Goal: Transaction & Acquisition: Book appointment/travel/reservation

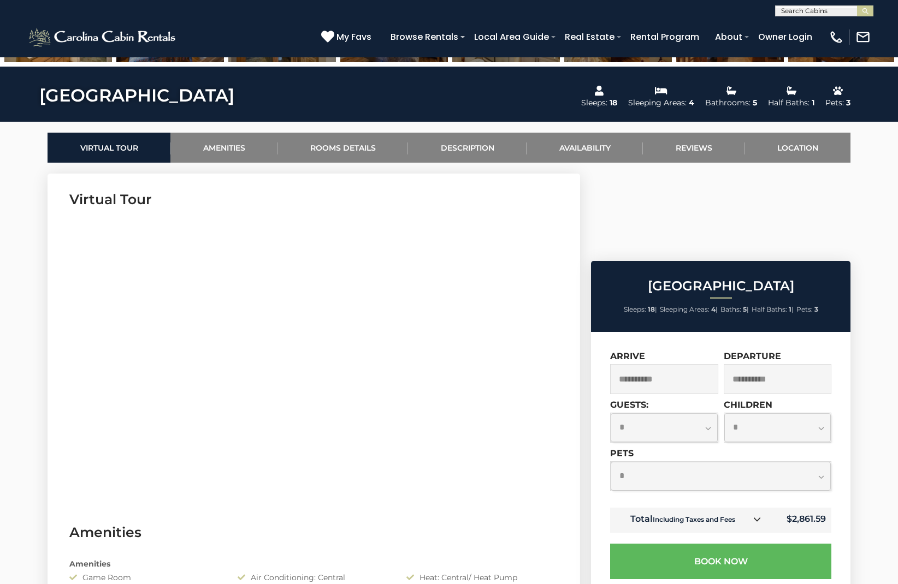
scroll to position [445, 0]
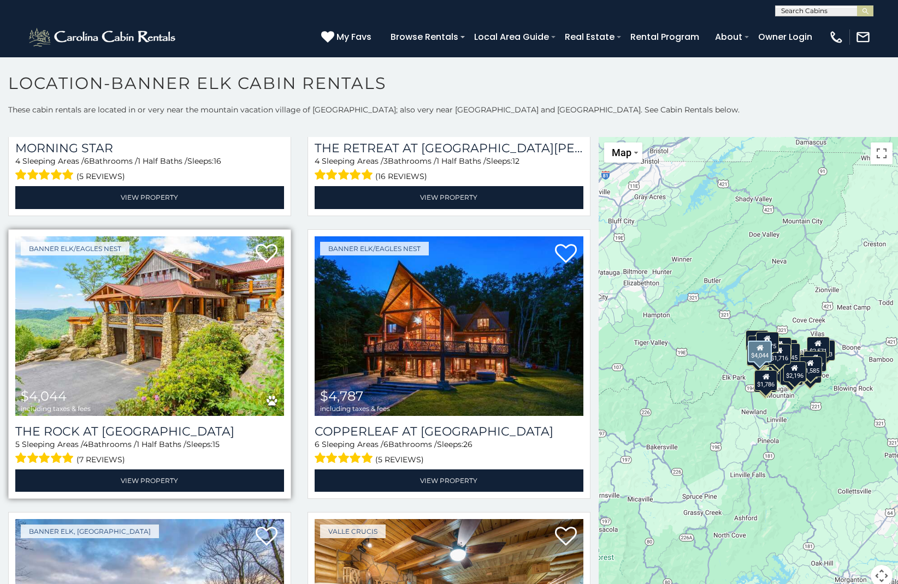
scroll to position [497, 0]
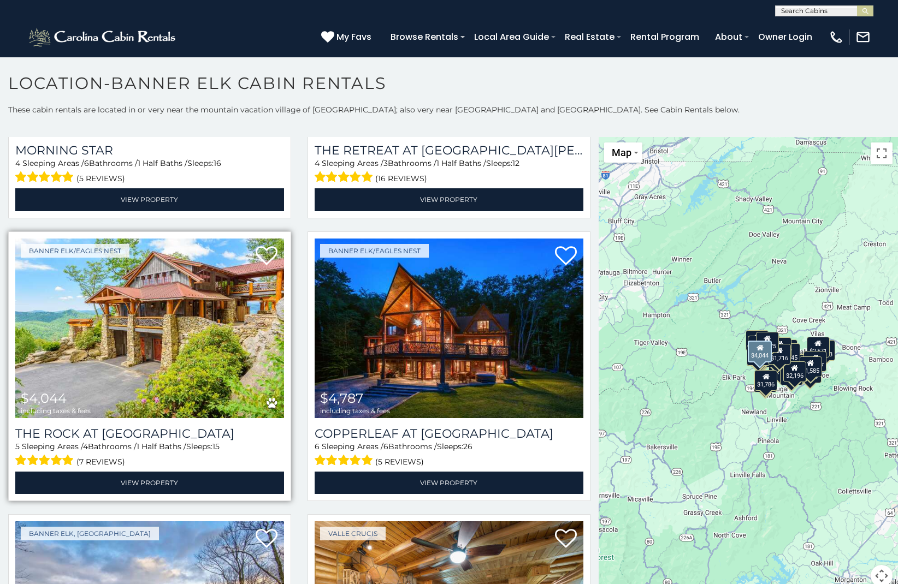
click at [160, 354] on img at bounding box center [149, 329] width 269 height 180
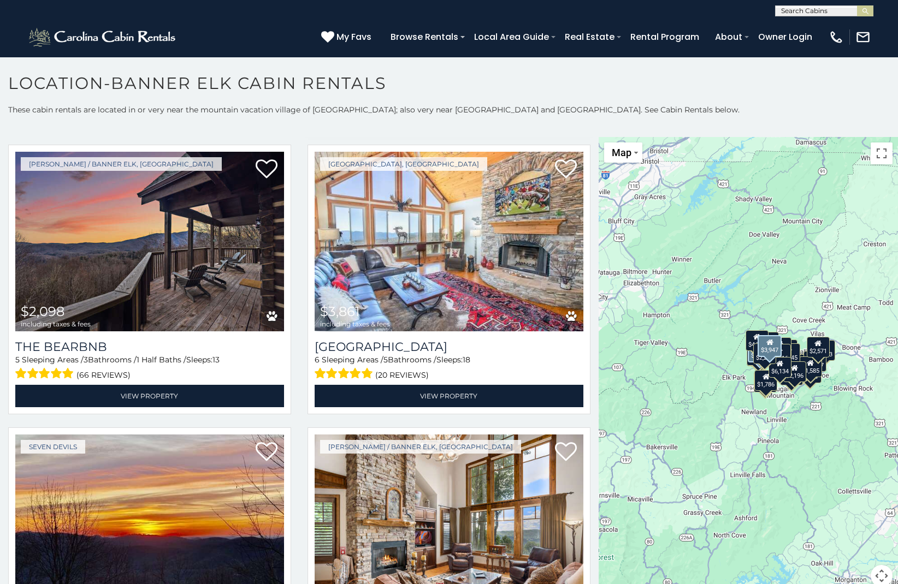
scroll to position [1718, 0]
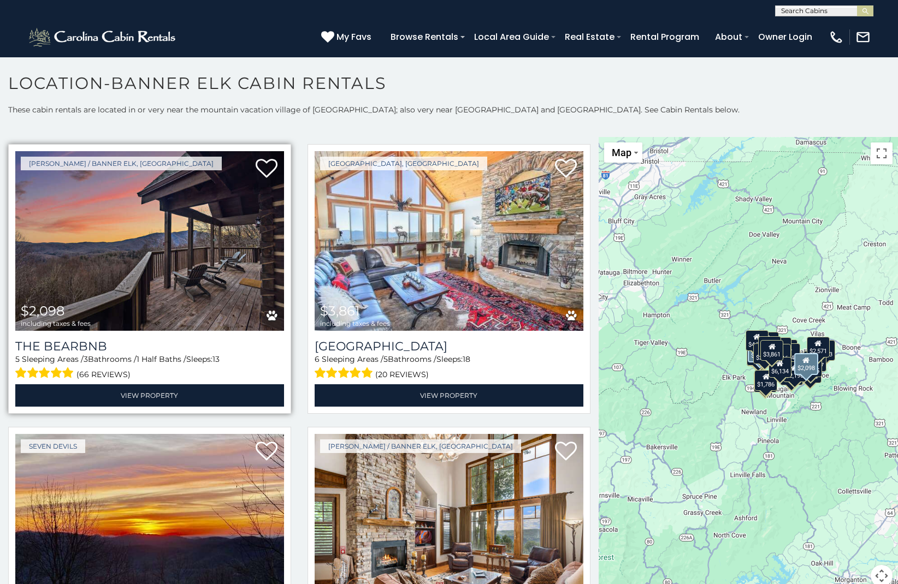
click at [107, 238] on img at bounding box center [149, 241] width 269 height 180
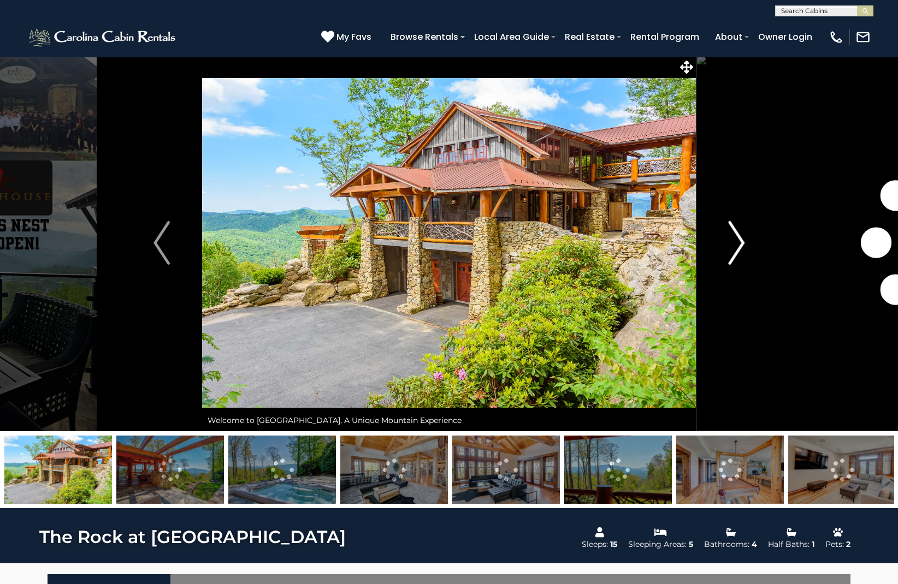
scroll to position [4, 0]
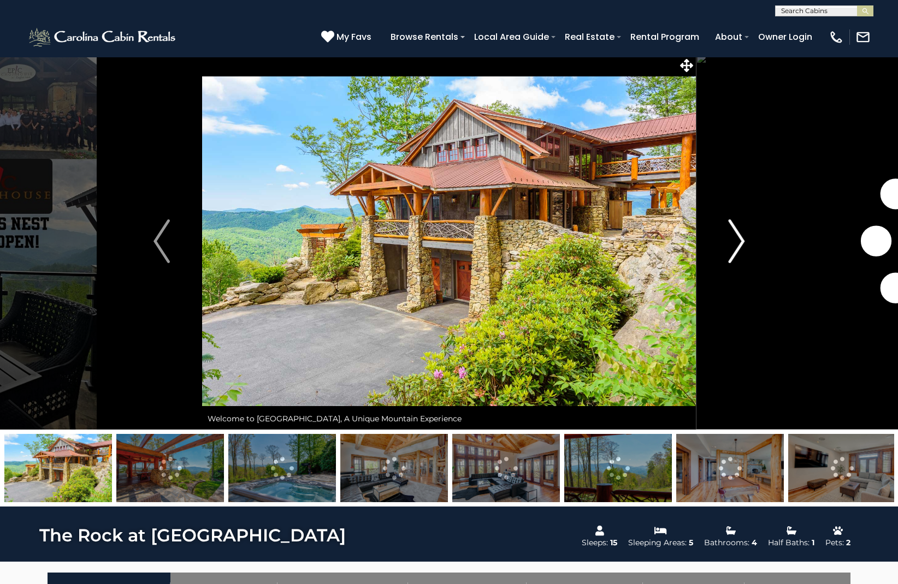
click at [741, 240] on img "Next" at bounding box center [736, 242] width 16 height 44
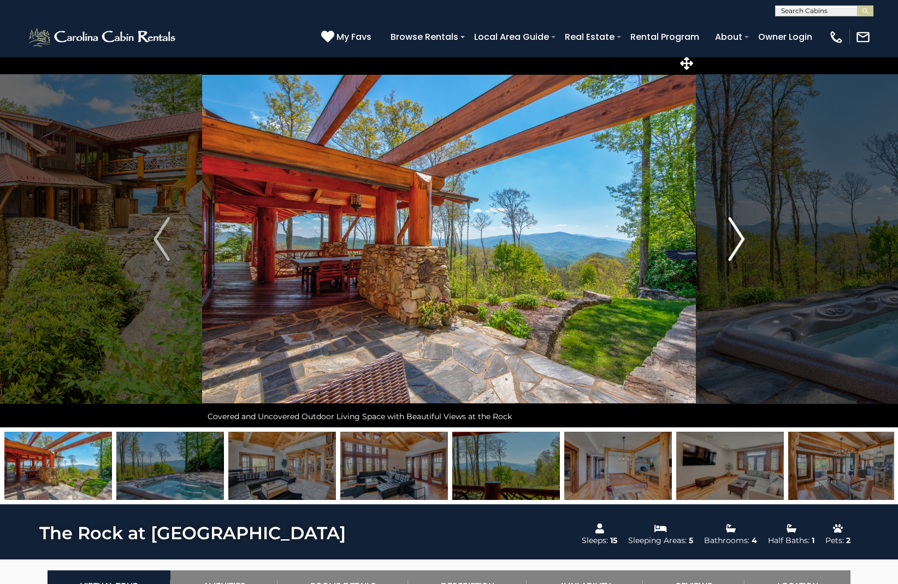
click at [741, 240] on img "Next" at bounding box center [736, 239] width 16 height 44
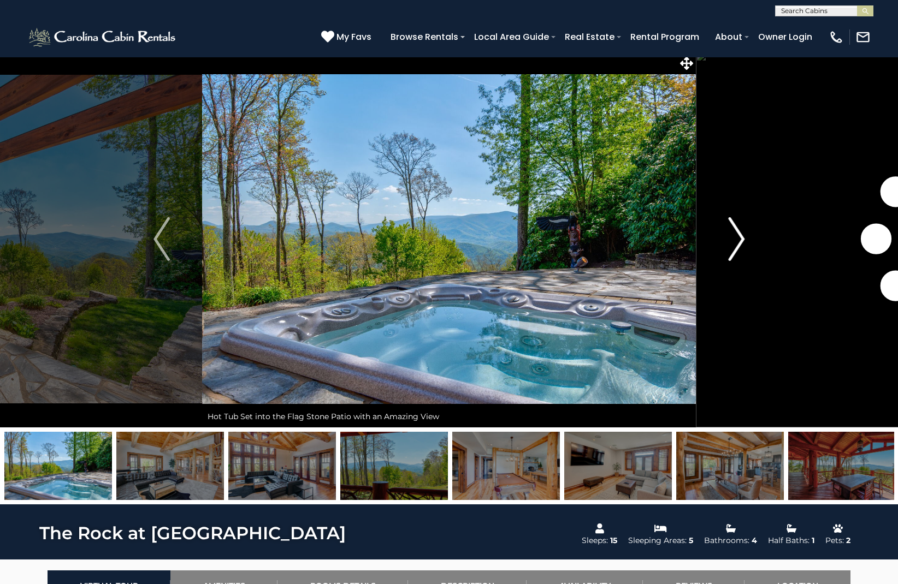
scroll to position [8, 1]
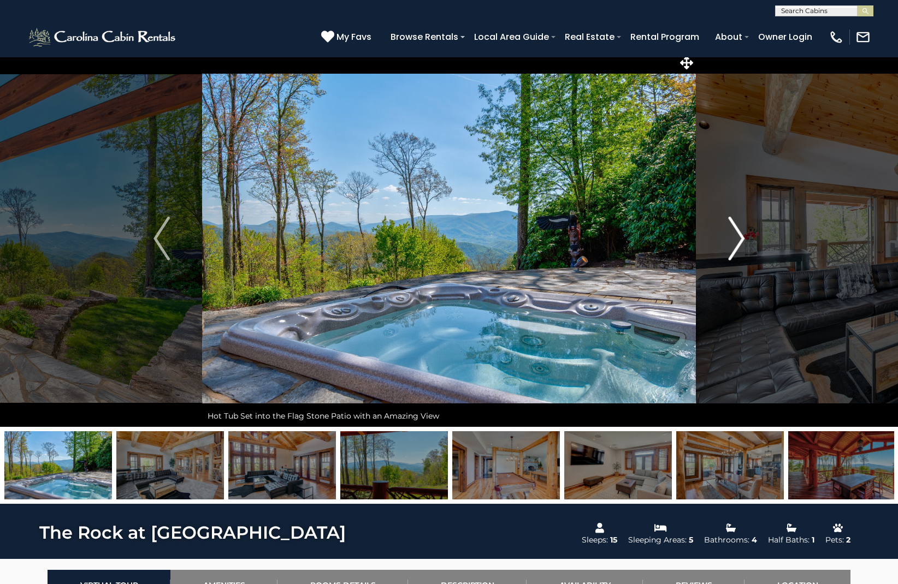
click at [741, 240] on img "Next" at bounding box center [736, 239] width 16 height 44
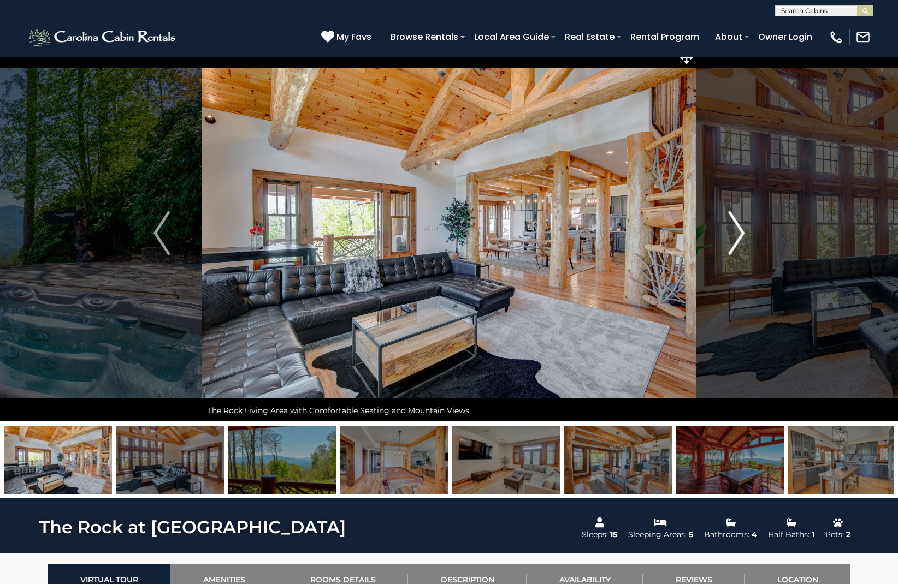
scroll to position [10, 1]
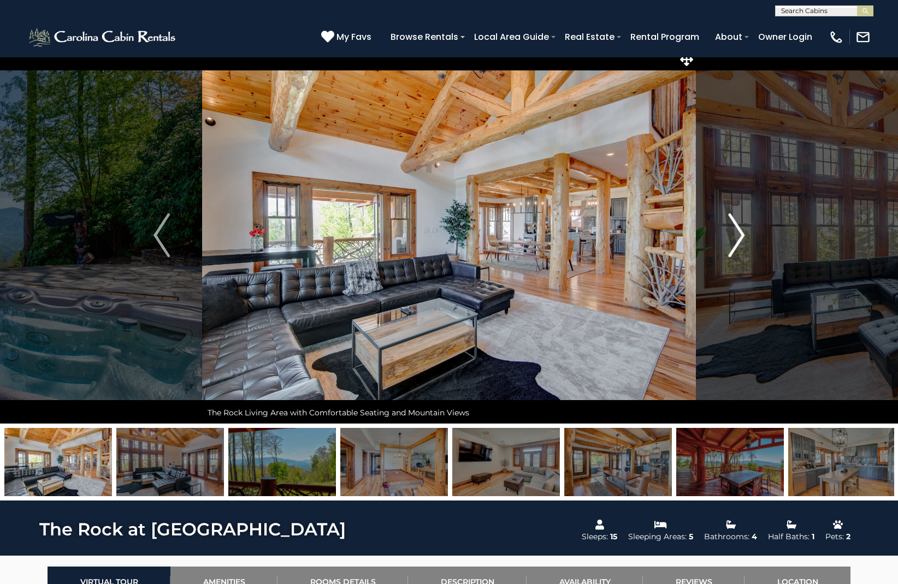
click at [739, 239] on img "Next" at bounding box center [736, 236] width 16 height 44
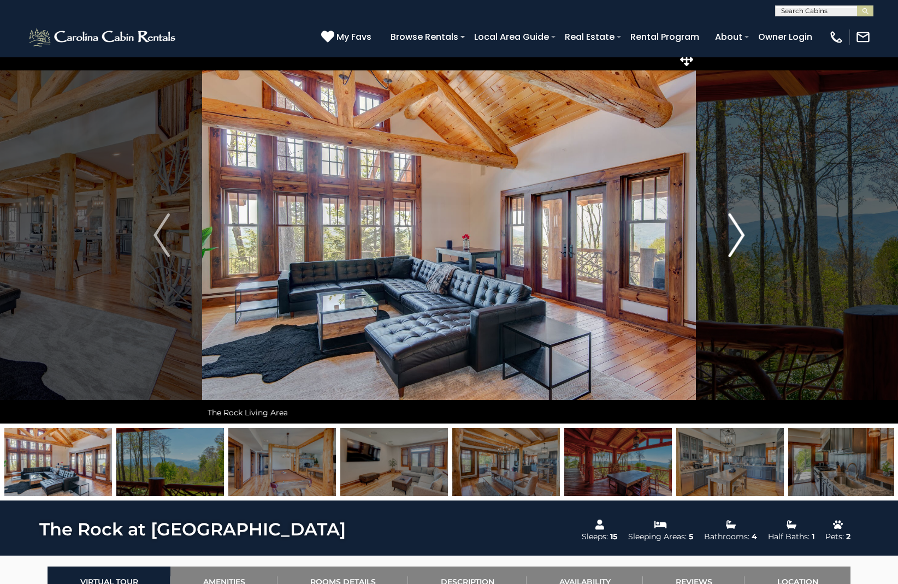
click at [739, 239] on img "Next" at bounding box center [736, 236] width 16 height 44
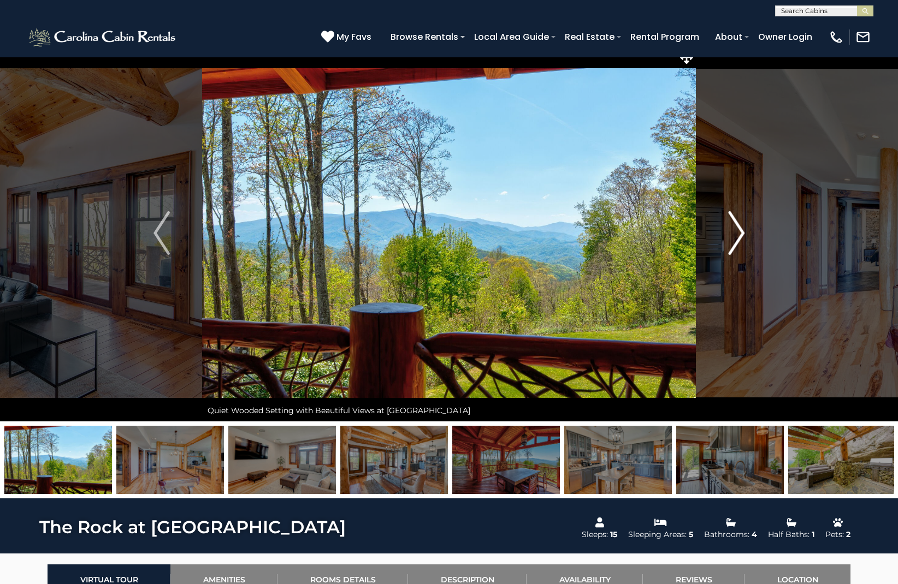
click at [739, 239] on img "Next" at bounding box center [736, 233] width 16 height 44
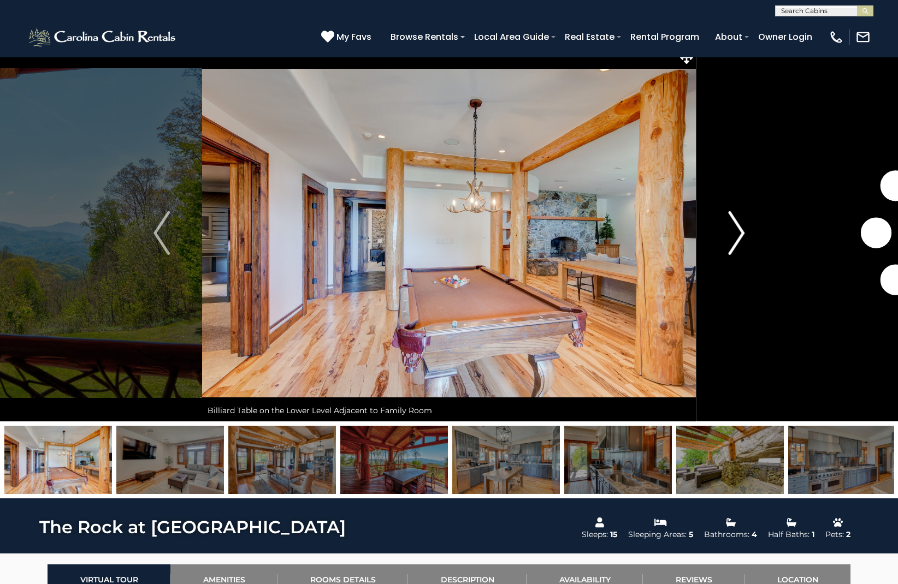
scroll to position [13, 1]
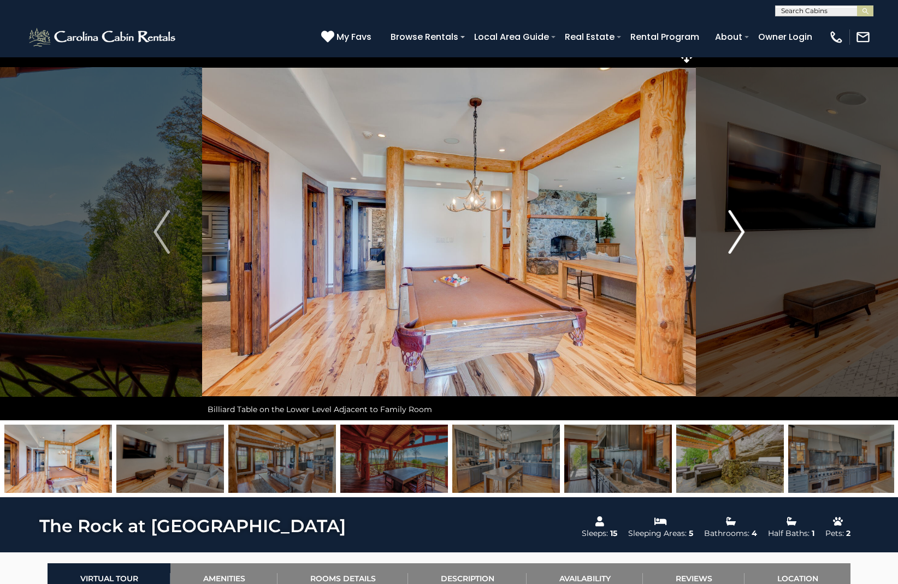
click at [739, 239] on img "Next" at bounding box center [736, 232] width 16 height 44
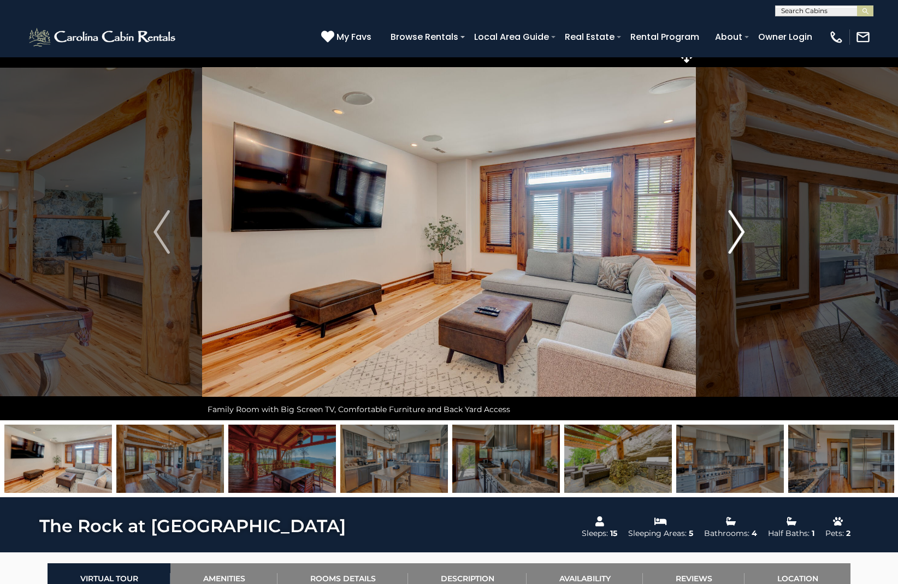
click at [739, 239] on img "Next" at bounding box center [736, 232] width 16 height 44
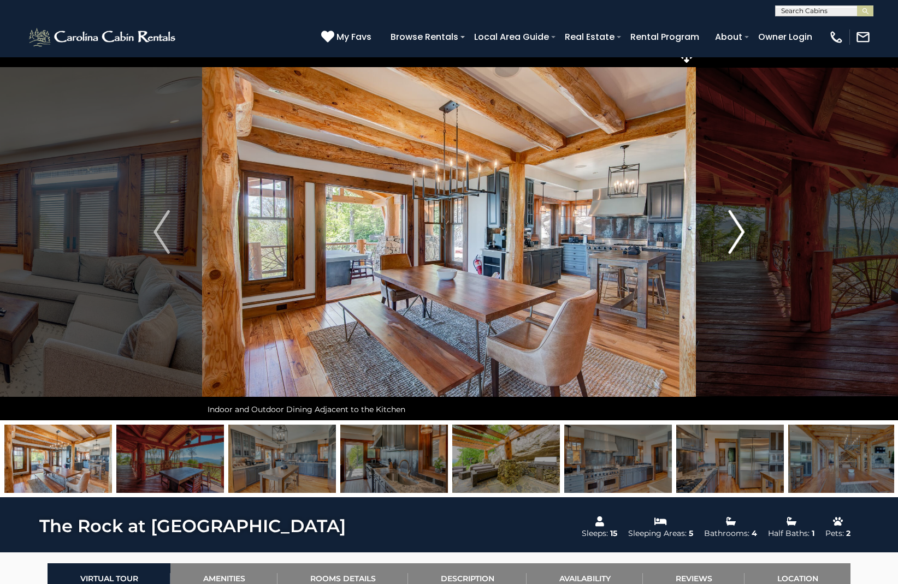
click at [739, 239] on img "Next" at bounding box center [736, 232] width 16 height 44
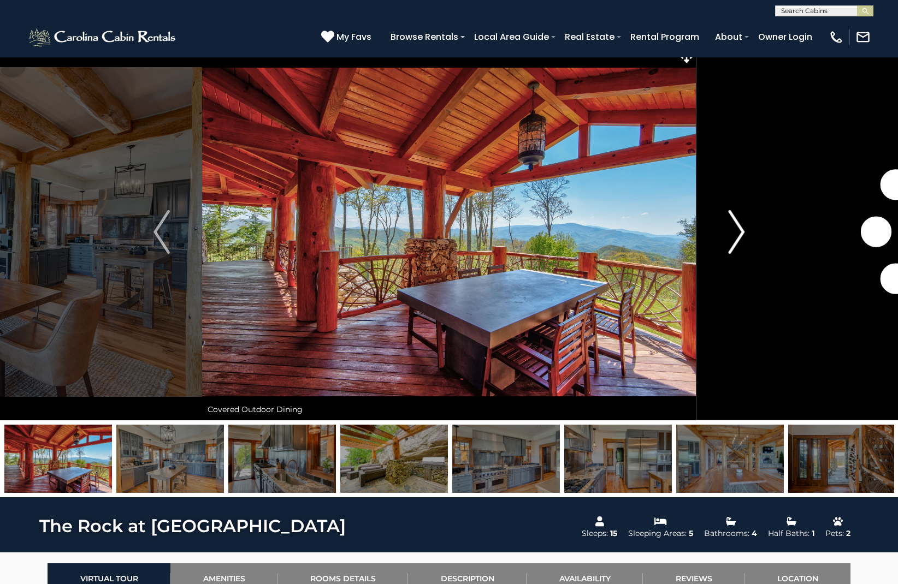
scroll to position [14, 1]
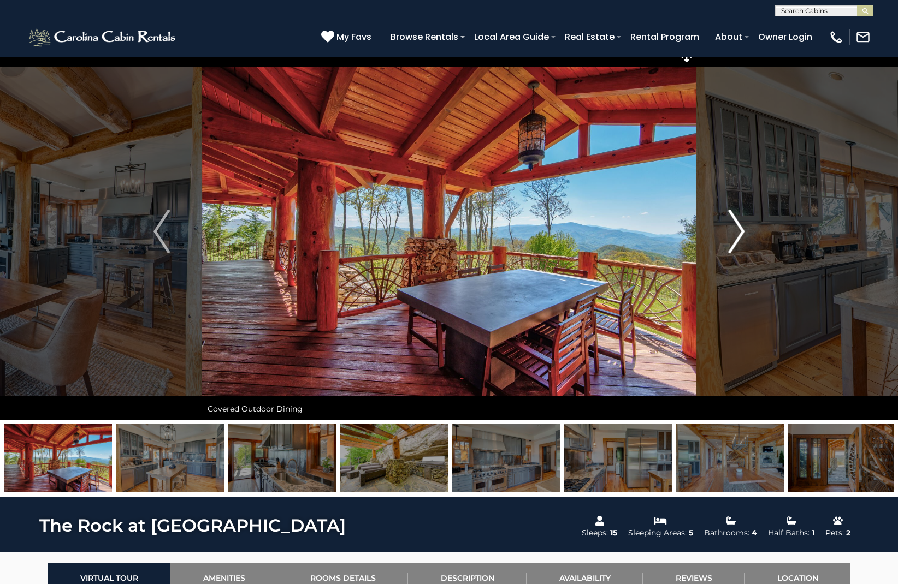
click at [739, 239] on img "Next" at bounding box center [736, 232] width 16 height 44
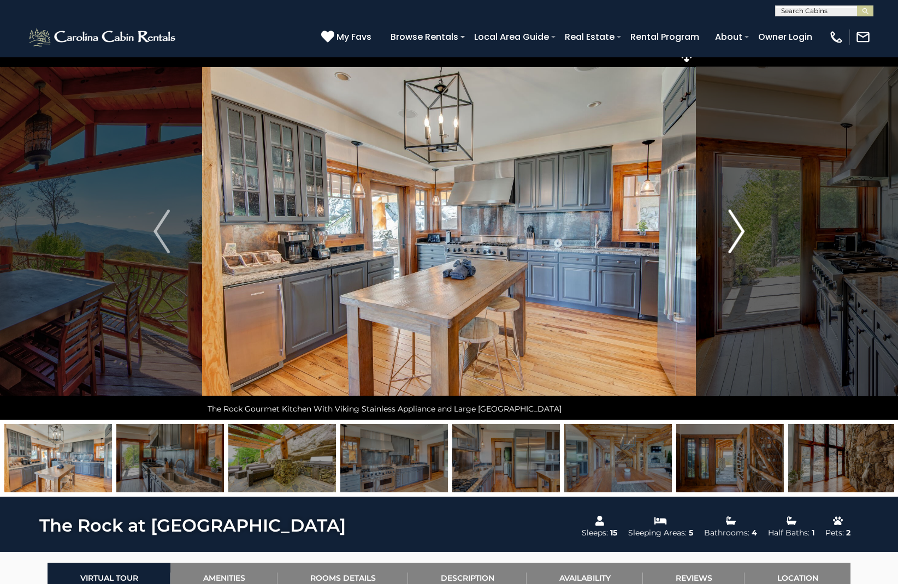
click at [739, 239] on img "Next" at bounding box center [736, 232] width 16 height 44
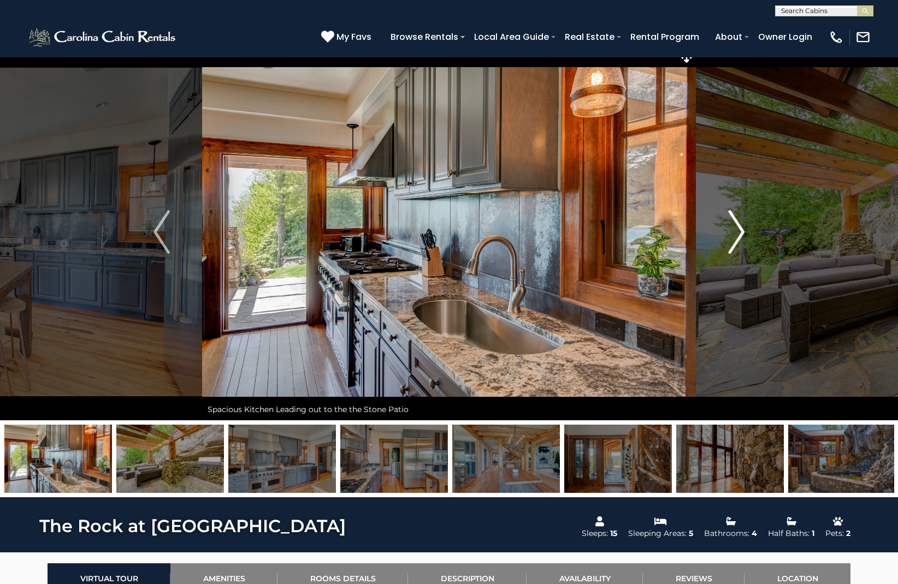
click at [739, 239] on img "Next" at bounding box center [736, 232] width 16 height 44
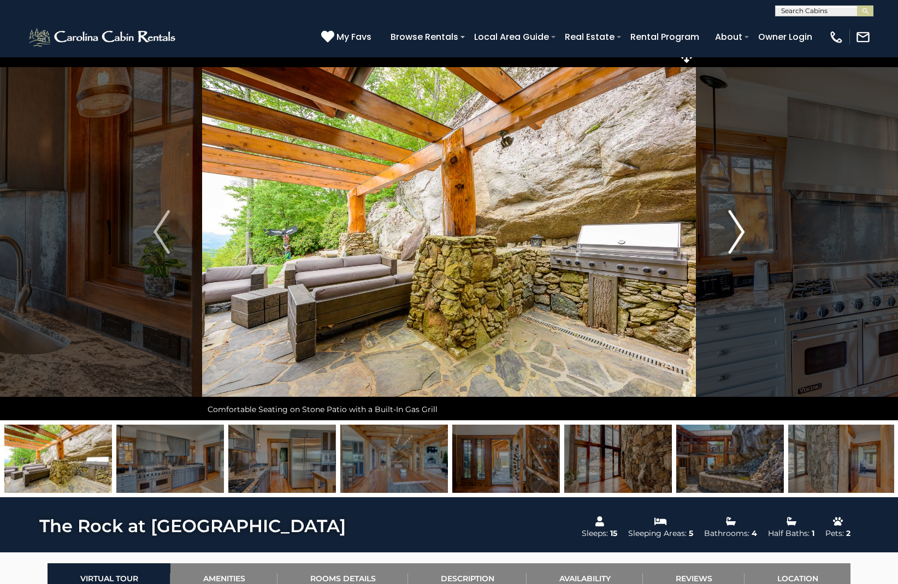
scroll to position [13, 1]
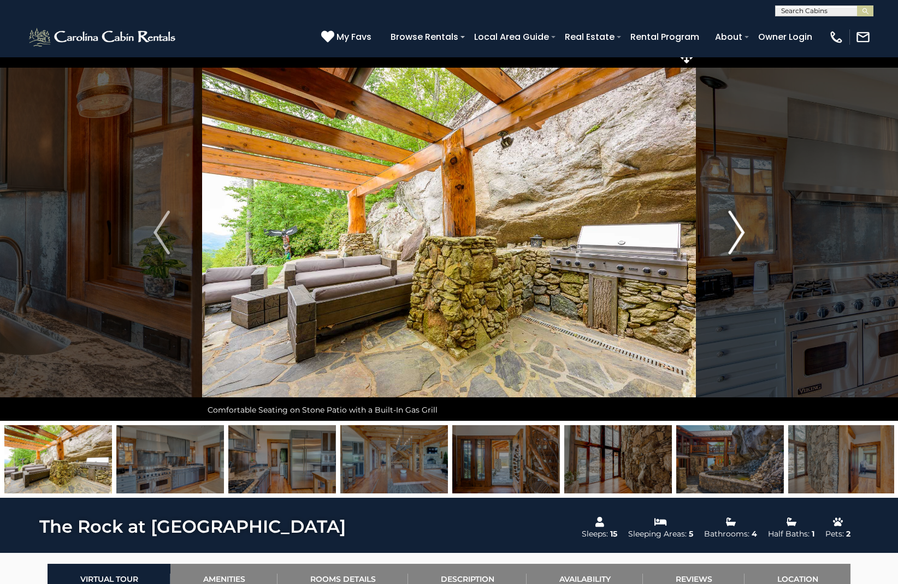
click at [739, 239] on img "Next" at bounding box center [736, 233] width 16 height 44
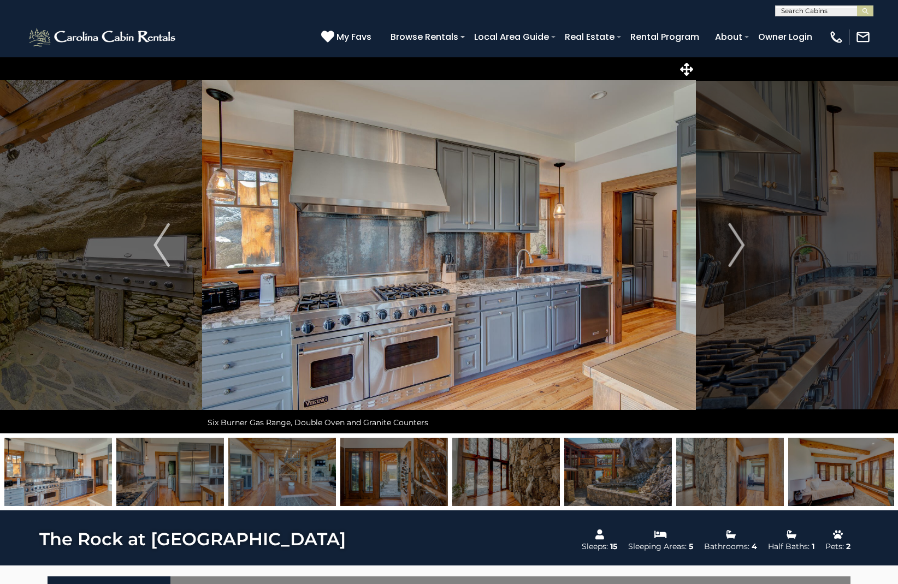
scroll to position [0, 0]
click at [736, 241] on img "Next" at bounding box center [736, 245] width 16 height 44
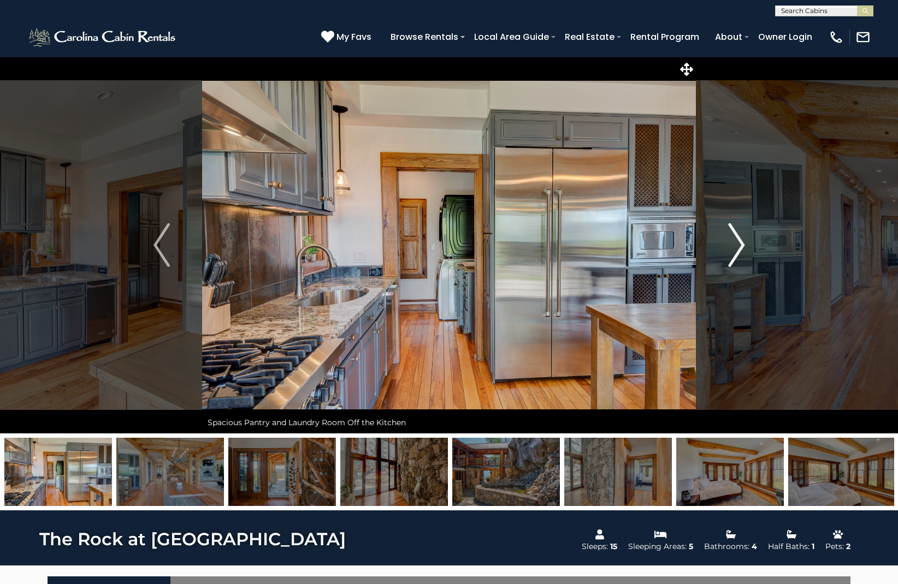
click at [736, 241] on img "Next" at bounding box center [736, 245] width 16 height 44
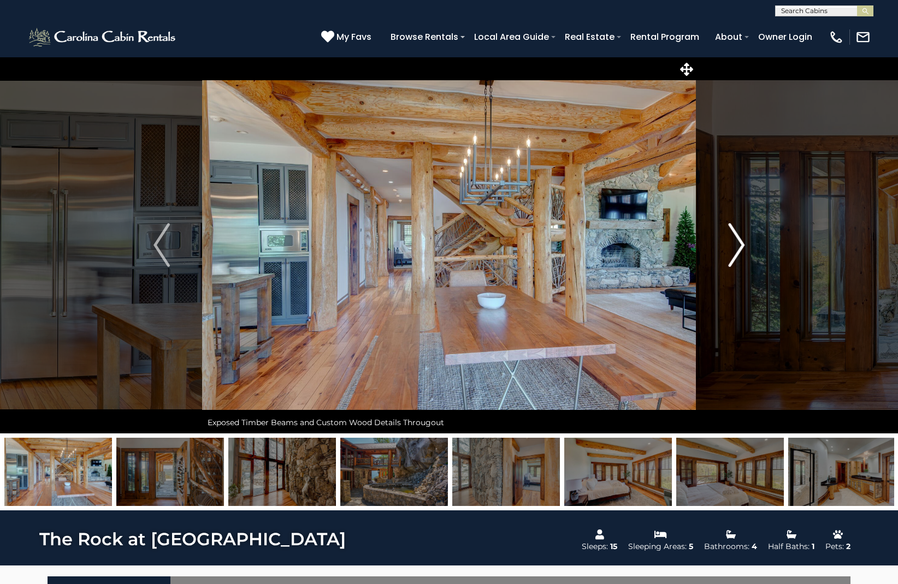
click at [736, 241] on img "Next" at bounding box center [736, 245] width 16 height 44
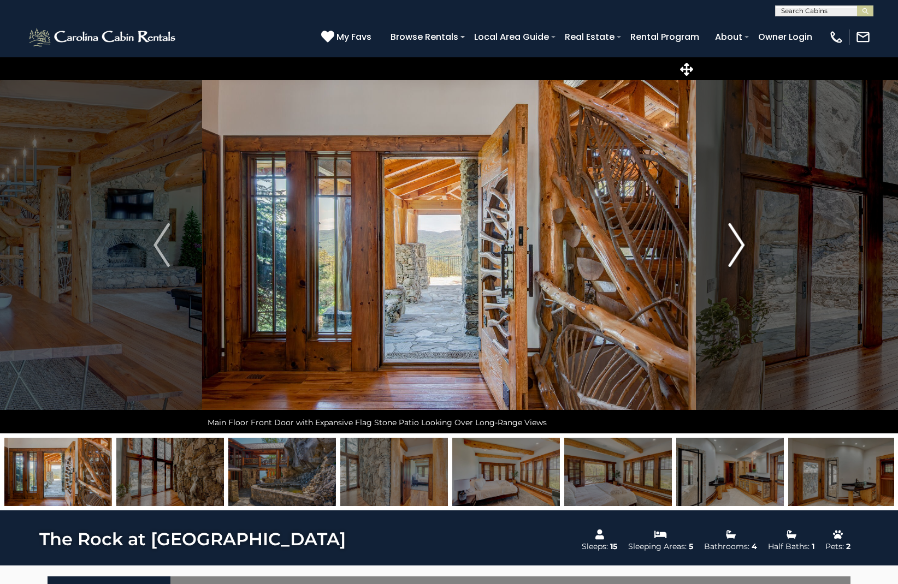
click at [736, 241] on img "Next" at bounding box center [736, 245] width 16 height 44
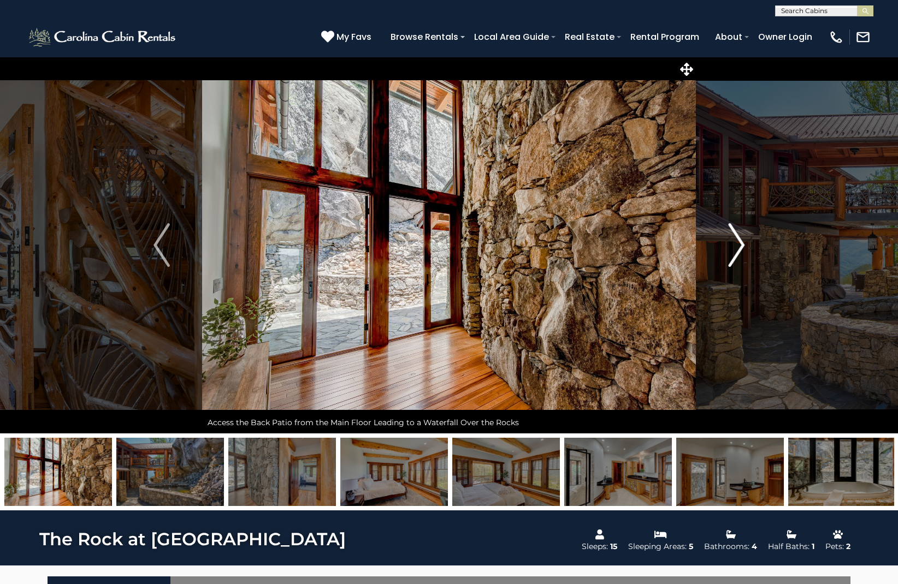
click at [736, 241] on img "Next" at bounding box center [736, 245] width 16 height 44
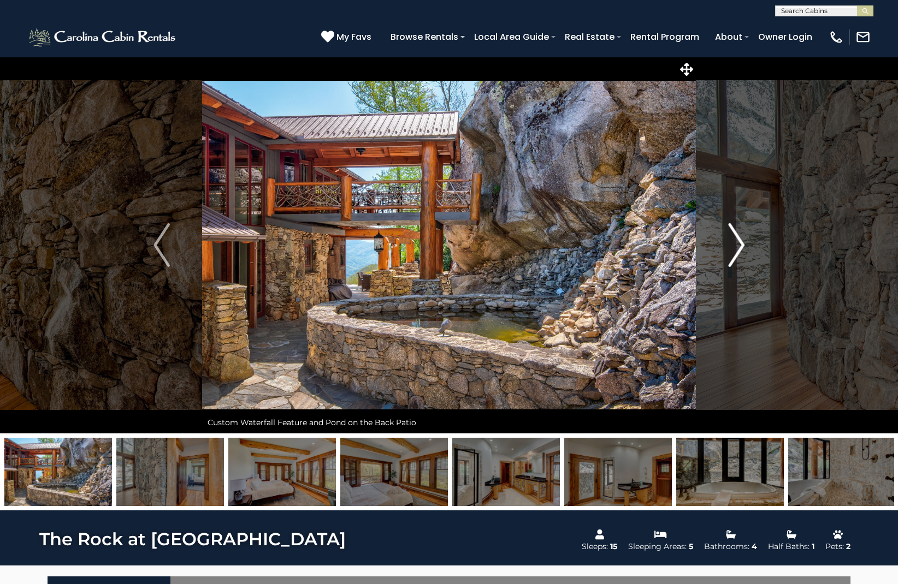
click at [736, 241] on img "Next" at bounding box center [736, 245] width 16 height 44
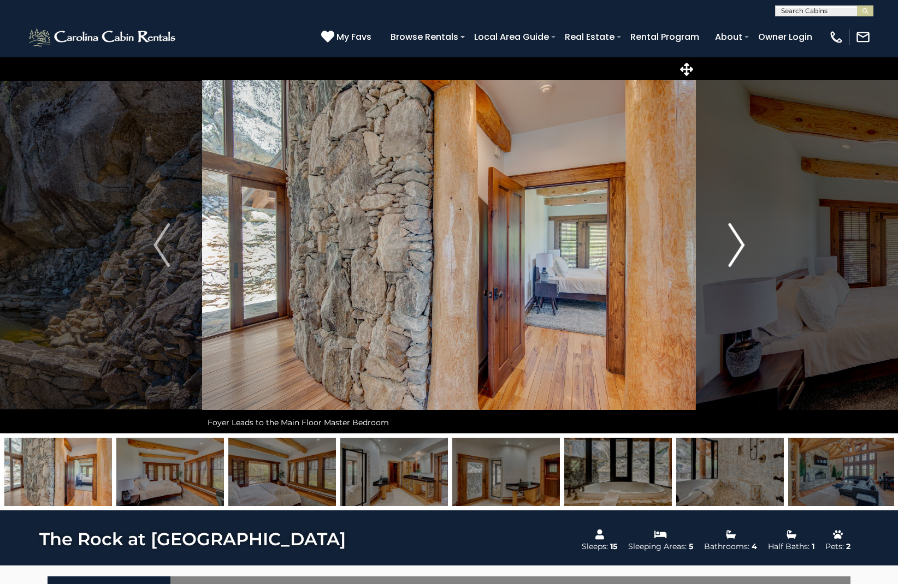
click at [742, 246] on img "Next" at bounding box center [736, 245] width 16 height 44
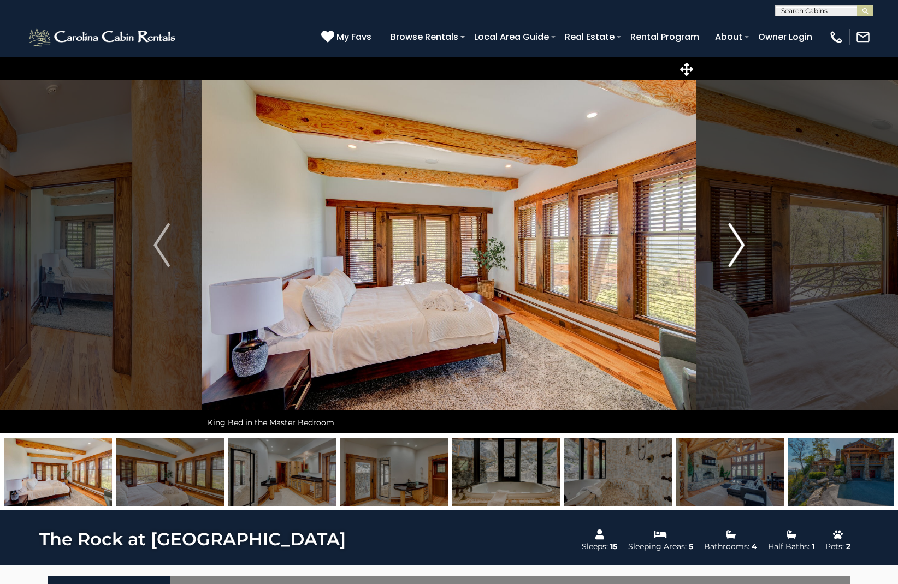
click at [742, 246] on img "Next" at bounding box center [736, 245] width 16 height 44
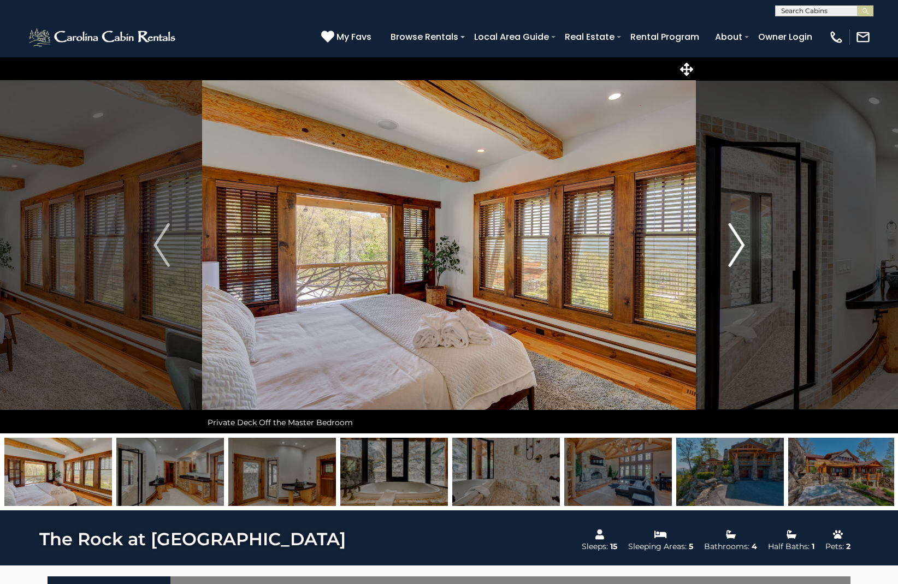
click at [742, 246] on img "Next" at bounding box center [736, 245] width 16 height 44
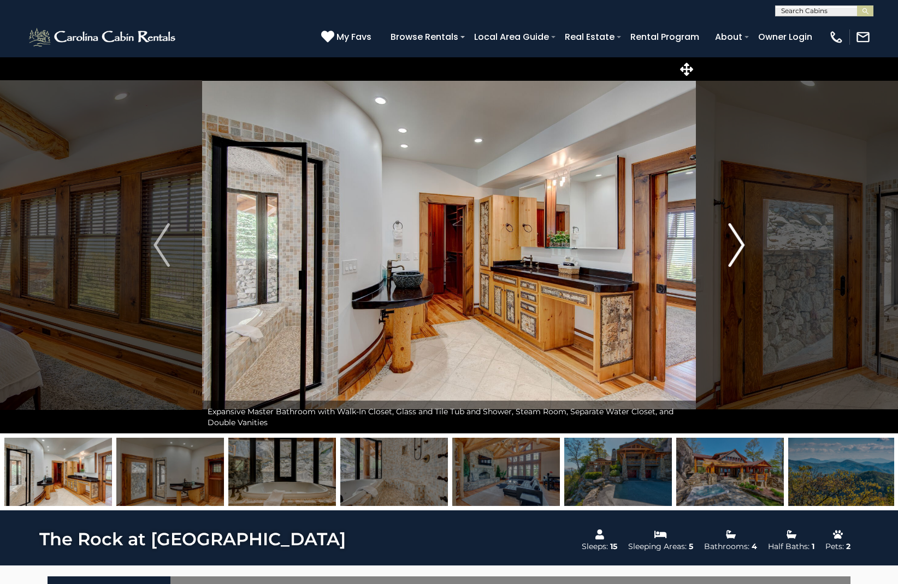
click at [742, 246] on img "Next" at bounding box center [736, 245] width 16 height 44
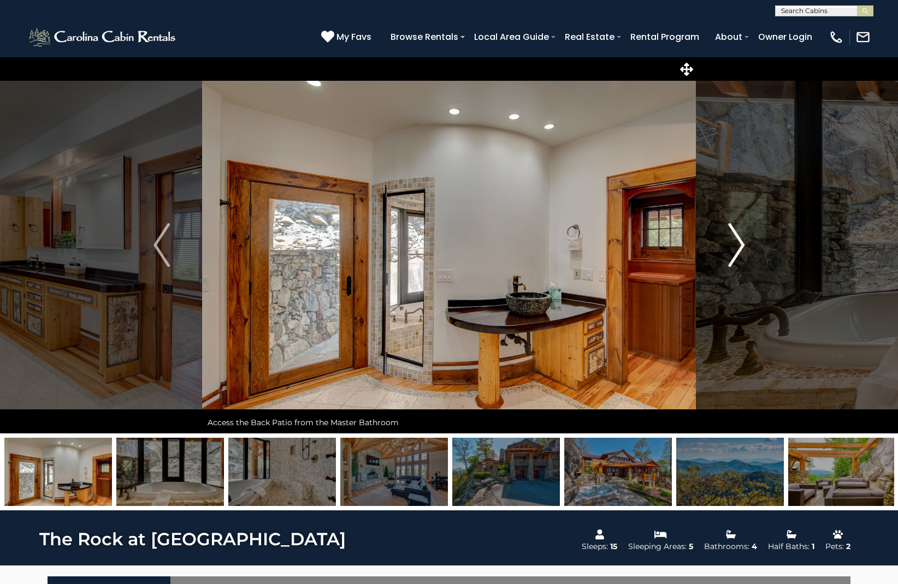
click at [742, 246] on img "Next" at bounding box center [736, 245] width 16 height 44
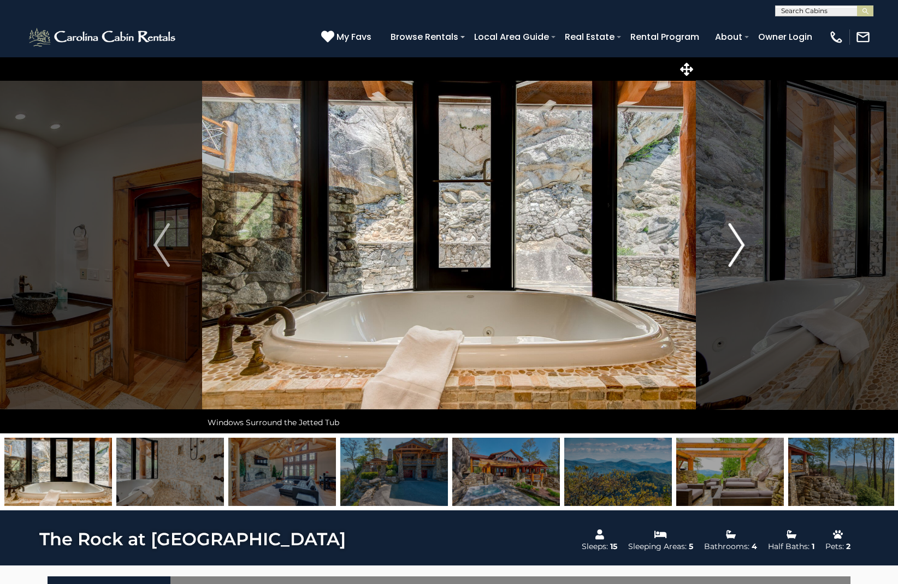
click at [742, 246] on img "Next" at bounding box center [736, 245] width 16 height 44
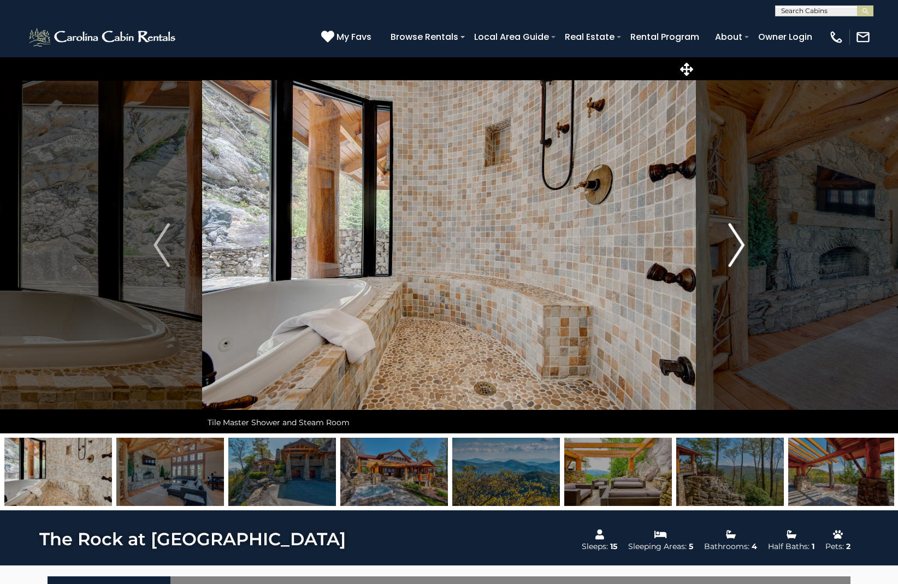
click at [742, 246] on img "Next" at bounding box center [736, 245] width 16 height 44
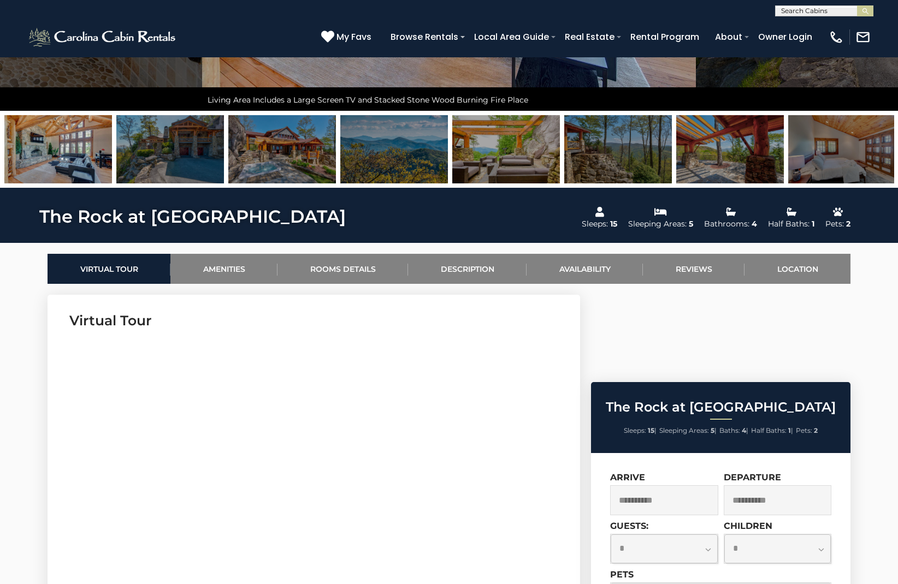
scroll to position [321, 0]
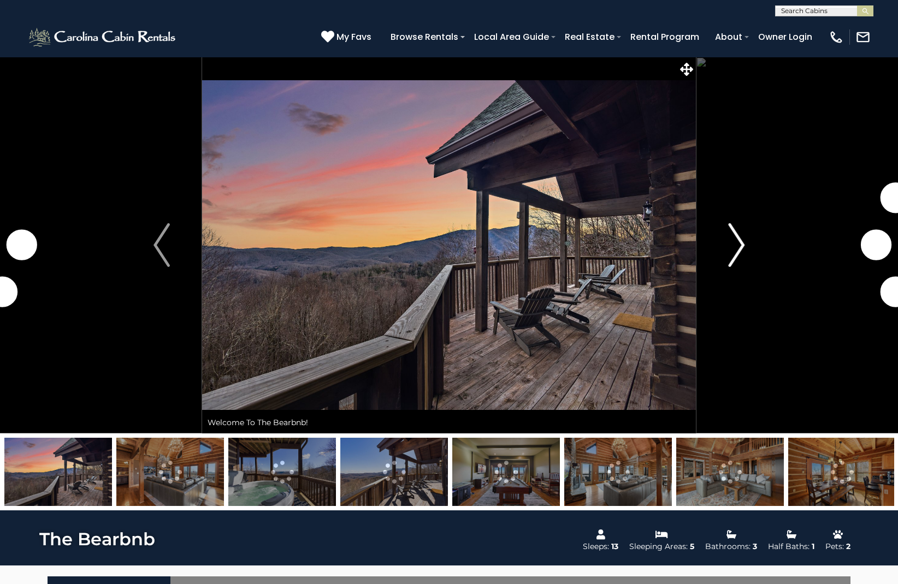
click at [733, 251] on img "Next" at bounding box center [736, 245] width 16 height 44
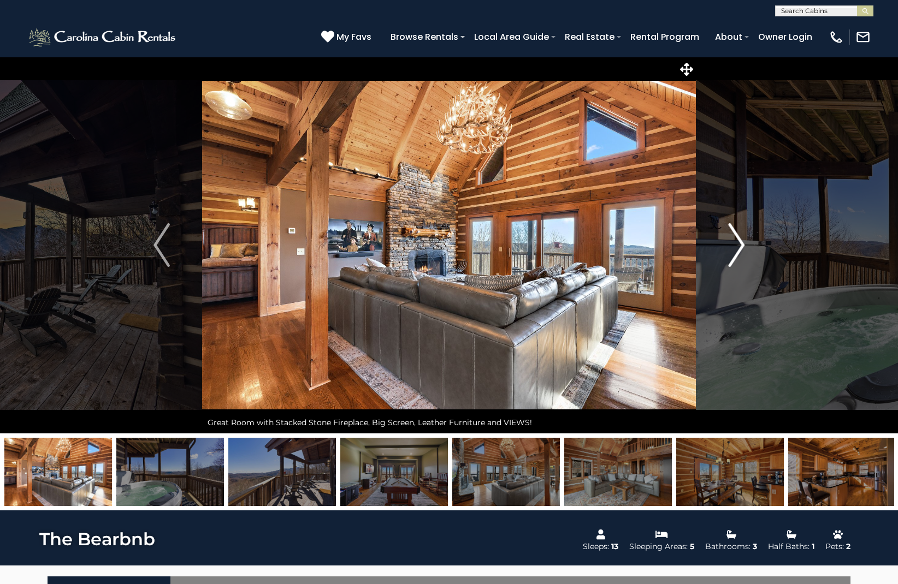
click at [736, 252] on img "Next" at bounding box center [736, 245] width 16 height 44
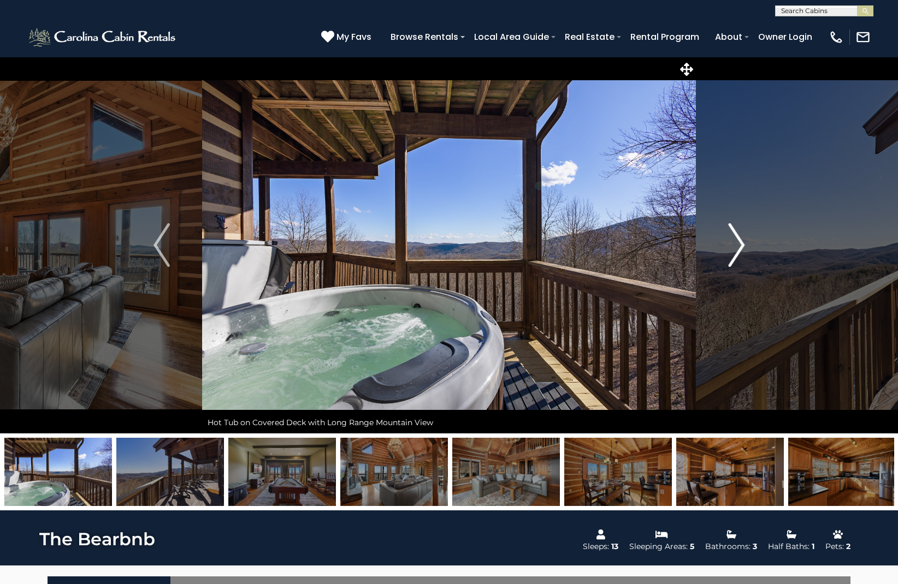
click at [736, 252] on img "Next" at bounding box center [736, 245] width 16 height 44
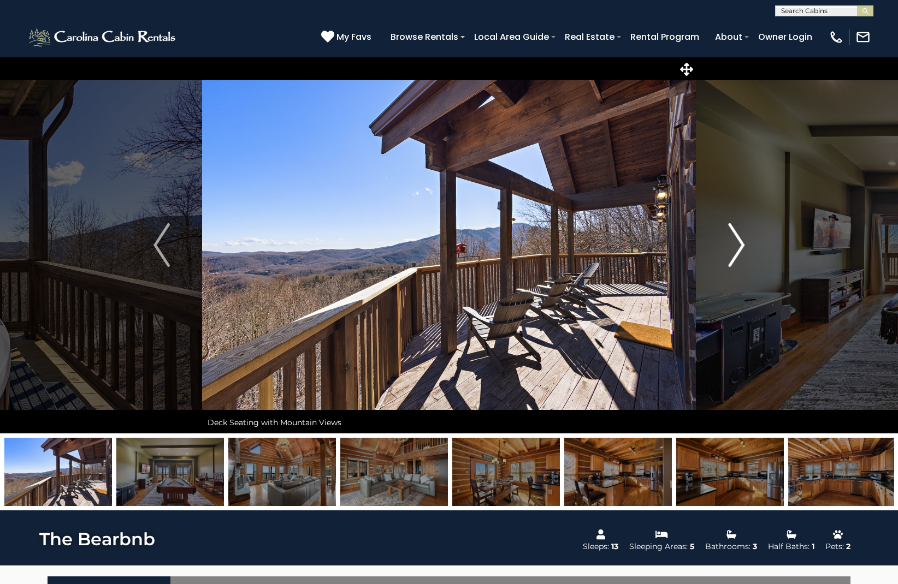
click at [736, 252] on img "Next" at bounding box center [736, 245] width 16 height 44
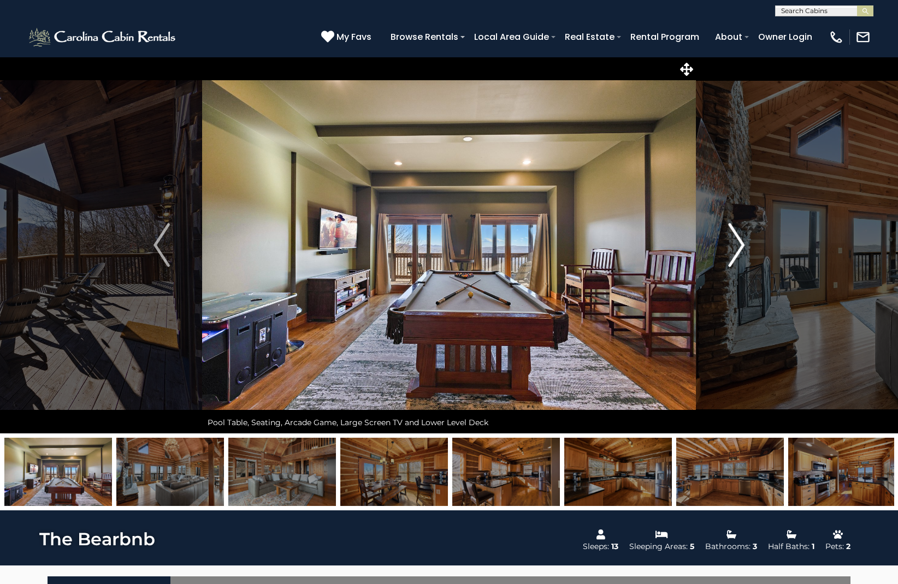
click at [736, 252] on img "Next" at bounding box center [736, 245] width 16 height 44
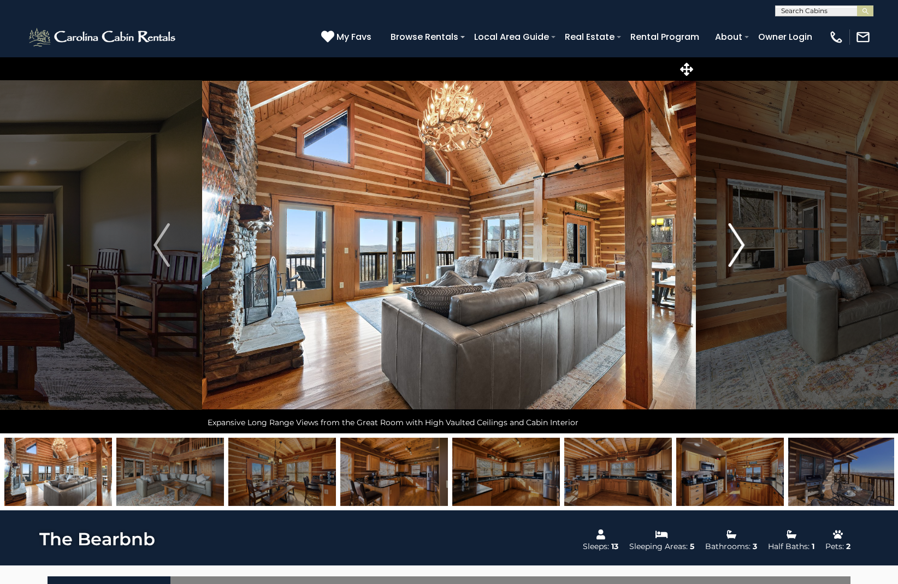
click at [736, 252] on img "Next" at bounding box center [736, 245] width 16 height 44
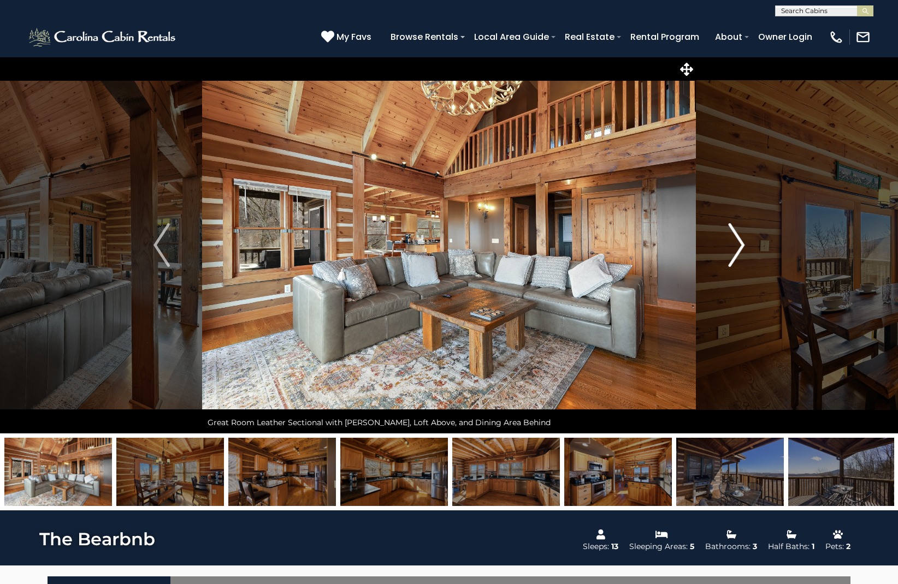
click at [736, 252] on img "Next" at bounding box center [736, 245] width 16 height 44
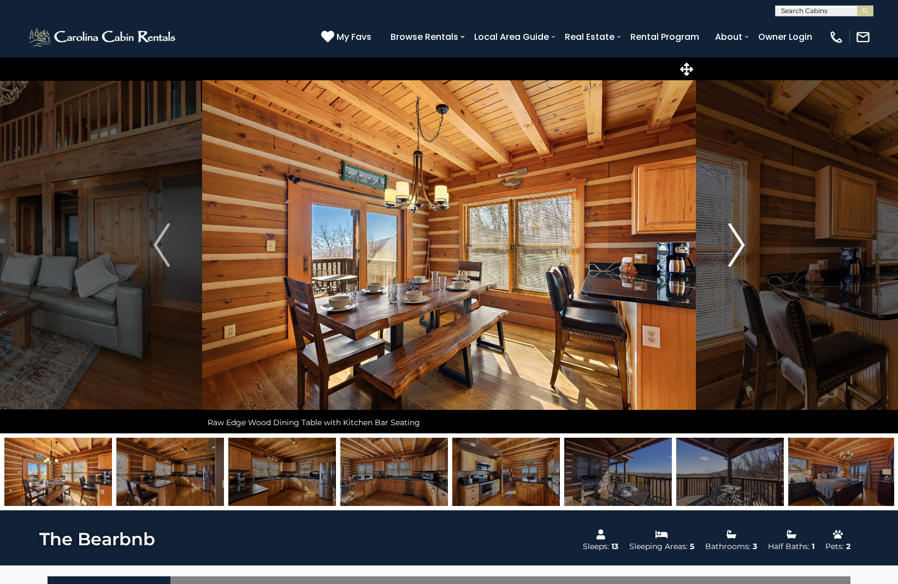
click at [736, 252] on img "Next" at bounding box center [736, 245] width 16 height 44
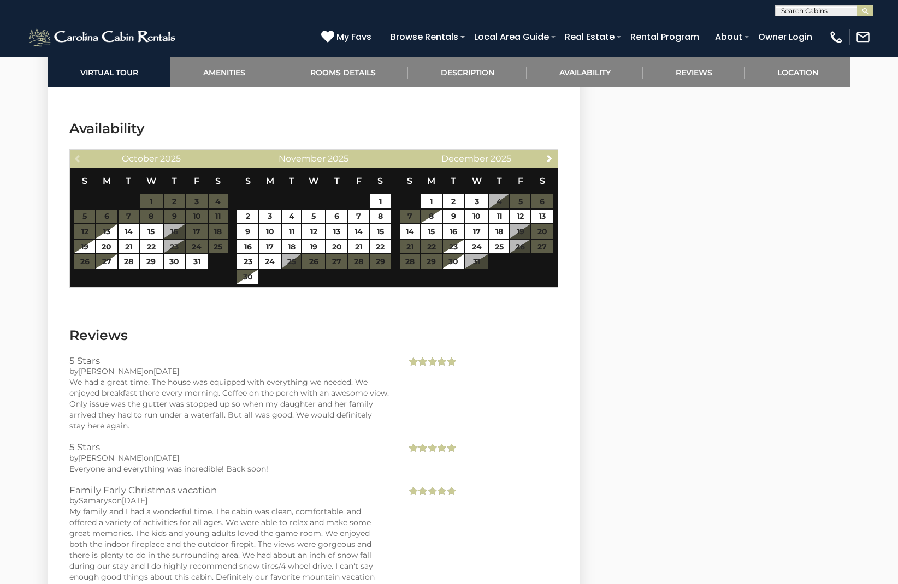
scroll to position [2414, 0]
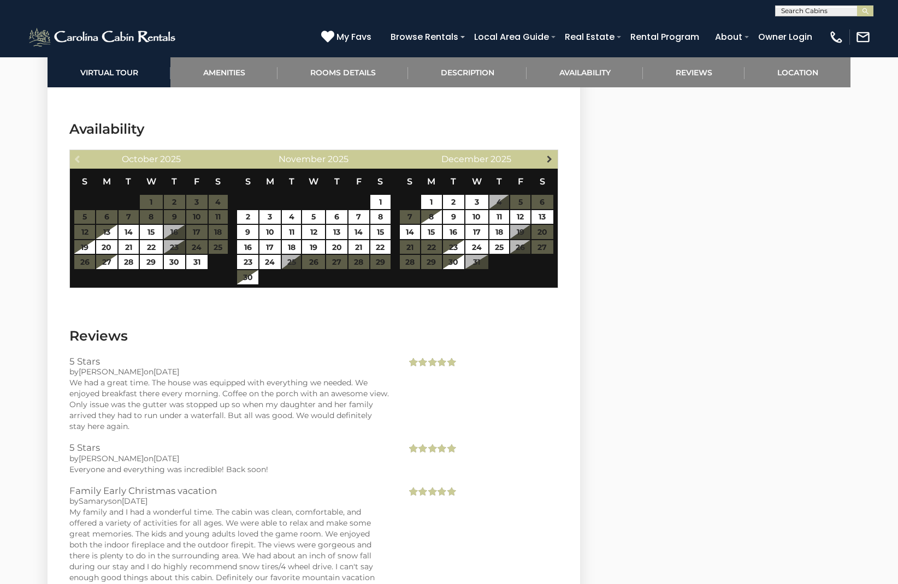
click at [548, 158] on span "Next" at bounding box center [549, 159] width 9 height 9
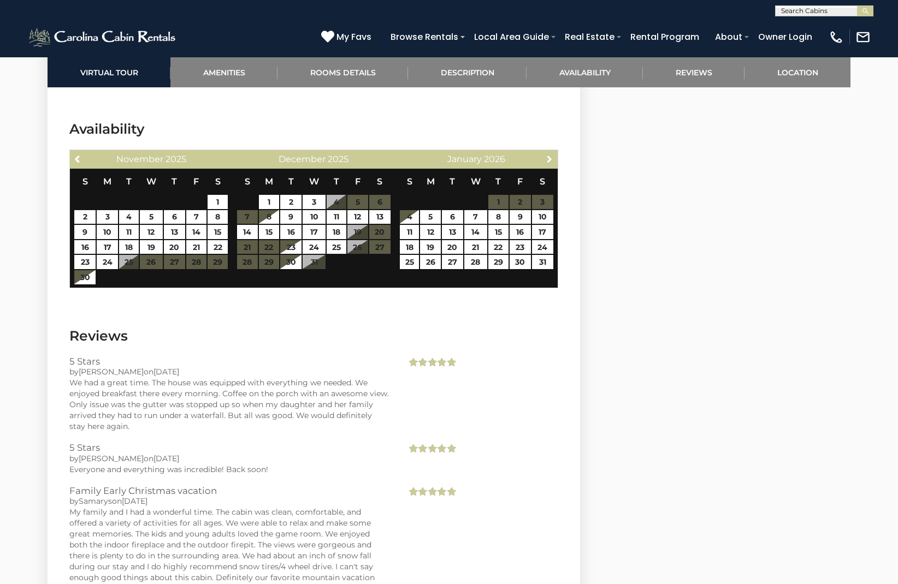
click at [548, 158] on span "Next" at bounding box center [549, 159] width 9 height 9
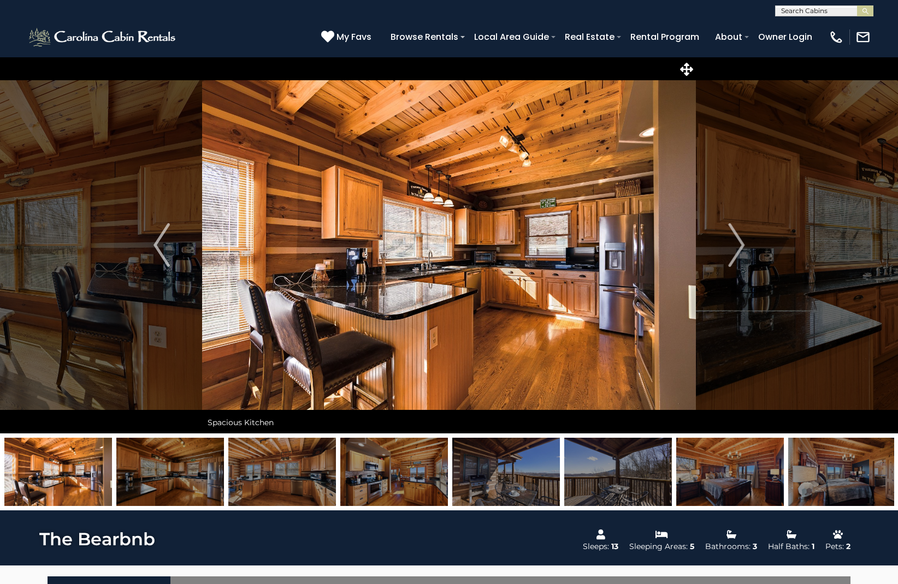
scroll to position [0, 0]
click at [739, 245] on img "Next" at bounding box center [736, 245] width 16 height 44
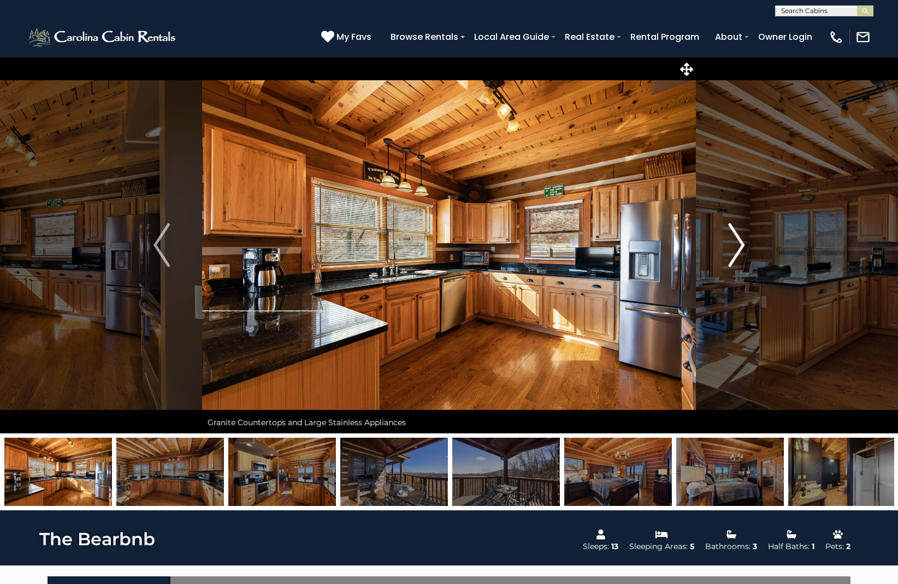
click at [739, 245] on img "Next" at bounding box center [736, 245] width 16 height 44
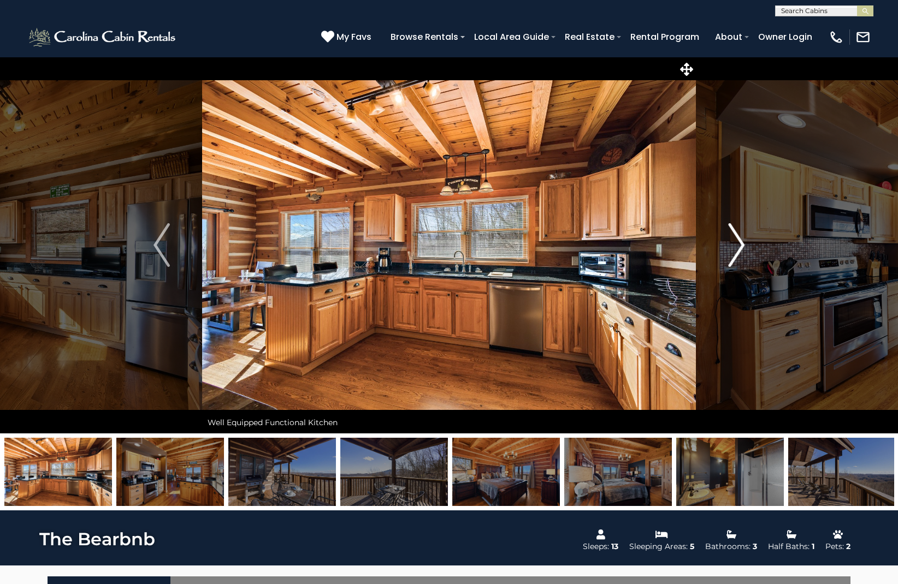
click at [739, 245] on img "Next" at bounding box center [736, 245] width 16 height 44
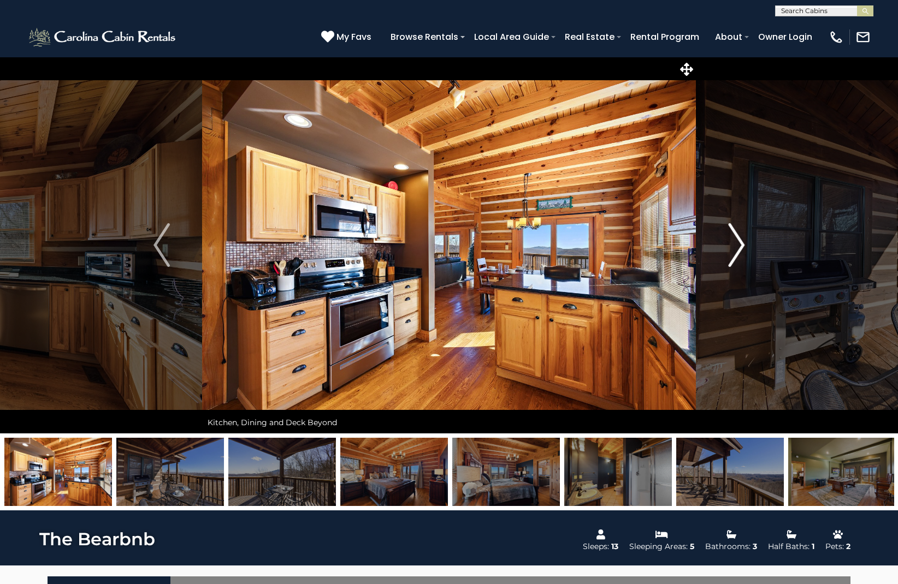
click at [739, 245] on img "Next" at bounding box center [736, 245] width 16 height 44
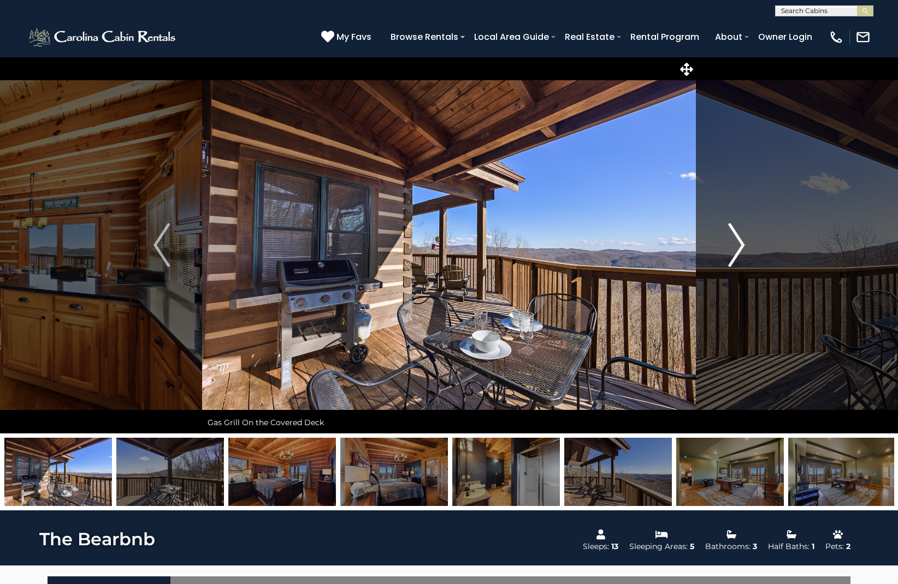
click at [739, 245] on img "Next" at bounding box center [736, 245] width 16 height 44
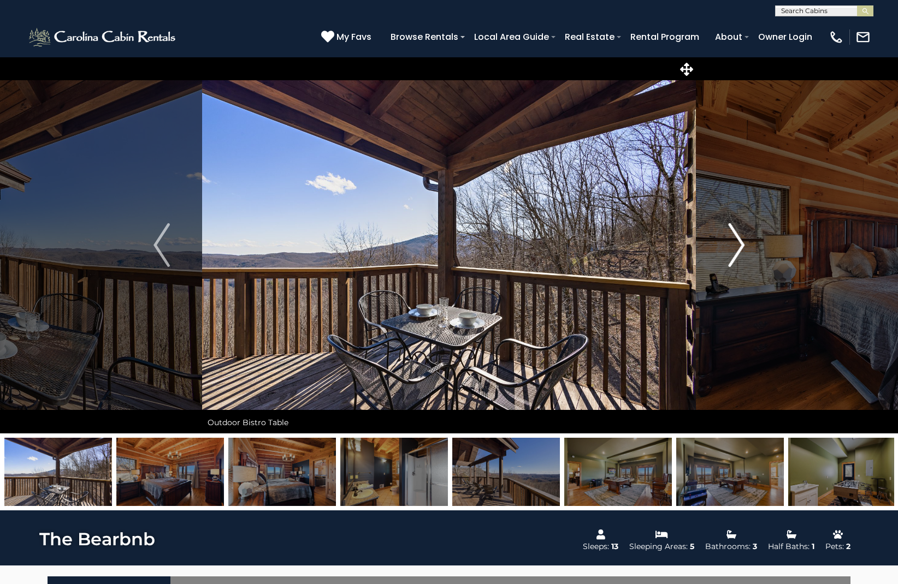
click at [739, 245] on img "Next" at bounding box center [736, 245] width 16 height 44
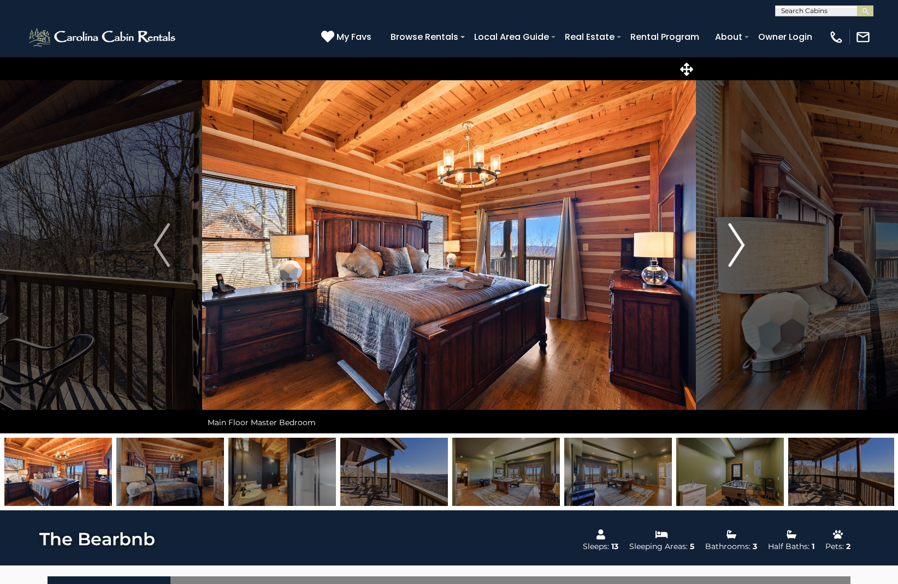
click at [739, 245] on img "Next" at bounding box center [736, 245] width 16 height 44
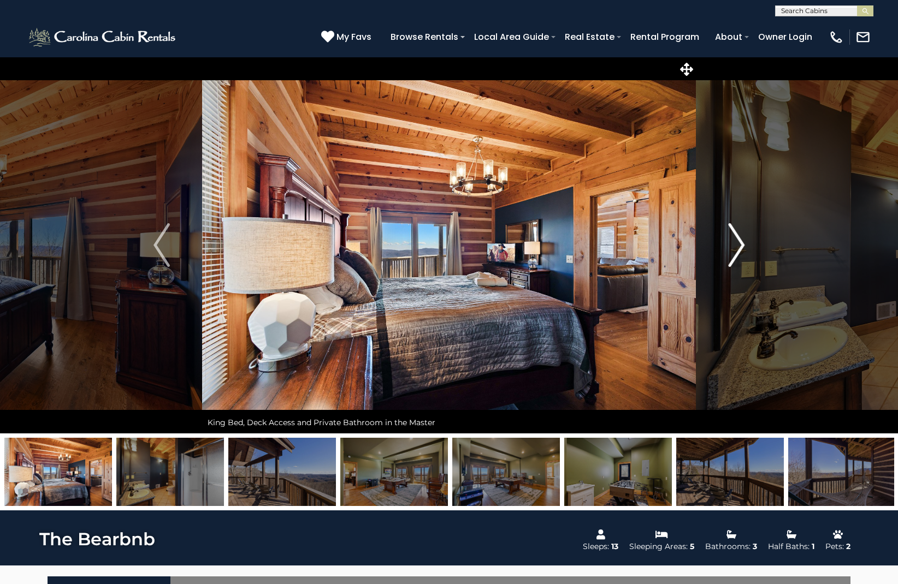
click at [739, 245] on img "Next" at bounding box center [736, 245] width 16 height 44
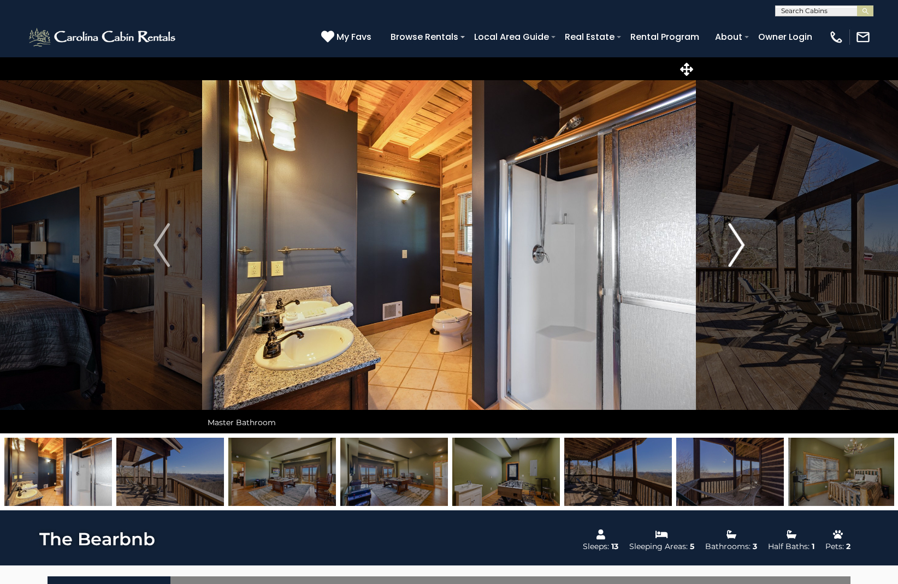
click at [739, 245] on img "Next" at bounding box center [736, 245] width 16 height 44
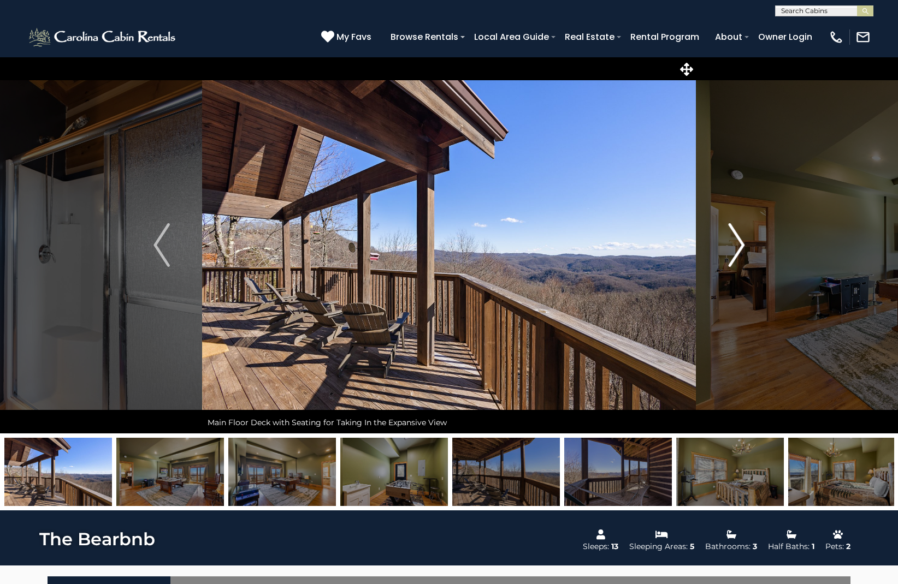
click at [739, 245] on img "Next" at bounding box center [736, 245] width 16 height 44
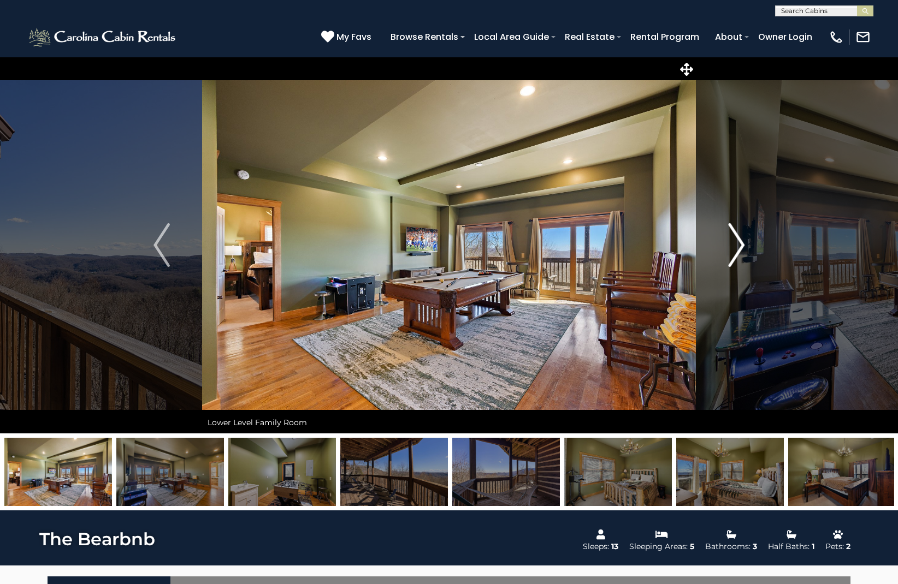
click at [739, 245] on img "Next" at bounding box center [736, 245] width 16 height 44
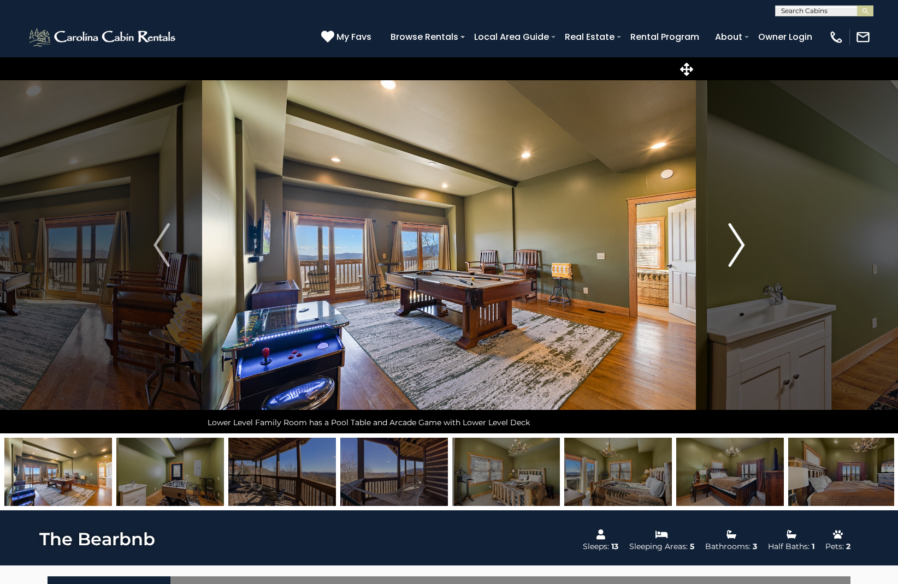
click at [739, 245] on img "Next" at bounding box center [736, 245] width 16 height 44
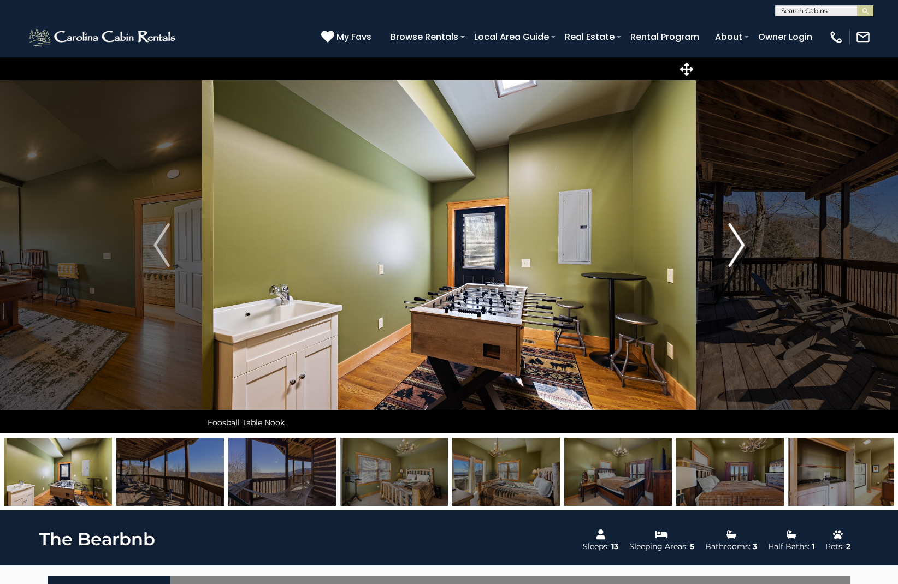
click at [739, 245] on img "Next" at bounding box center [736, 245] width 16 height 44
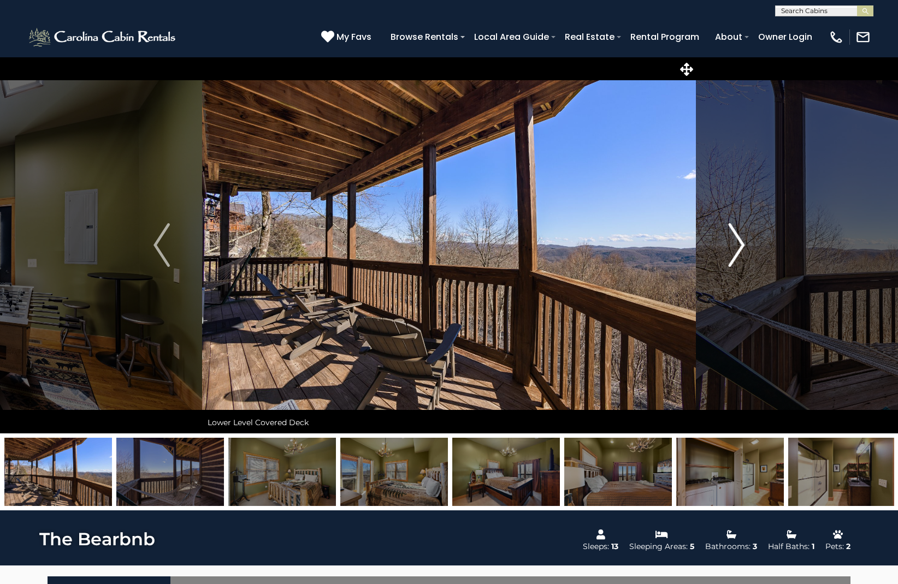
click at [739, 245] on img "Next" at bounding box center [736, 245] width 16 height 44
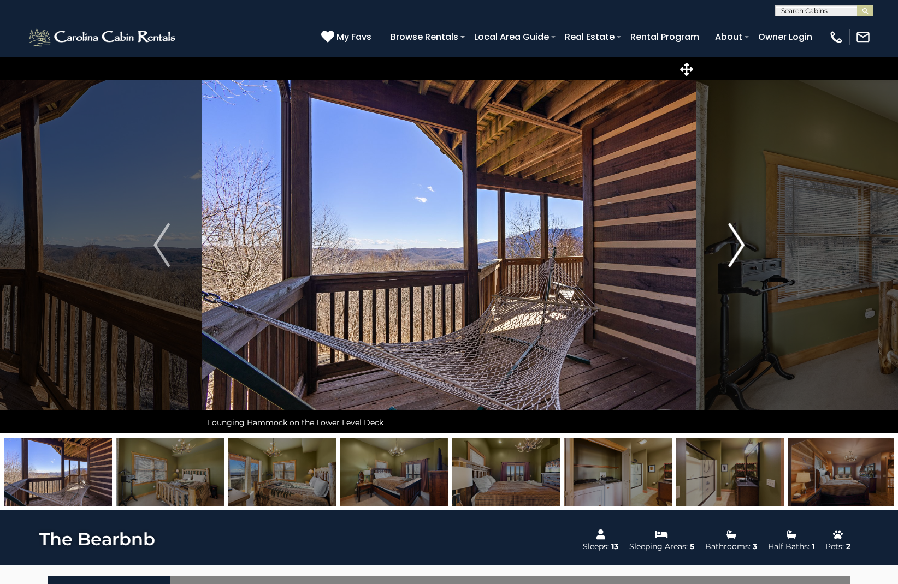
click at [739, 245] on img "Next" at bounding box center [736, 245] width 16 height 44
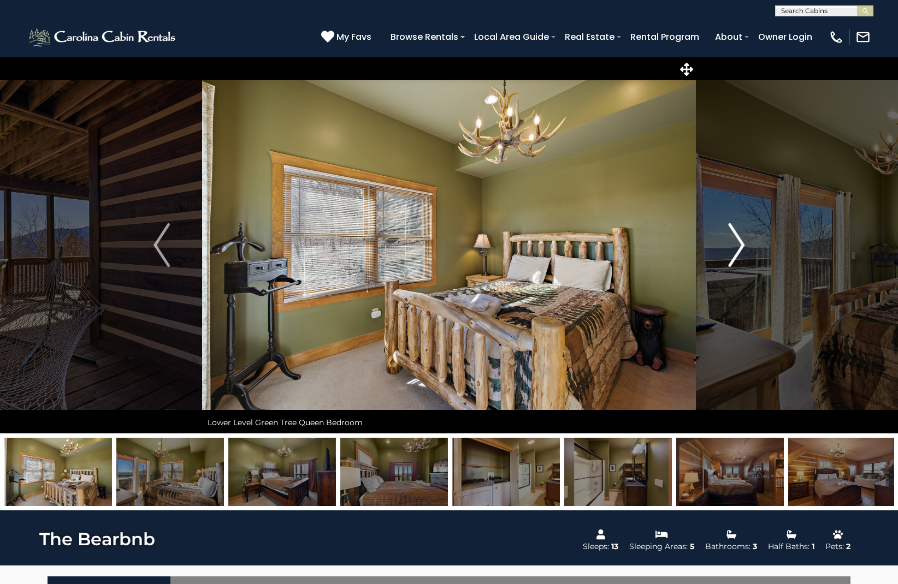
click at [739, 245] on img "Next" at bounding box center [736, 245] width 16 height 44
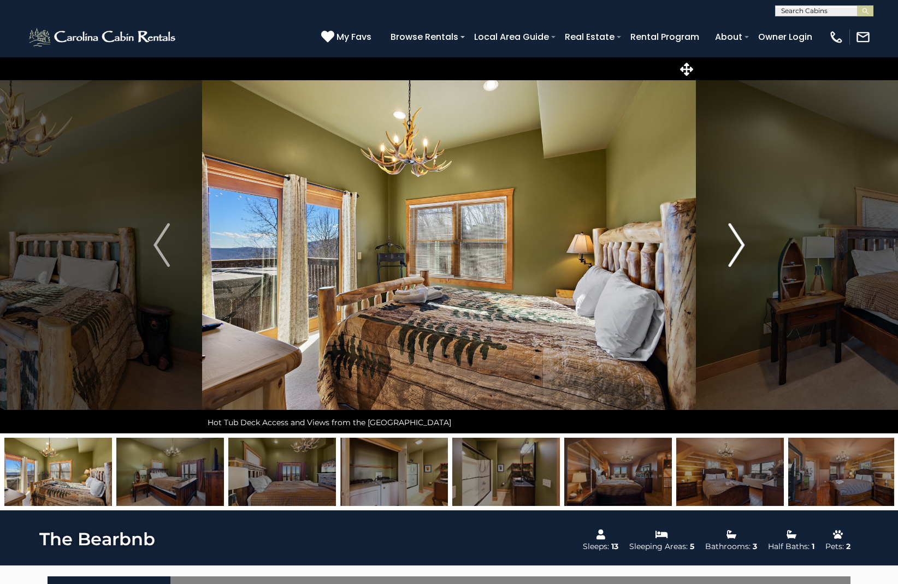
click at [739, 246] on img "Next" at bounding box center [736, 245] width 16 height 44
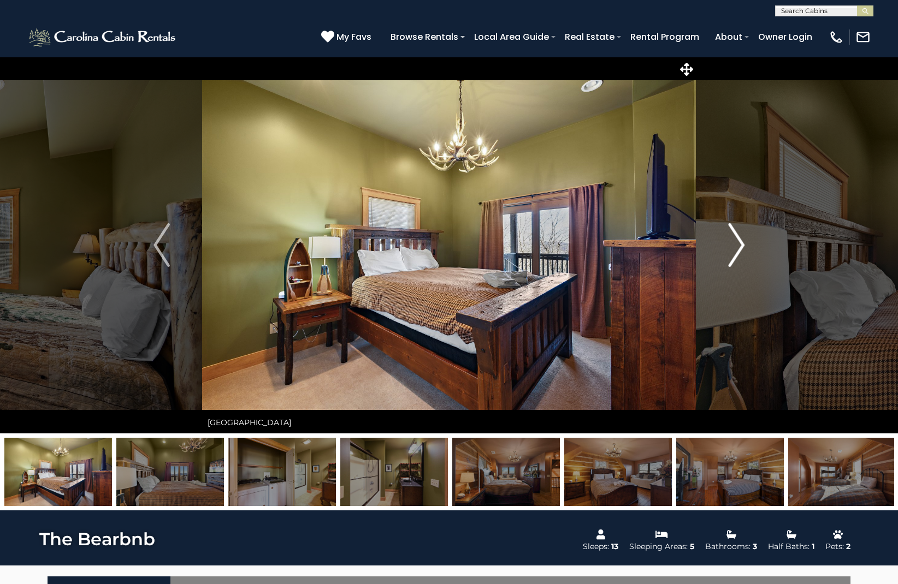
click at [739, 246] on img "Next" at bounding box center [736, 245] width 16 height 44
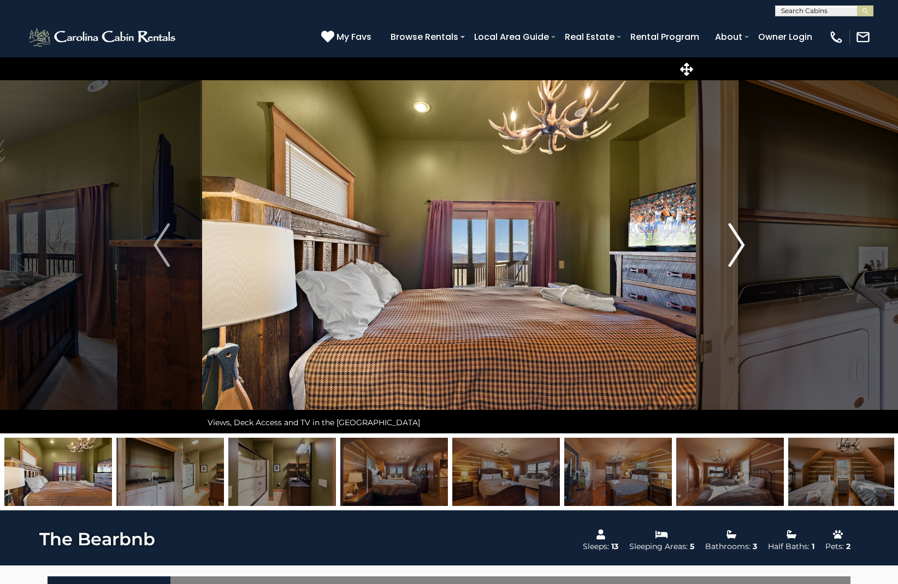
click at [739, 246] on img "Next" at bounding box center [736, 245] width 16 height 44
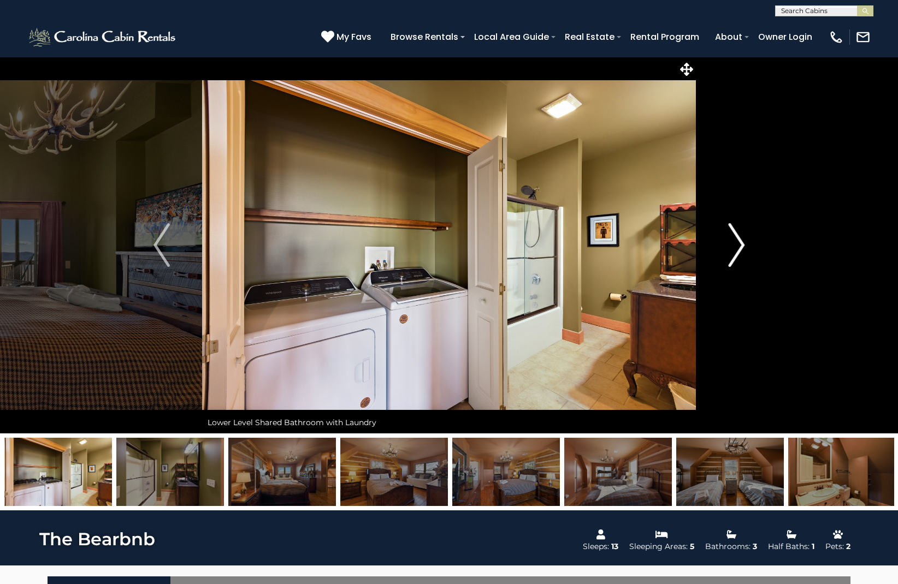
click at [739, 246] on img "Next" at bounding box center [736, 245] width 16 height 44
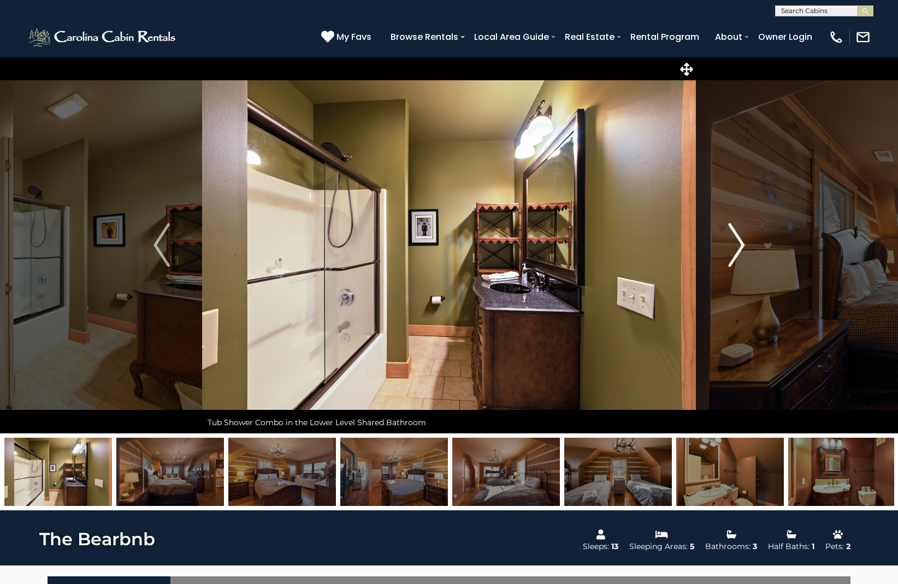
click at [739, 246] on img "Next" at bounding box center [736, 245] width 16 height 44
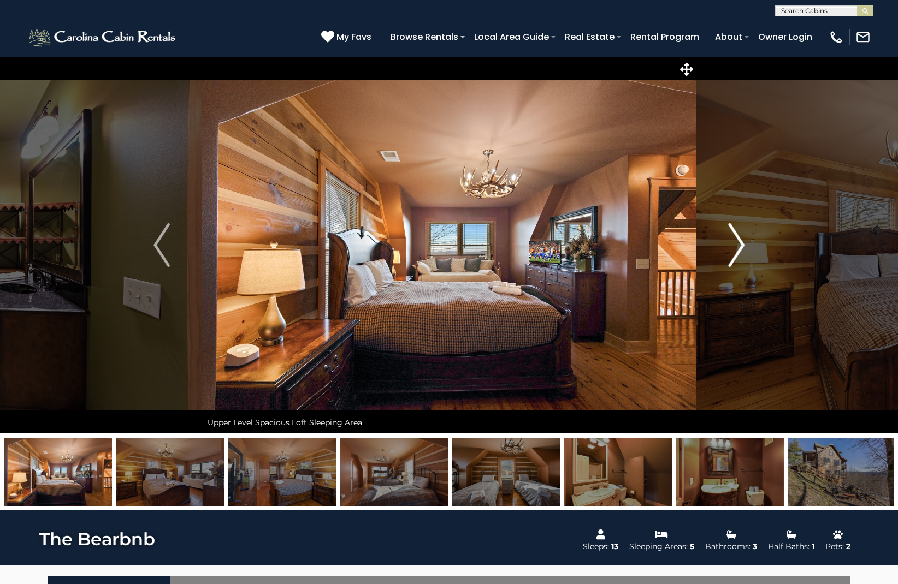
click at [739, 246] on img "Next" at bounding box center [736, 245] width 16 height 44
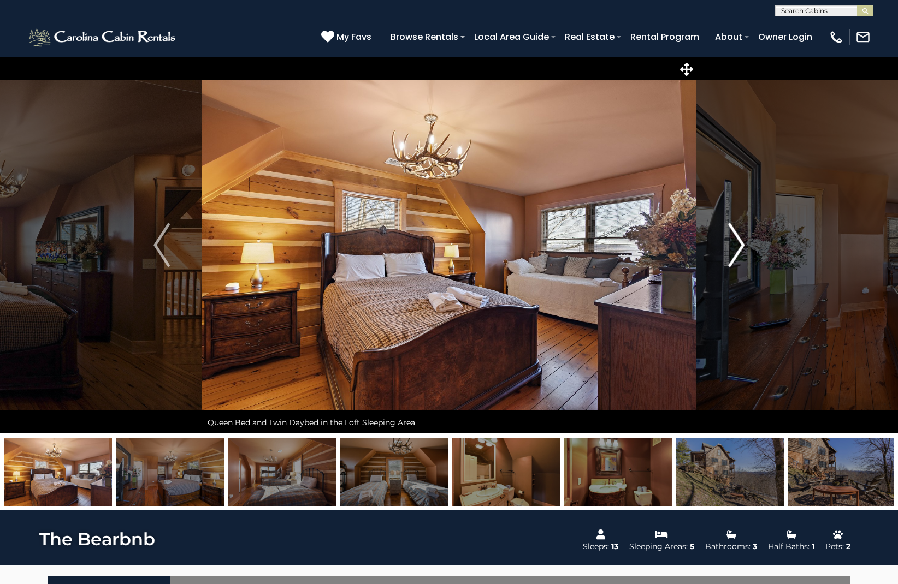
click at [739, 246] on img "Next" at bounding box center [736, 245] width 16 height 44
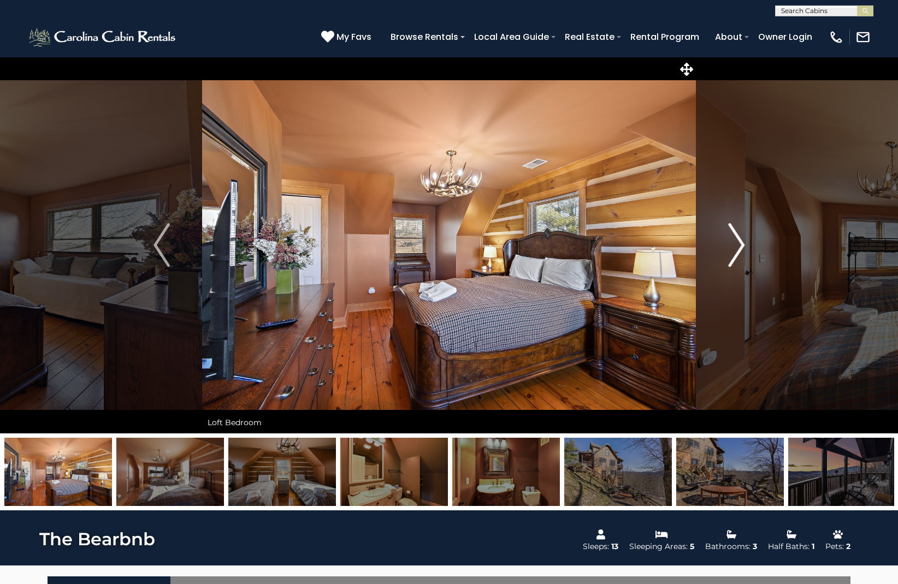
click at [739, 246] on img "Next" at bounding box center [736, 245] width 16 height 44
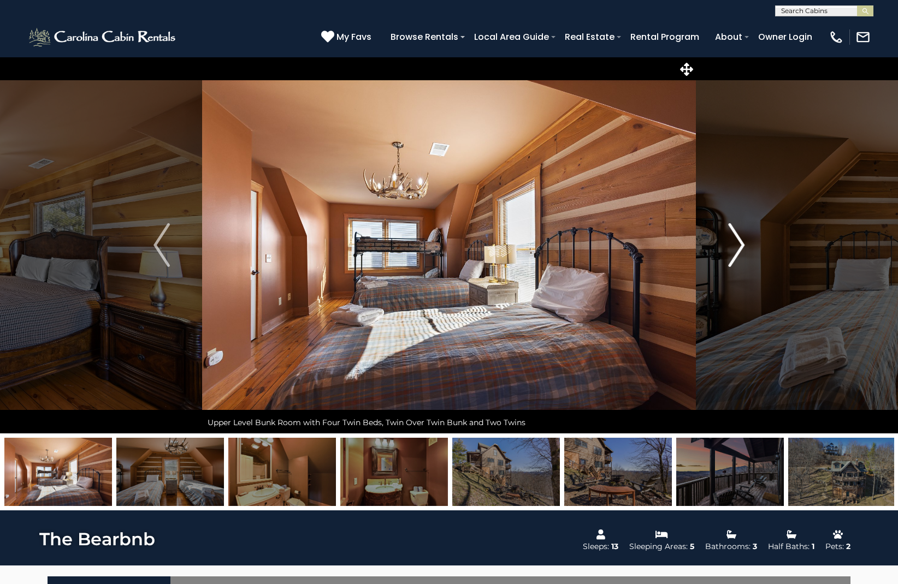
click at [739, 246] on img "Next" at bounding box center [736, 245] width 16 height 44
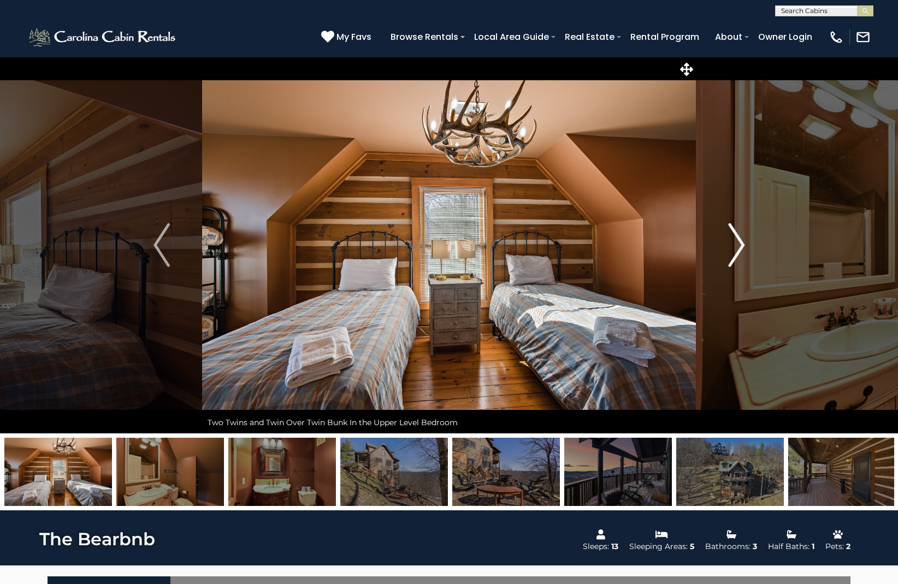
click at [739, 246] on img "Next" at bounding box center [736, 245] width 16 height 44
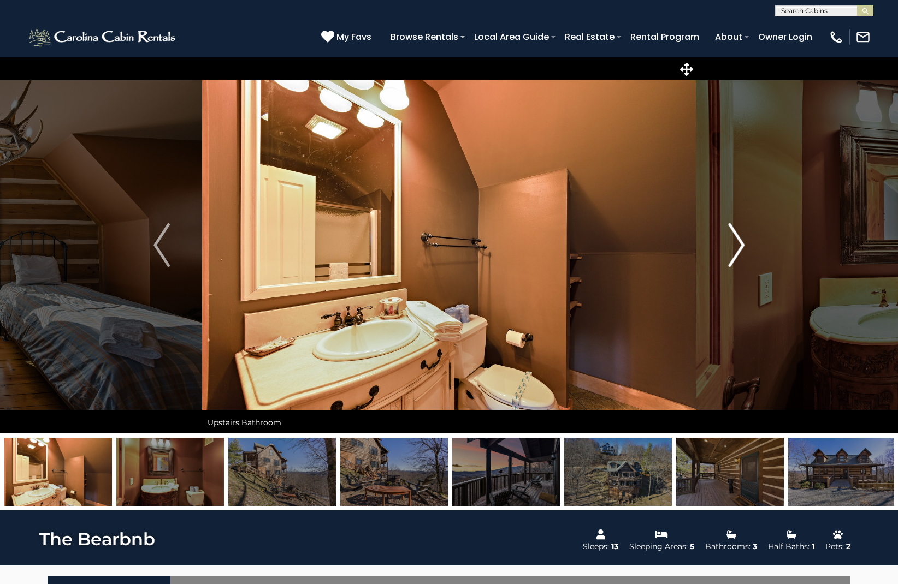
click at [739, 246] on img "Next" at bounding box center [736, 245] width 16 height 44
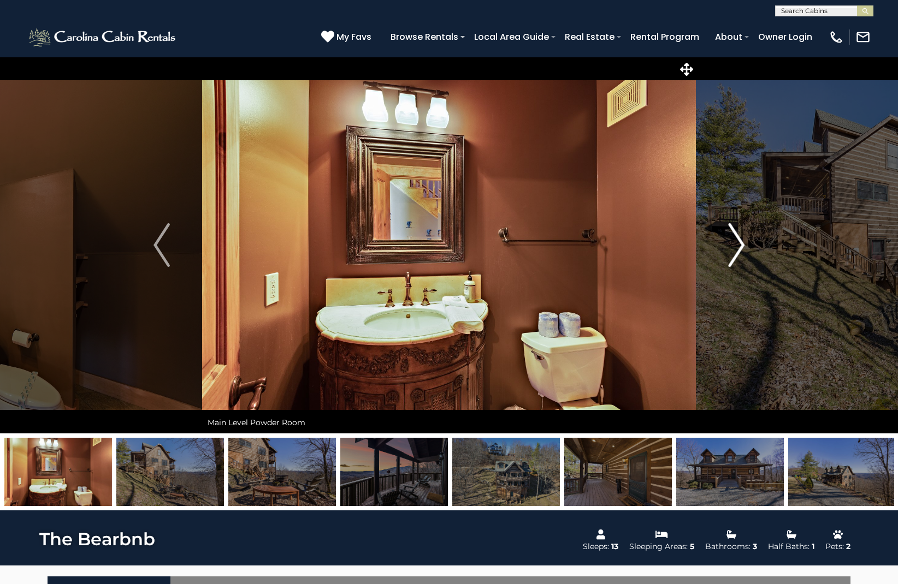
click at [739, 246] on img "Next" at bounding box center [736, 245] width 16 height 44
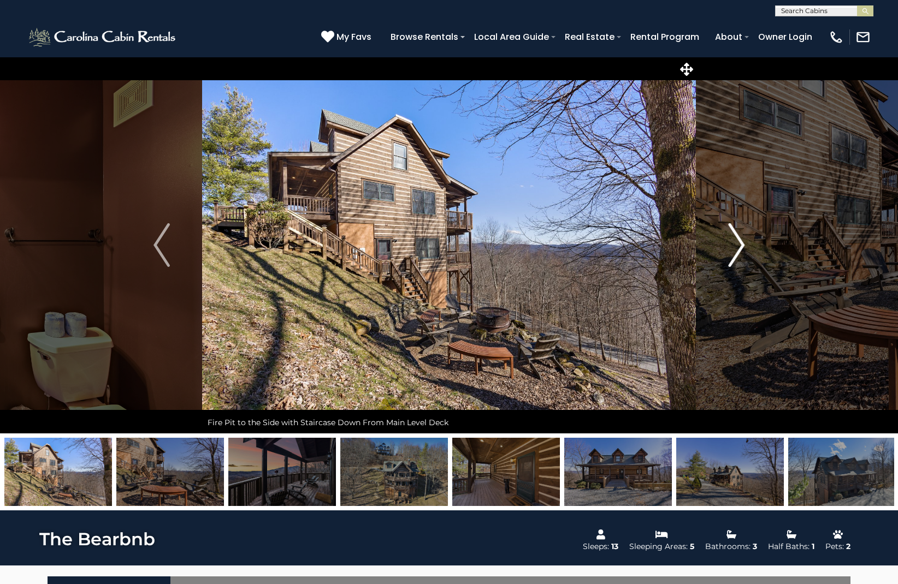
click at [739, 246] on img "Next" at bounding box center [736, 245] width 16 height 44
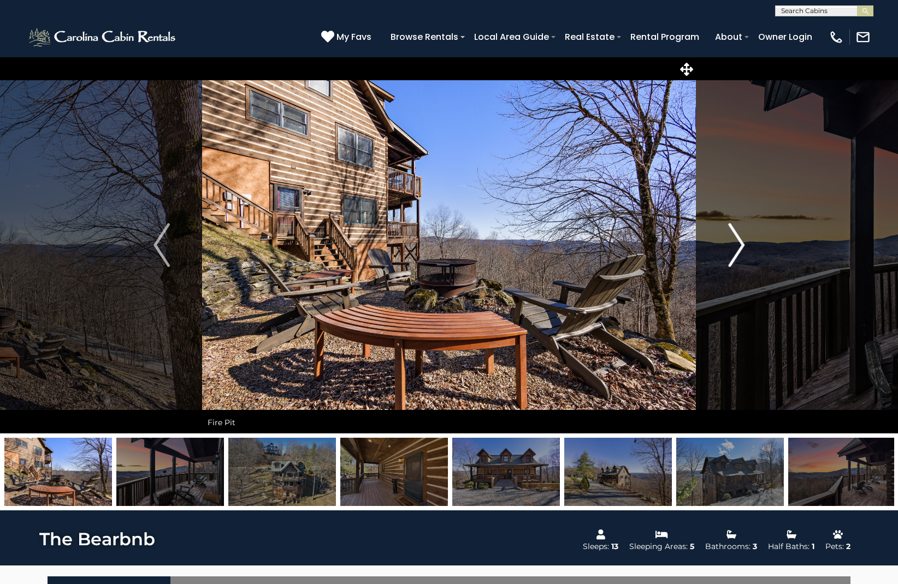
click at [739, 246] on img "Next" at bounding box center [736, 245] width 16 height 44
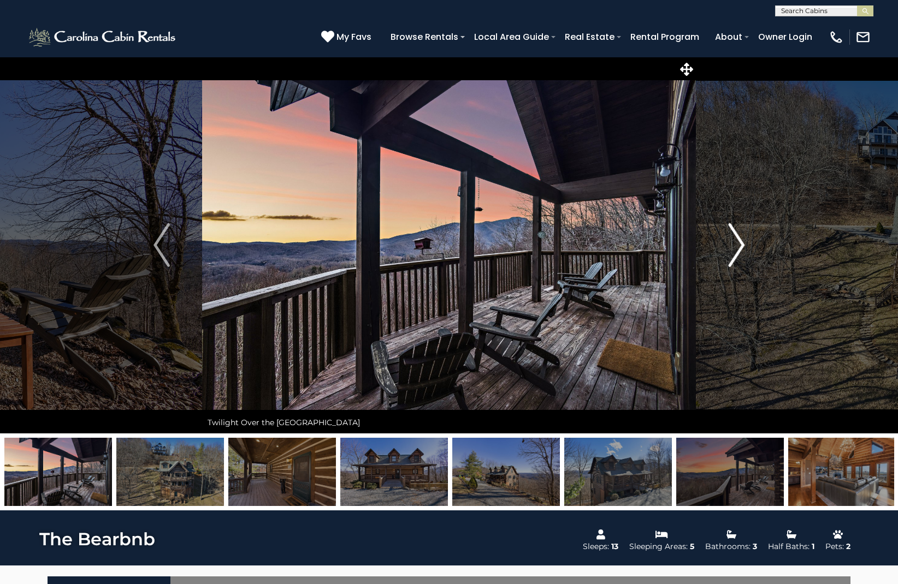
click at [739, 246] on img "Next" at bounding box center [736, 245] width 16 height 44
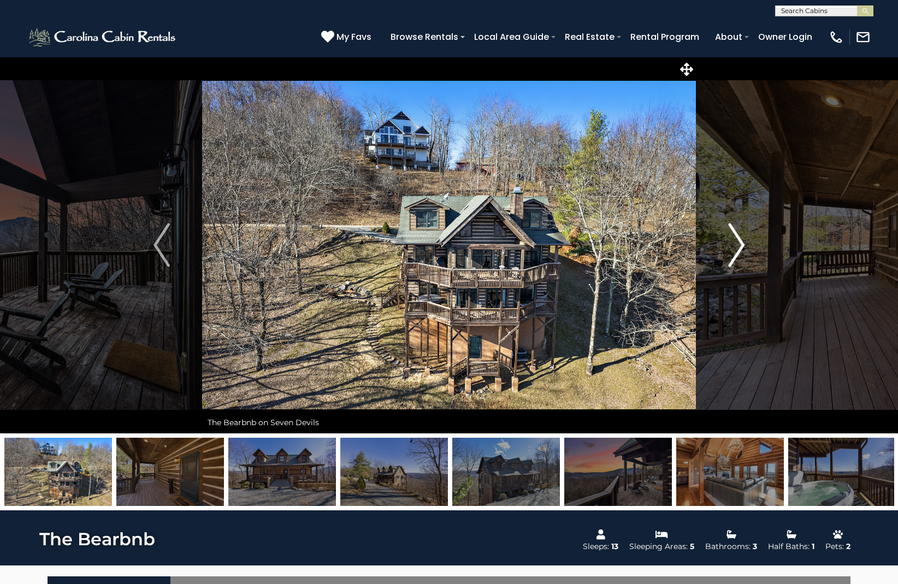
click at [739, 246] on img "Next" at bounding box center [736, 245] width 16 height 44
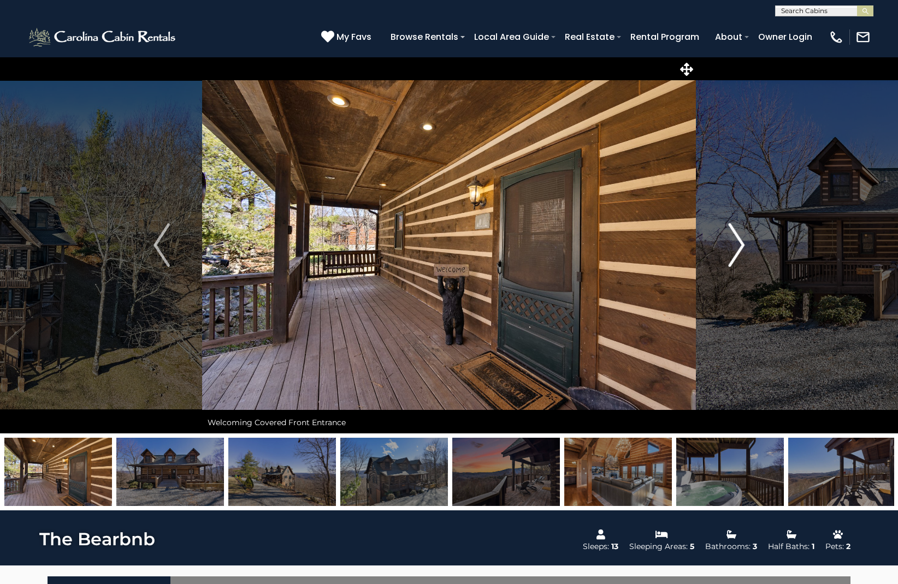
click at [739, 246] on img "Next" at bounding box center [736, 245] width 16 height 44
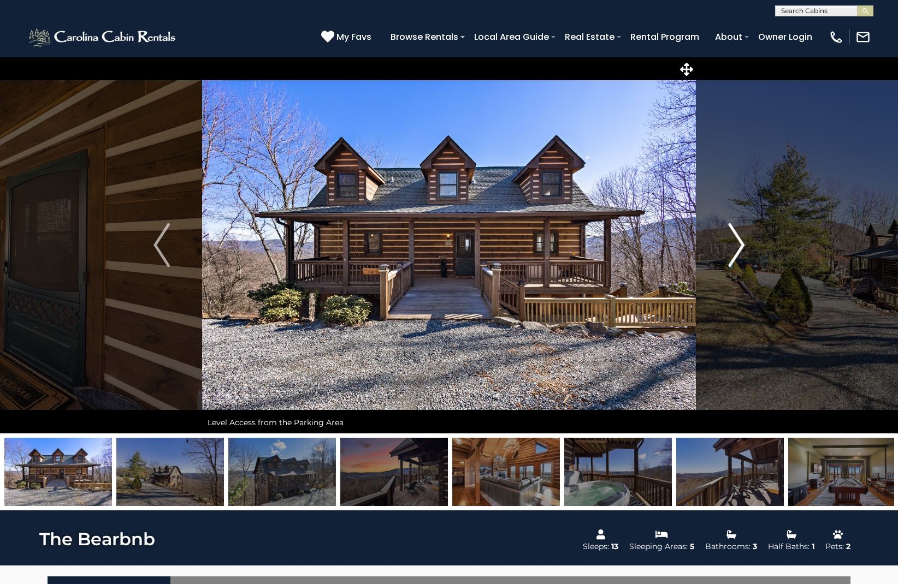
click at [739, 246] on img "Next" at bounding box center [736, 245] width 16 height 44
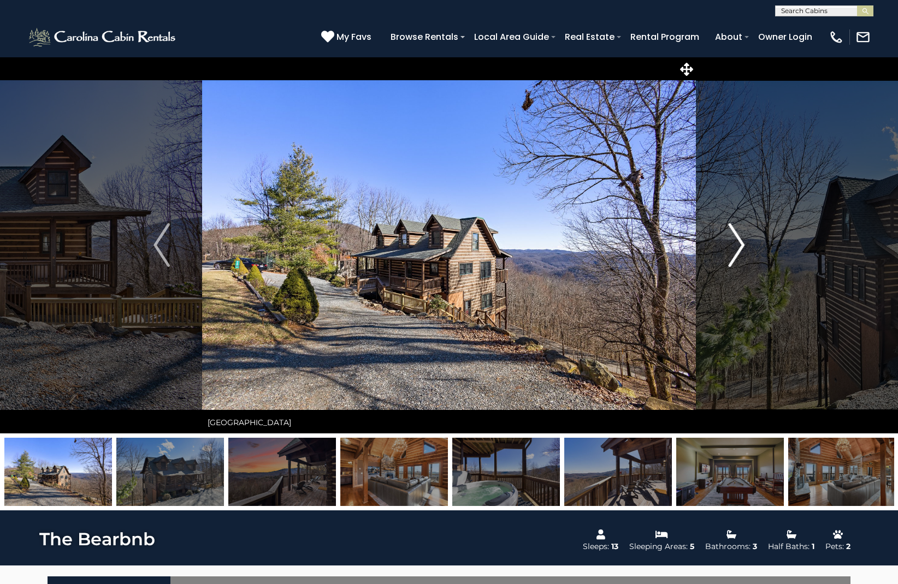
click at [739, 246] on img "Next" at bounding box center [736, 245] width 16 height 44
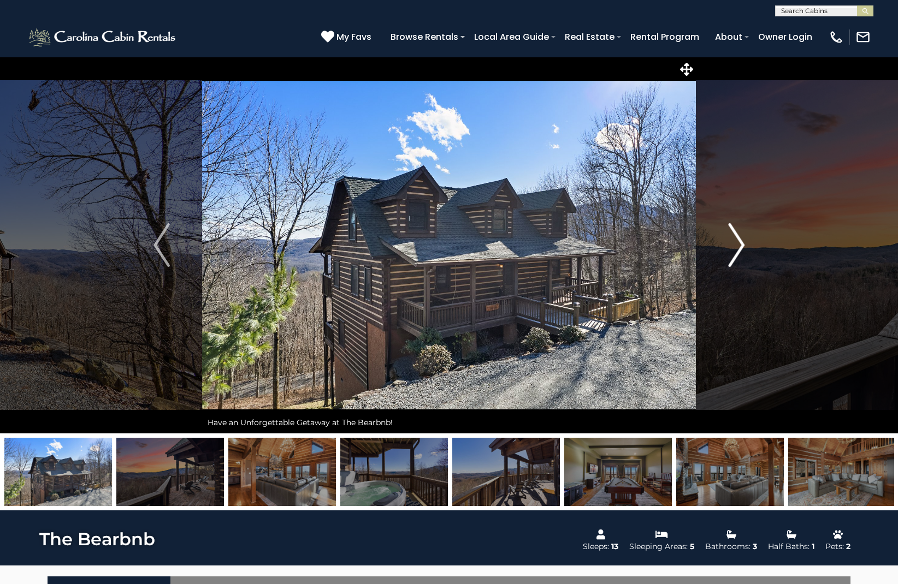
click at [739, 246] on img "Next" at bounding box center [736, 245] width 16 height 44
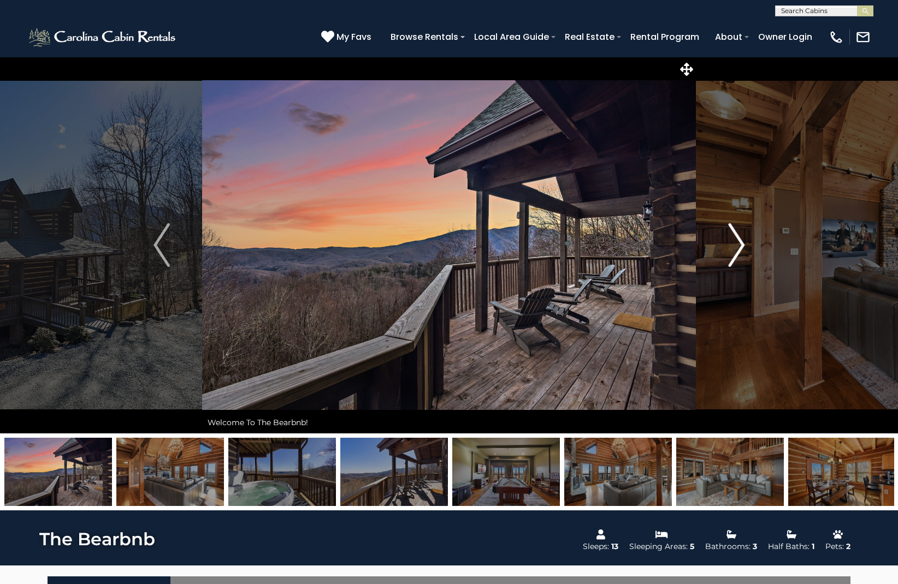
click at [739, 246] on img "Next" at bounding box center [736, 245] width 16 height 44
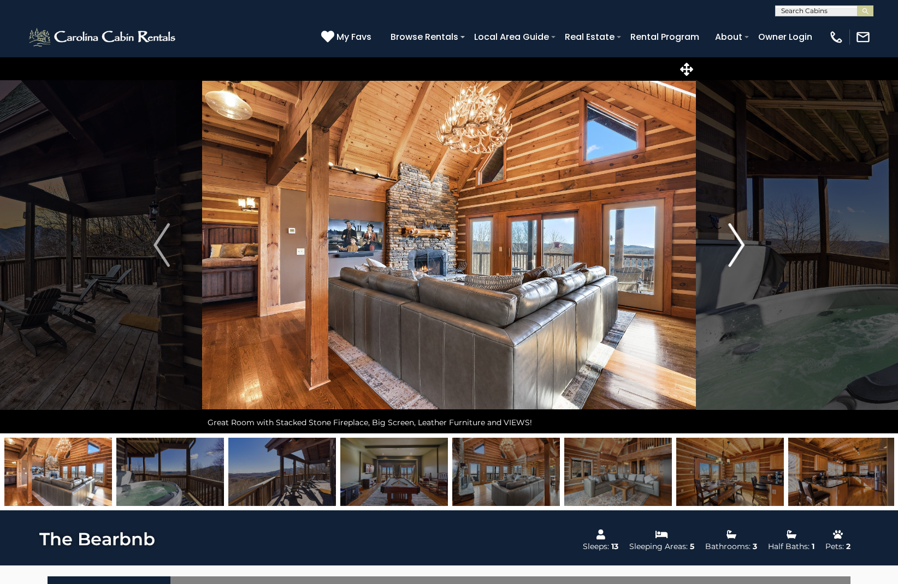
click at [739, 246] on img "Next" at bounding box center [736, 245] width 16 height 44
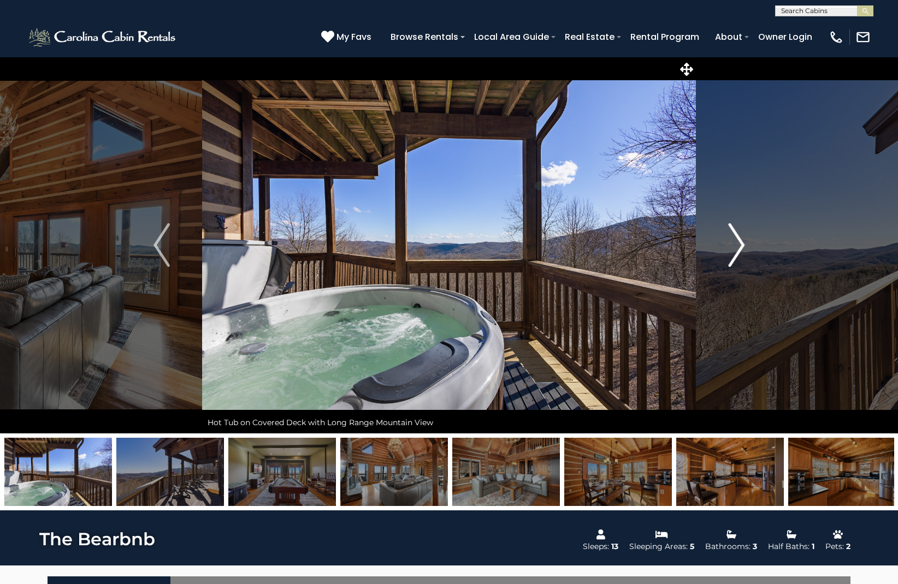
click at [739, 246] on img "Next" at bounding box center [736, 245] width 16 height 44
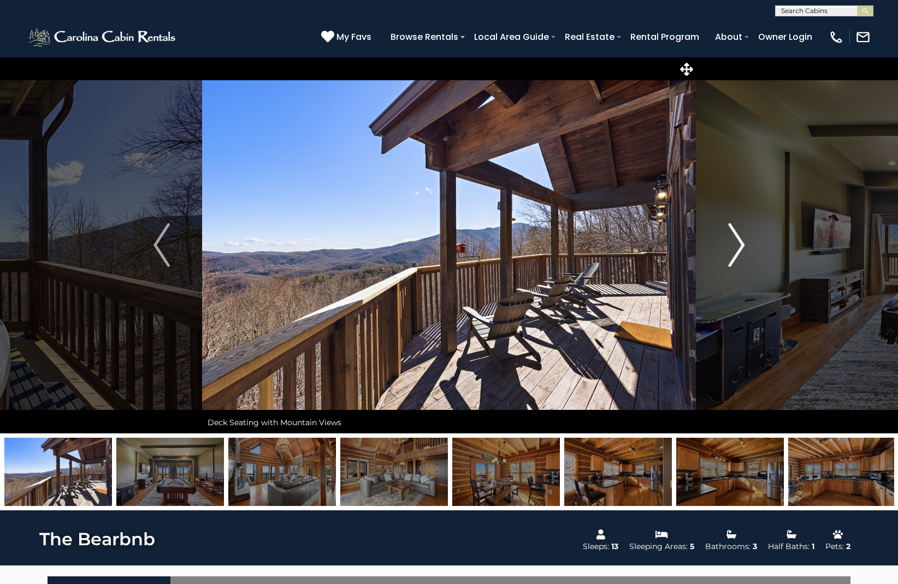
click at [739, 246] on img "Next" at bounding box center [736, 245] width 16 height 44
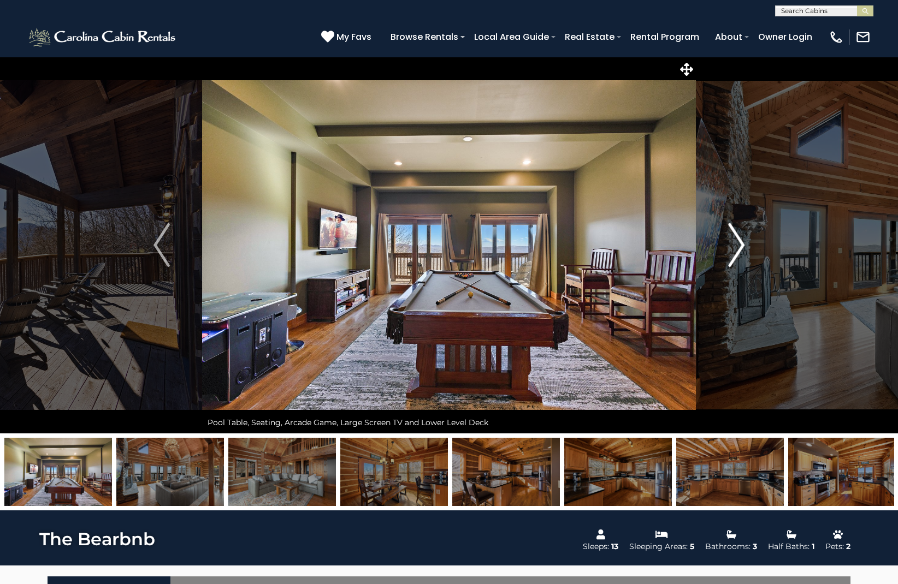
click at [739, 246] on img "Next" at bounding box center [736, 245] width 16 height 44
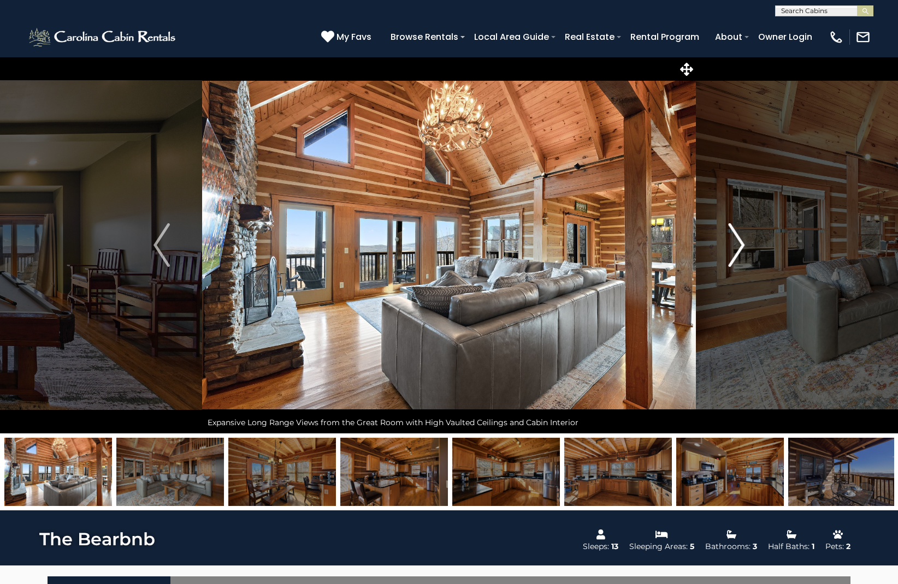
scroll to position [1, 0]
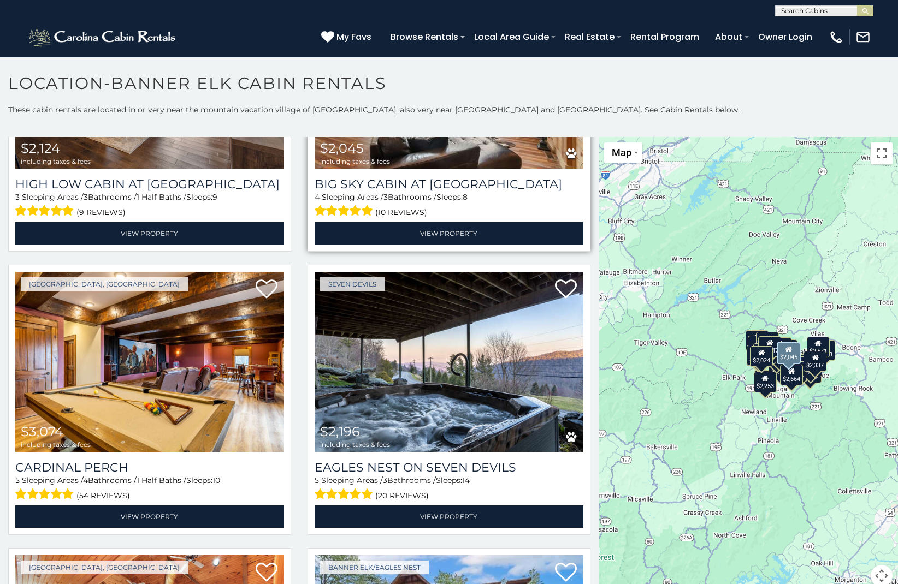
scroll to position [3299, 0]
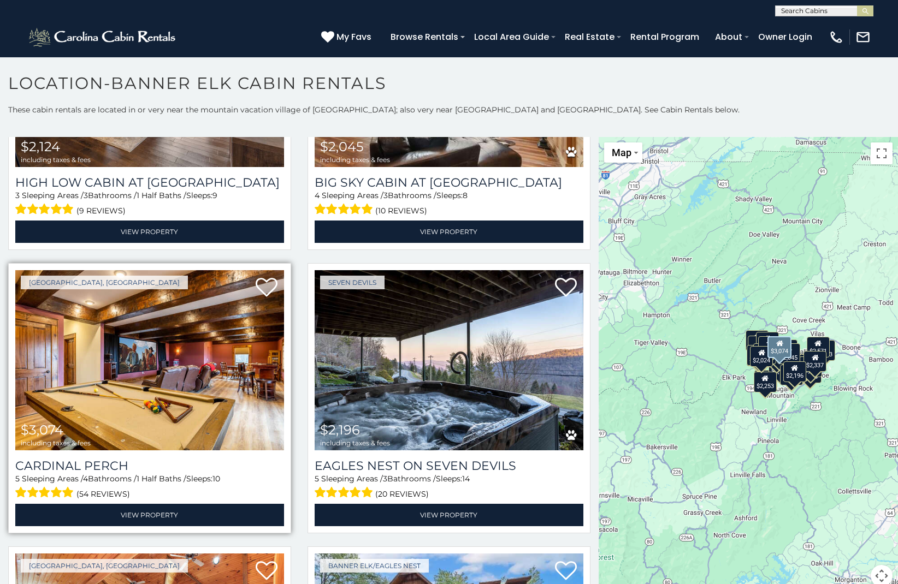
click at [90, 394] on img at bounding box center [149, 360] width 269 height 180
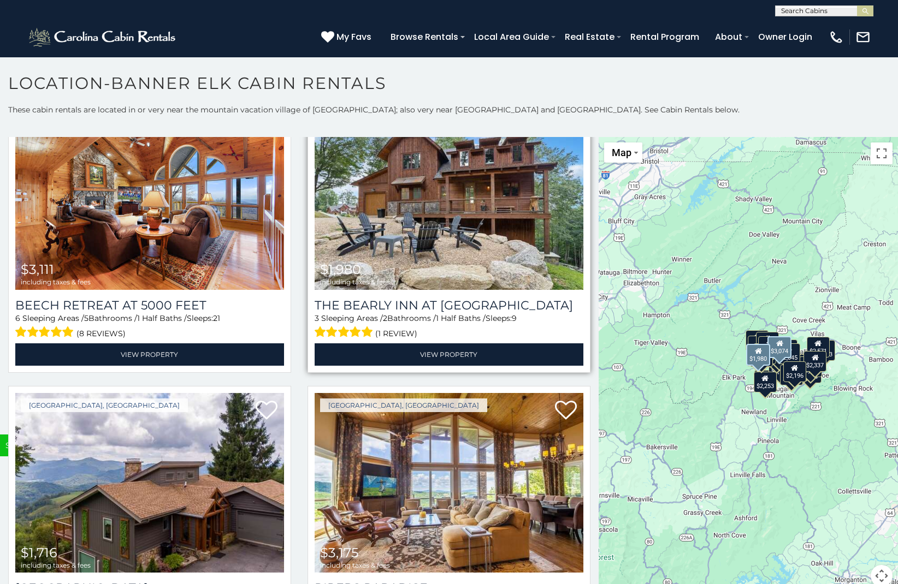
scroll to position [3744, 0]
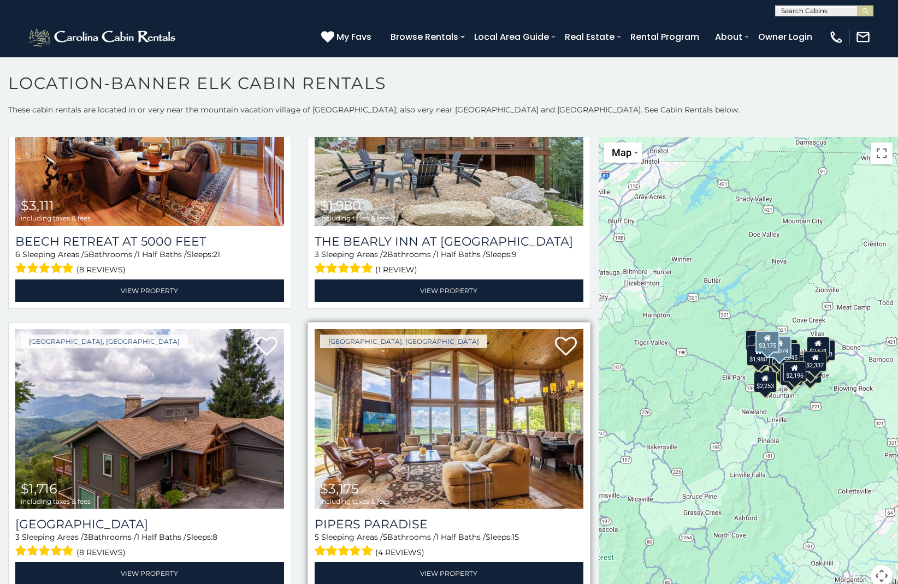
scroll to position [3806, 0]
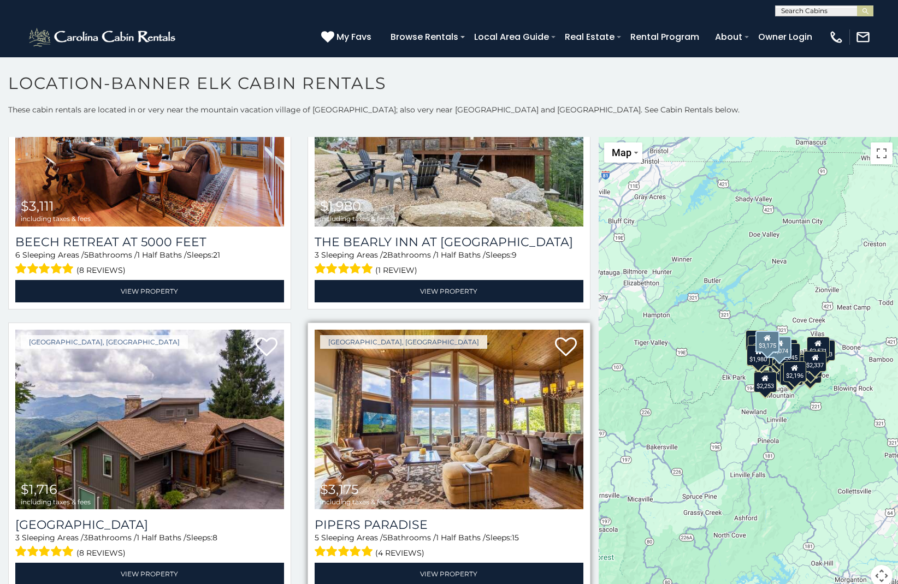
click at [467, 434] on img at bounding box center [449, 420] width 269 height 180
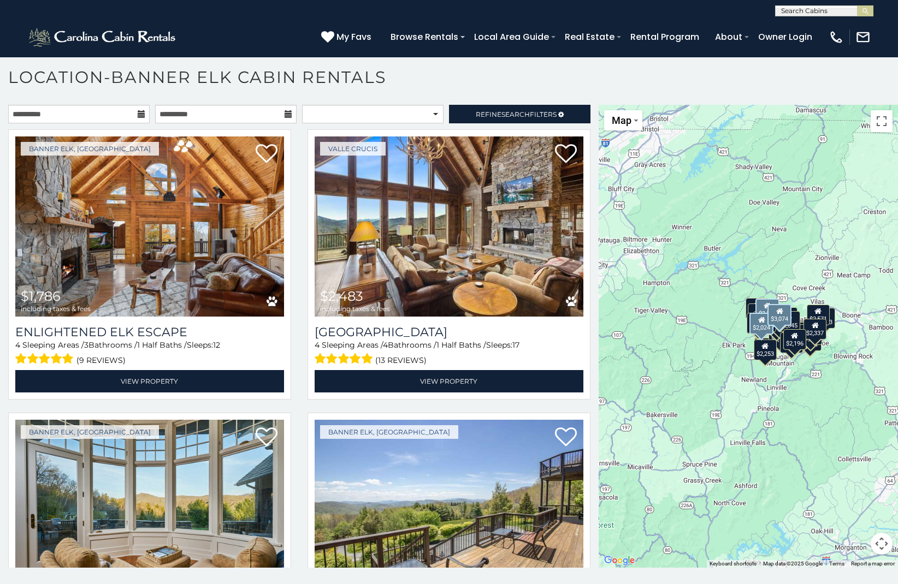
scroll to position [0, 0]
select select "*****"
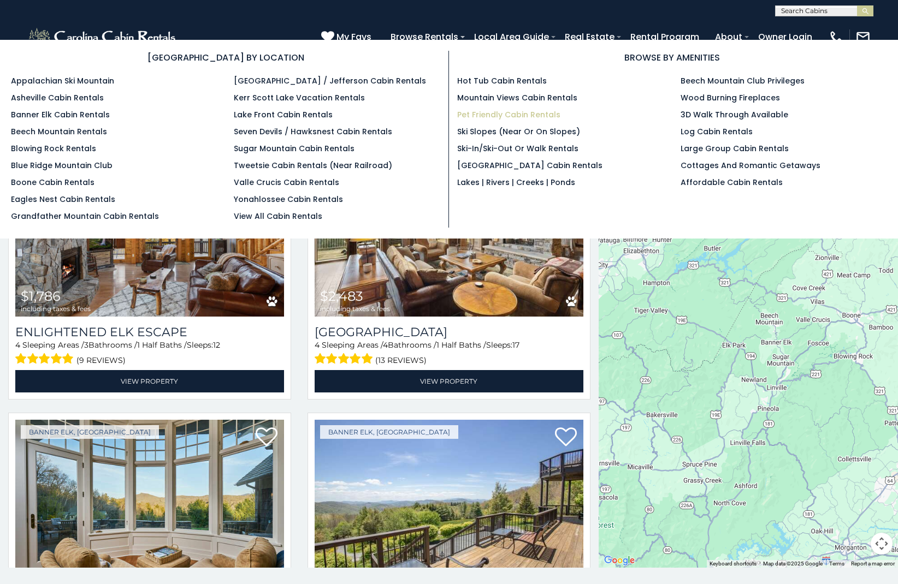
click at [462, 113] on link "Pet Friendly Cabin Rentals" at bounding box center [508, 114] width 103 height 11
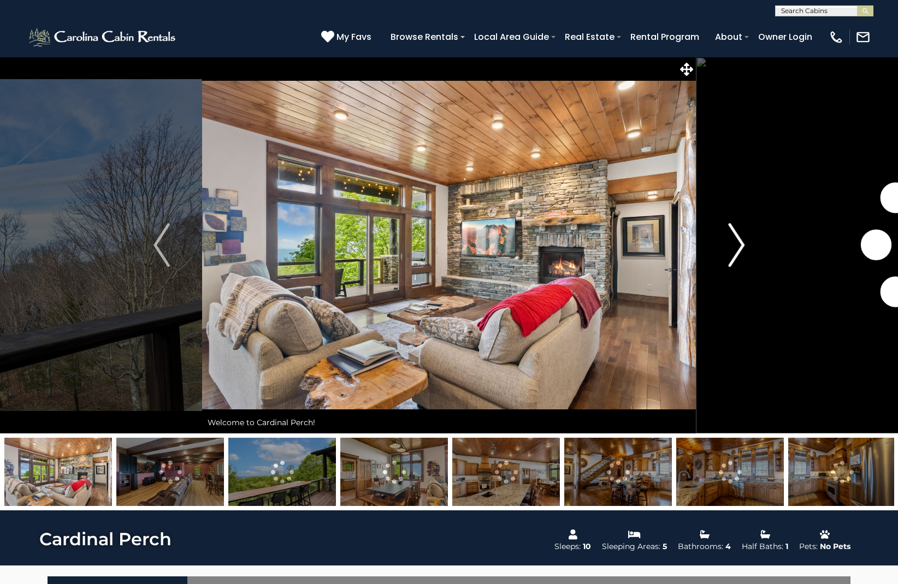
click at [740, 243] on img "Next" at bounding box center [736, 245] width 16 height 44
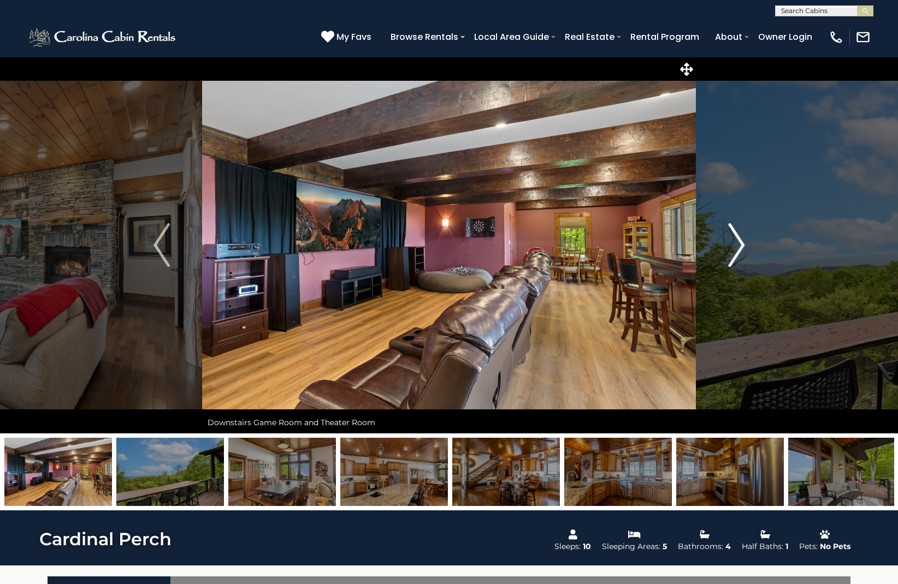
click at [740, 243] on img "Next" at bounding box center [736, 245] width 16 height 44
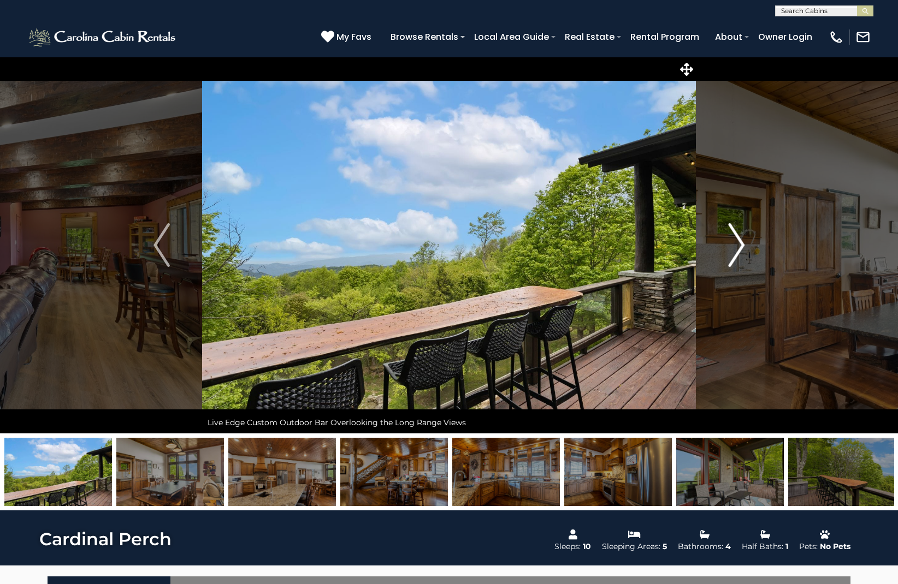
click at [740, 243] on img "Next" at bounding box center [736, 245] width 16 height 44
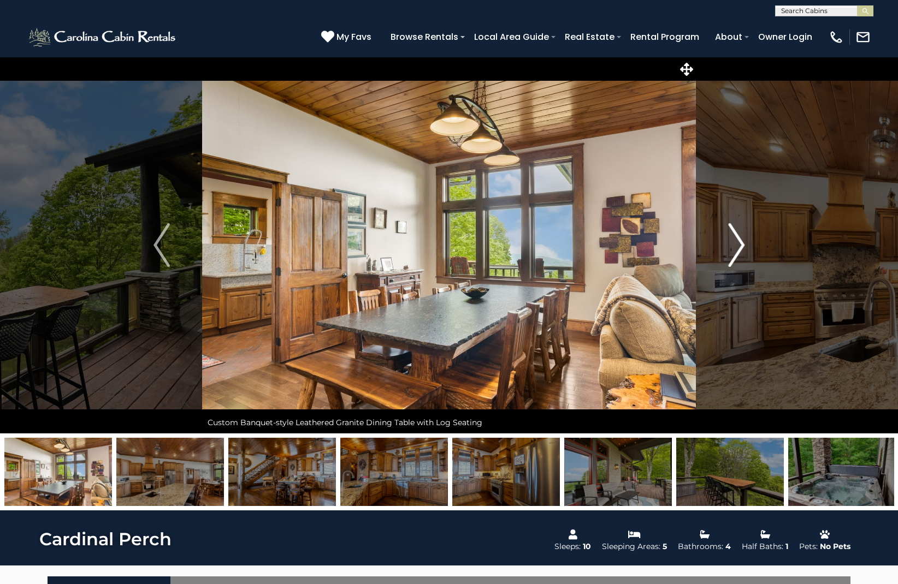
click at [740, 243] on img "Next" at bounding box center [736, 245] width 16 height 44
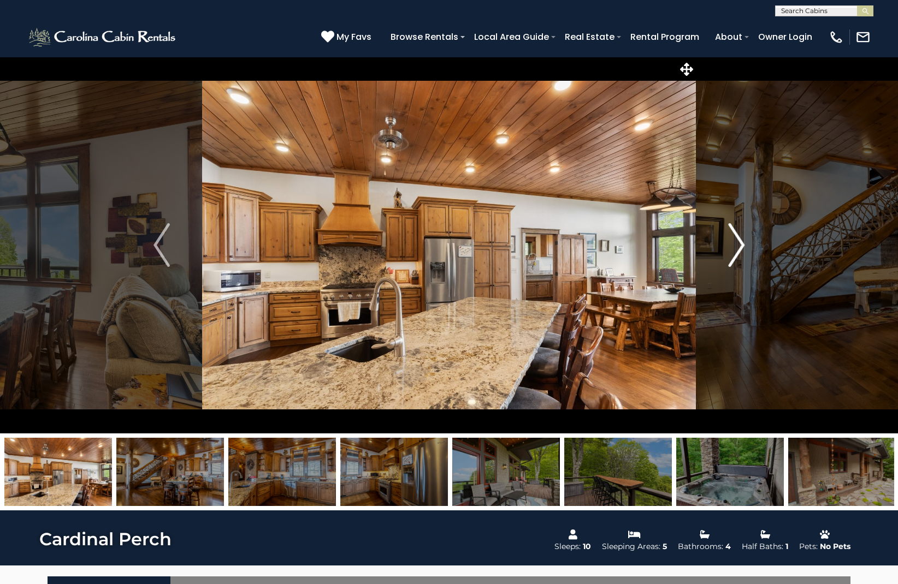
click at [740, 243] on img "Next" at bounding box center [736, 245] width 16 height 44
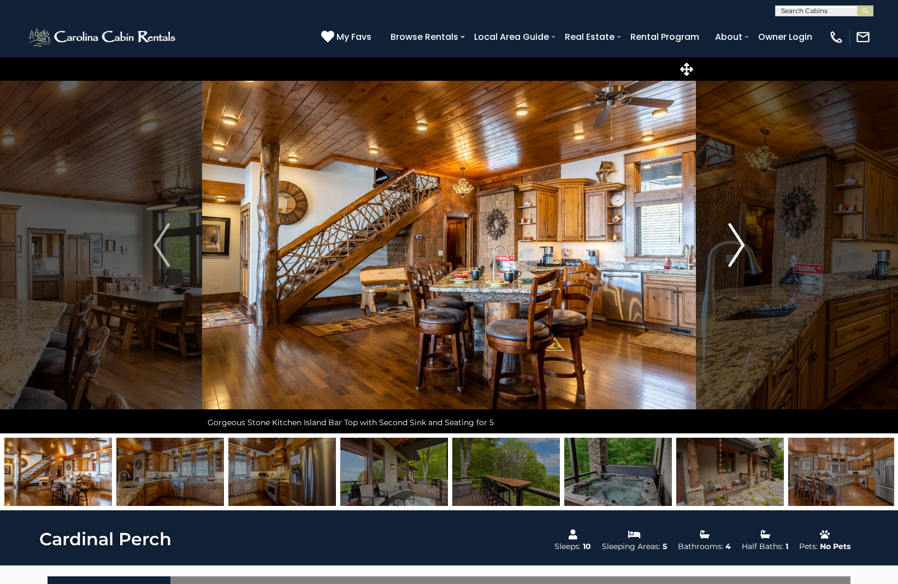
click at [740, 243] on img "Next" at bounding box center [736, 245] width 16 height 44
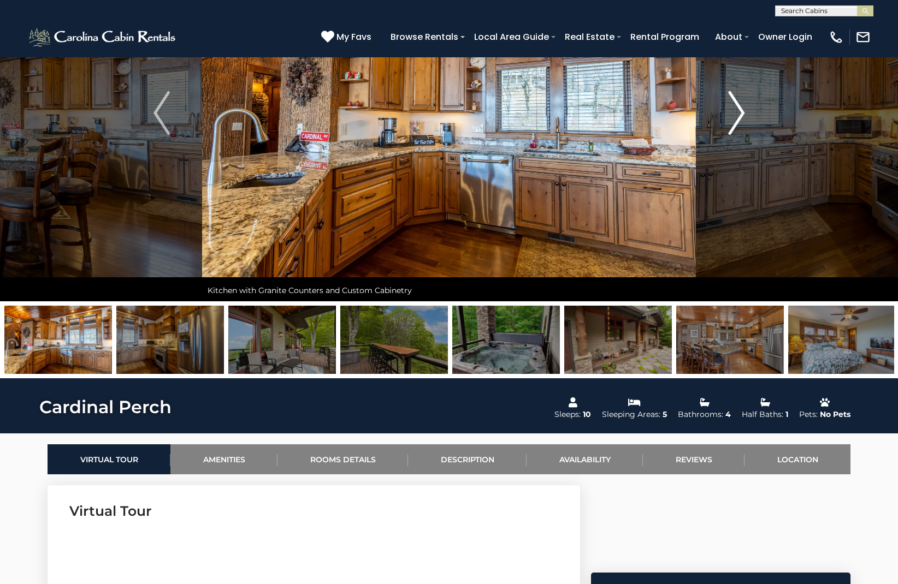
scroll to position [134, 0]
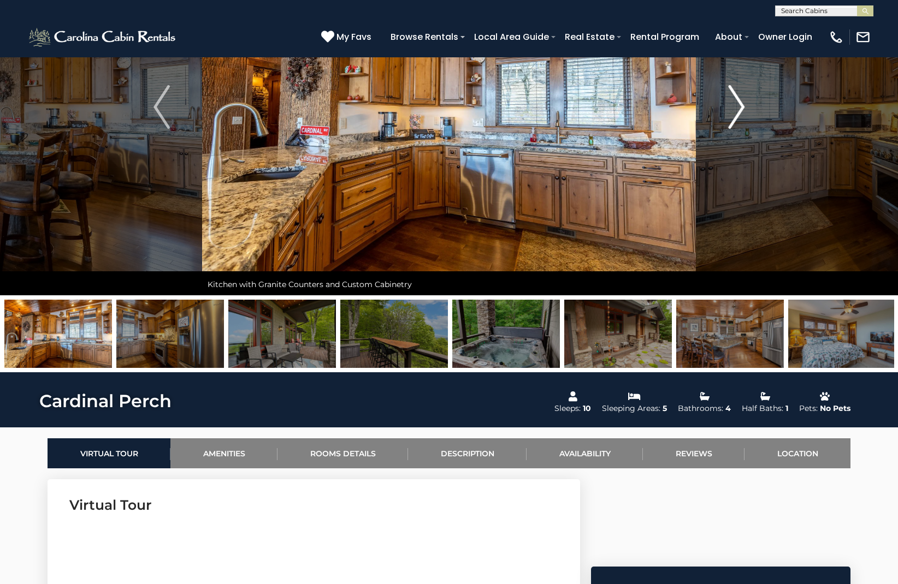
click at [740, 112] on img "Next" at bounding box center [736, 107] width 16 height 44
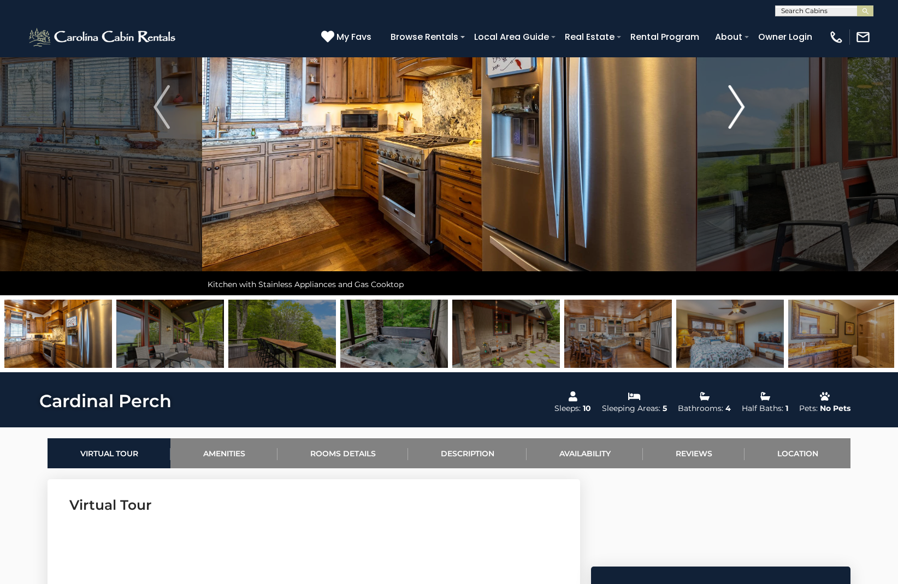
scroll to position [139, 0]
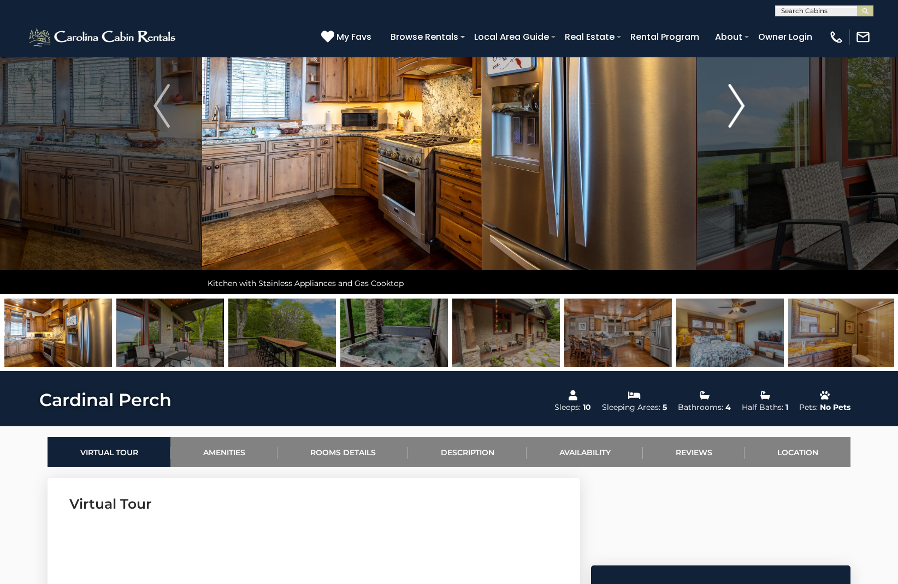
click at [740, 112] on img "Next" at bounding box center [736, 106] width 16 height 44
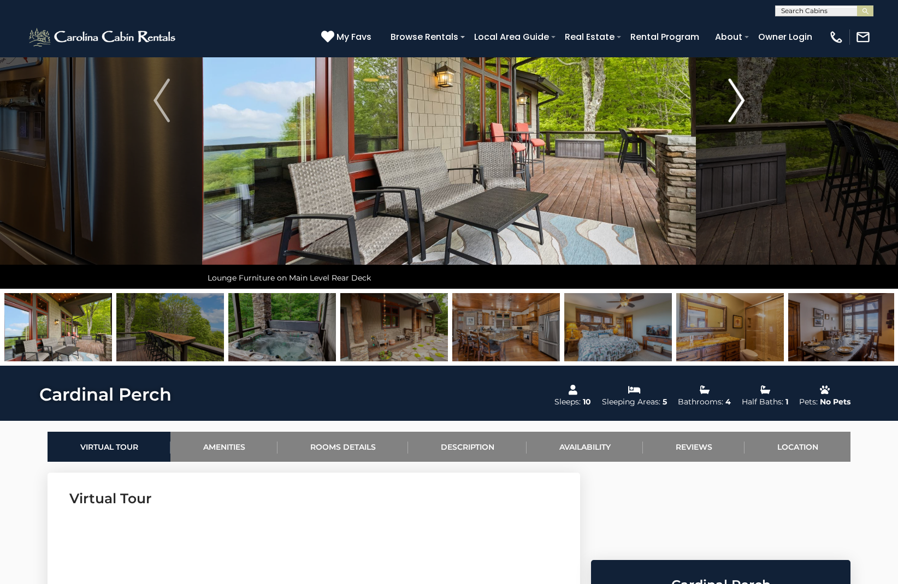
scroll to position [146, 0]
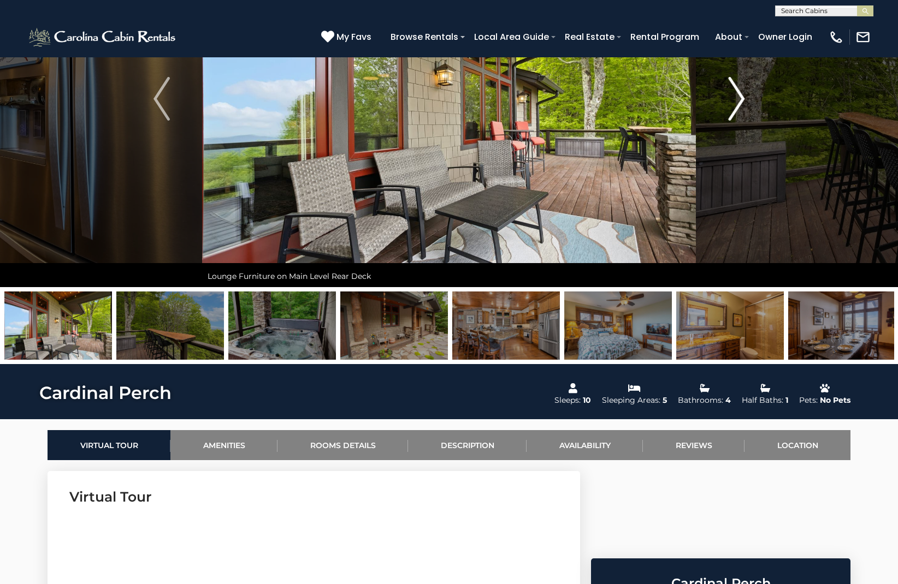
click at [740, 112] on img "Next" at bounding box center [736, 99] width 16 height 44
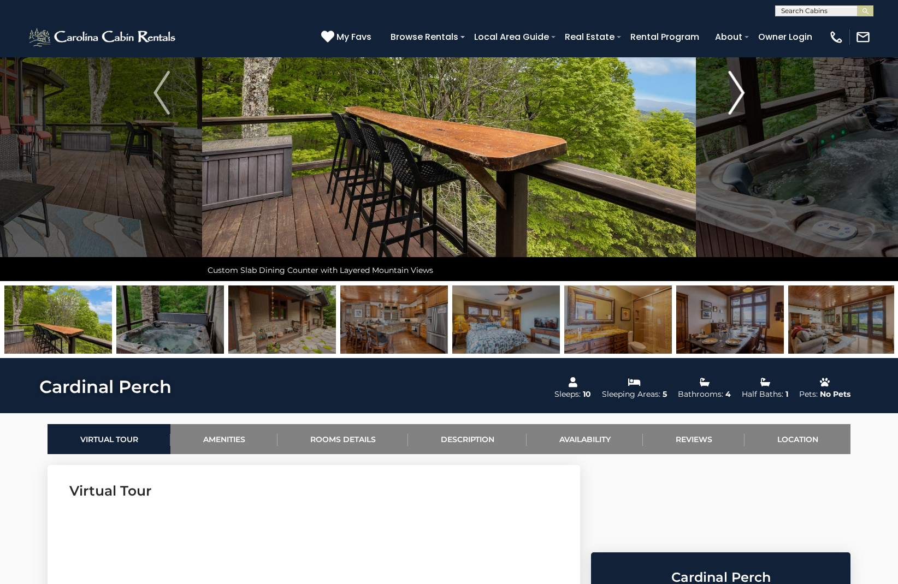
scroll to position [155, 1]
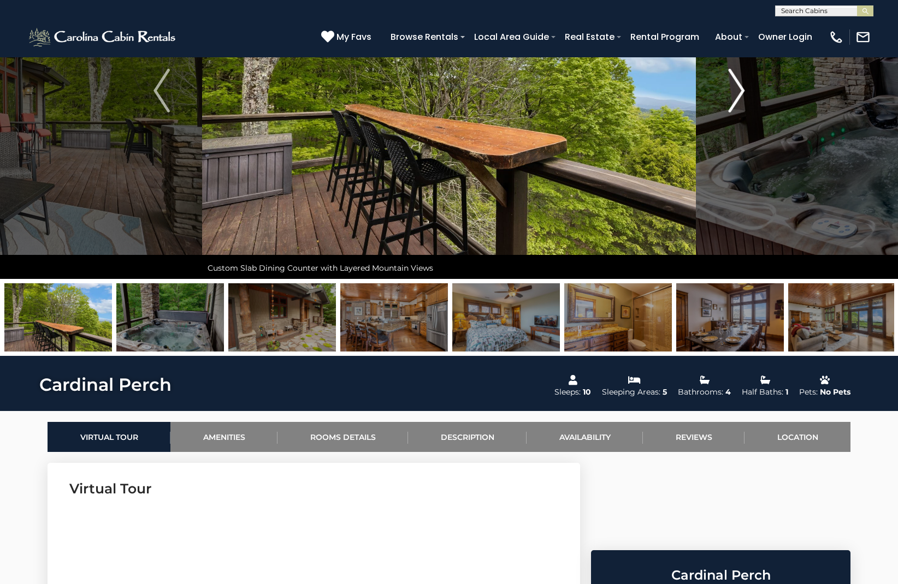
click at [736, 100] on img "Next" at bounding box center [736, 91] width 16 height 44
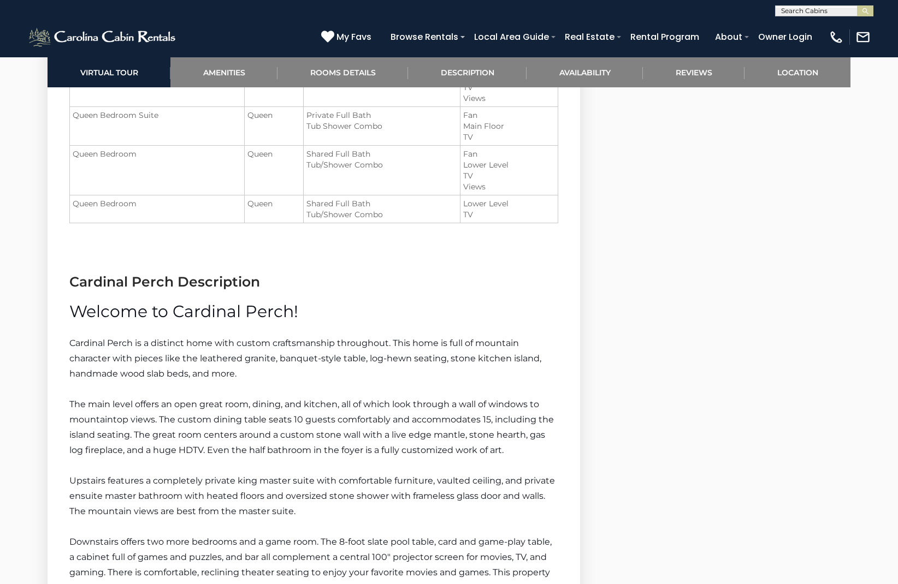
scroll to position [1508, 0]
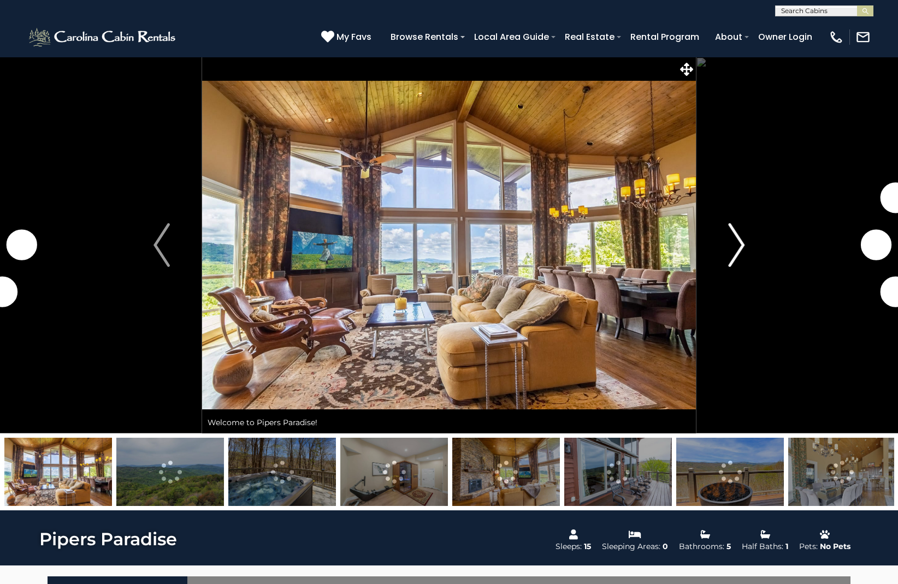
click at [735, 241] on img "Next" at bounding box center [736, 245] width 16 height 44
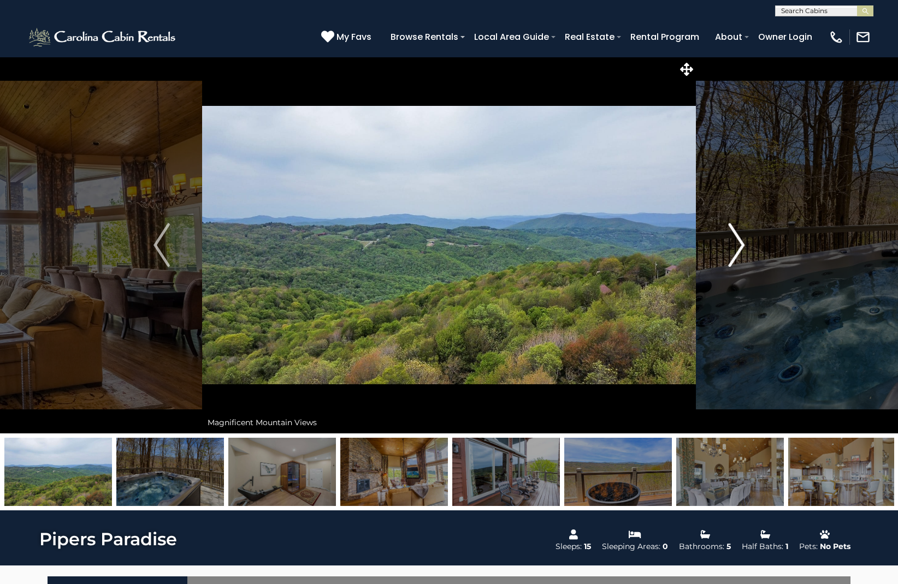
click at [739, 245] on img "Next" at bounding box center [736, 245] width 16 height 44
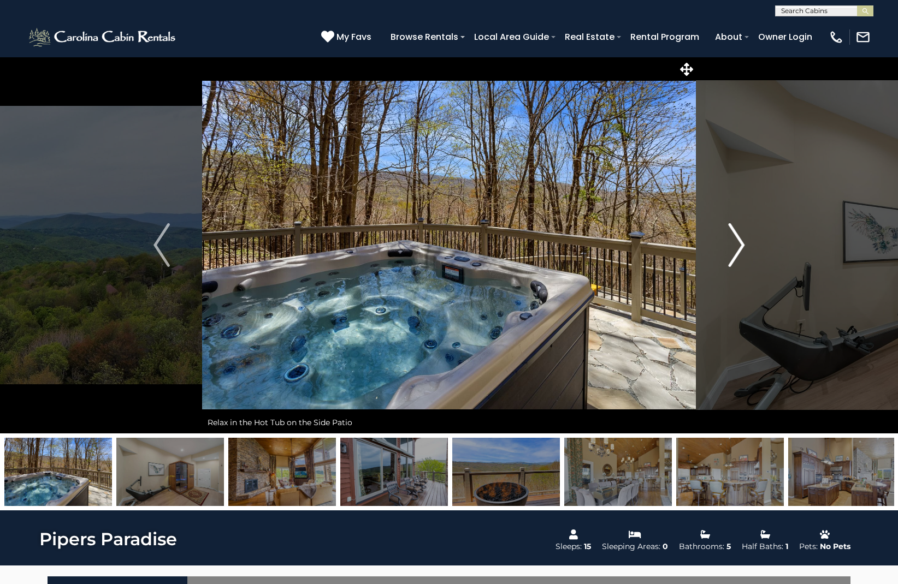
click at [739, 245] on img "Next" at bounding box center [736, 245] width 16 height 44
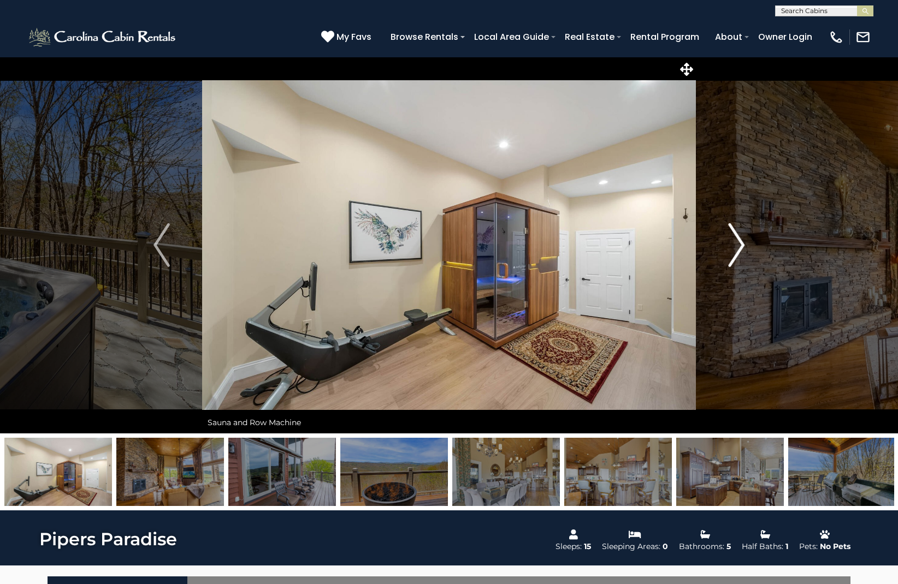
click at [739, 245] on img "Next" at bounding box center [736, 245] width 16 height 44
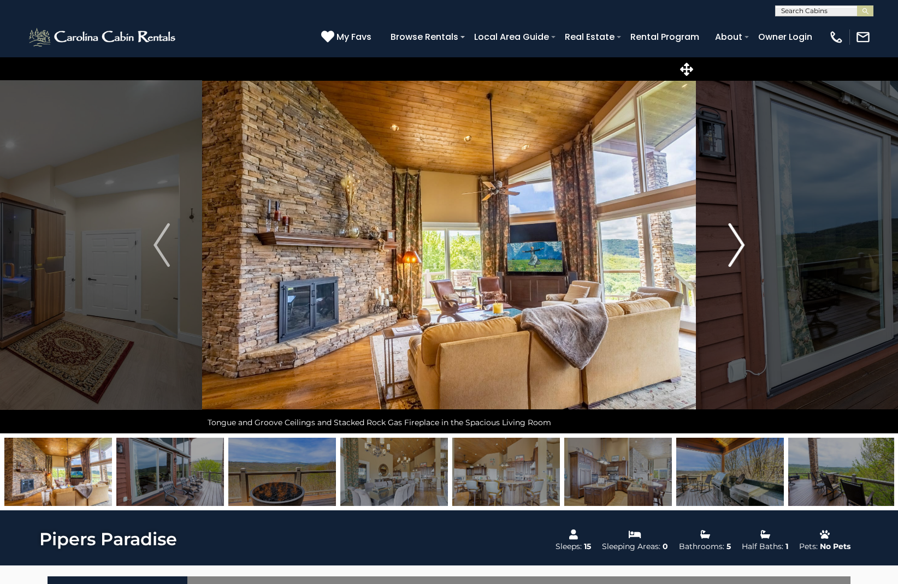
click at [739, 245] on img "Next" at bounding box center [736, 245] width 16 height 44
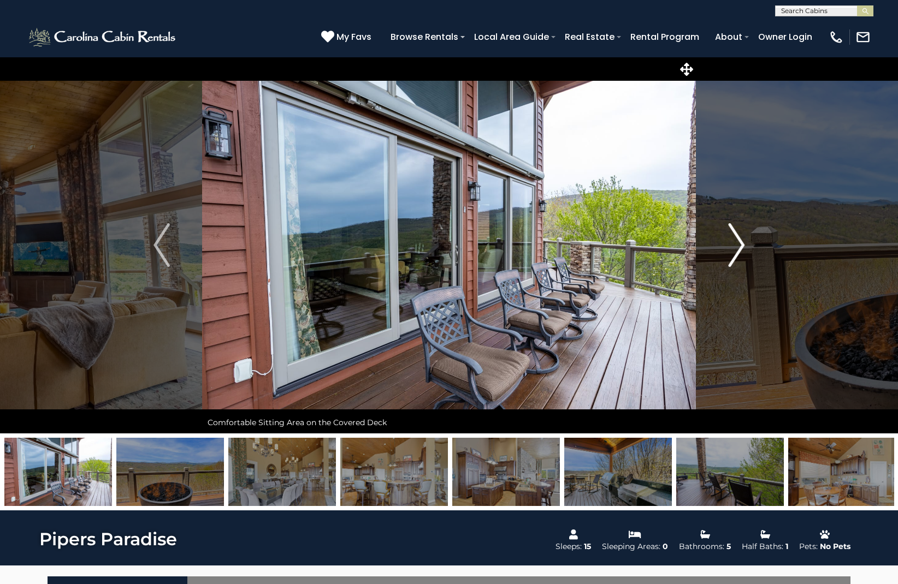
click at [739, 245] on img "Next" at bounding box center [736, 245] width 16 height 44
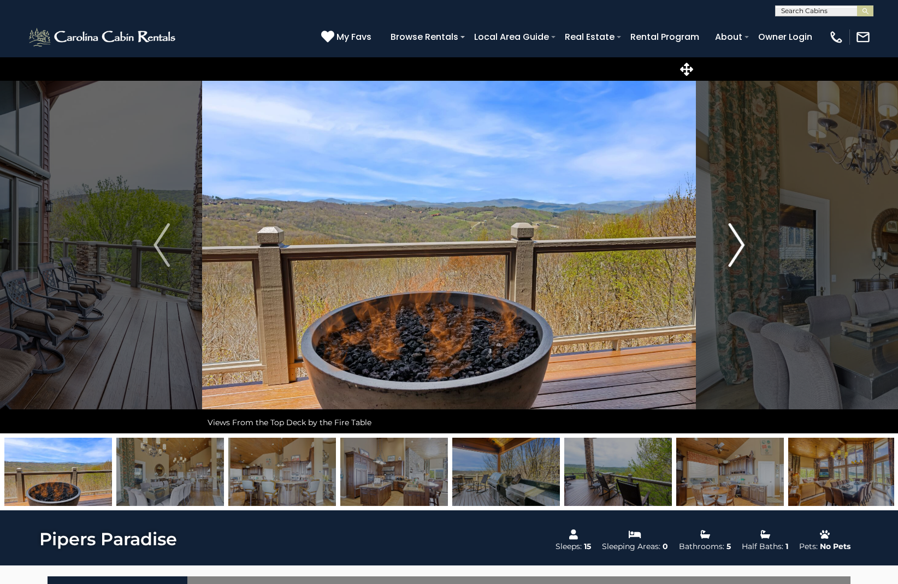
click at [739, 245] on img "Next" at bounding box center [736, 245] width 16 height 44
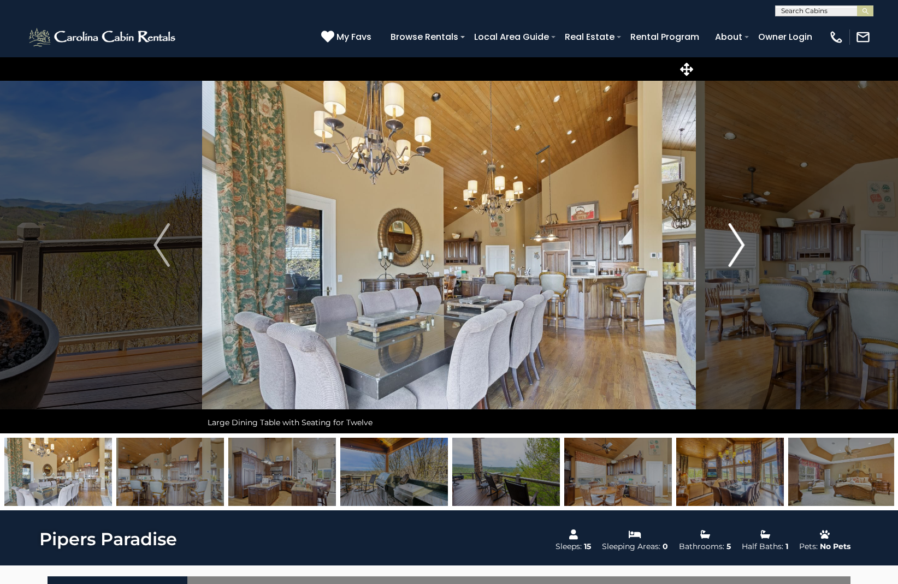
click at [739, 245] on img "Next" at bounding box center [736, 245] width 16 height 44
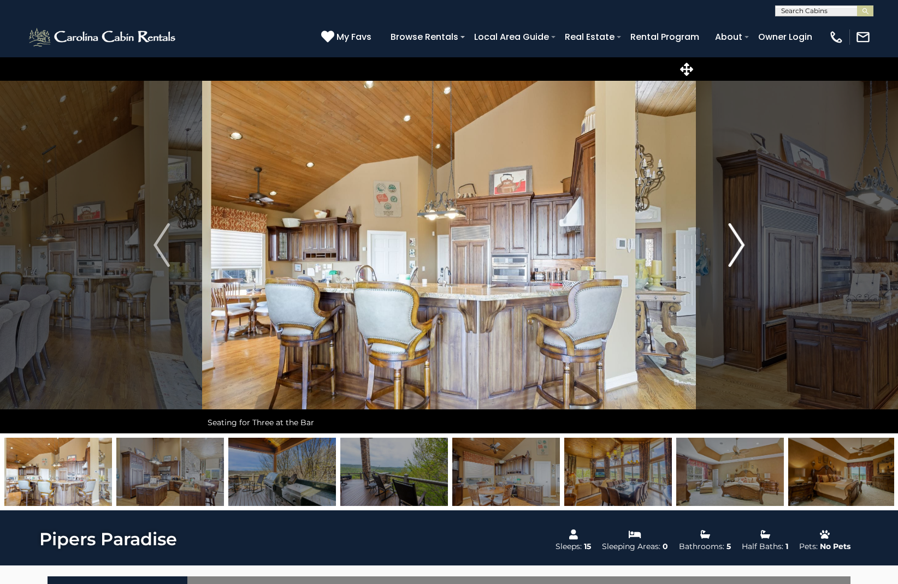
click at [739, 245] on img "Next" at bounding box center [736, 245] width 16 height 44
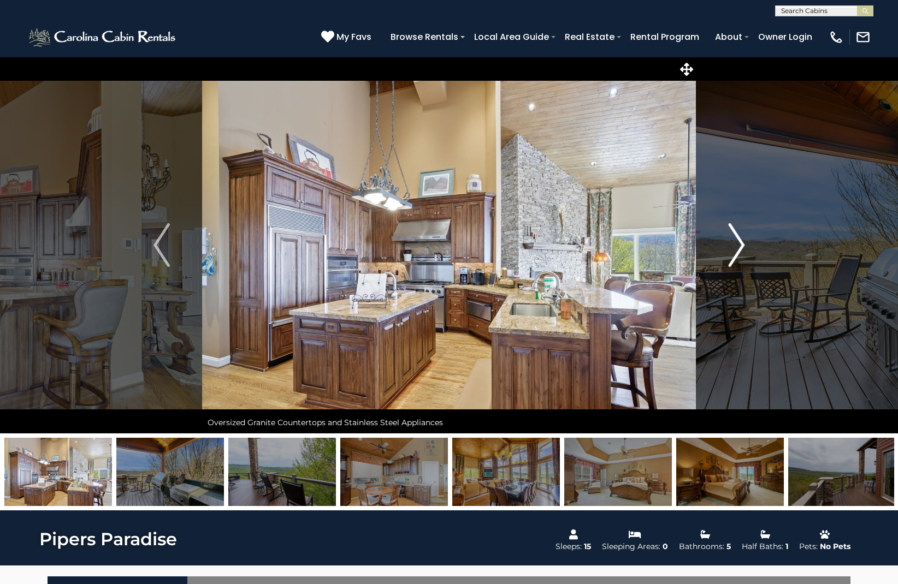
click at [739, 245] on img "Next" at bounding box center [736, 245] width 16 height 44
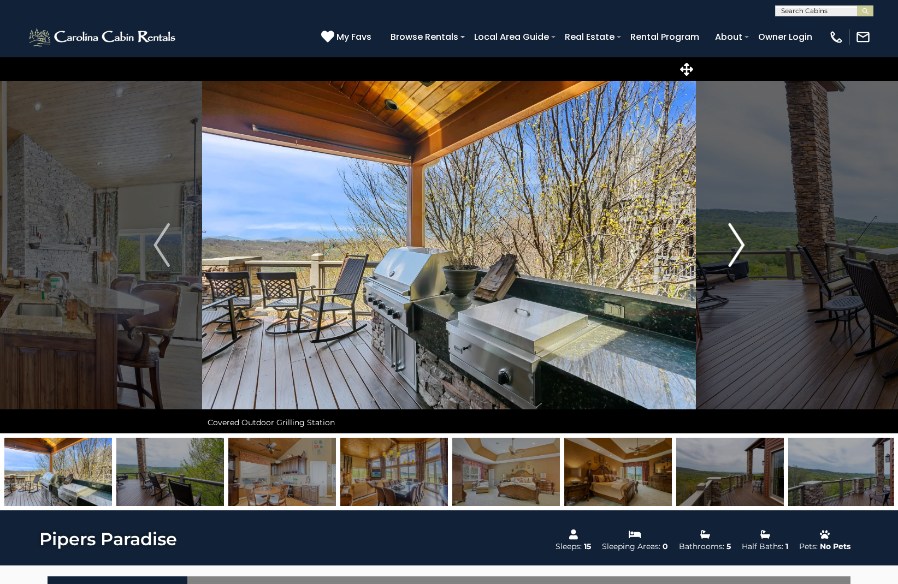
click at [739, 245] on img "Next" at bounding box center [736, 245] width 16 height 44
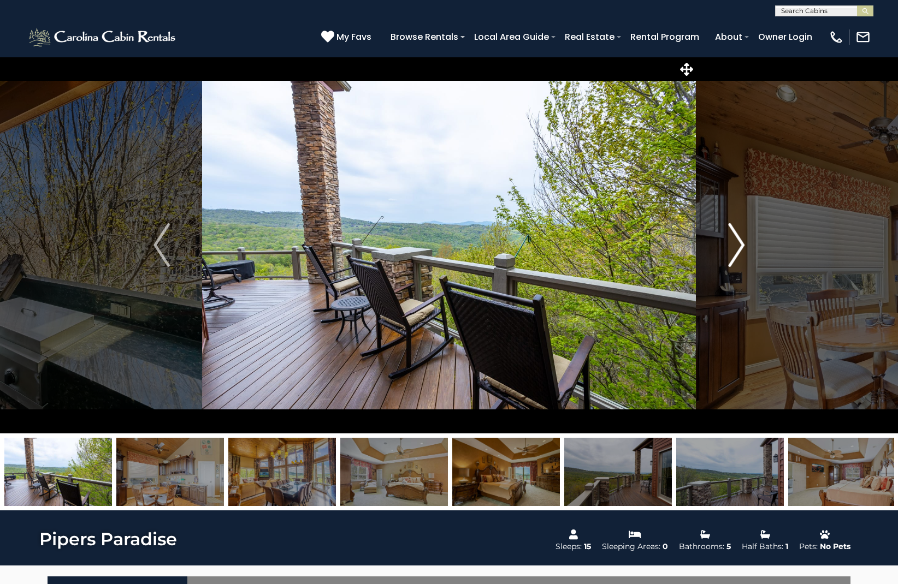
click at [739, 245] on img "Next" at bounding box center [736, 245] width 16 height 44
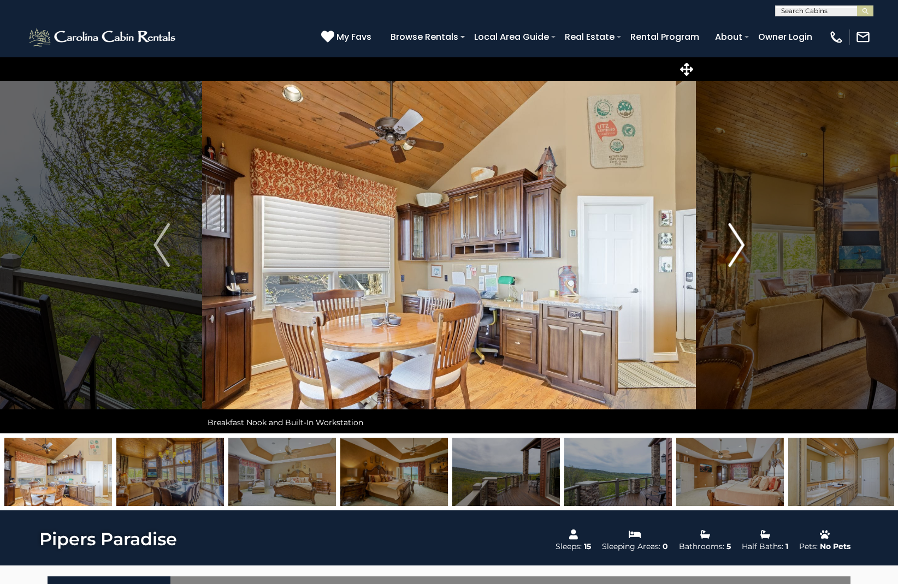
click at [739, 245] on img "Next" at bounding box center [736, 245] width 16 height 44
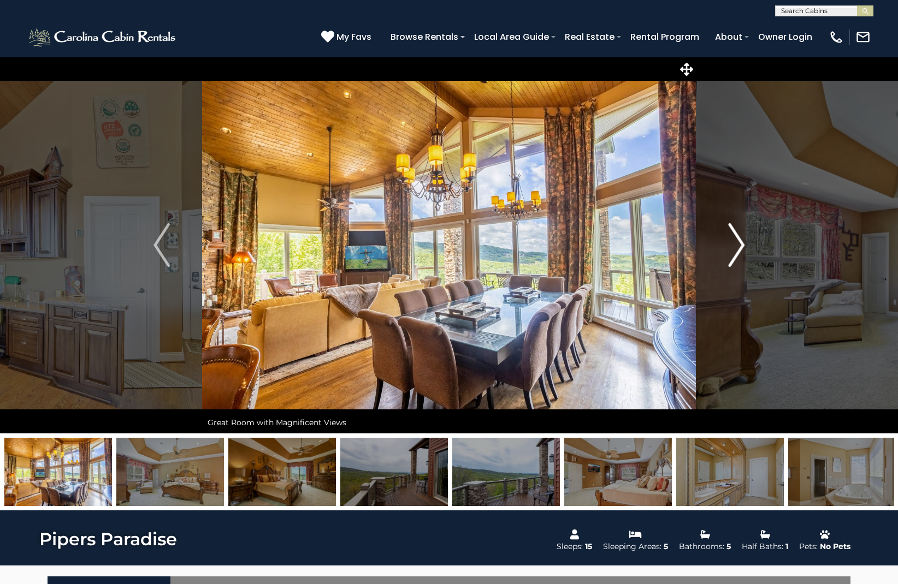
click at [739, 245] on img "Next" at bounding box center [736, 245] width 16 height 44
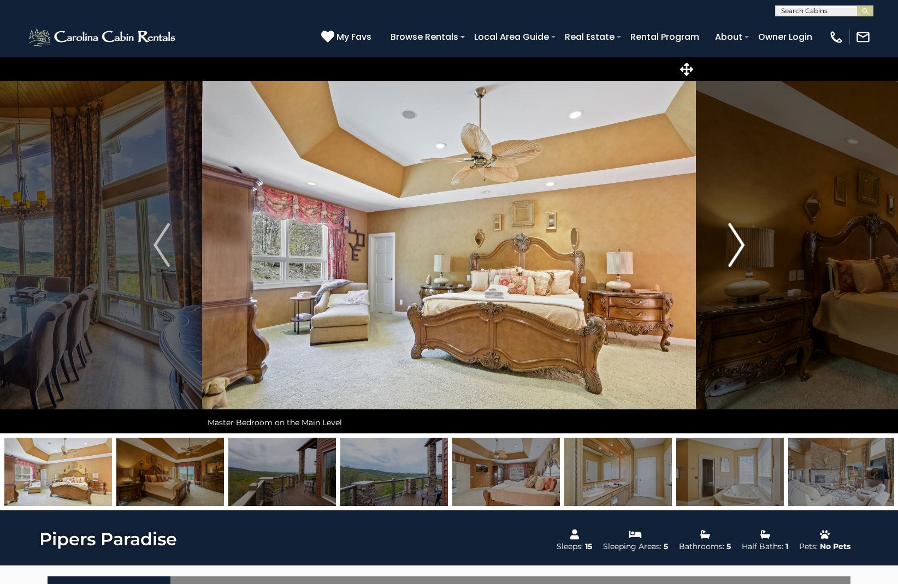
click at [739, 245] on img "Next" at bounding box center [736, 245] width 16 height 44
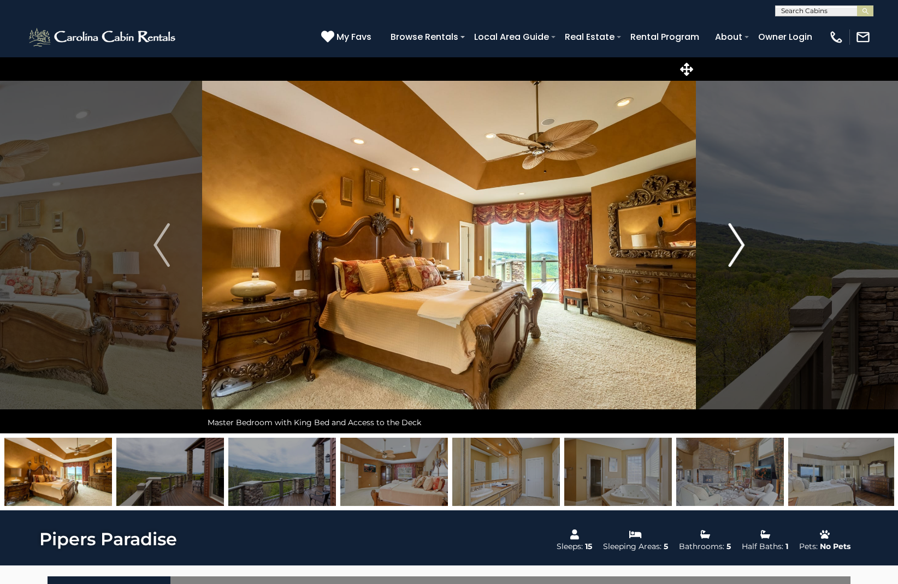
click at [739, 245] on img "Next" at bounding box center [736, 245] width 16 height 44
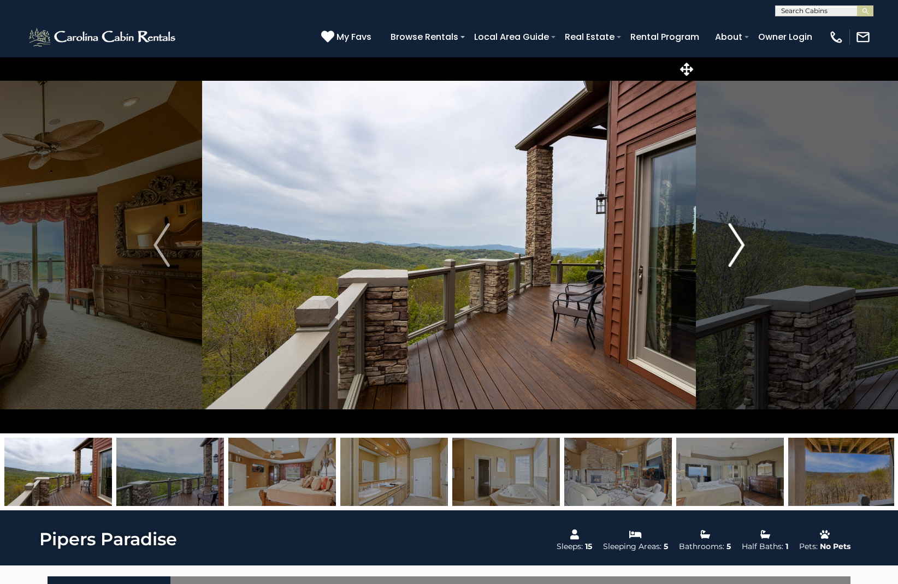
click at [739, 245] on img "Next" at bounding box center [736, 245] width 16 height 44
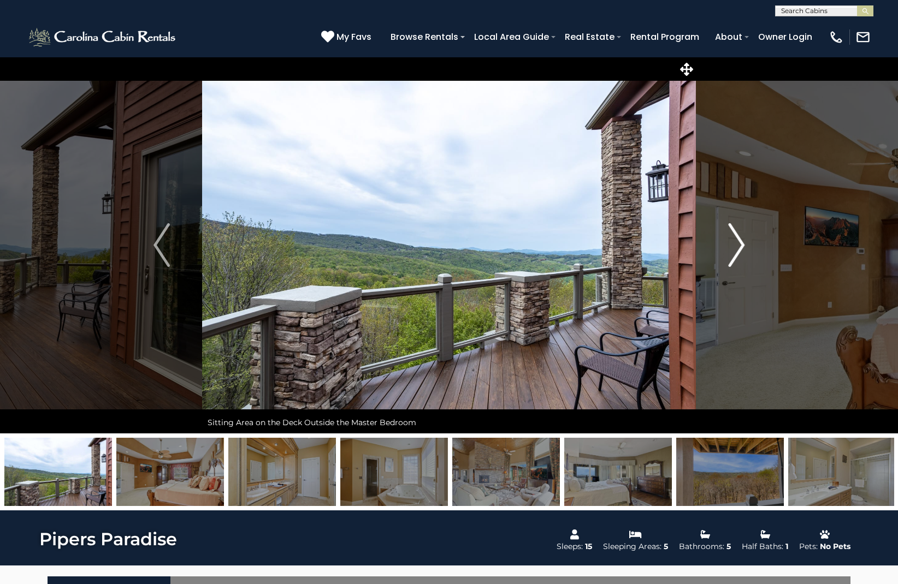
scroll to position [0, 1]
click at [739, 245] on img "Next" at bounding box center [736, 245] width 16 height 44
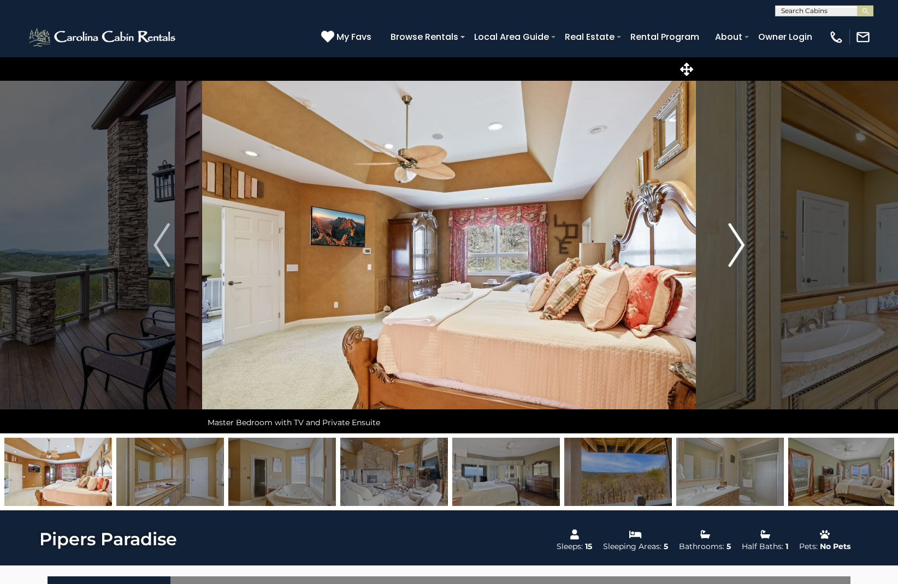
scroll to position [0, 0]
click at [739, 245] on img "Next" at bounding box center [736, 245] width 16 height 44
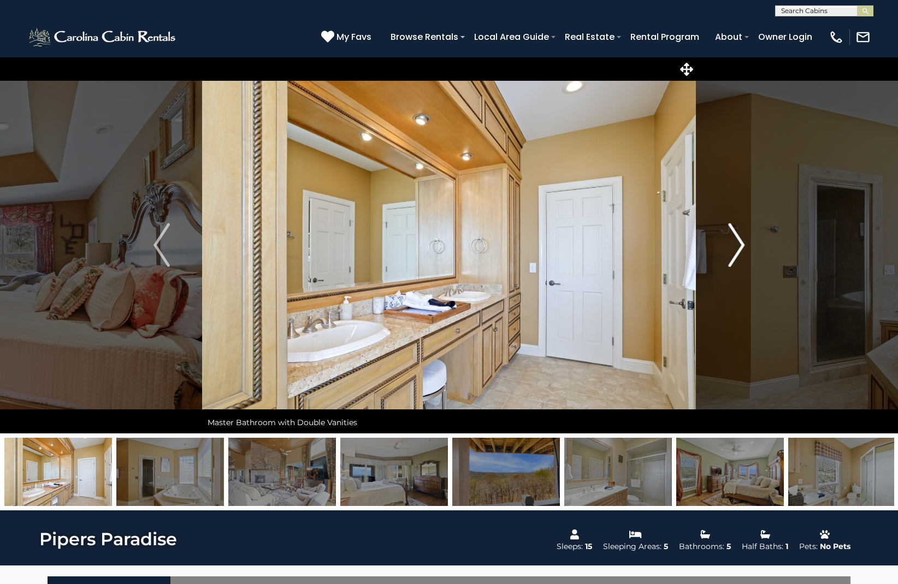
click at [739, 245] on img "Next" at bounding box center [736, 245] width 16 height 44
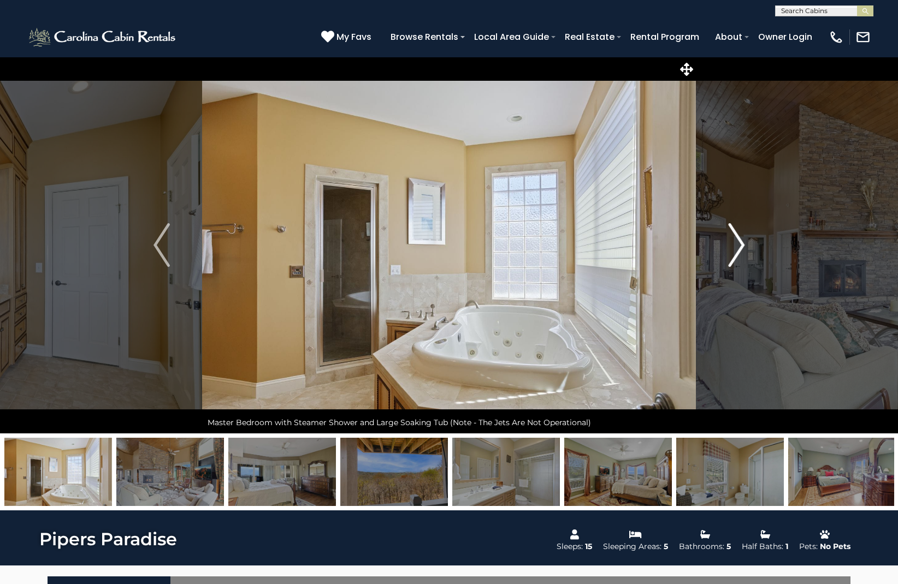
click at [739, 245] on img "Next" at bounding box center [736, 245] width 16 height 44
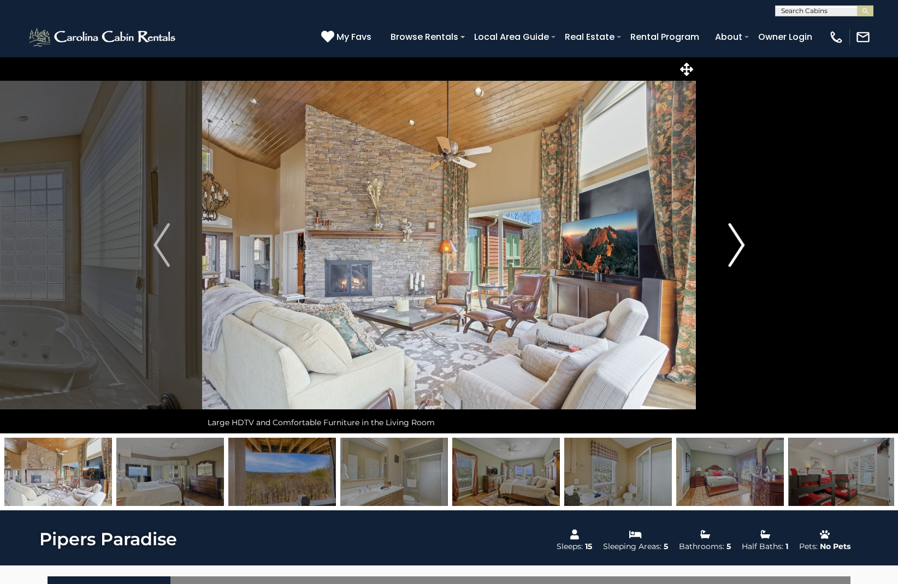
click at [739, 245] on img "Next" at bounding box center [736, 245] width 16 height 44
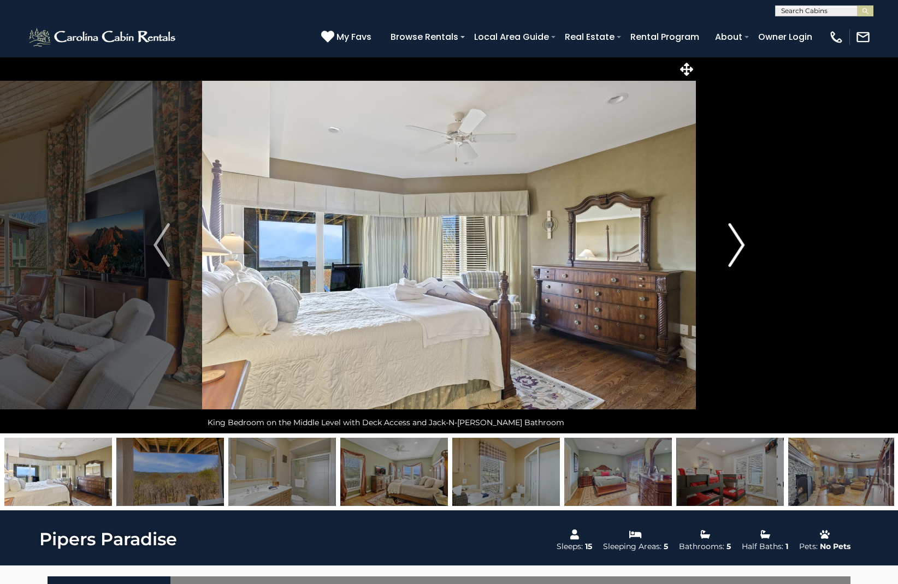
click at [739, 245] on img "Next" at bounding box center [736, 245] width 16 height 44
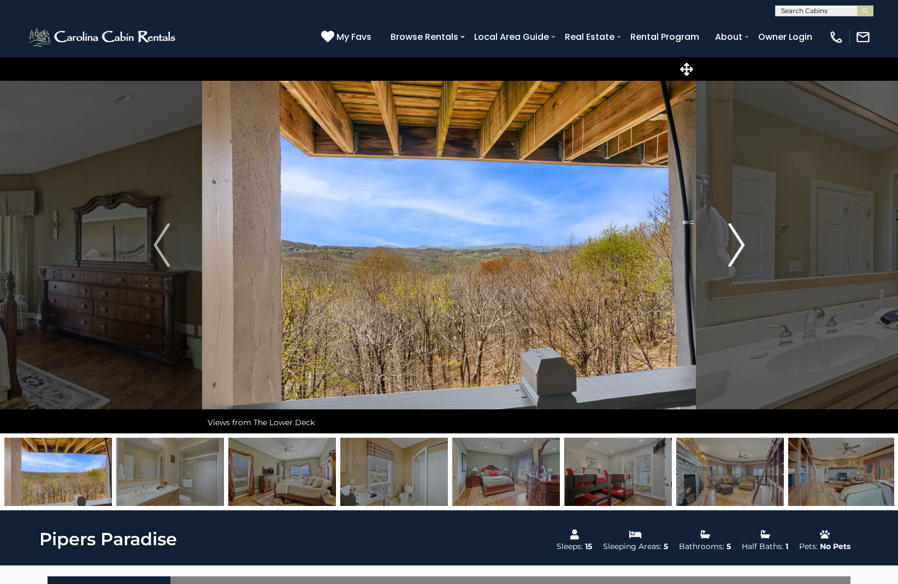
click at [739, 245] on img "Next" at bounding box center [736, 245] width 16 height 44
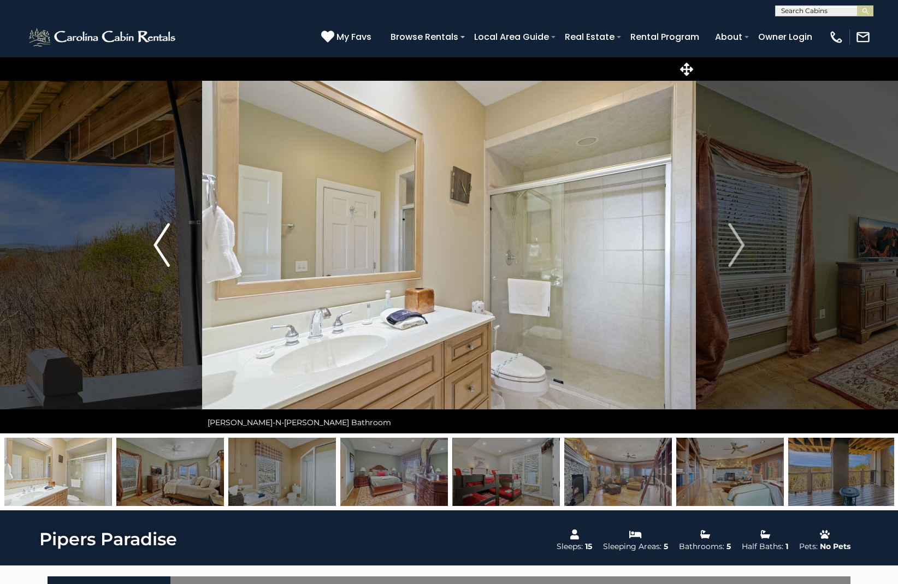
click at [158, 246] on img "Previous" at bounding box center [161, 245] width 16 height 44
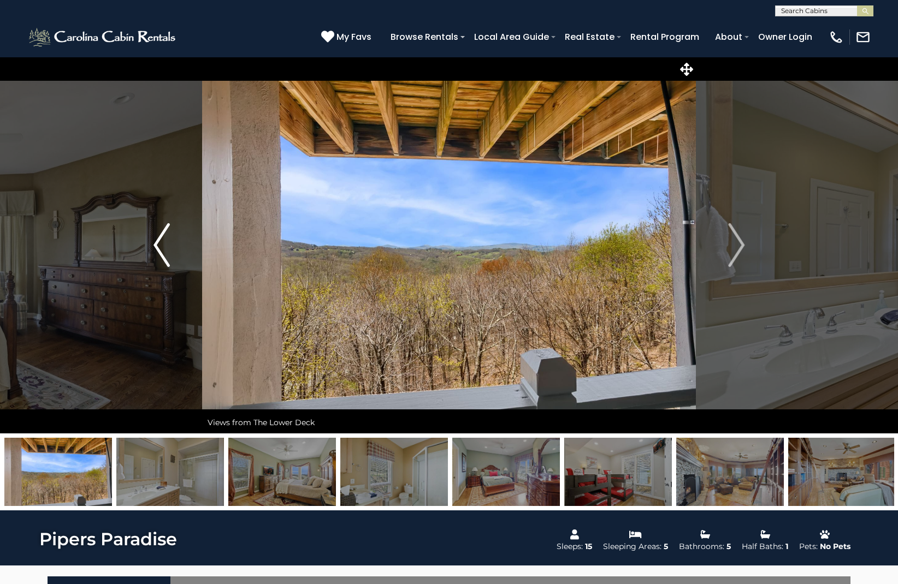
click at [158, 246] on img "Previous" at bounding box center [161, 245] width 16 height 44
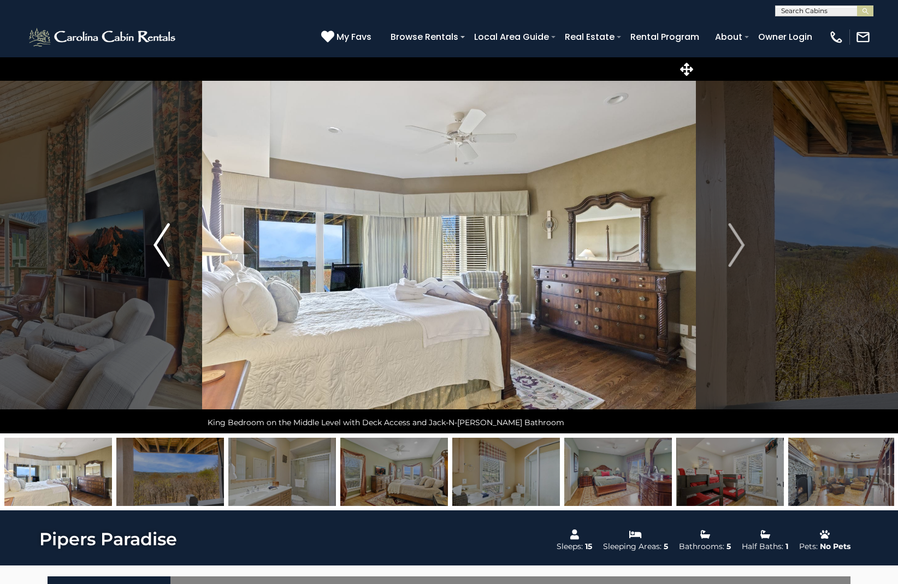
click at [158, 246] on img "Previous" at bounding box center [161, 245] width 16 height 44
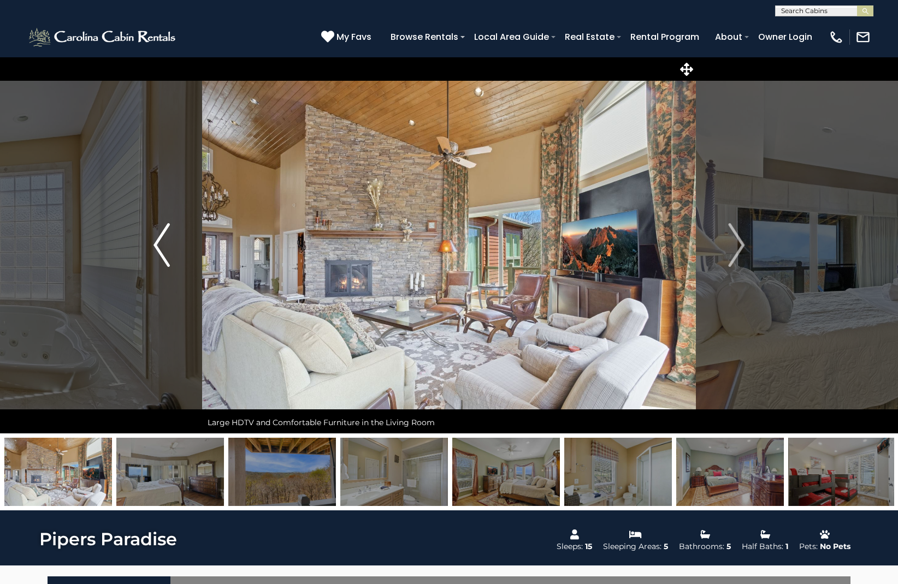
click at [158, 246] on img "Previous" at bounding box center [161, 245] width 16 height 44
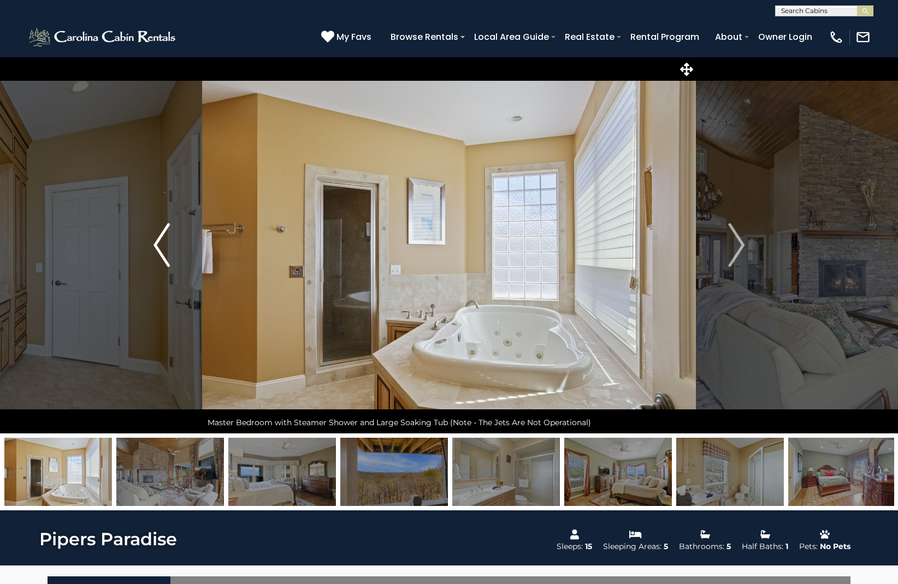
click at [158, 246] on img "Previous" at bounding box center [161, 245] width 16 height 44
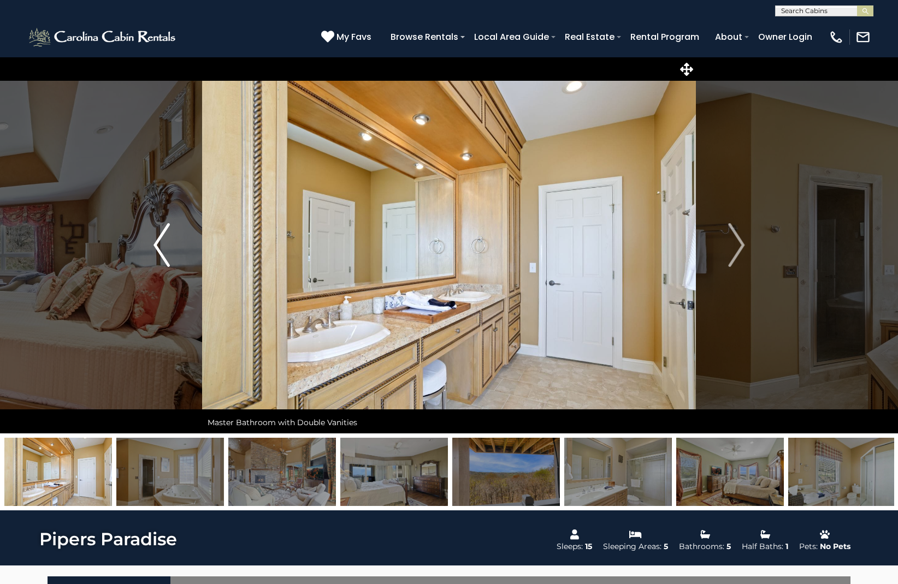
click at [158, 246] on img "Previous" at bounding box center [161, 245] width 16 height 44
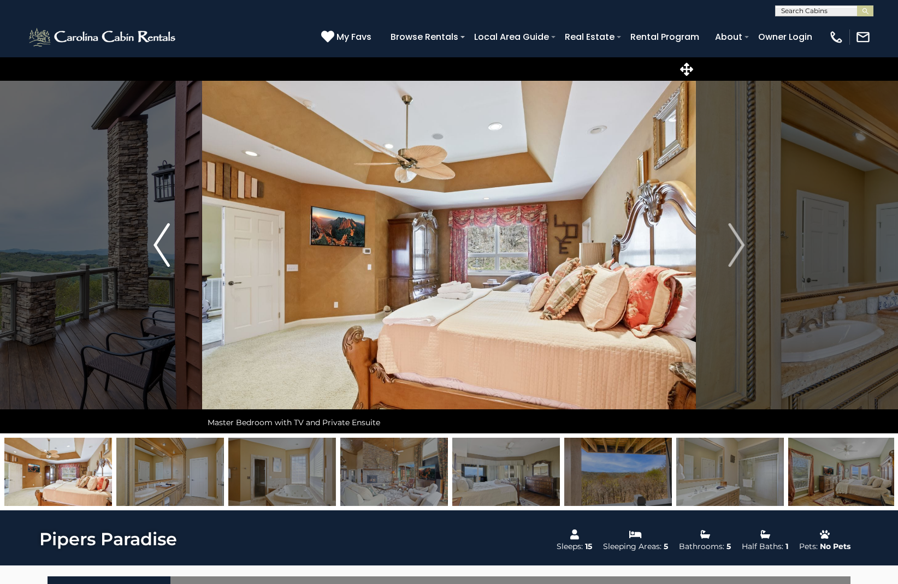
click at [158, 246] on img "Previous" at bounding box center [161, 245] width 16 height 44
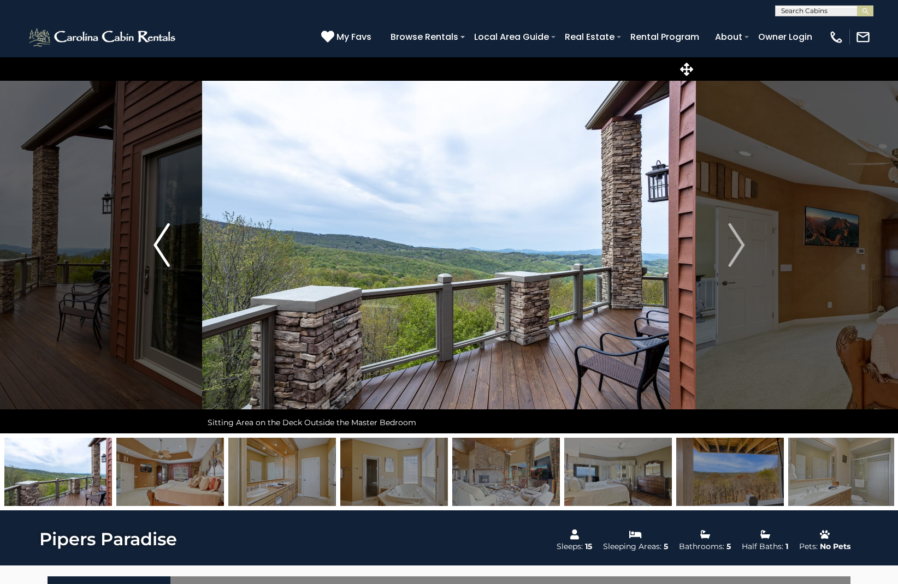
click at [158, 246] on img "Previous" at bounding box center [161, 245] width 16 height 44
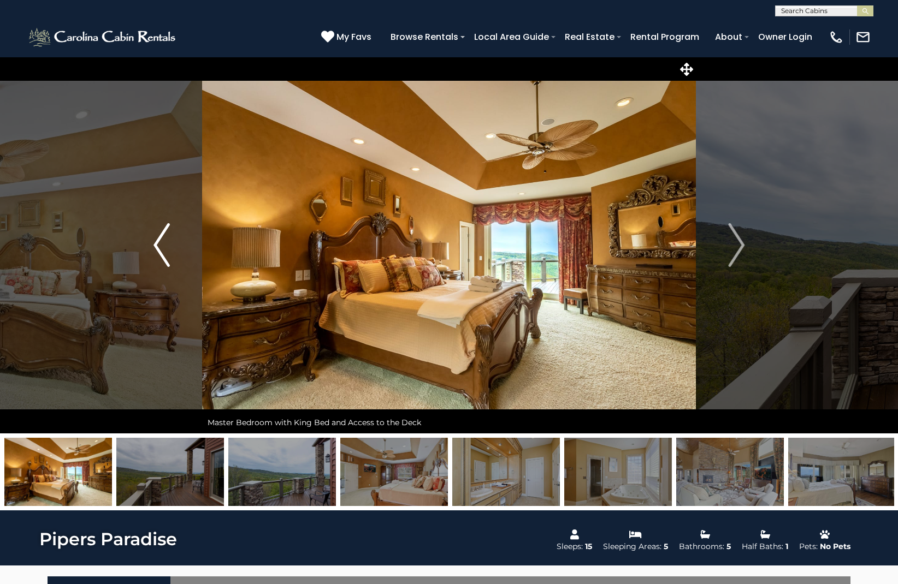
click at [158, 246] on img "Previous" at bounding box center [161, 245] width 16 height 44
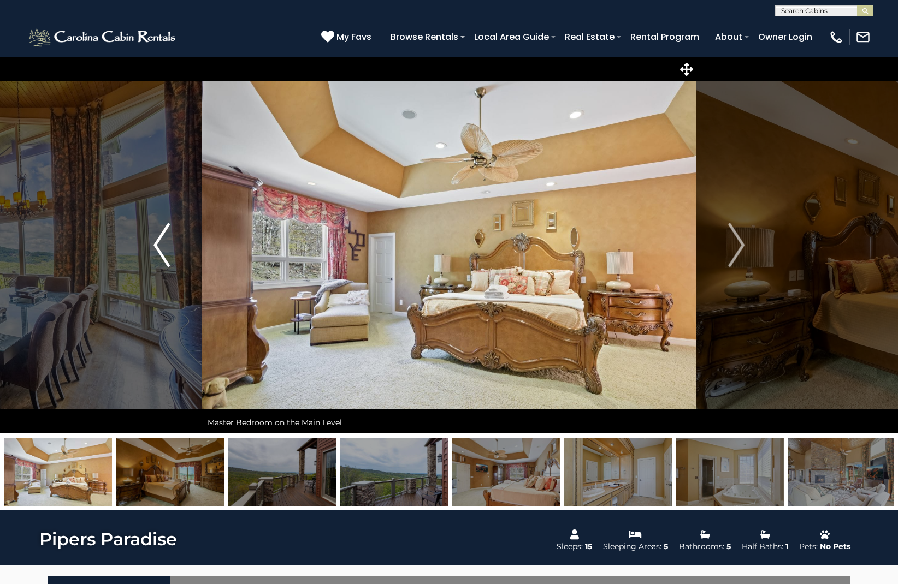
click at [158, 246] on img "Previous" at bounding box center [161, 245] width 16 height 44
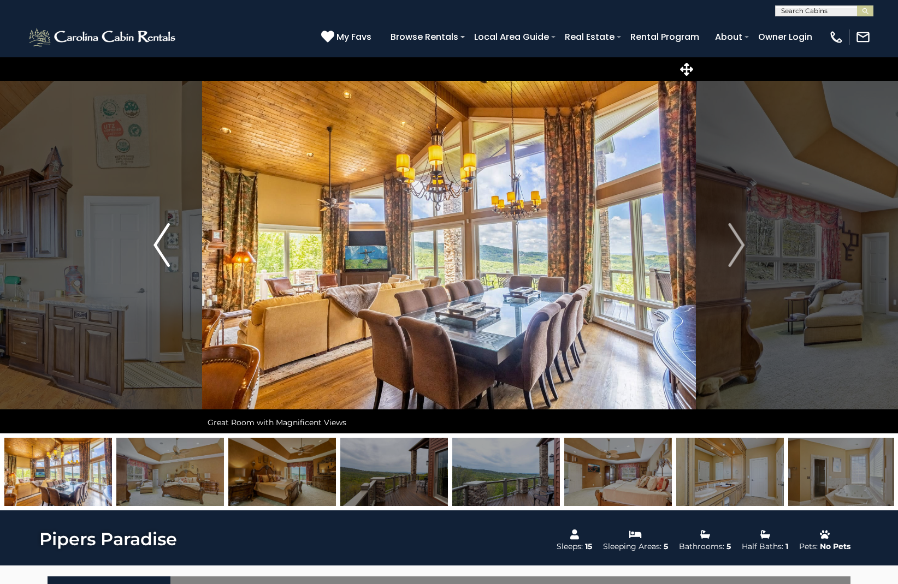
click at [158, 246] on img "Previous" at bounding box center [161, 245] width 16 height 44
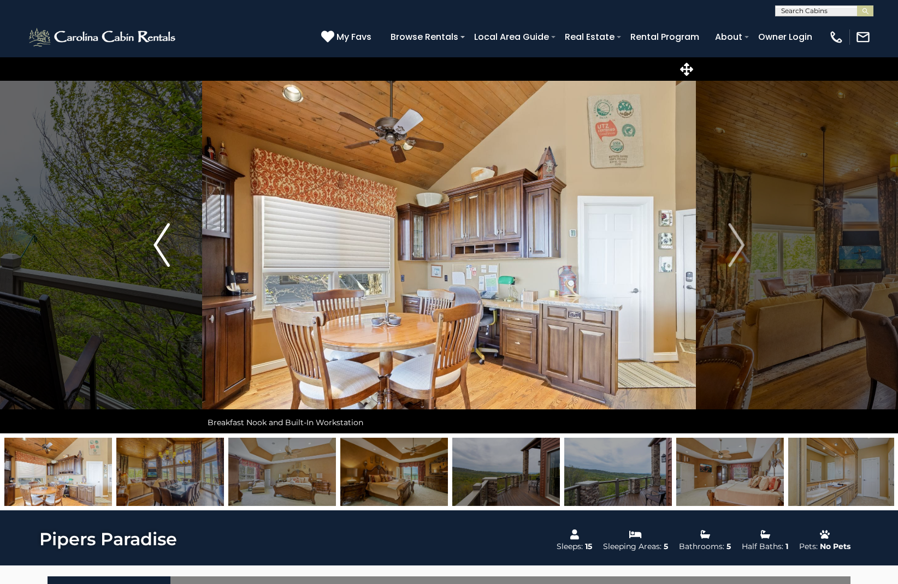
click at [158, 246] on img "Previous" at bounding box center [161, 245] width 16 height 44
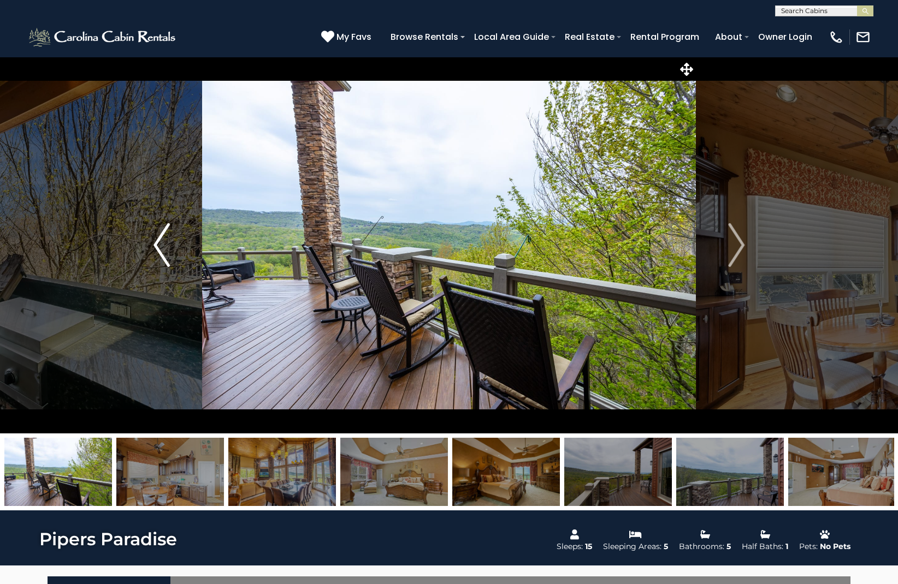
click at [158, 246] on img "Previous" at bounding box center [161, 245] width 16 height 44
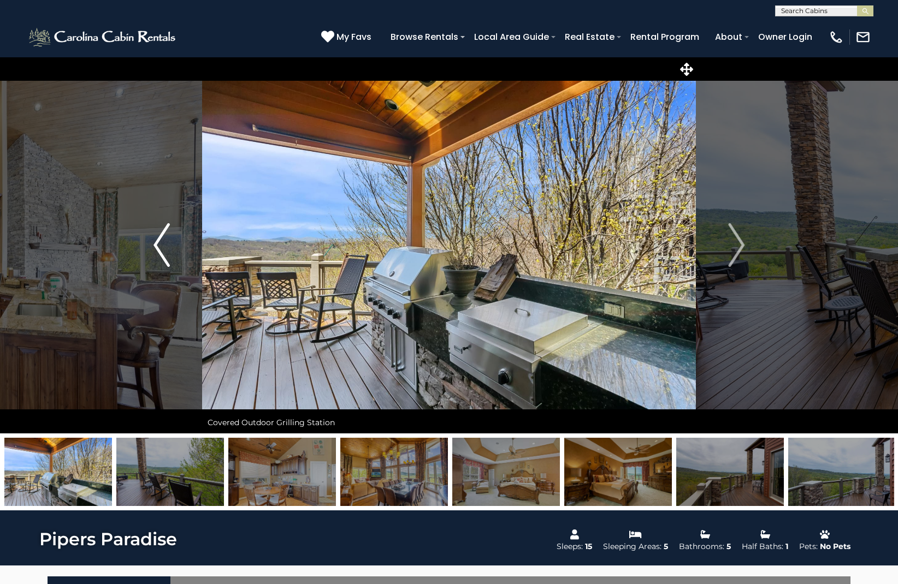
click at [158, 246] on img "Previous" at bounding box center [161, 245] width 16 height 44
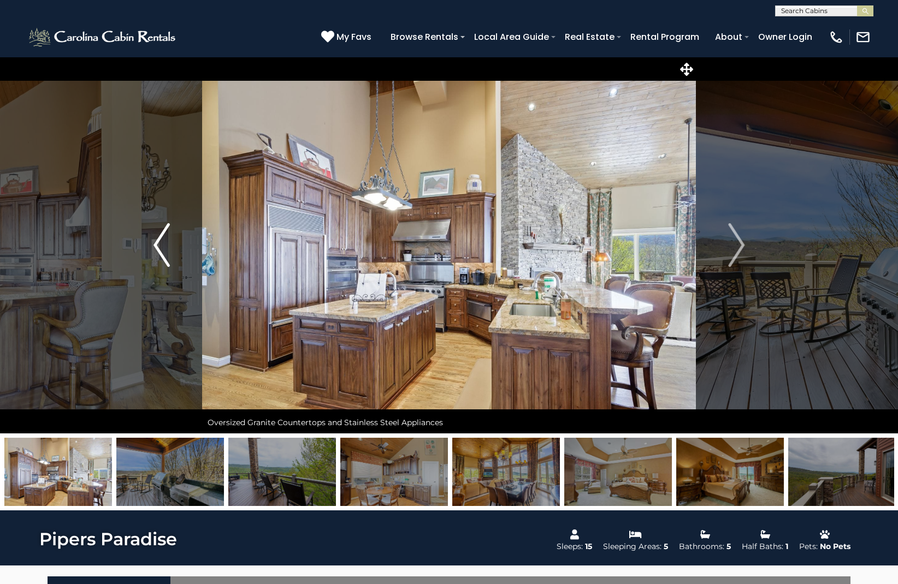
click at [158, 246] on img "Previous" at bounding box center [161, 245] width 16 height 44
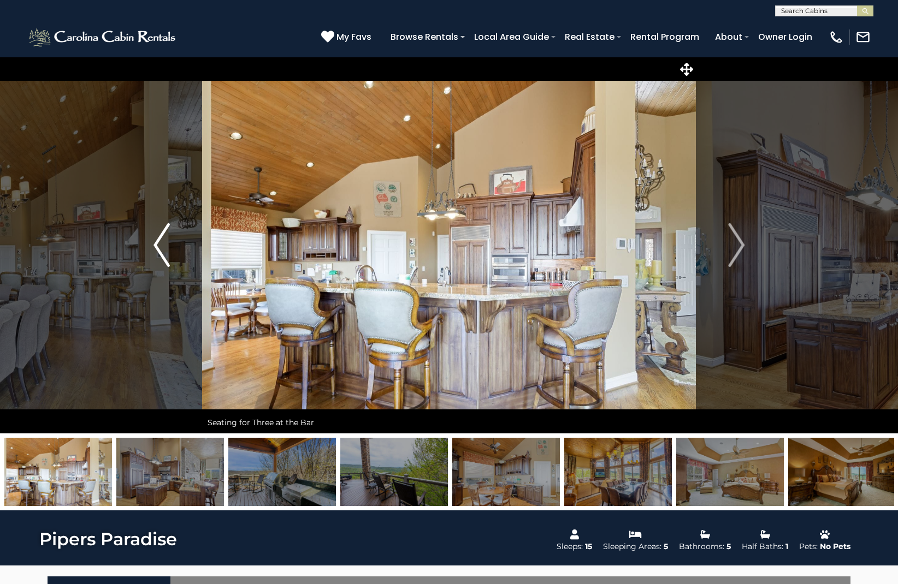
click at [158, 246] on img "Previous" at bounding box center [161, 245] width 16 height 44
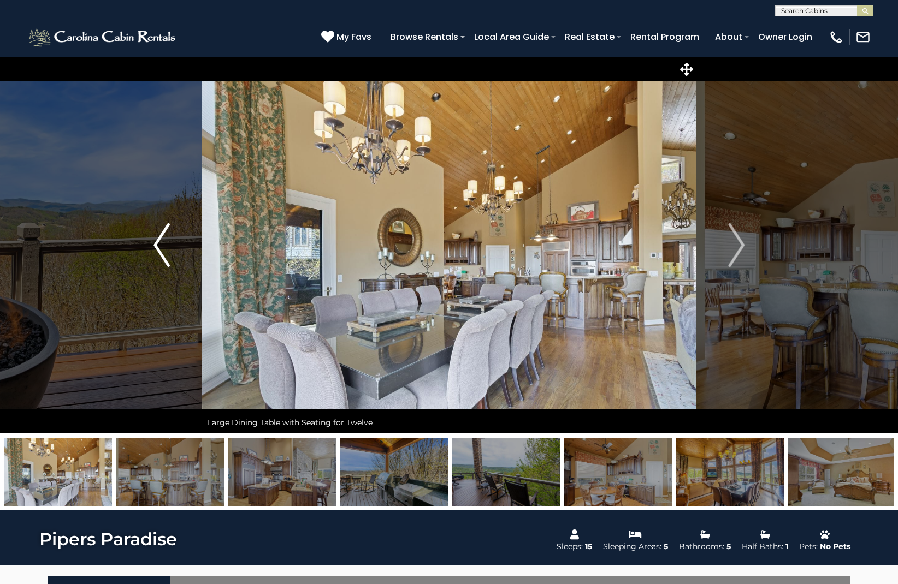
click at [158, 246] on img "Previous" at bounding box center [161, 245] width 16 height 44
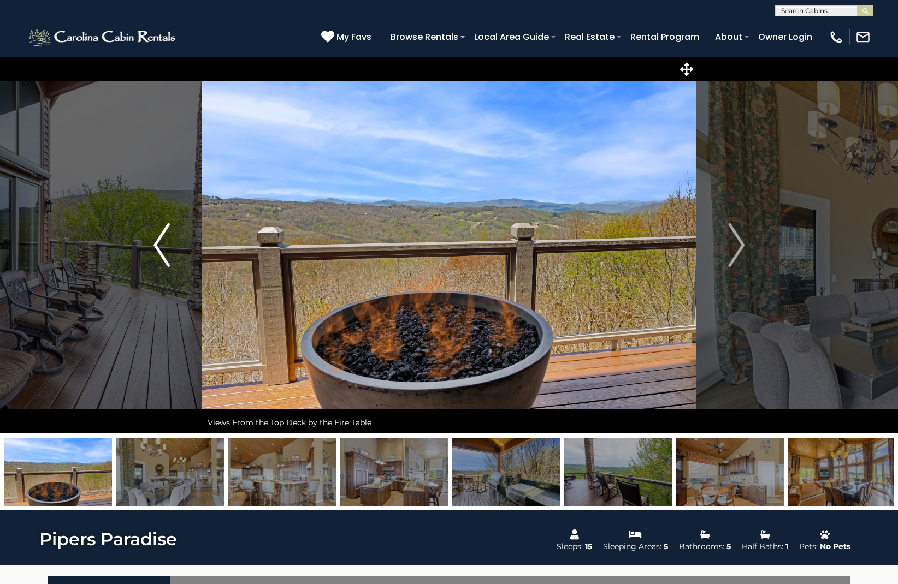
click at [158, 246] on img "Previous" at bounding box center [161, 245] width 16 height 44
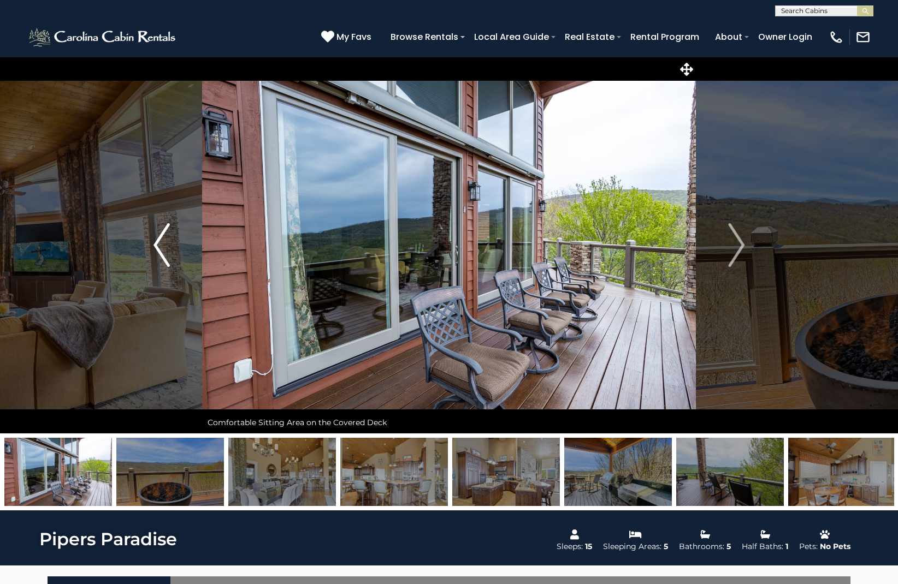
click at [158, 246] on img "Previous" at bounding box center [161, 245] width 16 height 44
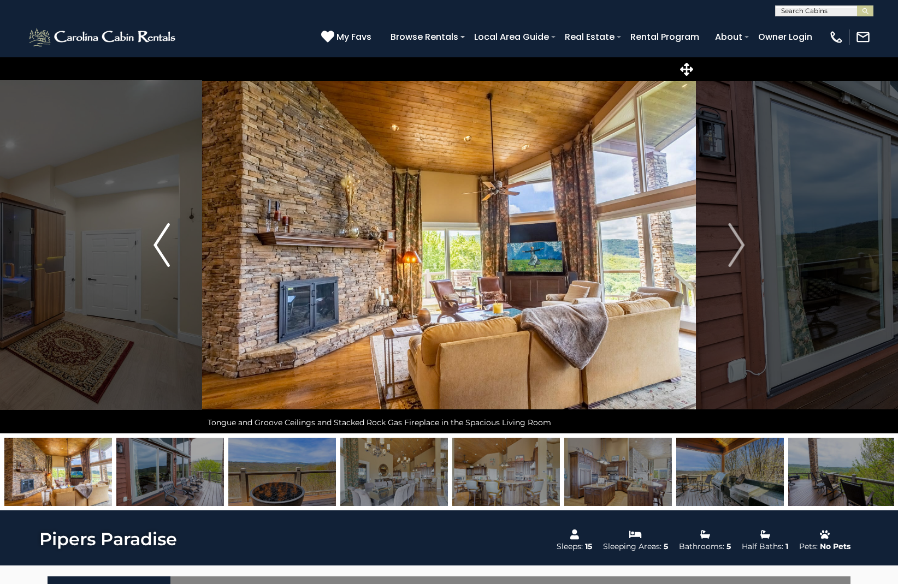
click at [158, 246] on img "Previous" at bounding box center [161, 245] width 16 height 44
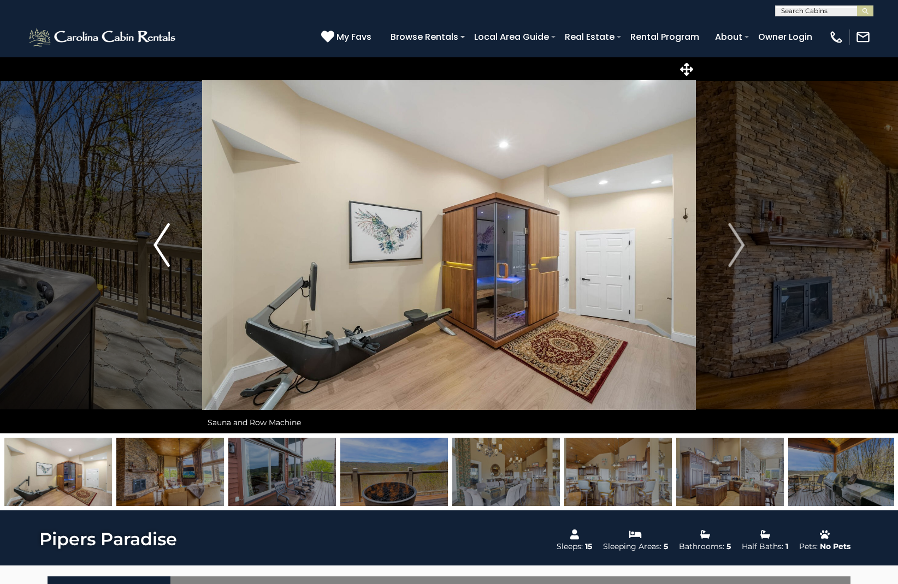
click at [158, 246] on img "Previous" at bounding box center [161, 245] width 16 height 44
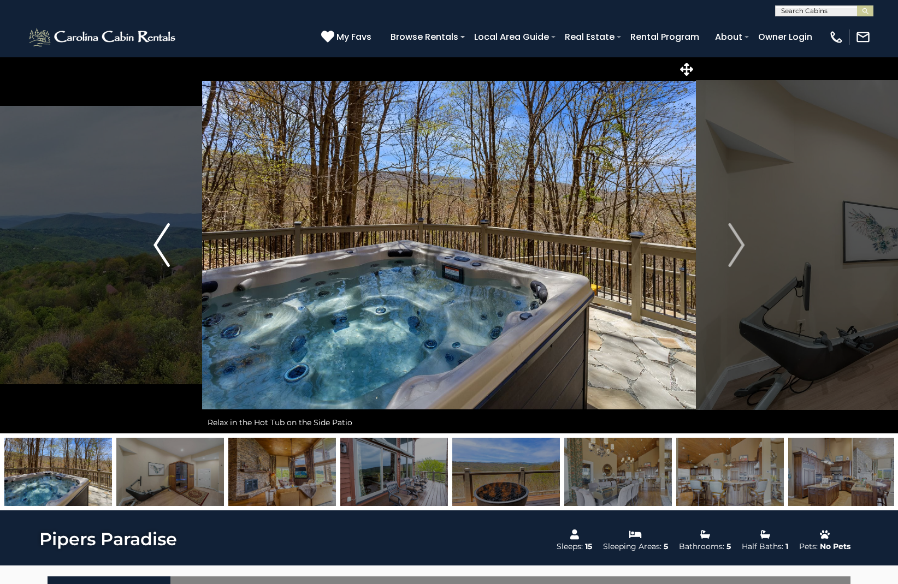
click at [158, 246] on img "Previous" at bounding box center [161, 245] width 16 height 44
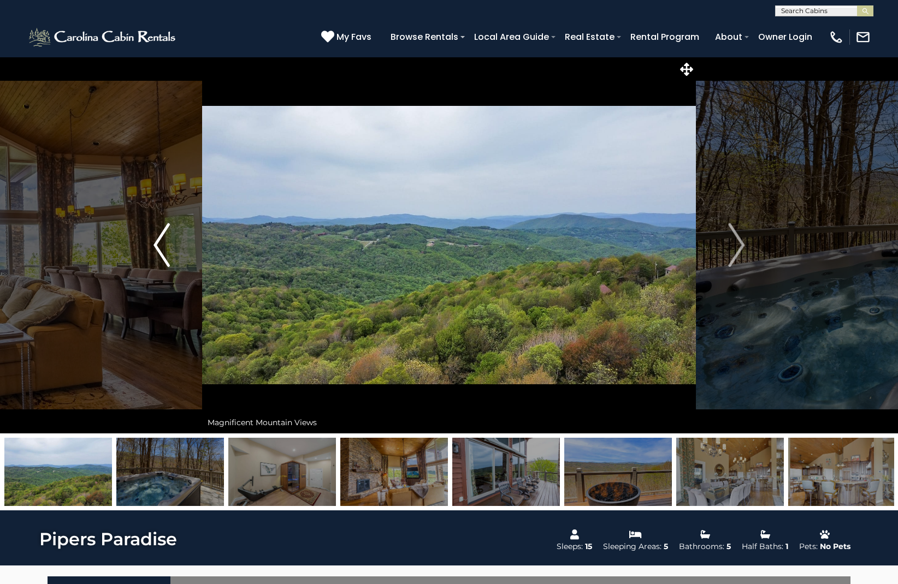
click at [158, 246] on img "Previous" at bounding box center [161, 245] width 16 height 44
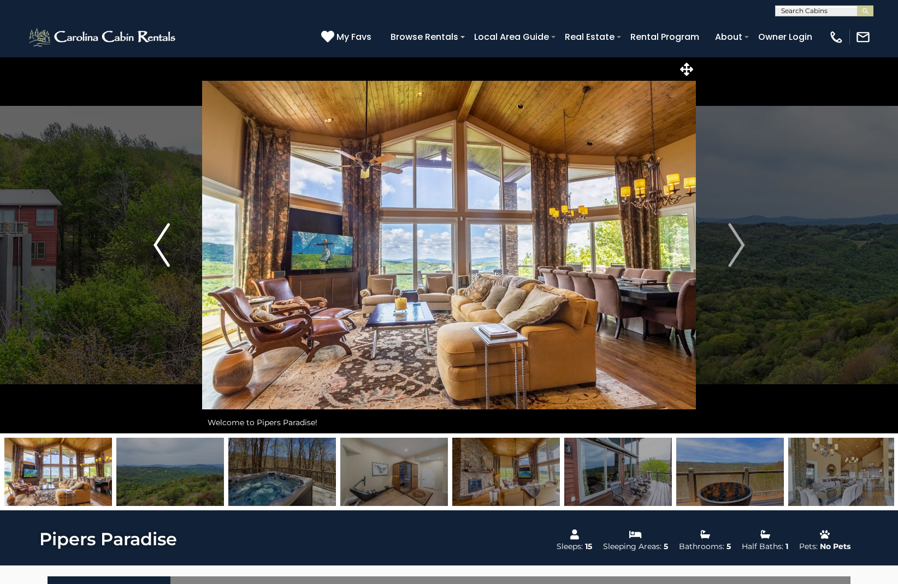
click at [158, 246] on img "Previous" at bounding box center [161, 245] width 16 height 44
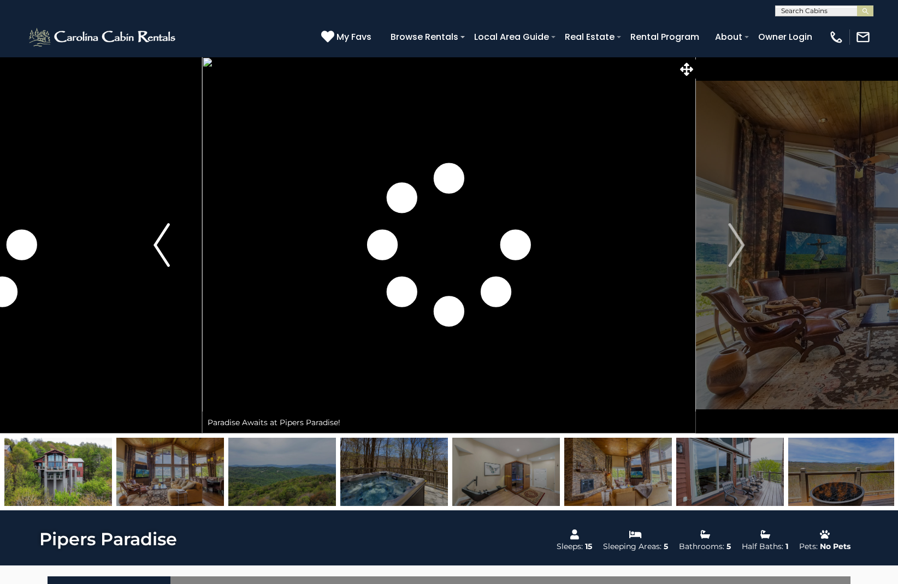
click at [158, 246] on img "Previous" at bounding box center [161, 245] width 16 height 44
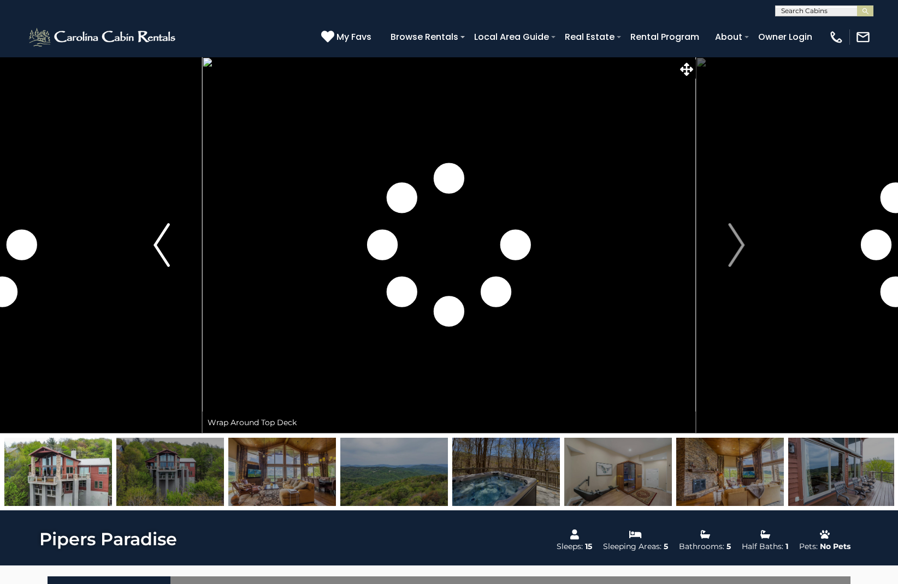
click at [158, 246] on img "Previous" at bounding box center [161, 245] width 16 height 44
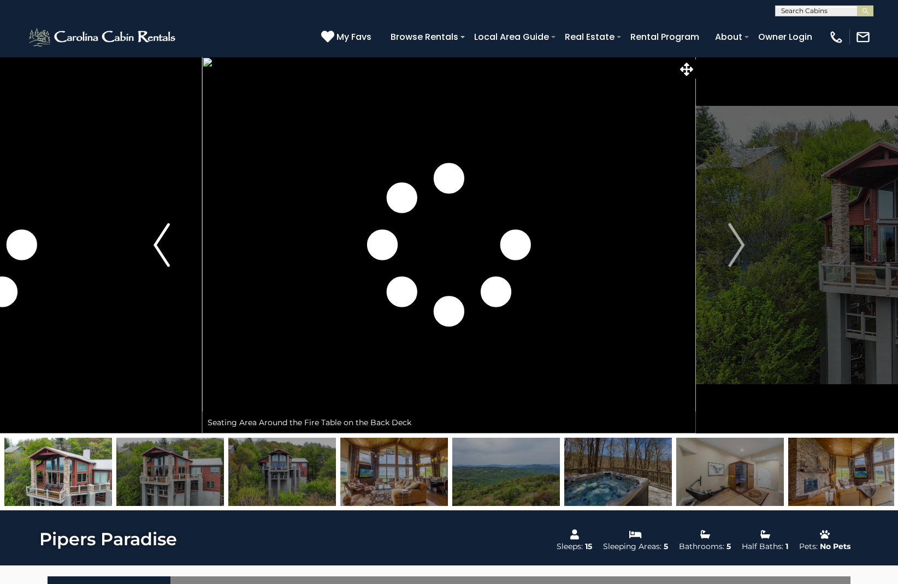
click at [158, 246] on img "Previous" at bounding box center [161, 245] width 16 height 44
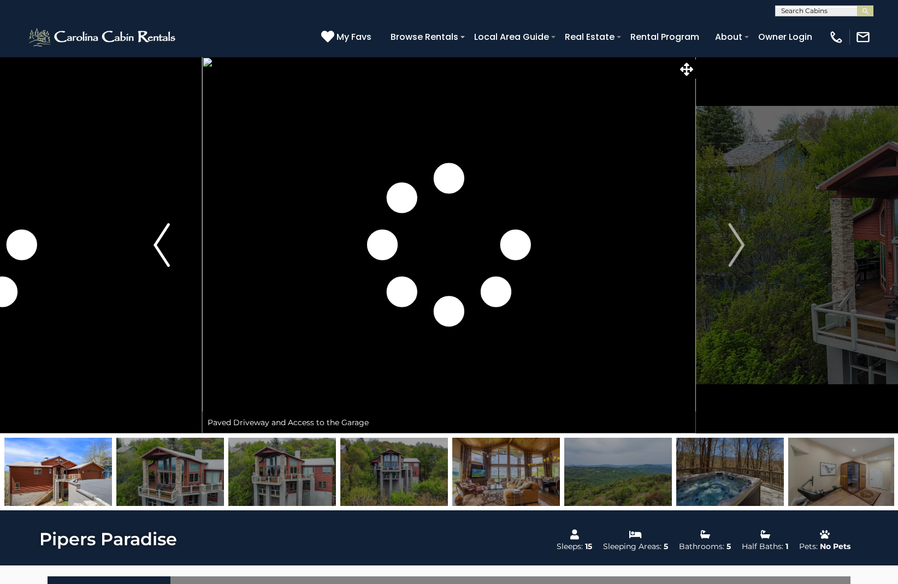
click at [158, 246] on img "Previous" at bounding box center [161, 245] width 16 height 44
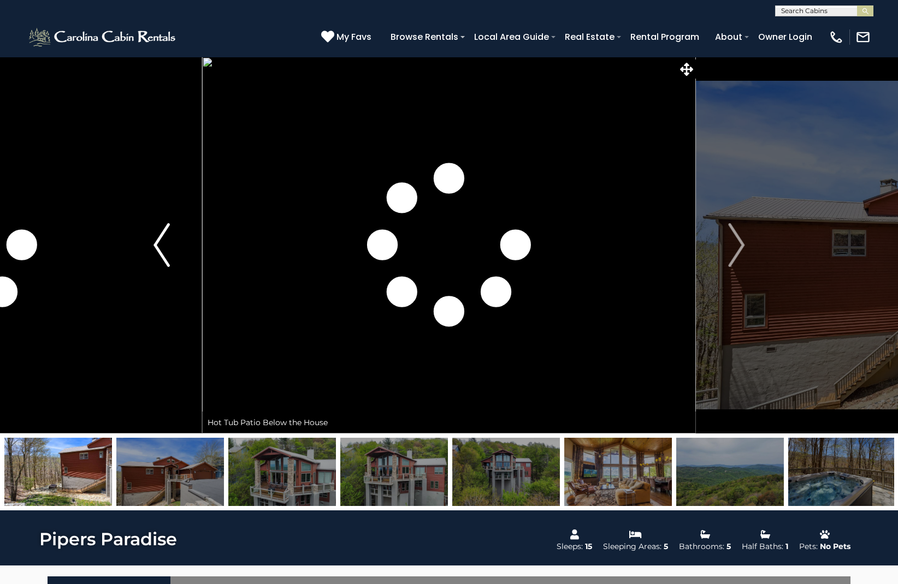
click at [158, 246] on img "Previous" at bounding box center [161, 245] width 16 height 44
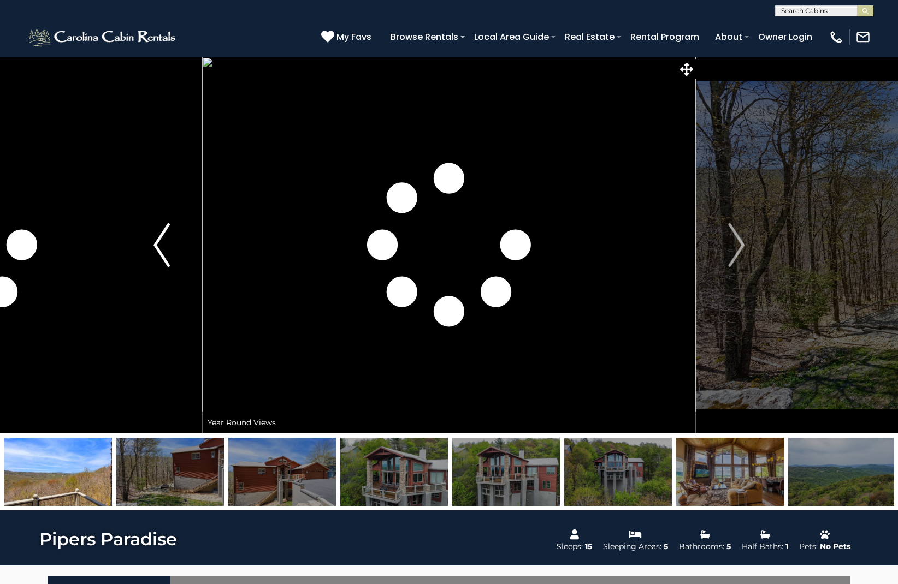
click at [158, 247] on img "Previous" at bounding box center [161, 245] width 16 height 44
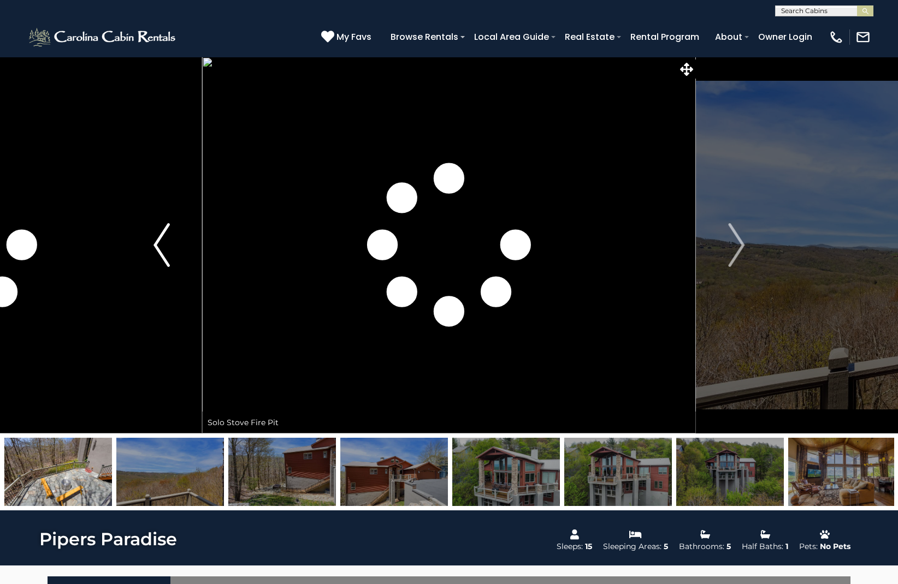
click at [158, 247] on img "Previous" at bounding box center [161, 245] width 16 height 44
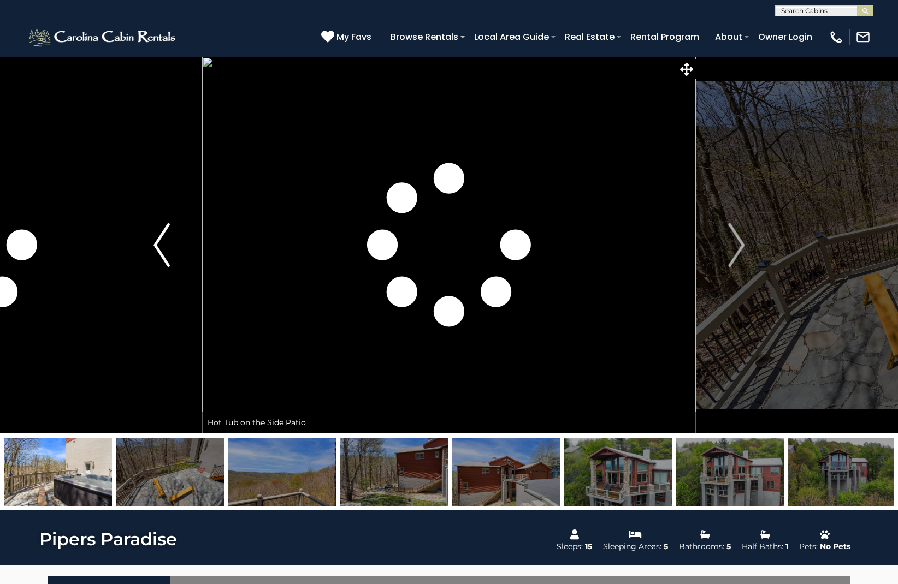
click at [158, 247] on img "Previous" at bounding box center [161, 245] width 16 height 44
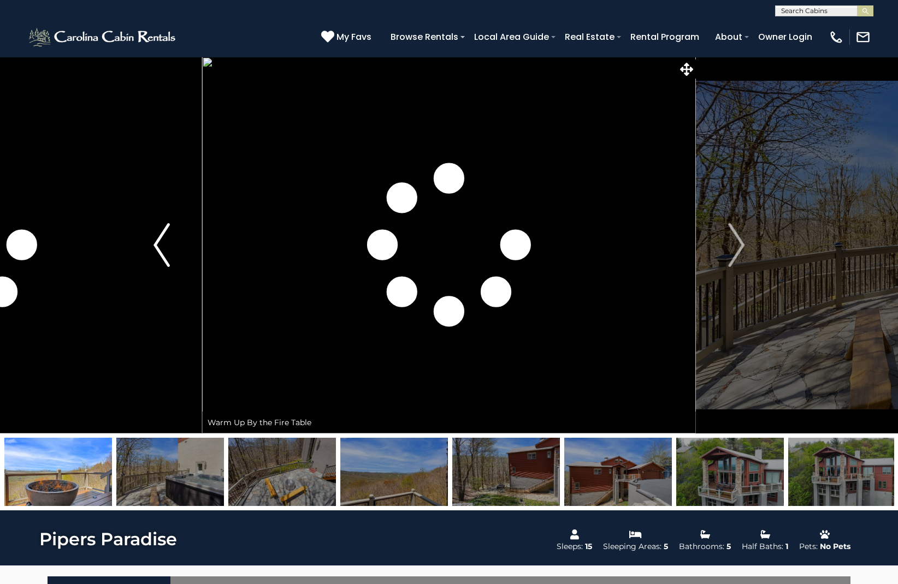
click at [158, 247] on img "Previous" at bounding box center [161, 245] width 16 height 44
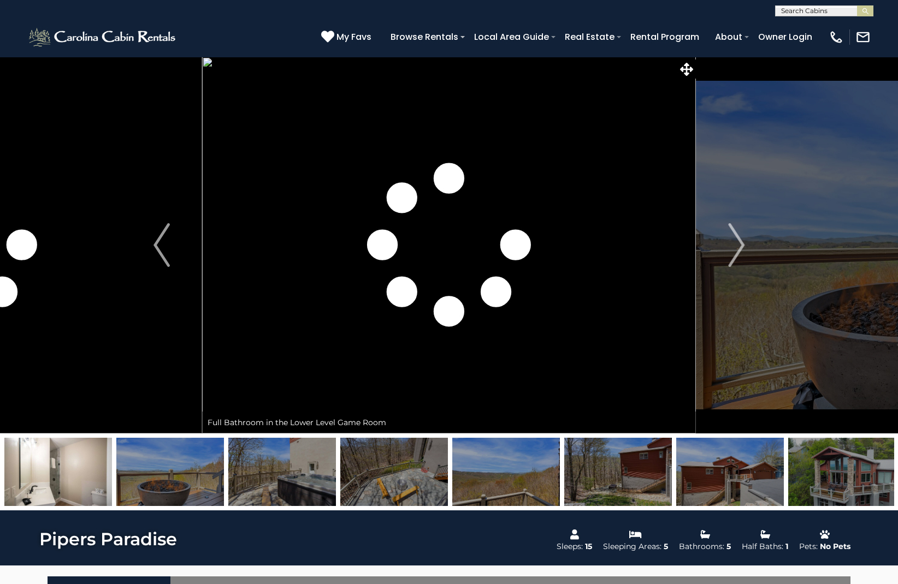
click at [67, 479] on img at bounding box center [58, 472] width 108 height 68
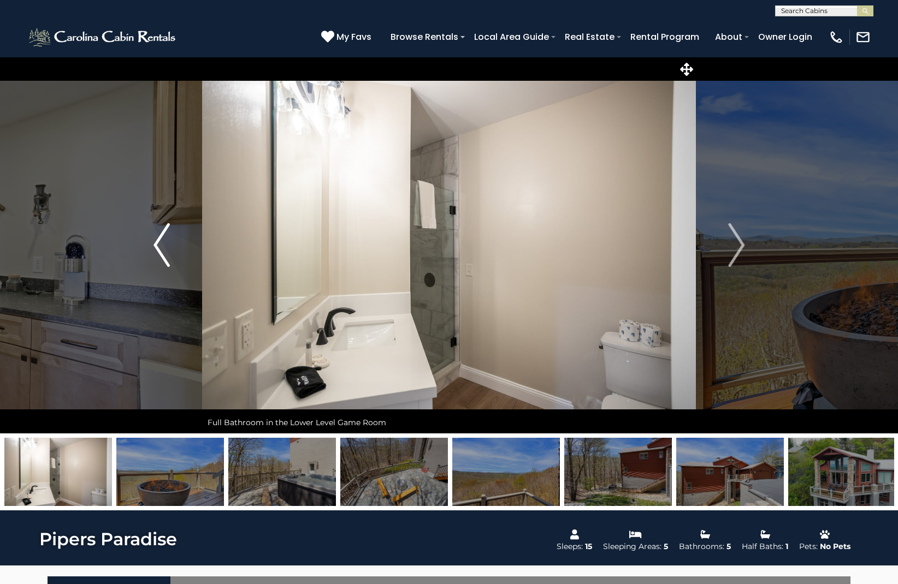
click at [153, 246] on button "Previous" at bounding box center [161, 245] width 81 height 377
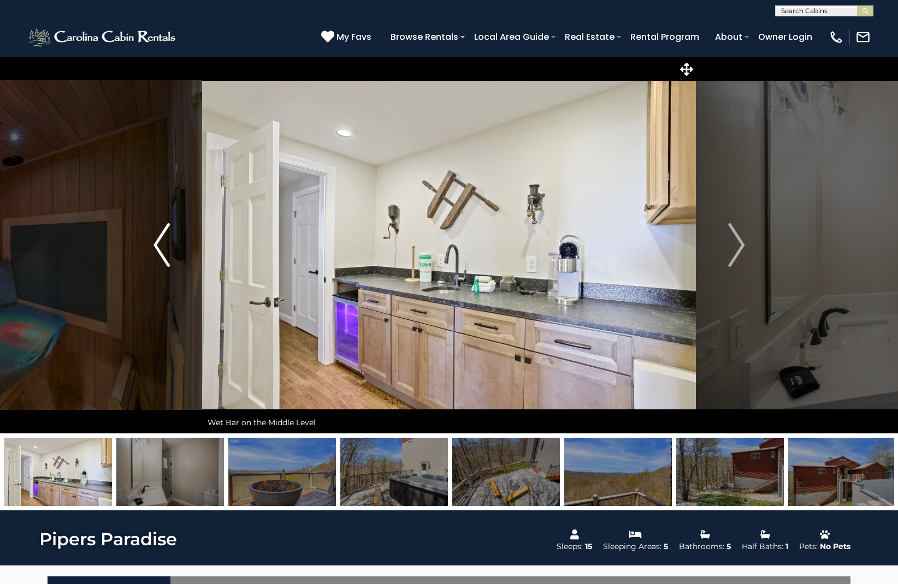
click at [153, 246] on button "Previous" at bounding box center [161, 245] width 81 height 377
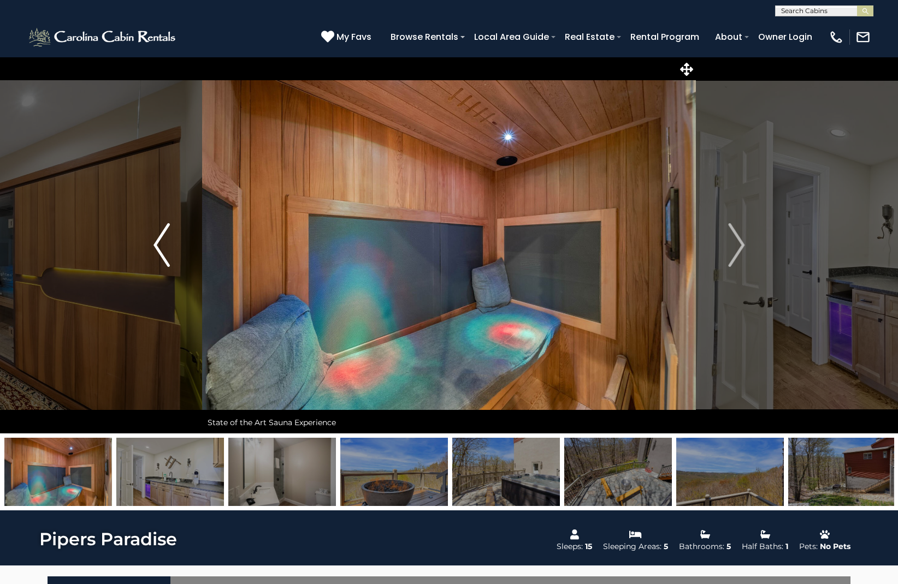
click at [156, 252] on img "Previous" at bounding box center [161, 245] width 16 height 44
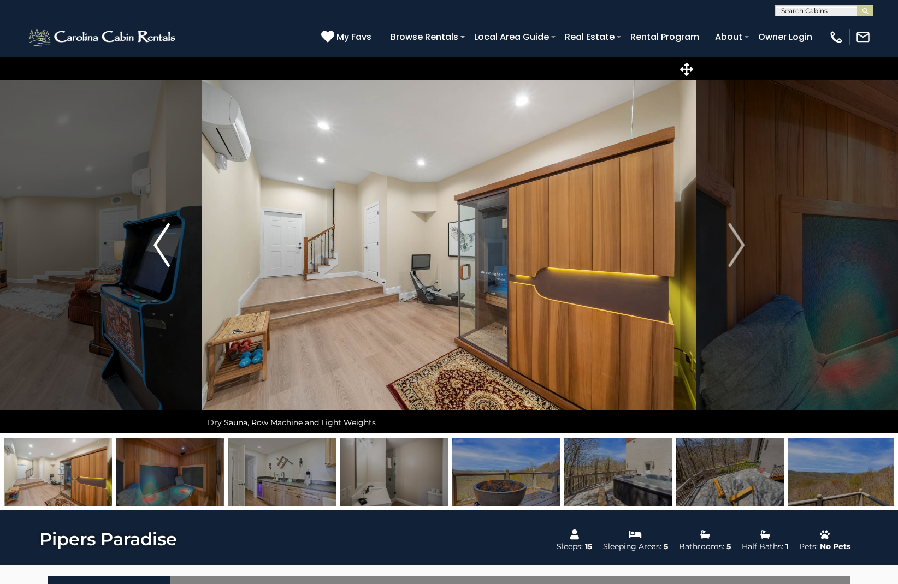
click at [156, 252] on img "Previous" at bounding box center [161, 245] width 16 height 44
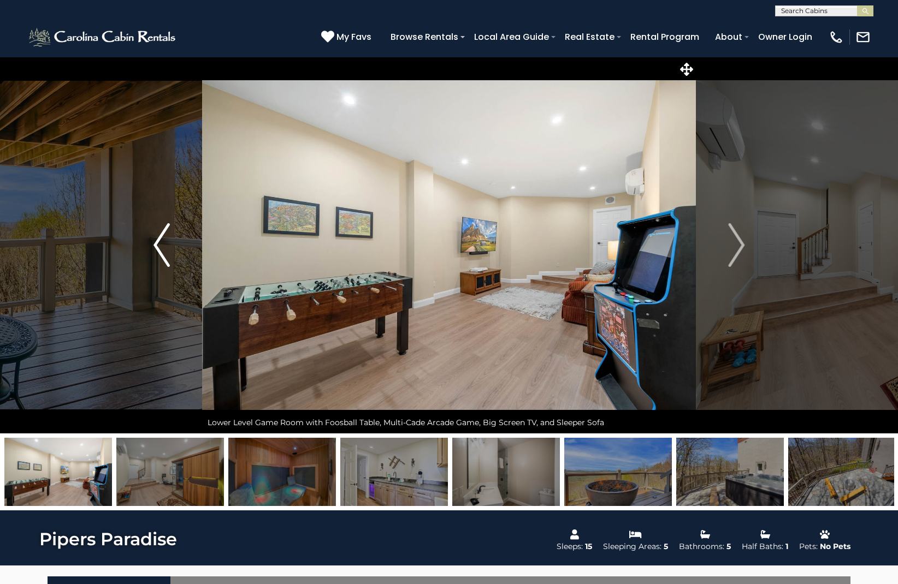
click at [162, 252] on img "Previous" at bounding box center [161, 245] width 16 height 44
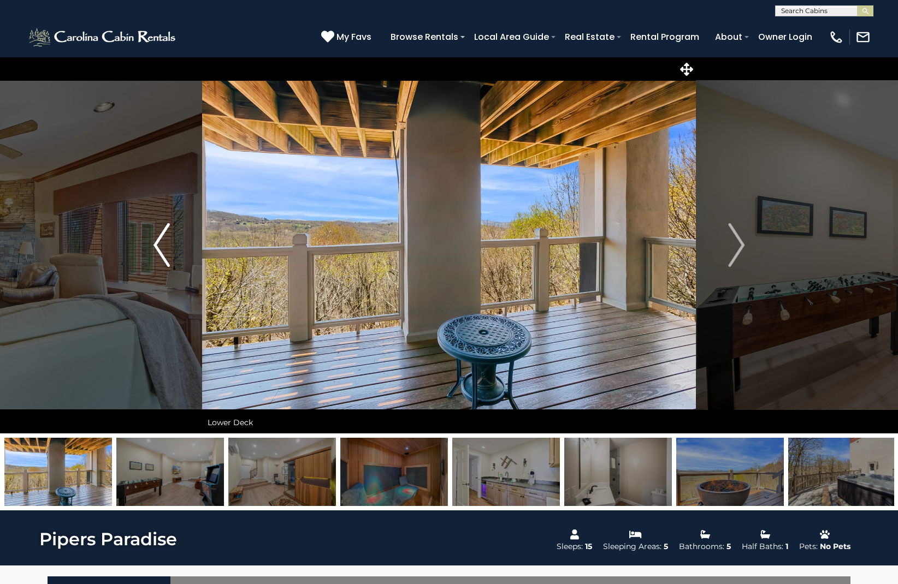
click at [162, 252] on img "Previous" at bounding box center [161, 245] width 16 height 44
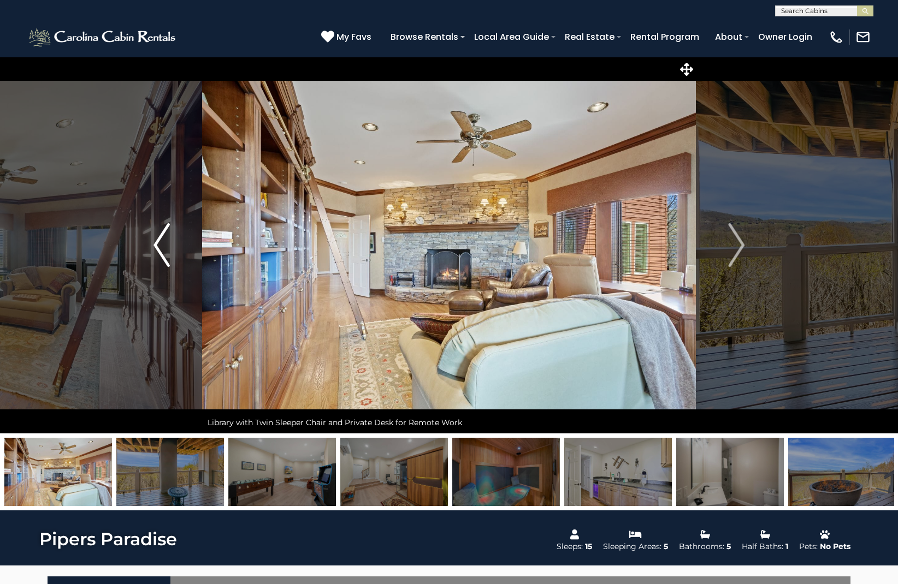
click at [162, 252] on img "Previous" at bounding box center [161, 245] width 16 height 44
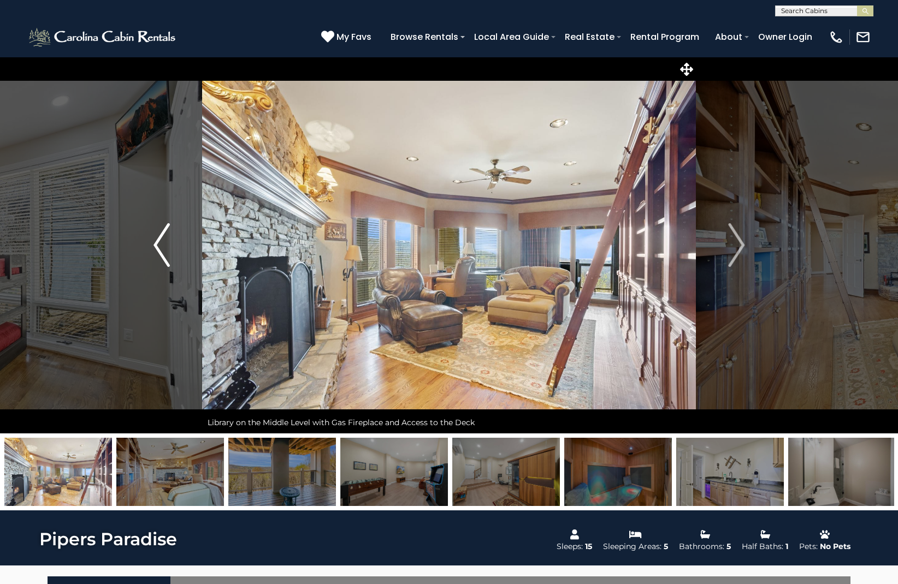
click at [162, 252] on img "Previous" at bounding box center [161, 245] width 16 height 44
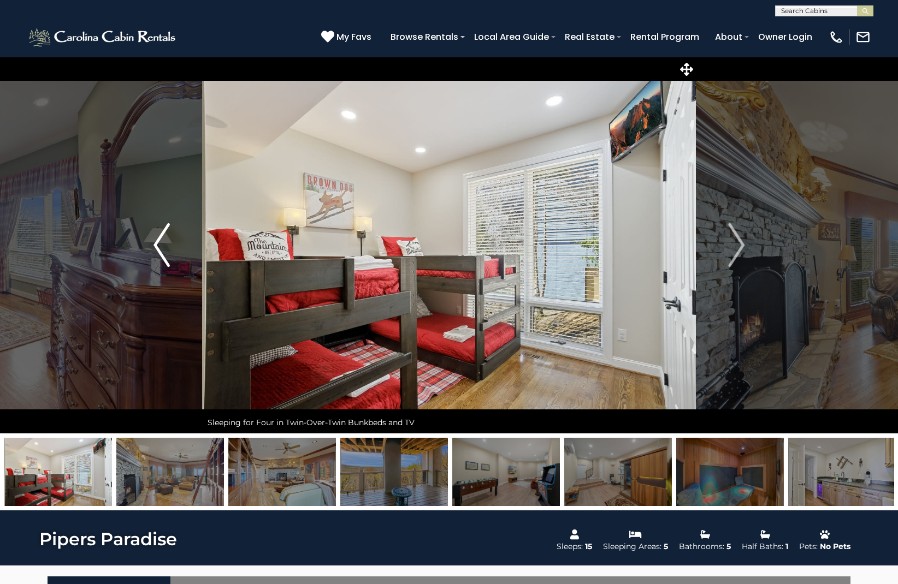
click at [162, 252] on img "Previous" at bounding box center [161, 245] width 16 height 44
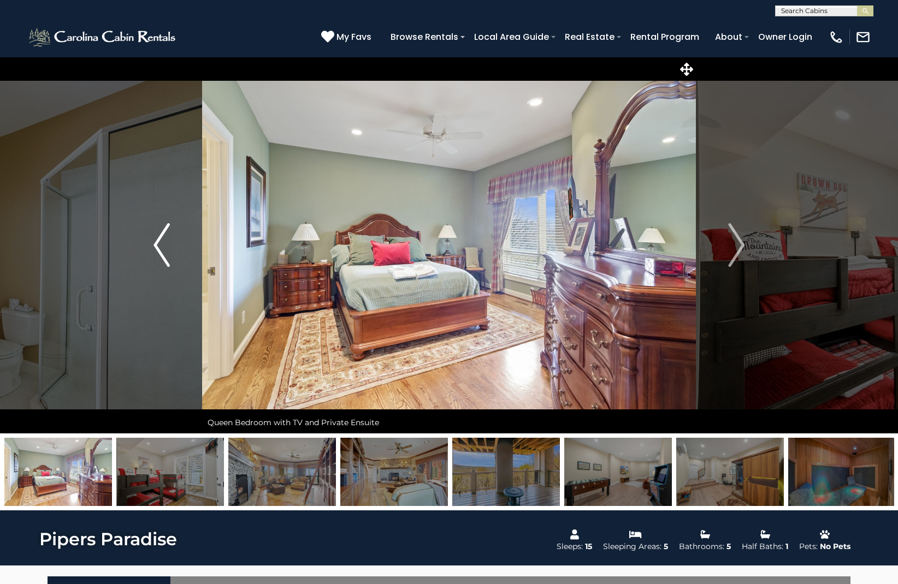
click at [162, 252] on img "Previous" at bounding box center [161, 245] width 16 height 44
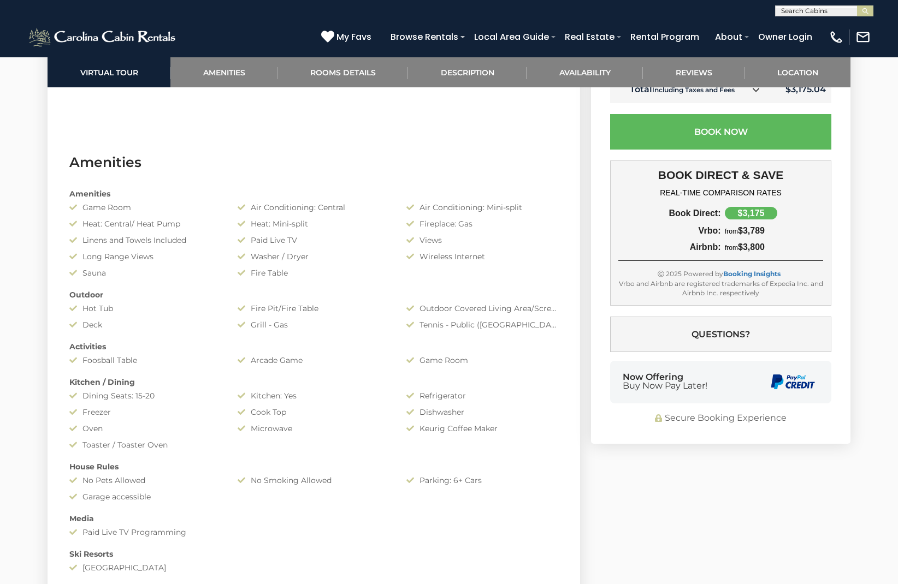
scroll to position [815, 0]
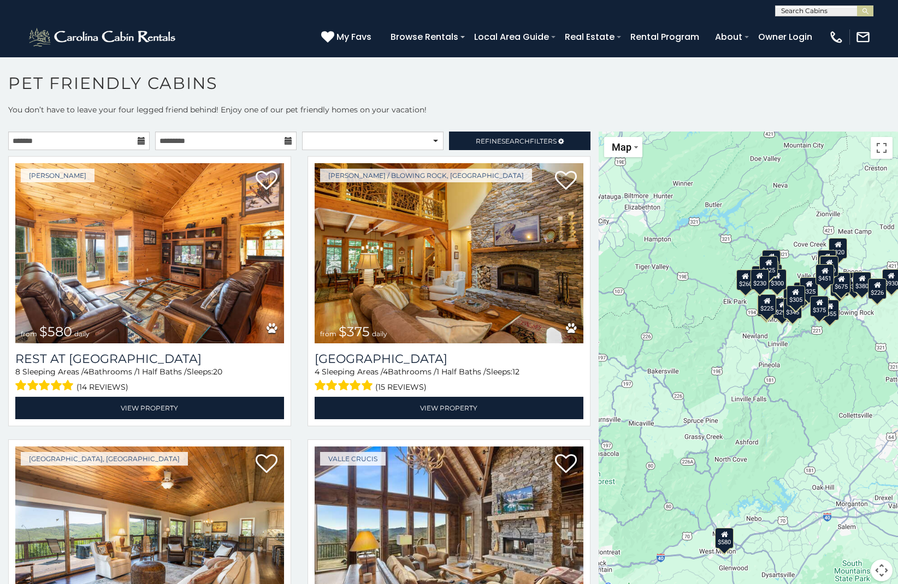
click at [140, 140] on icon at bounding box center [142, 141] width 8 height 8
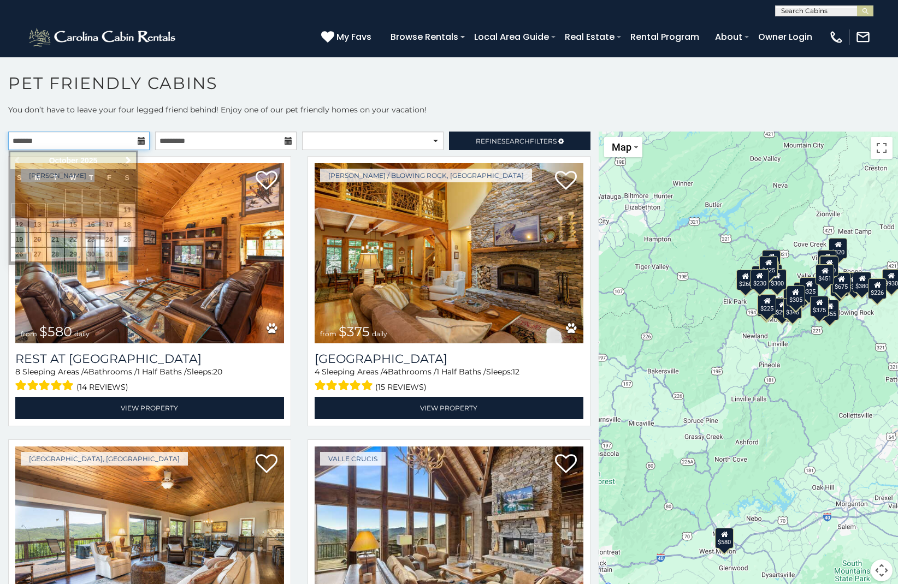
click at [137, 140] on input "text" at bounding box center [78, 141] width 141 height 19
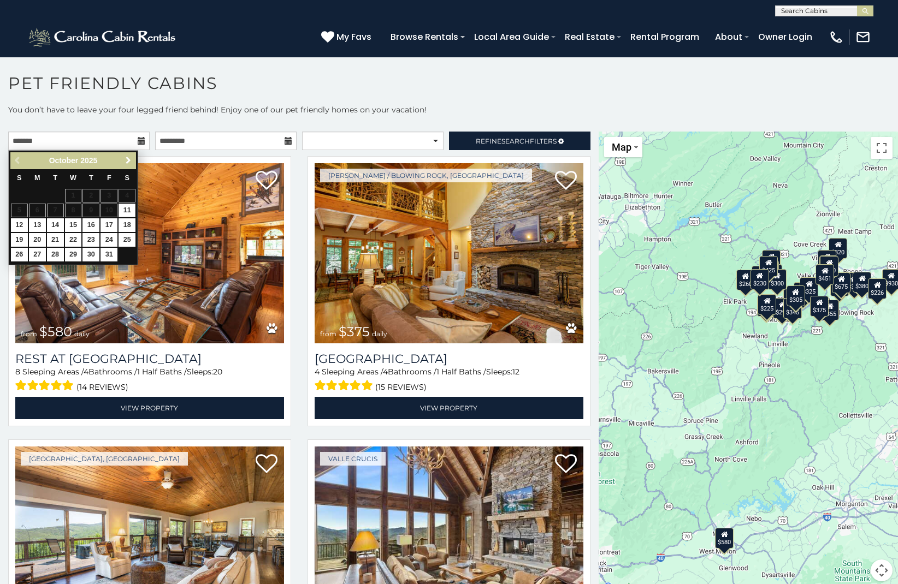
click at [128, 162] on span "Next" at bounding box center [128, 160] width 9 height 9
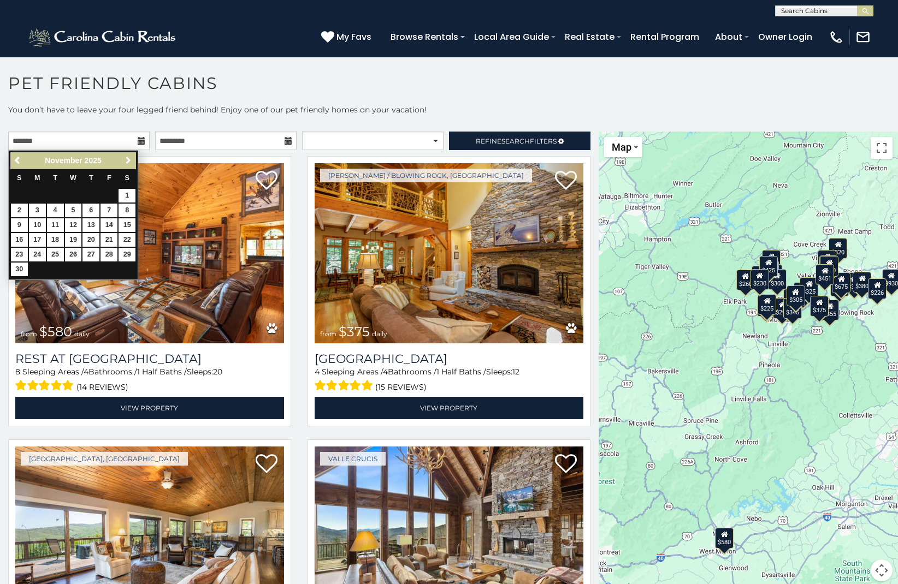
click at [128, 162] on span "Next" at bounding box center [128, 160] width 9 height 9
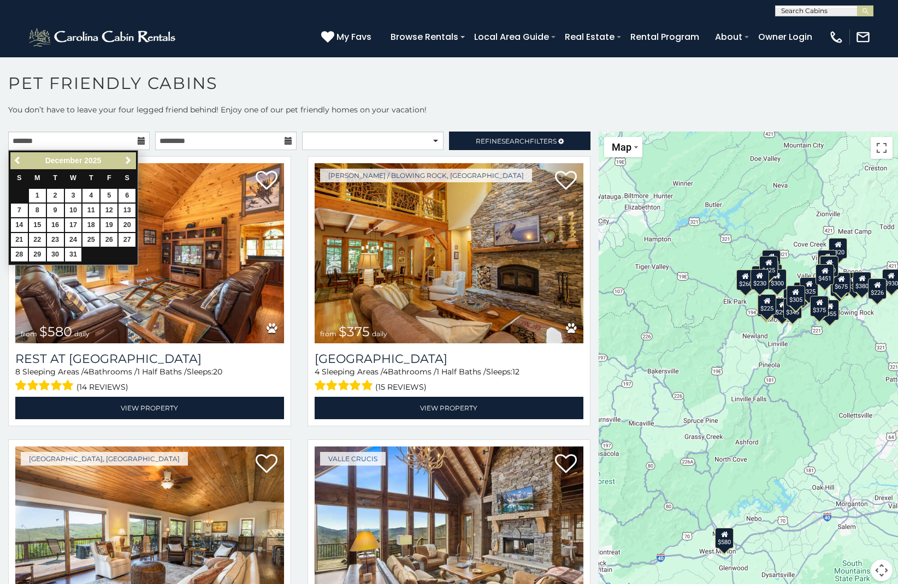
click at [128, 162] on span "Next" at bounding box center [128, 160] width 9 height 9
click at [126, 161] on span "Next" at bounding box center [128, 160] width 9 height 9
click at [126, 194] on link "7" at bounding box center [127, 196] width 17 height 14
type input "**********"
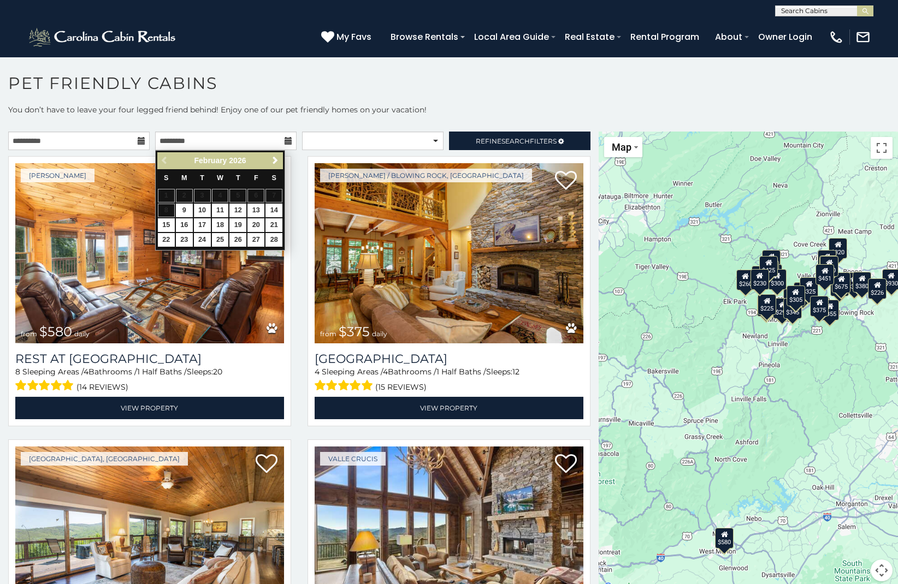
click at [203, 210] on link "10" at bounding box center [202, 211] width 17 height 14
type input "**********"
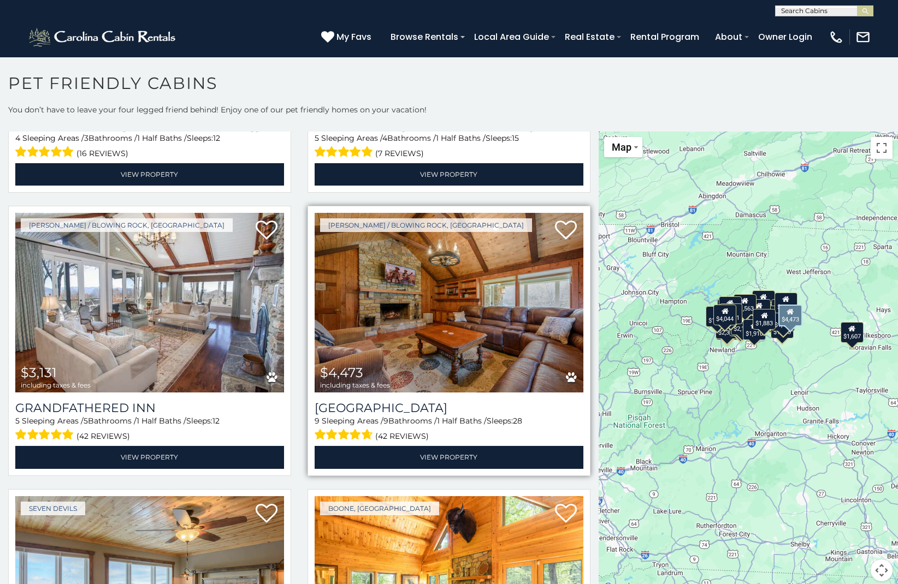
scroll to position [1368, 0]
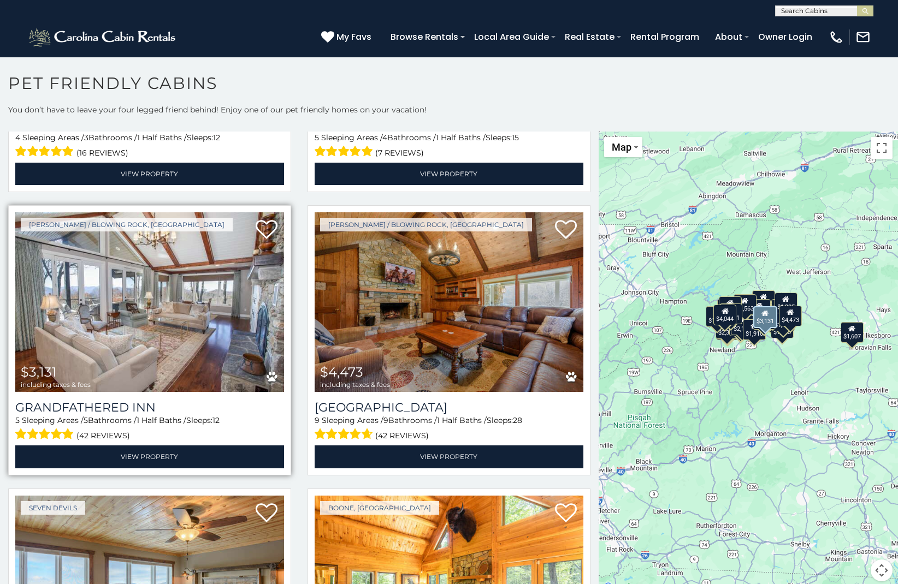
click at [109, 321] on img at bounding box center [149, 302] width 269 height 180
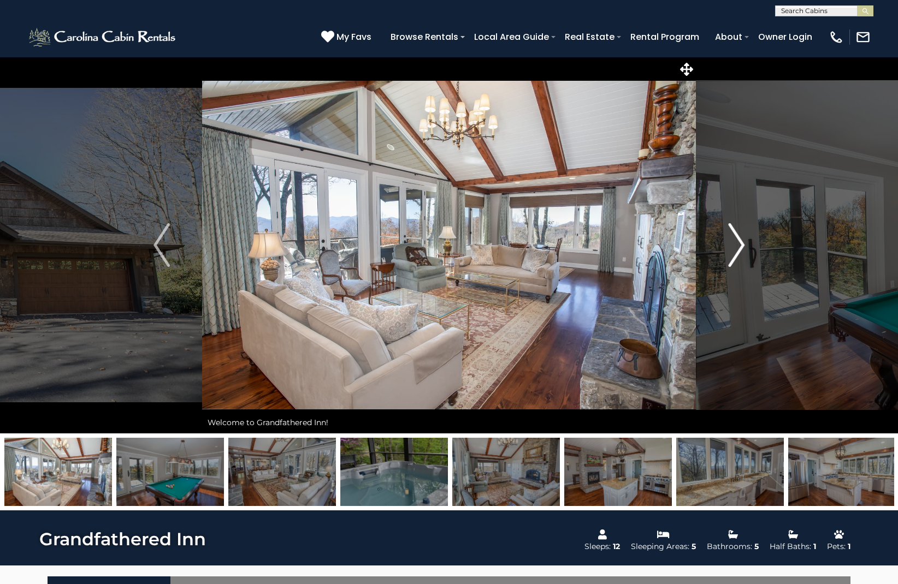
click at [735, 240] on img "Next" at bounding box center [736, 245] width 16 height 44
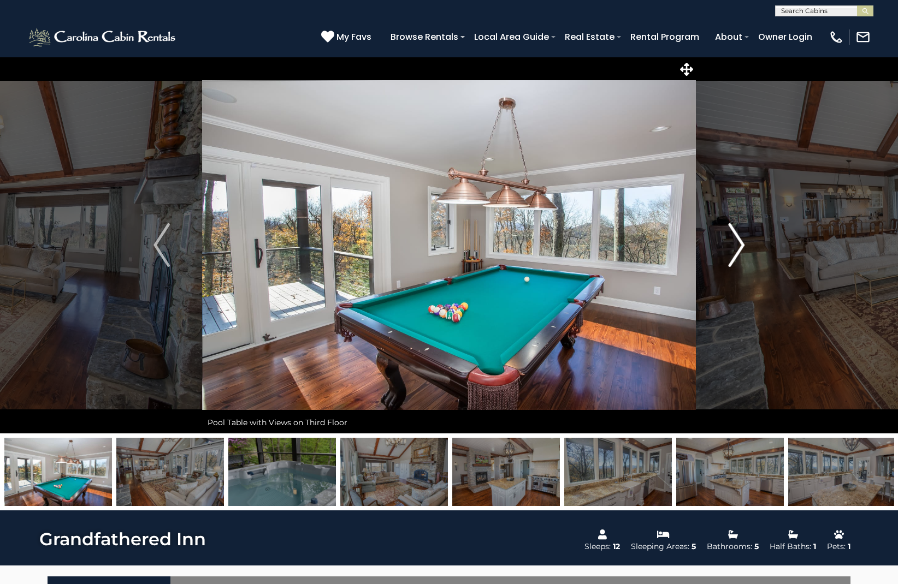
click at [735, 240] on img "Next" at bounding box center [736, 245] width 16 height 44
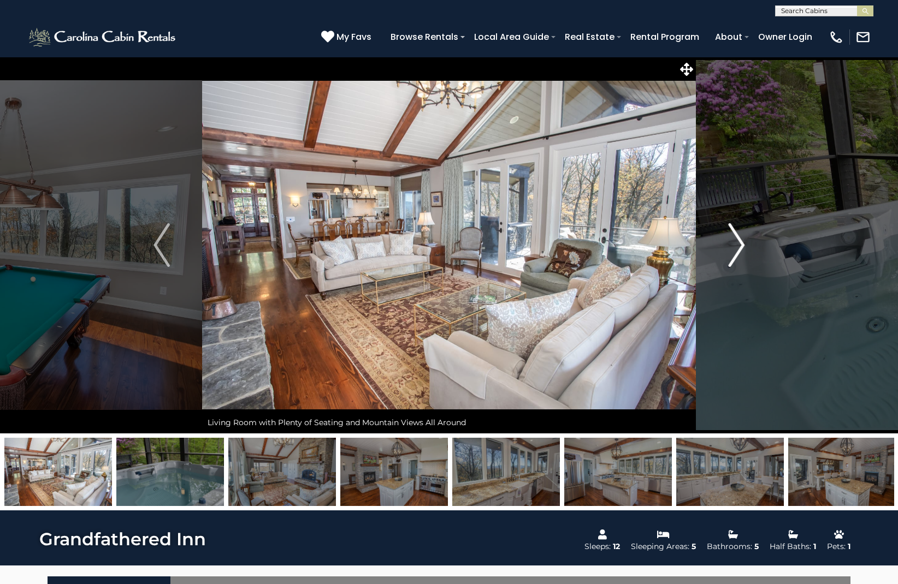
click at [735, 240] on img "Next" at bounding box center [736, 245] width 16 height 44
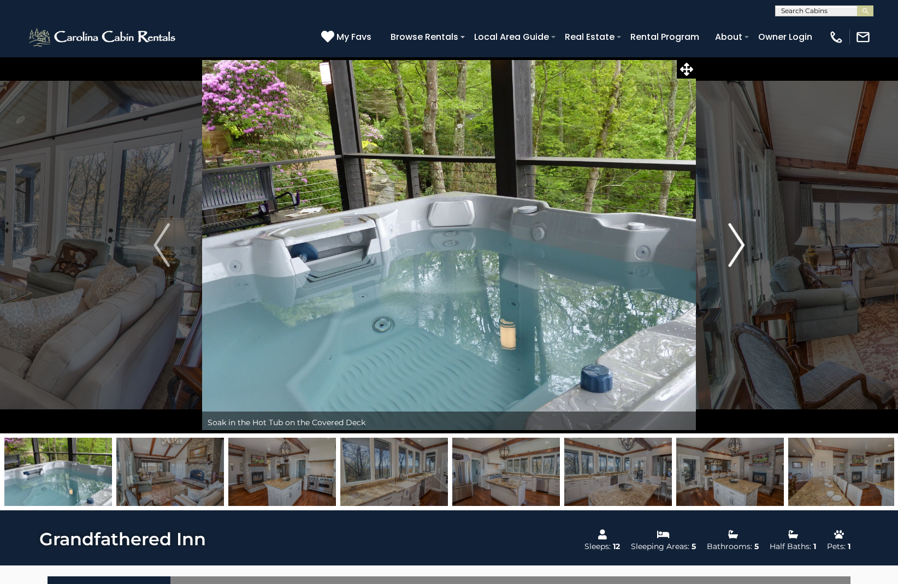
click at [735, 240] on img "Next" at bounding box center [736, 245] width 16 height 44
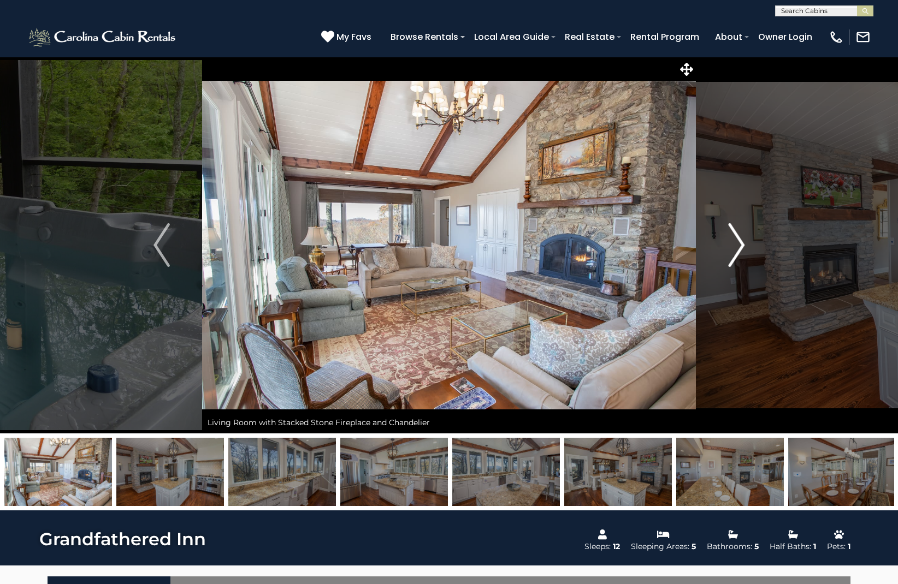
click at [735, 240] on img "Next" at bounding box center [736, 245] width 16 height 44
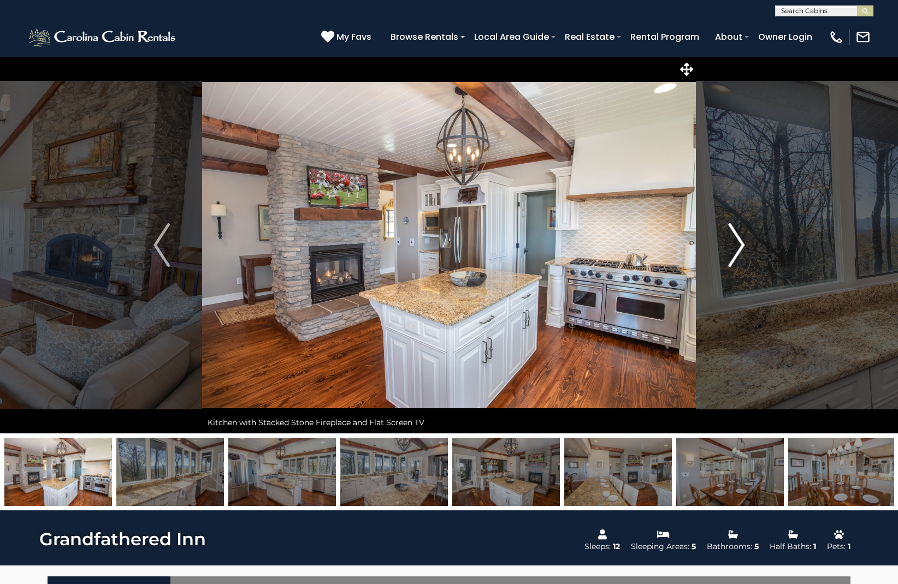
click at [735, 240] on img "Next" at bounding box center [736, 245] width 16 height 44
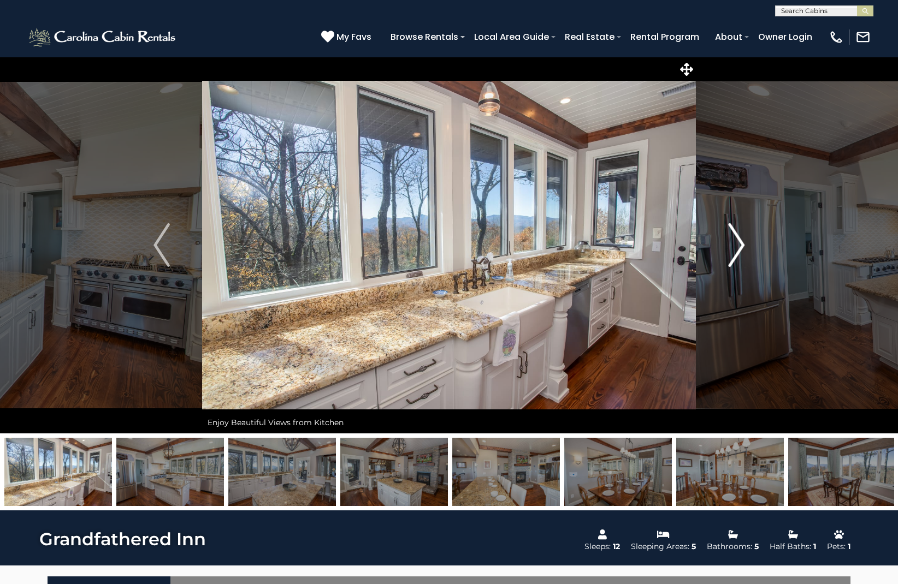
click at [739, 243] on img "Next" at bounding box center [736, 245] width 16 height 44
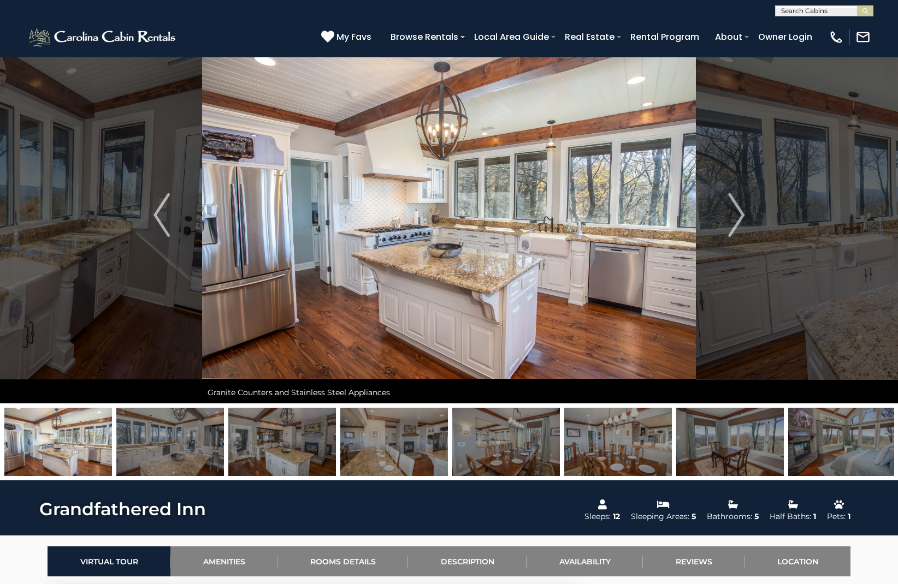
scroll to position [28, 0]
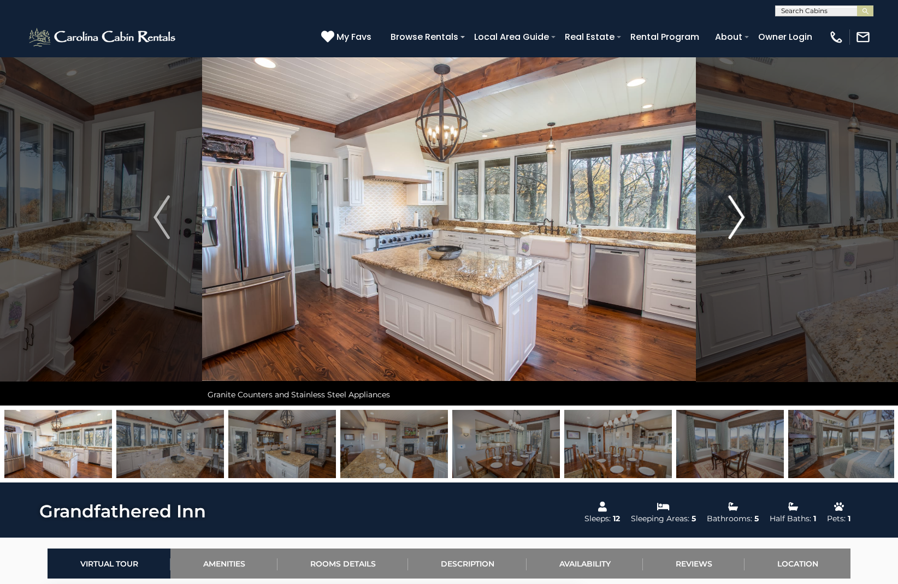
click at [742, 219] on img "Next" at bounding box center [736, 218] width 16 height 44
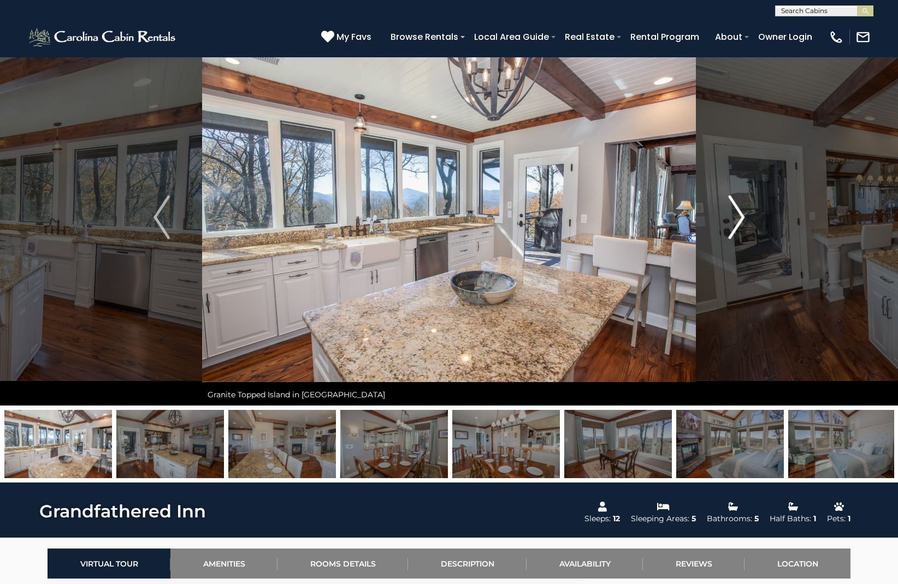
click at [741, 217] on img "Next" at bounding box center [736, 218] width 16 height 44
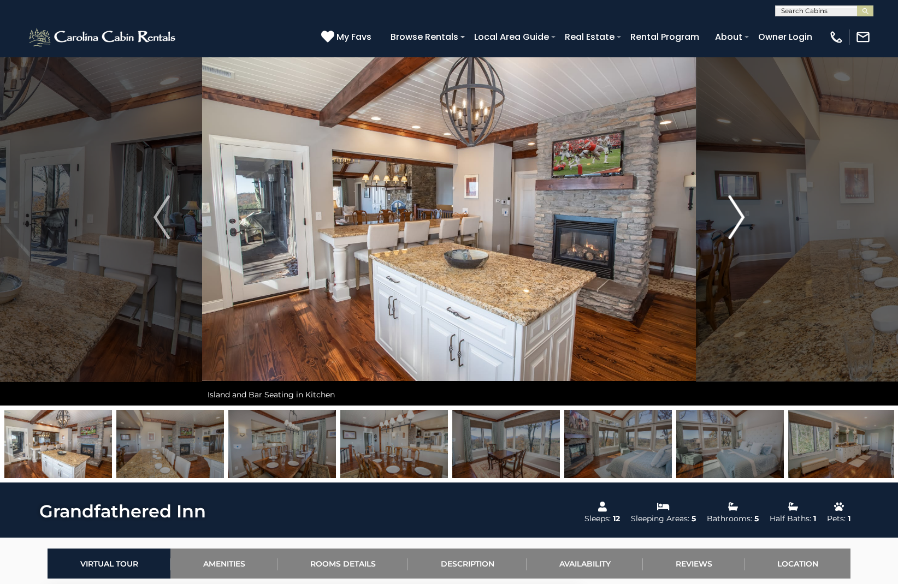
click at [740, 218] on img "Next" at bounding box center [736, 218] width 16 height 44
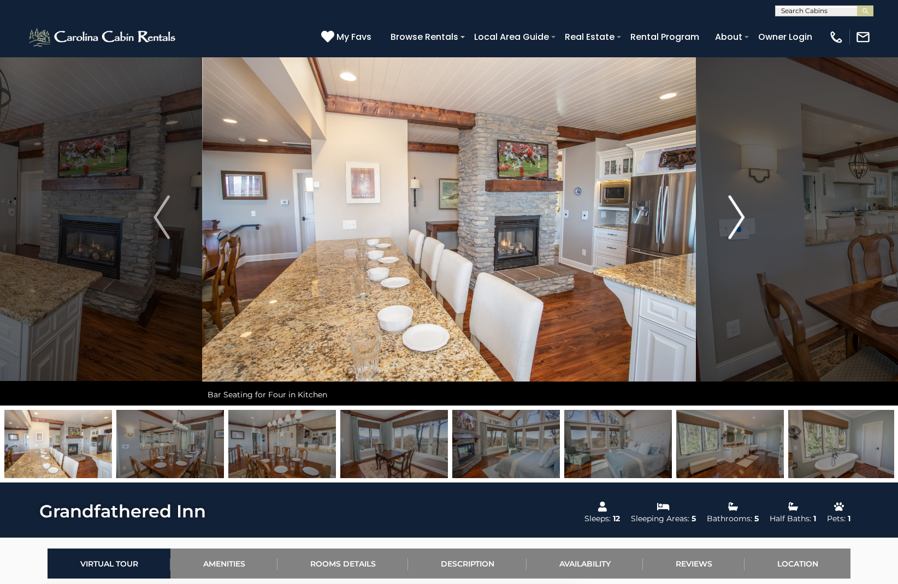
click at [740, 218] on img "Next" at bounding box center [736, 218] width 16 height 44
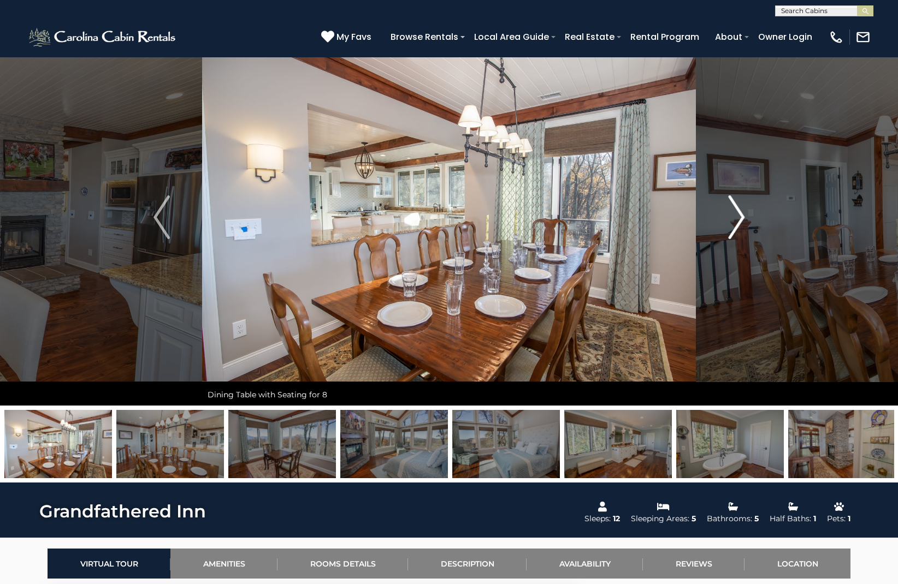
click at [740, 218] on img "Next" at bounding box center [736, 218] width 16 height 44
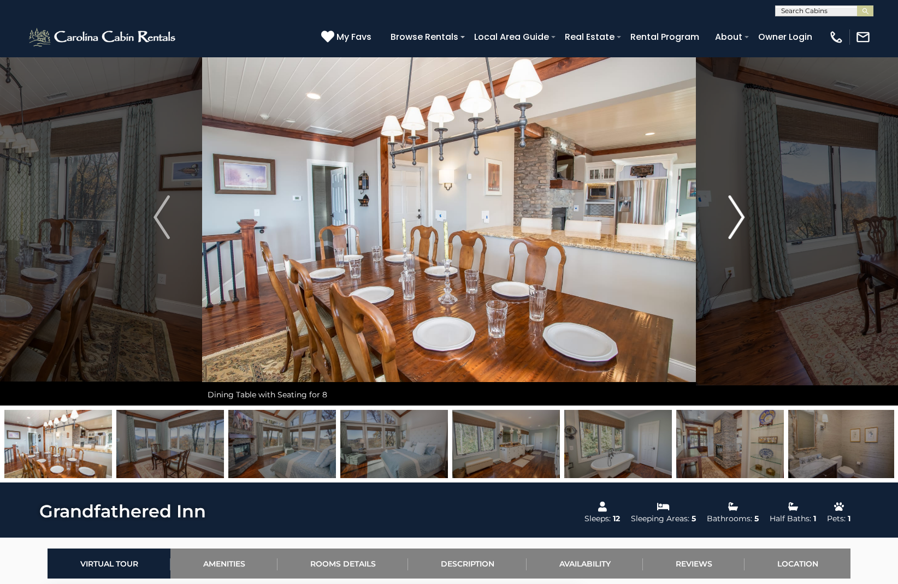
click at [740, 218] on img "Next" at bounding box center [736, 218] width 16 height 44
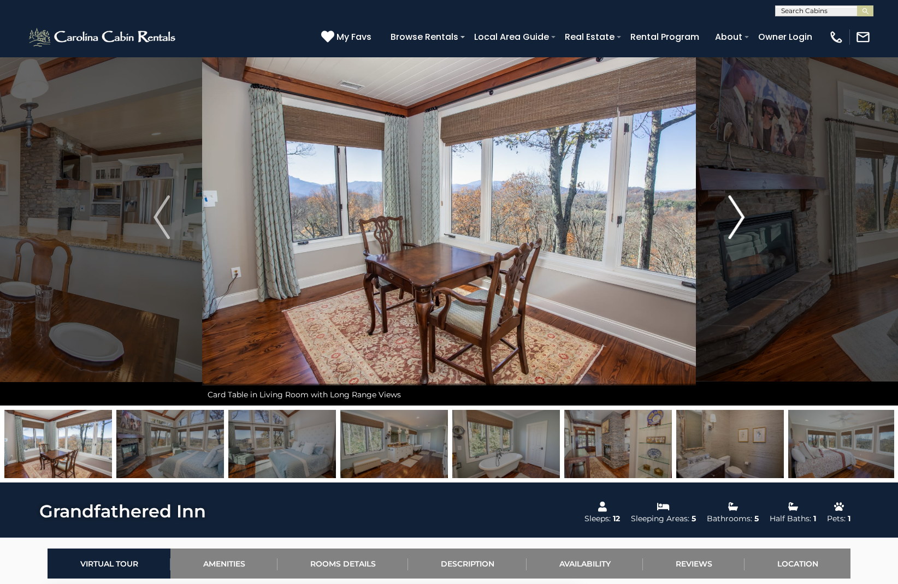
click at [740, 218] on img "Next" at bounding box center [736, 218] width 16 height 44
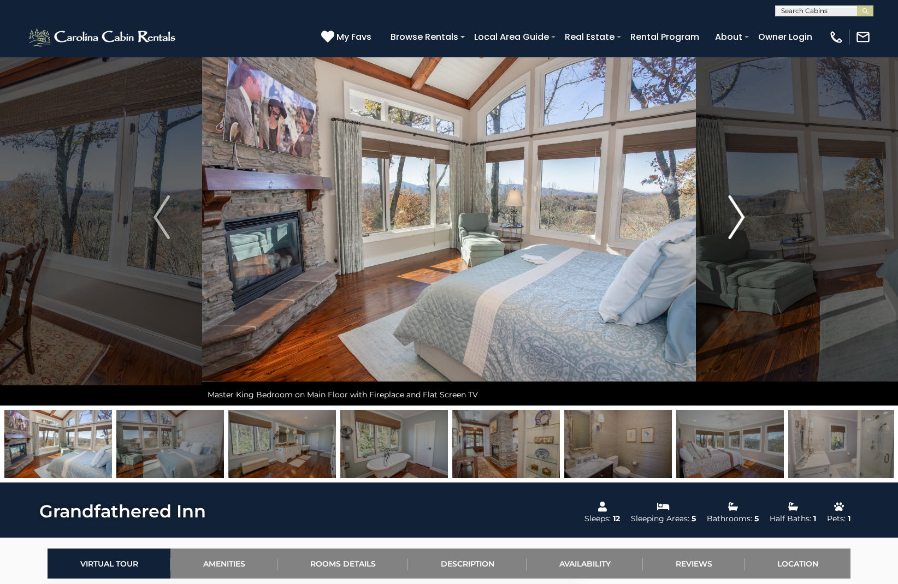
click at [740, 218] on img "Next" at bounding box center [736, 218] width 16 height 44
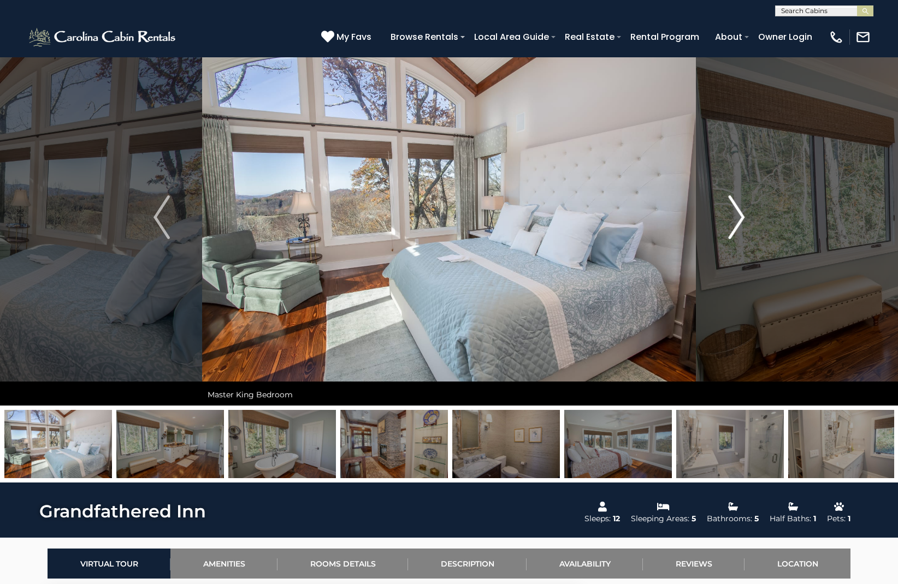
click at [740, 218] on img "Next" at bounding box center [736, 218] width 16 height 44
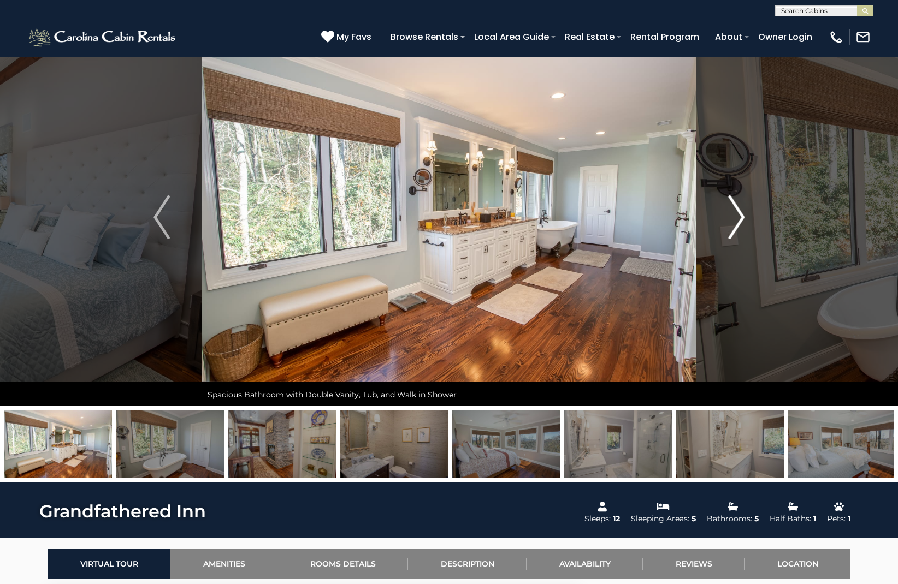
click at [740, 218] on img "Next" at bounding box center [736, 218] width 16 height 44
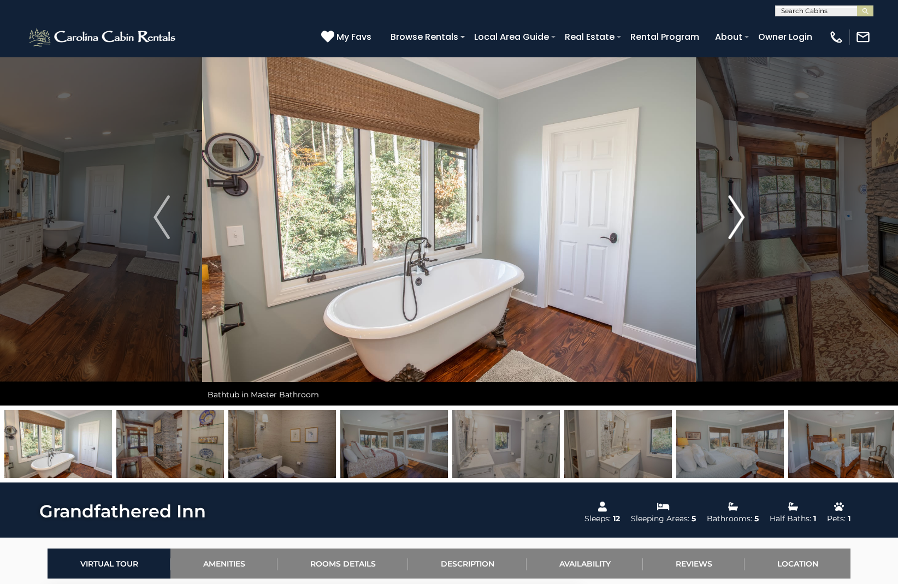
click at [740, 218] on img "Next" at bounding box center [736, 218] width 16 height 44
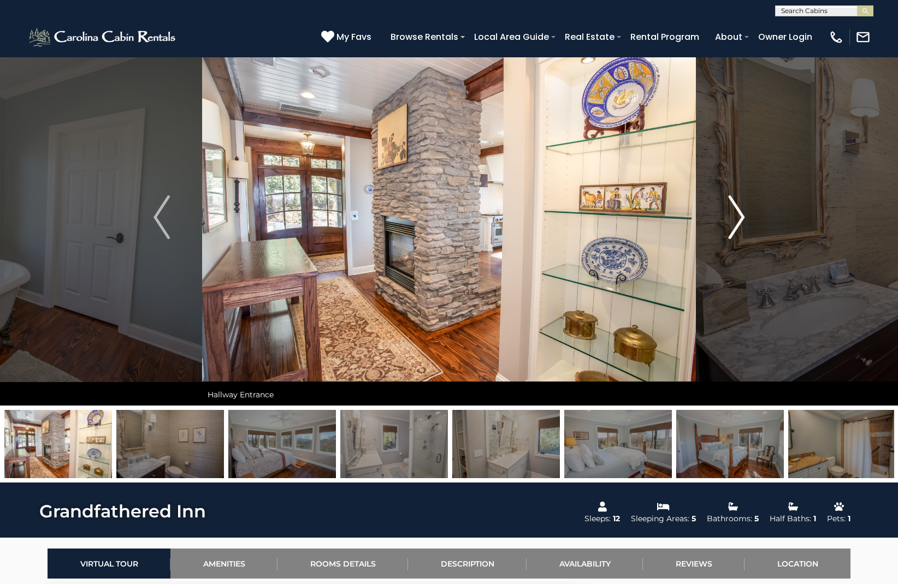
click at [740, 218] on img "Next" at bounding box center [736, 218] width 16 height 44
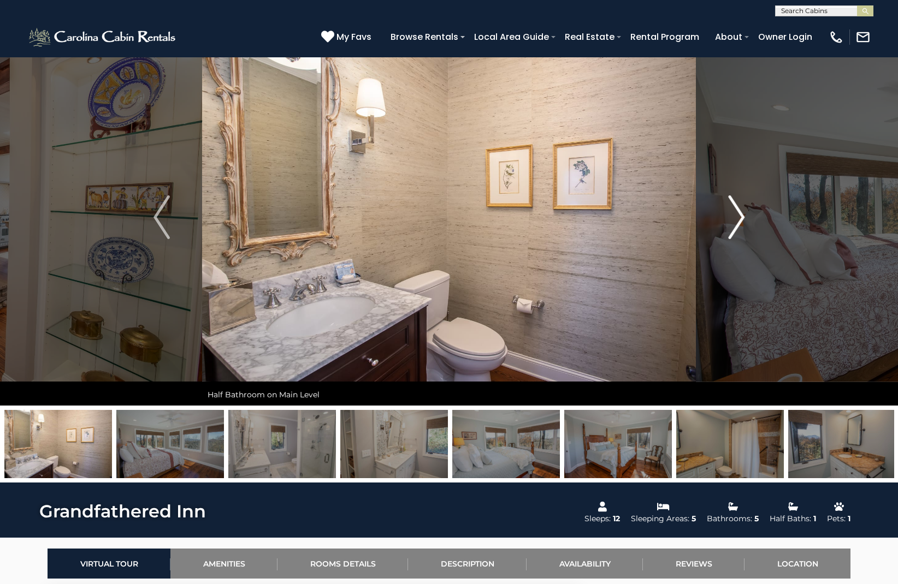
click at [740, 218] on img "Next" at bounding box center [736, 218] width 16 height 44
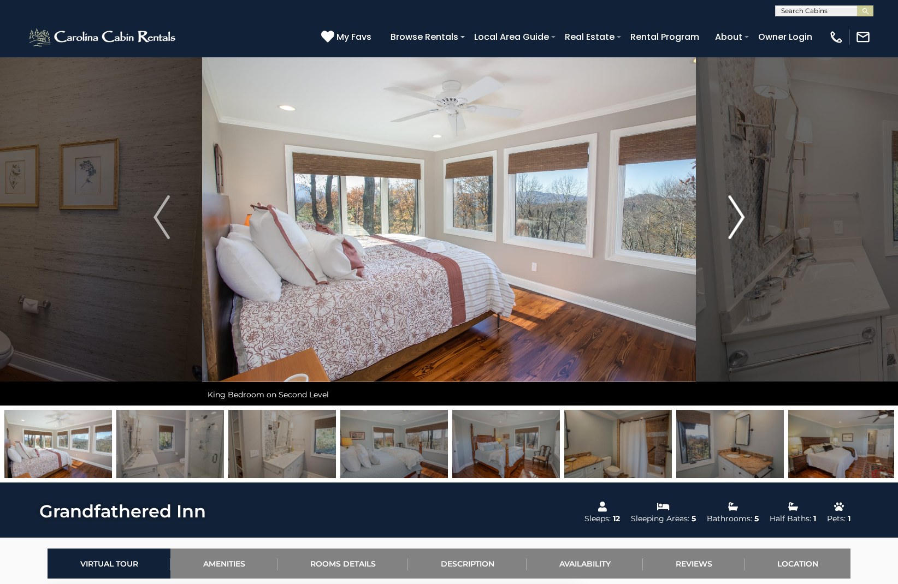
click at [740, 218] on img "Next" at bounding box center [736, 218] width 16 height 44
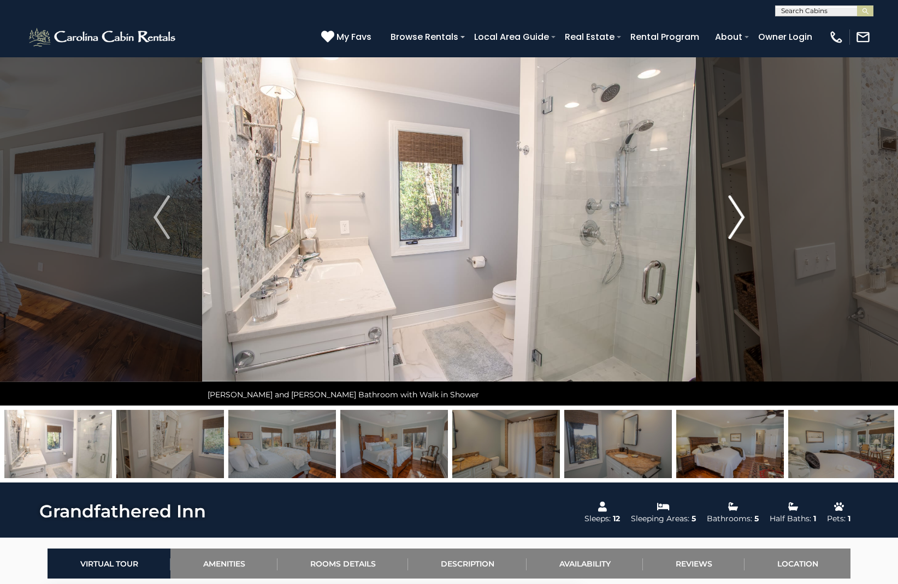
click at [740, 218] on img "Next" at bounding box center [736, 218] width 16 height 44
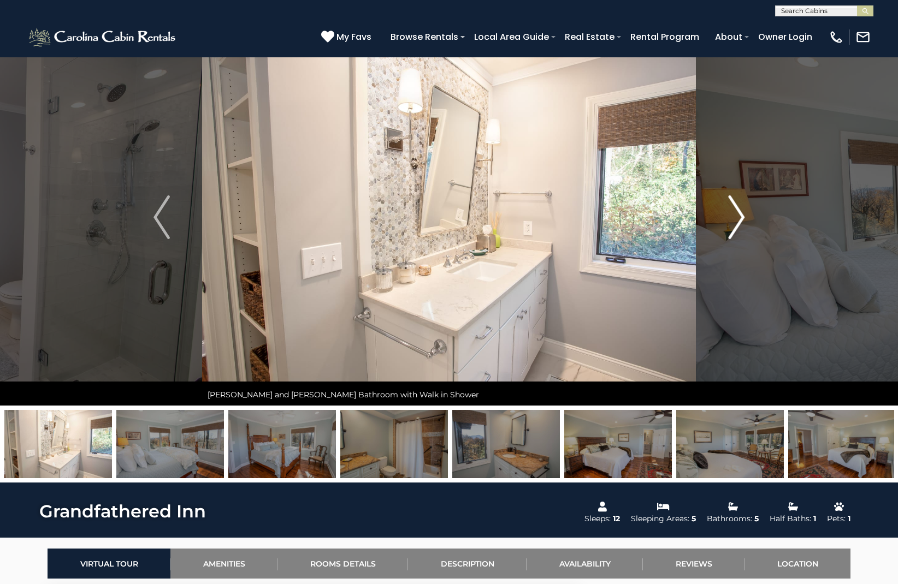
click at [740, 218] on img "Next" at bounding box center [736, 218] width 16 height 44
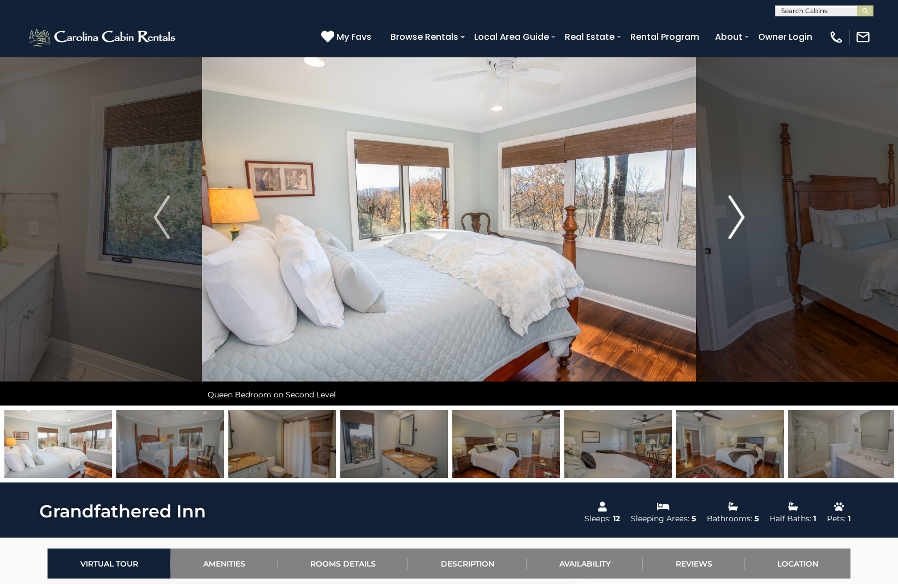
click at [740, 218] on img "Next" at bounding box center [736, 218] width 16 height 44
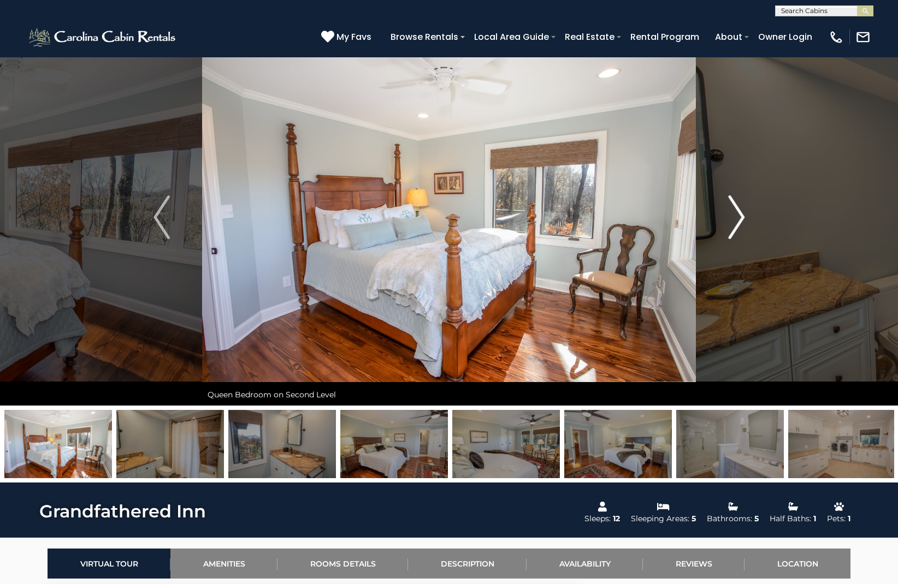
click at [740, 218] on img "Next" at bounding box center [736, 218] width 16 height 44
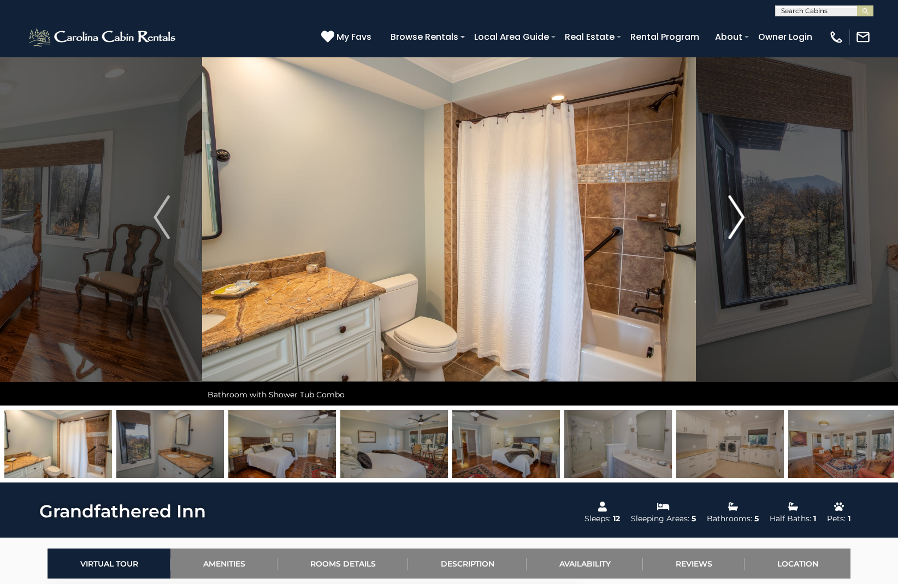
click at [740, 218] on img "Next" at bounding box center [736, 218] width 16 height 44
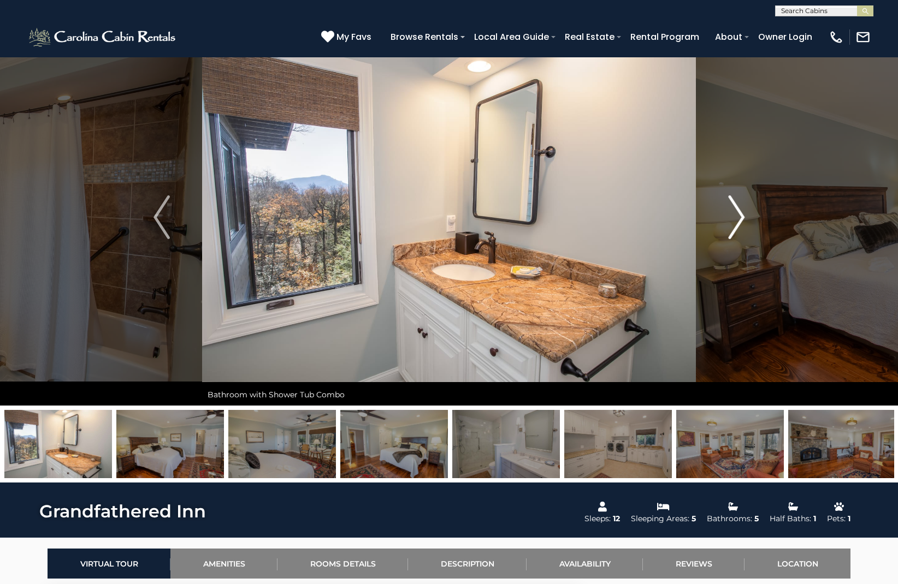
click at [740, 218] on img "Next" at bounding box center [736, 218] width 16 height 44
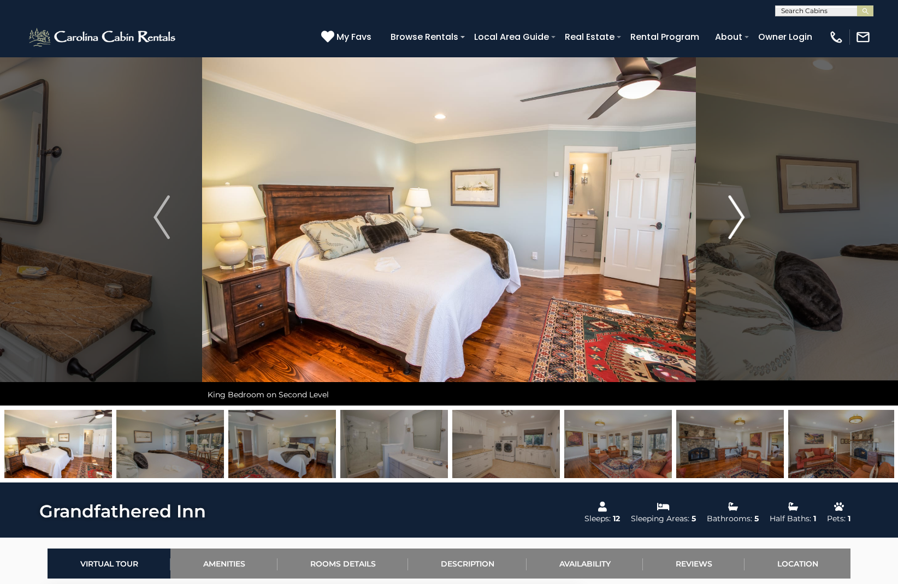
click at [740, 218] on img "Next" at bounding box center [736, 218] width 16 height 44
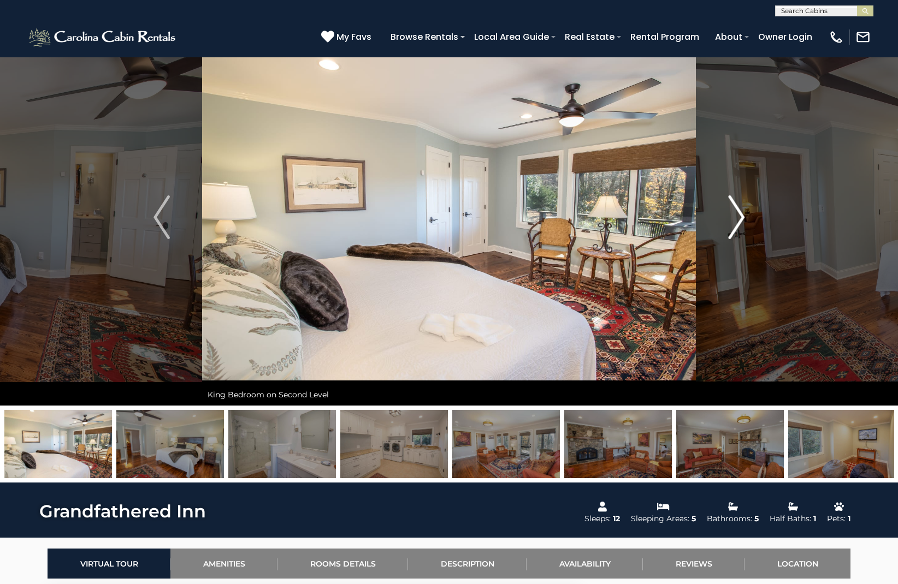
click at [740, 218] on img "Next" at bounding box center [736, 218] width 16 height 44
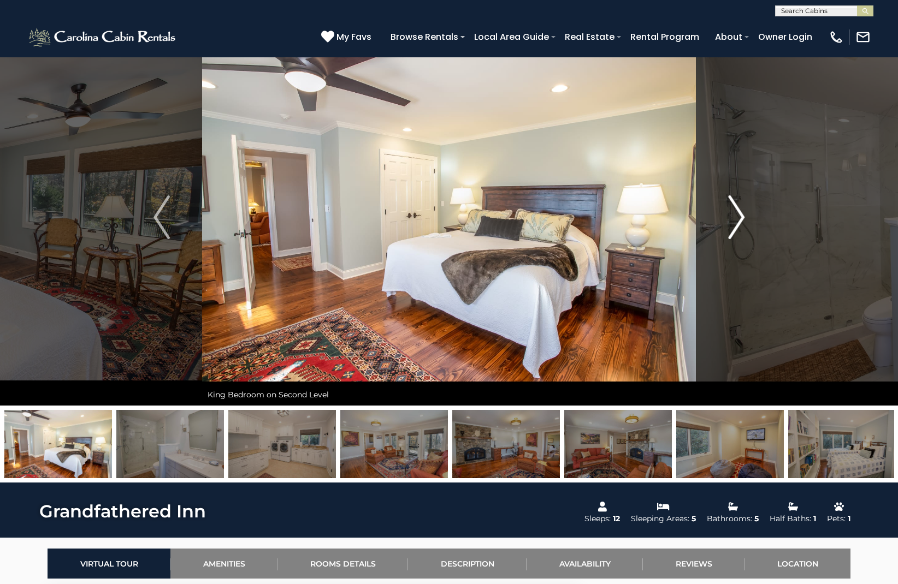
click at [740, 218] on img "Next" at bounding box center [736, 218] width 16 height 44
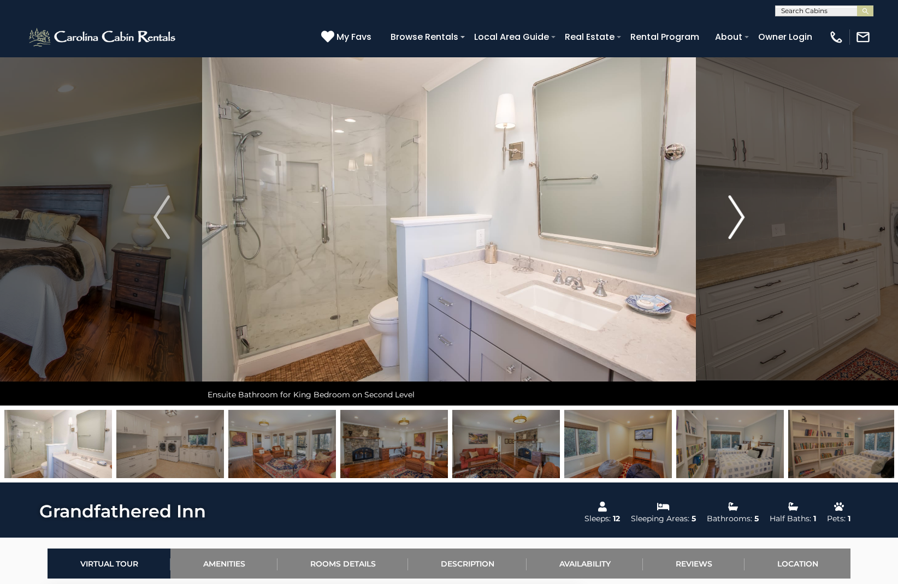
click at [740, 218] on img "Next" at bounding box center [736, 218] width 16 height 44
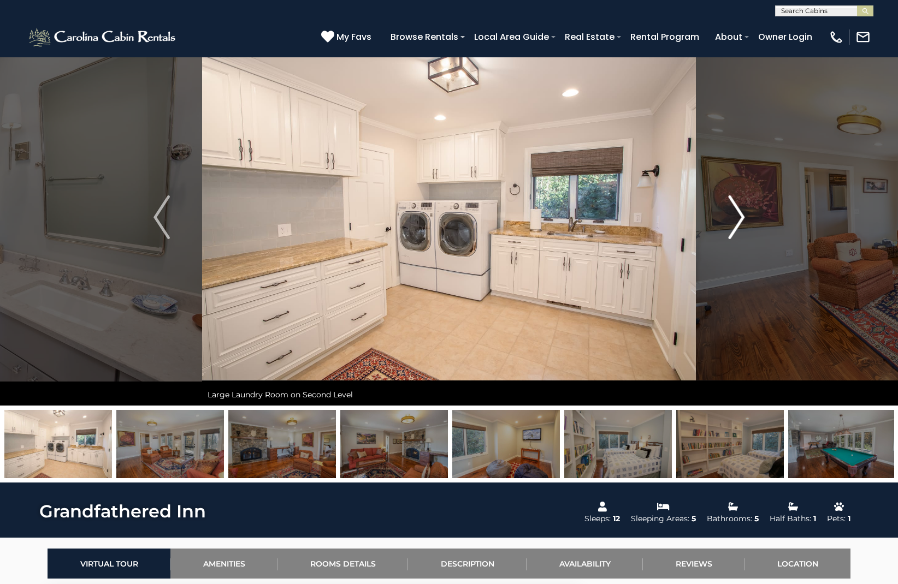
click at [740, 218] on img "Next" at bounding box center [736, 218] width 16 height 44
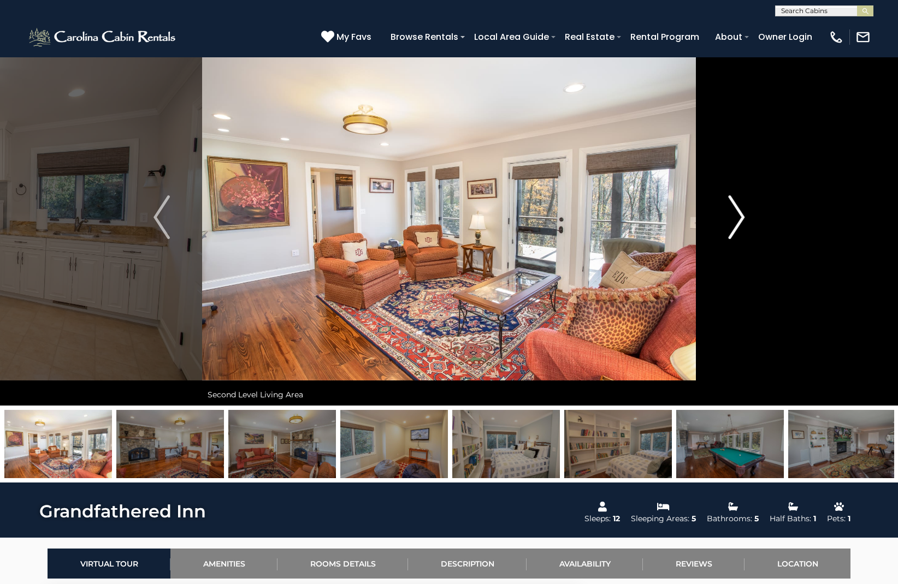
click at [740, 218] on img "Next" at bounding box center [736, 218] width 16 height 44
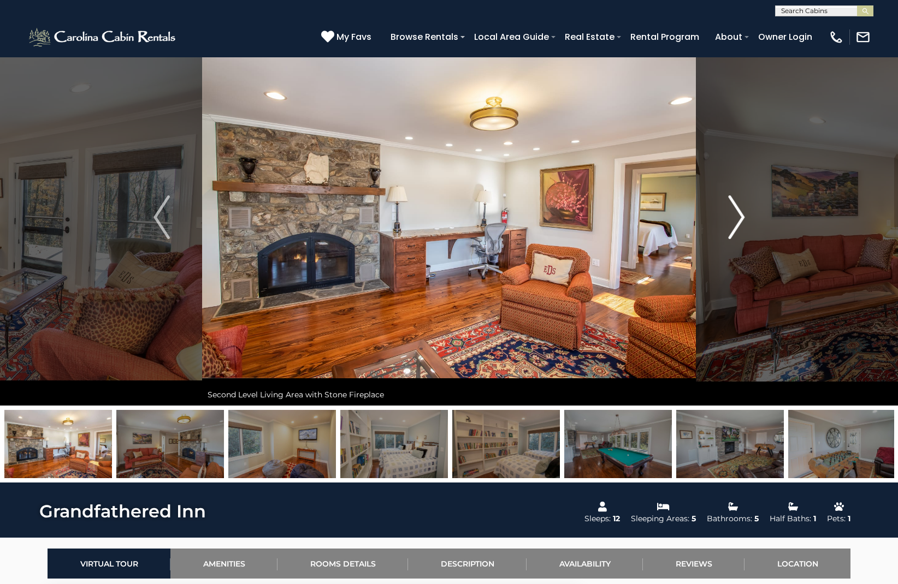
click at [740, 218] on img "Next" at bounding box center [736, 218] width 16 height 44
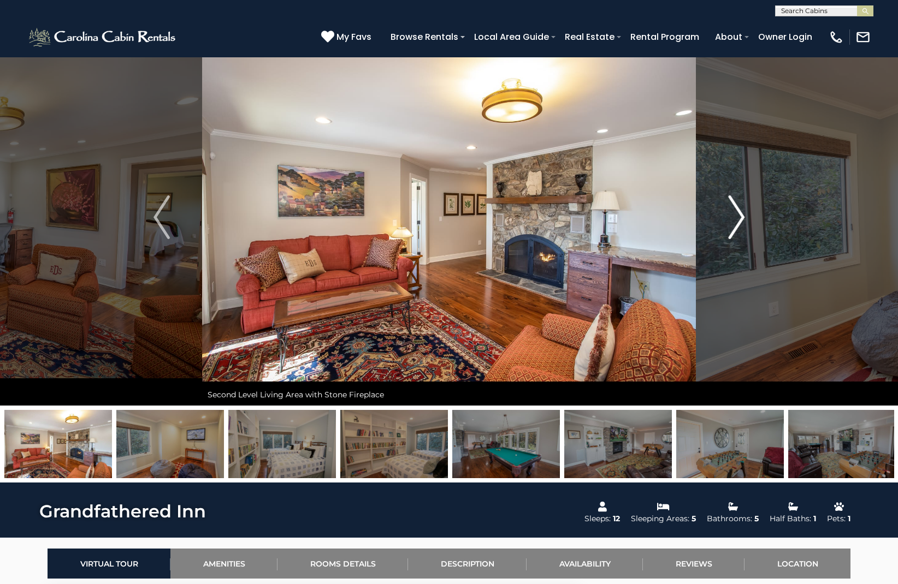
click at [740, 218] on img "Next" at bounding box center [736, 218] width 16 height 44
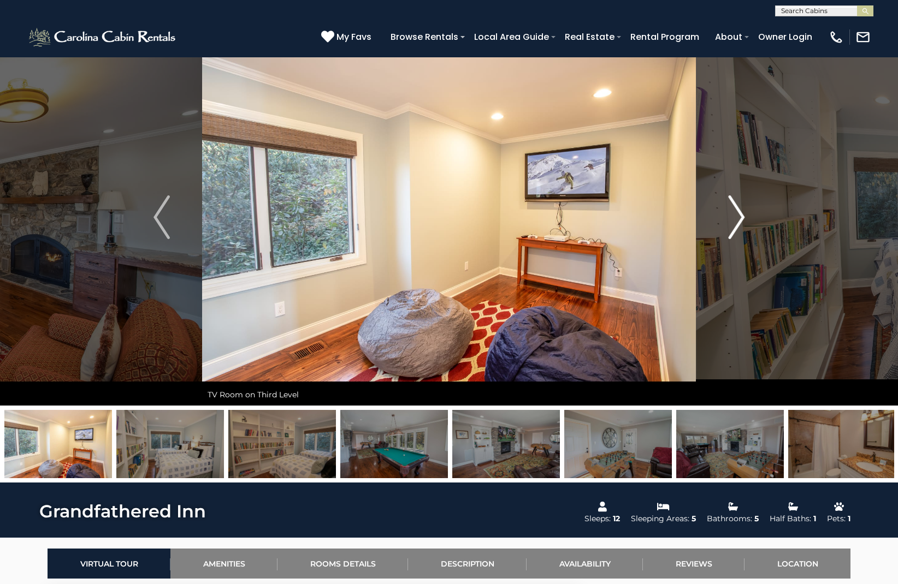
click at [740, 218] on img "Next" at bounding box center [736, 218] width 16 height 44
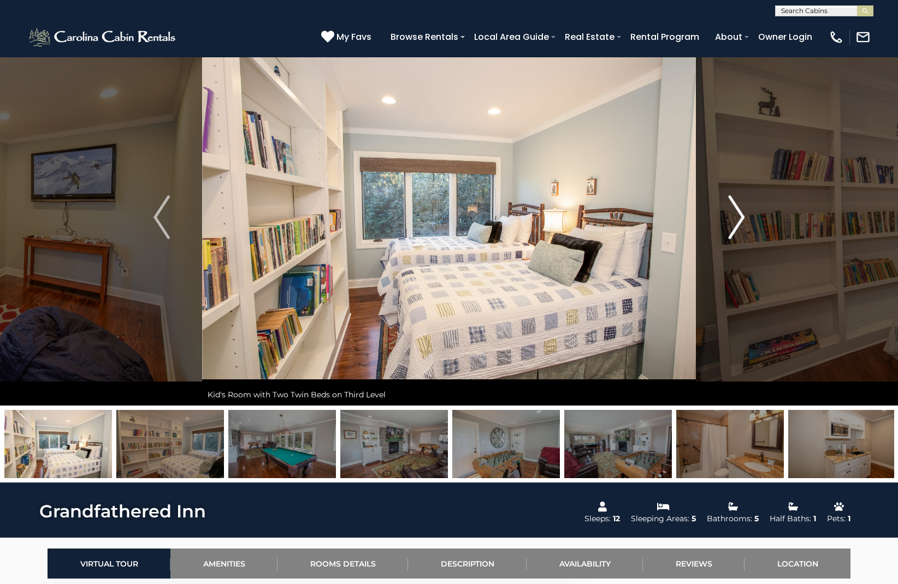
click at [740, 218] on img "Next" at bounding box center [736, 218] width 16 height 44
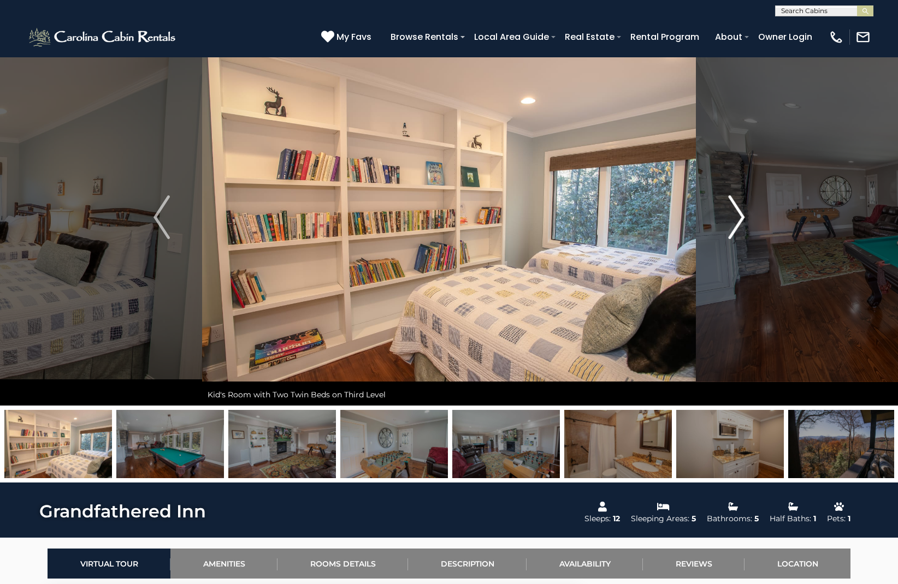
click at [740, 218] on img "Next" at bounding box center [736, 218] width 16 height 44
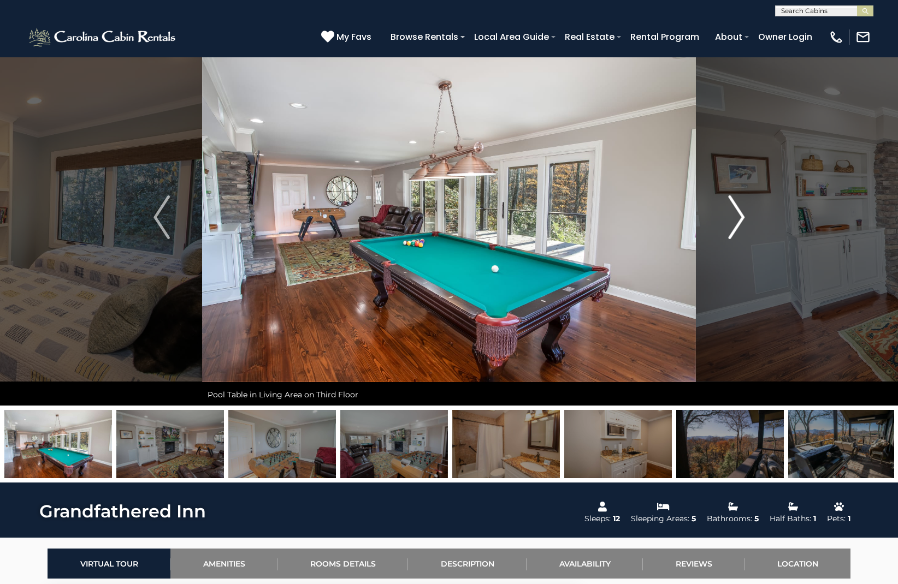
click at [740, 218] on img "Next" at bounding box center [736, 218] width 16 height 44
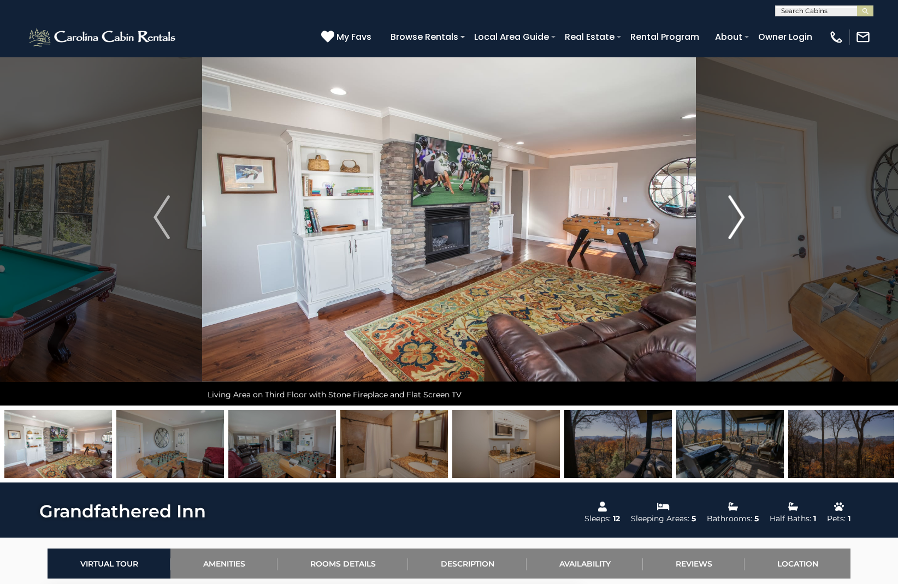
click at [740, 218] on img "Next" at bounding box center [736, 218] width 16 height 44
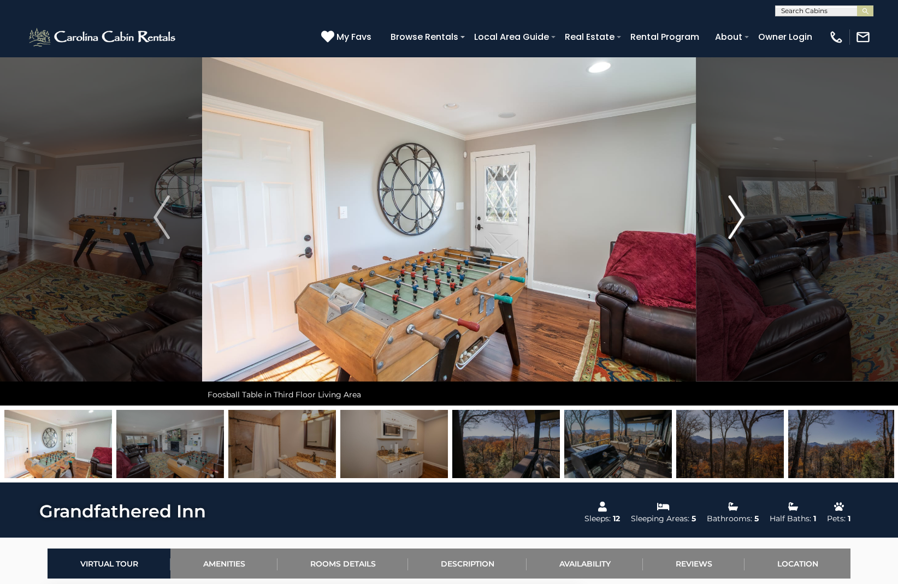
click at [740, 218] on img "Next" at bounding box center [736, 218] width 16 height 44
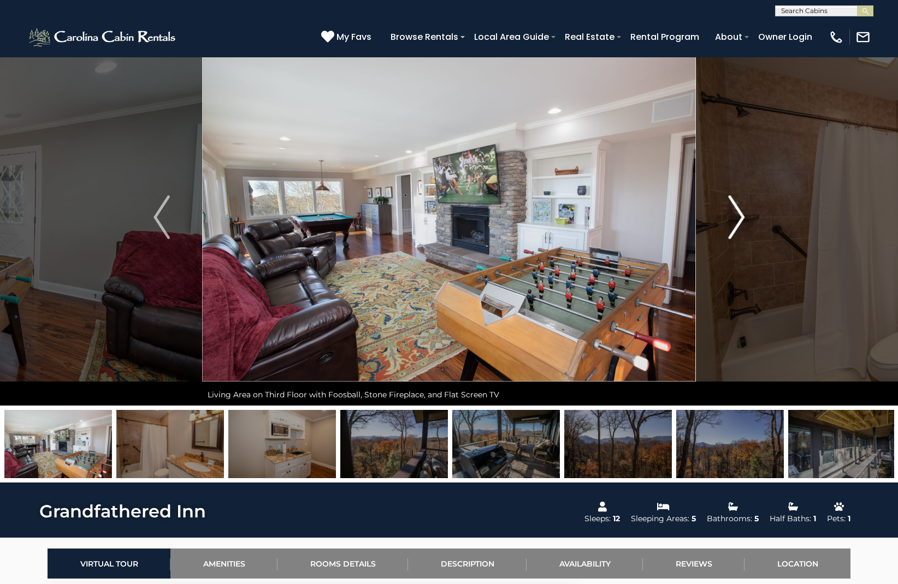
click at [740, 218] on img "Next" at bounding box center [736, 218] width 16 height 44
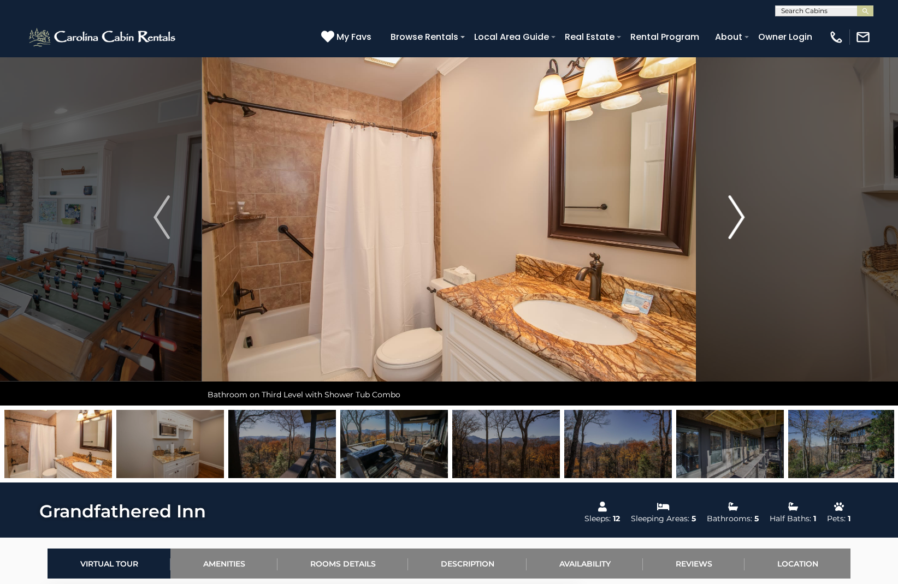
click at [740, 218] on img "Next" at bounding box center [736, 218] width 16 height 44
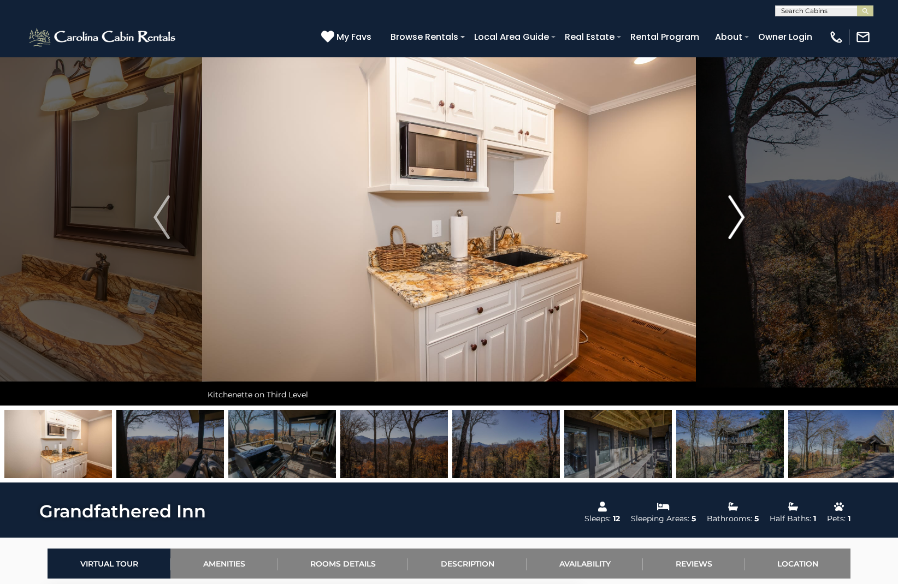
click at [740, 218] on img "Next" at bounding box center [736, 218] width 16 height 44
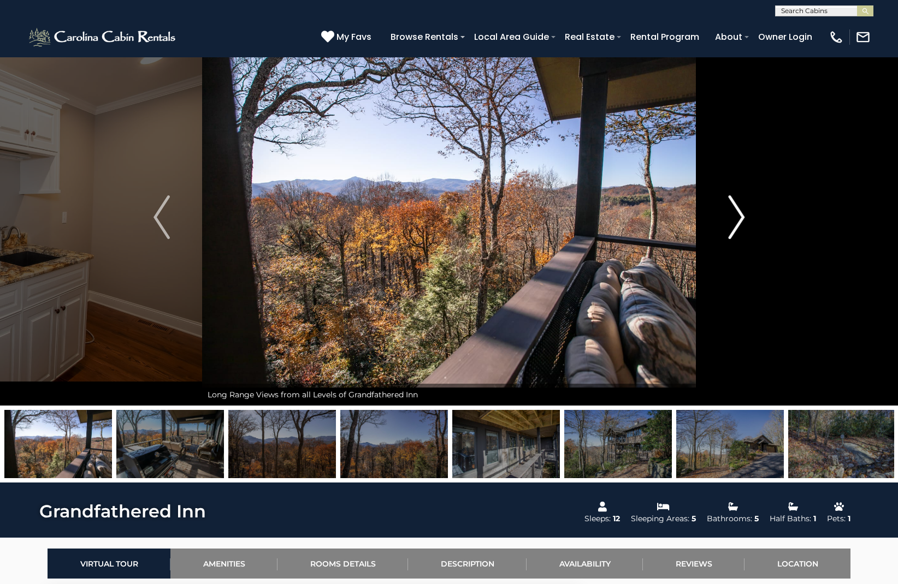
click at [740, 218] on img "Next" at bounding box center [736, 218] width 16 height 44
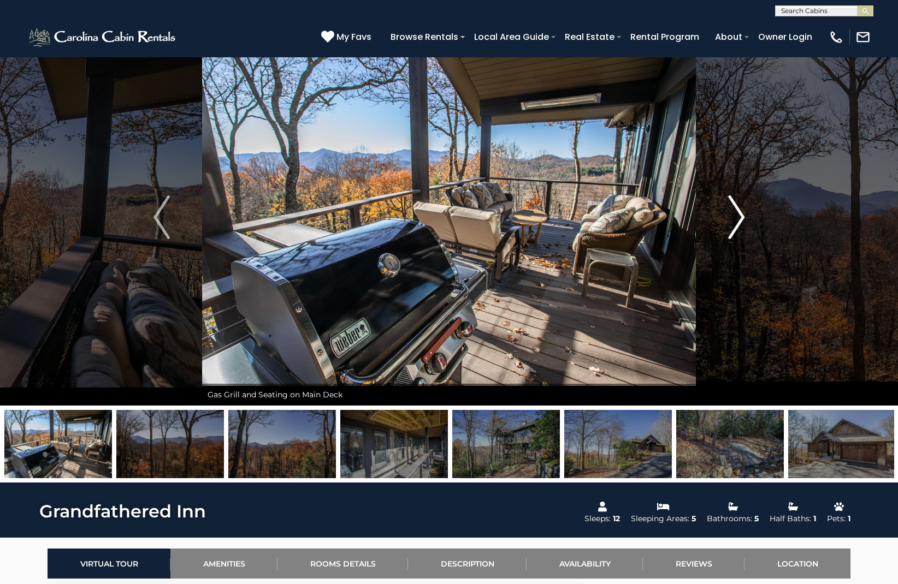
click at [740, 218] on img "Next" at bounding box center [736, 218] width 16 height 44
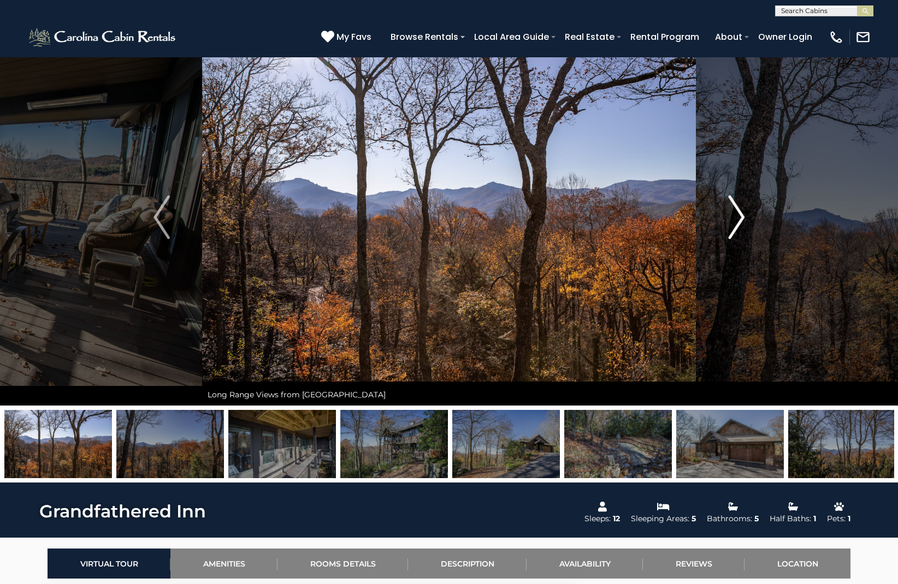
click at [740, 218] on img "Next" at bounding box center [736, 218] width 16 height 44
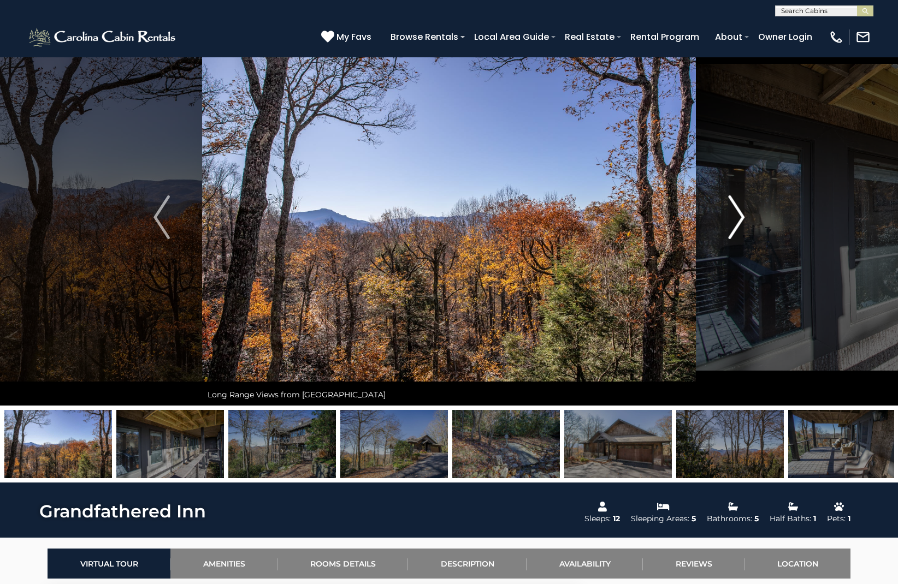
click at [740, 218] on img "Next" at bounding box center [736, 218] width 16 height 44
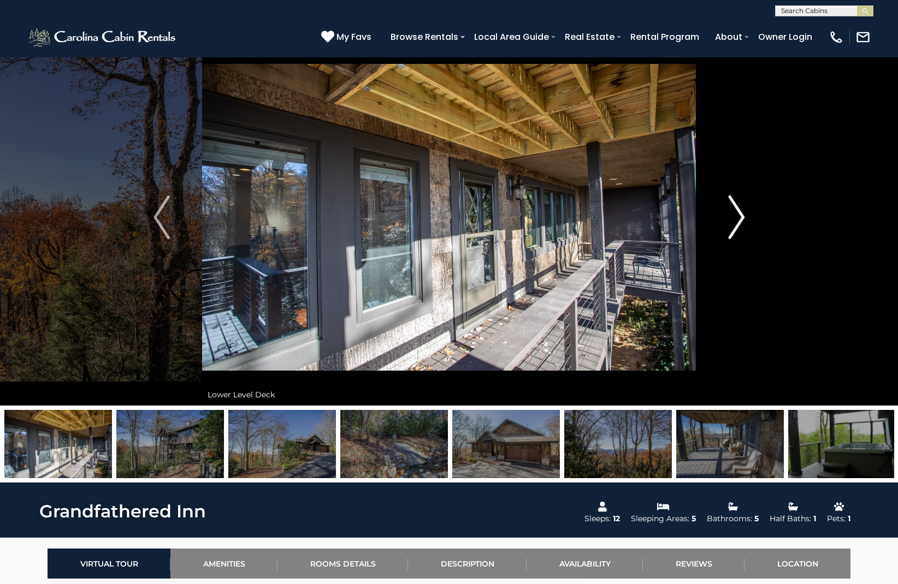
click at [740, 218] on img "Next" at bounding box center [736, 218] width 16 height 44
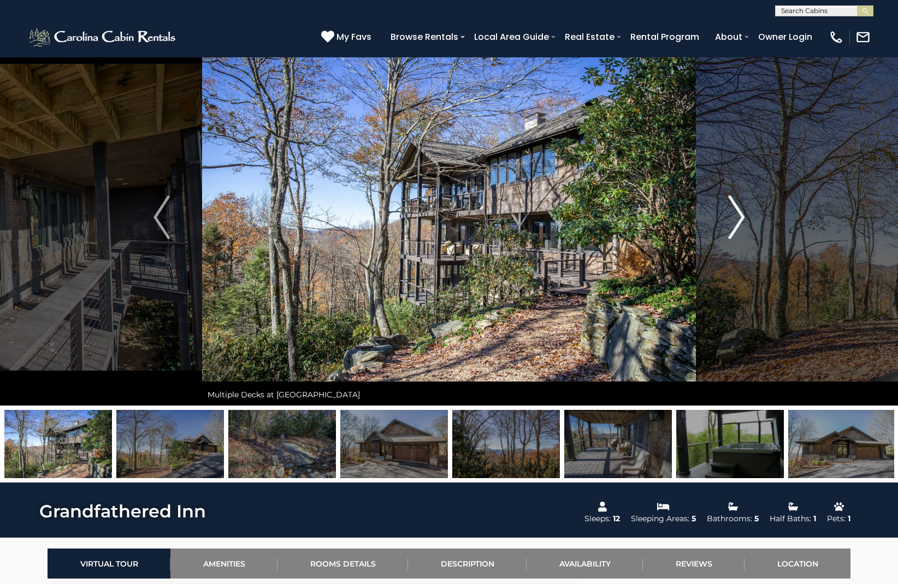
click at [740, 218] on img "Next" at bounding box center [736, 218] width 16 height 44
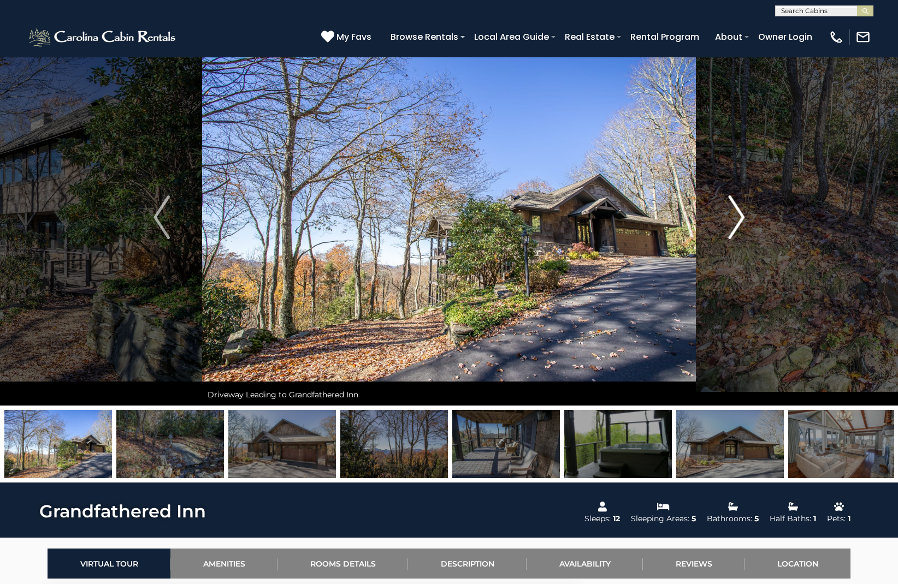
click at [740, 218] on img "Next" at bounding box center [736, 218] width 16 height 44
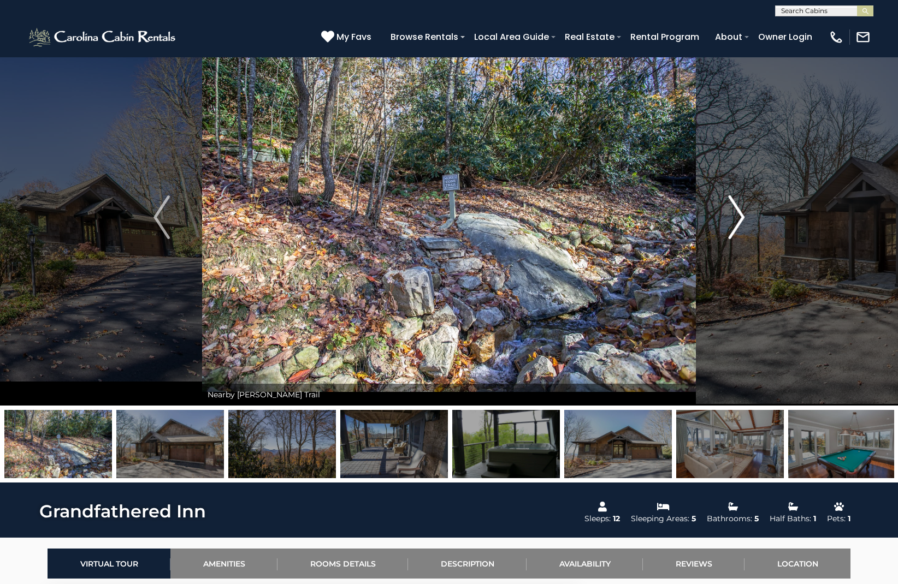
click at [740, 218] on img "Next" at bounding box center [736, 218] width 16 height 44
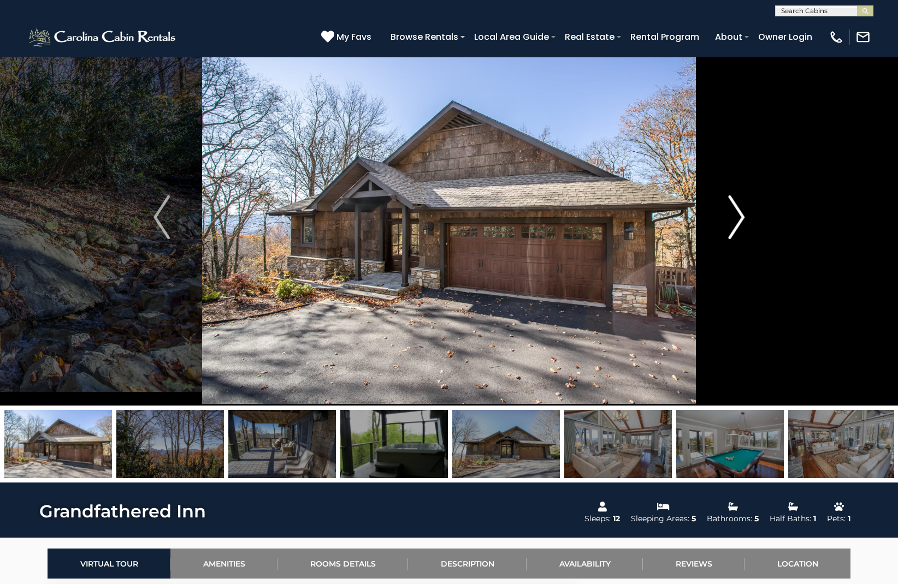
click at [740, 218] on img "Next" at bounding box center [736, 218] width 16 height 44
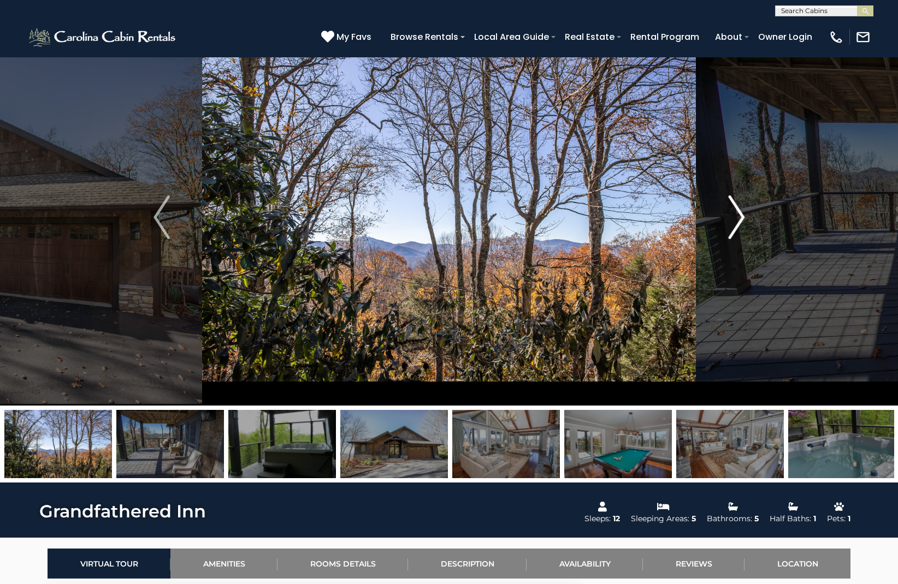
click at [740, 218] on img "Next" at bounding box center [736, 218] width 16 height 44
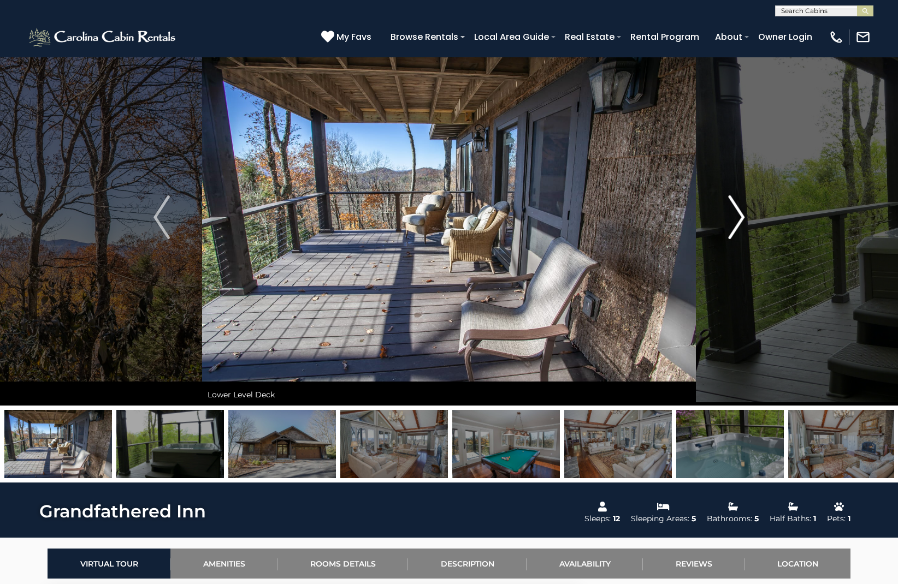
click at [740, 218] on img "Next" at bounding box center [736, 218] width 16 height 44
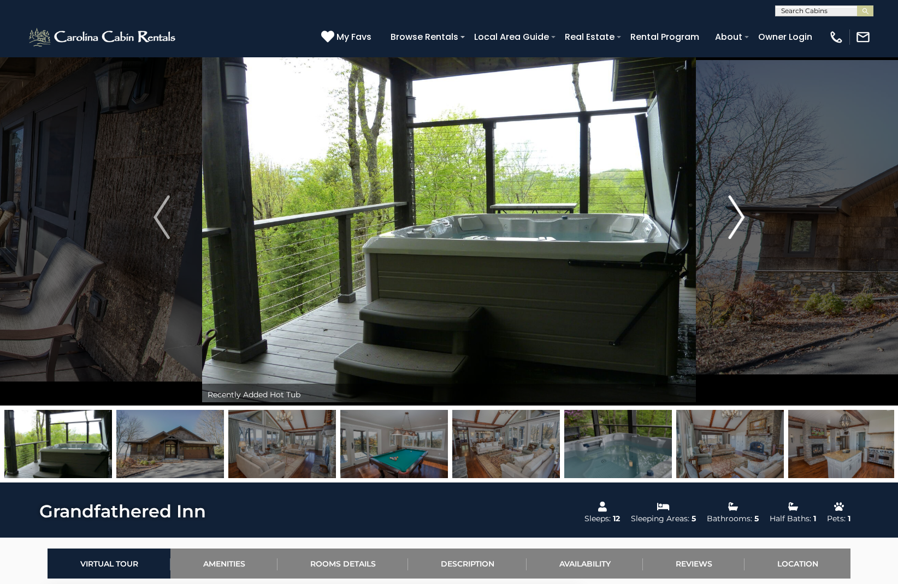
click at [740, 218] on img "Next" at bounding box center [736, 218] width 16 height 44
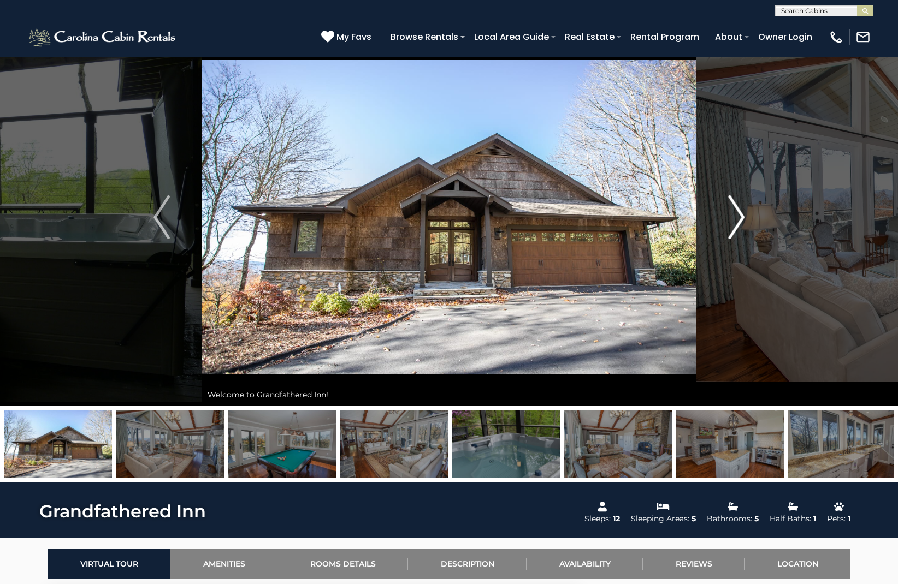
click at [740, 218] on img "Next" at bounding box center [736, 218] width 16 height 44
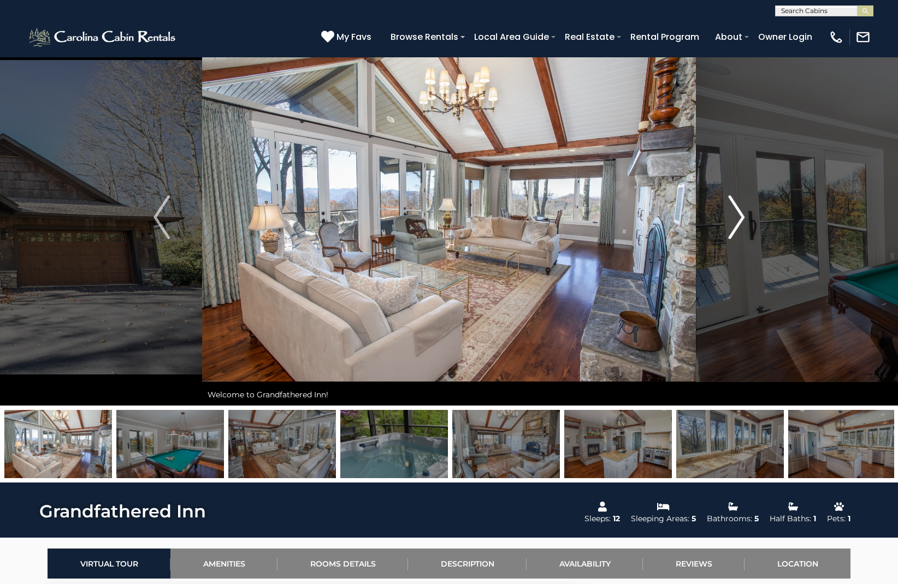
click at [740, 218] on img "Next" at bounding box center [736, 218] width 16 height 44
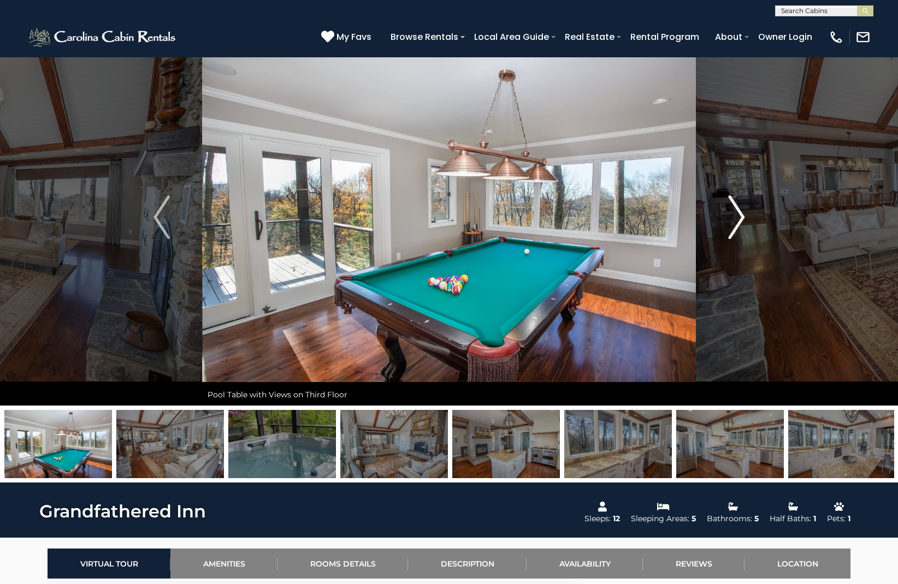
click at [740, 218] on img "Next" at bounding box center [736, 218] width 16 height 44
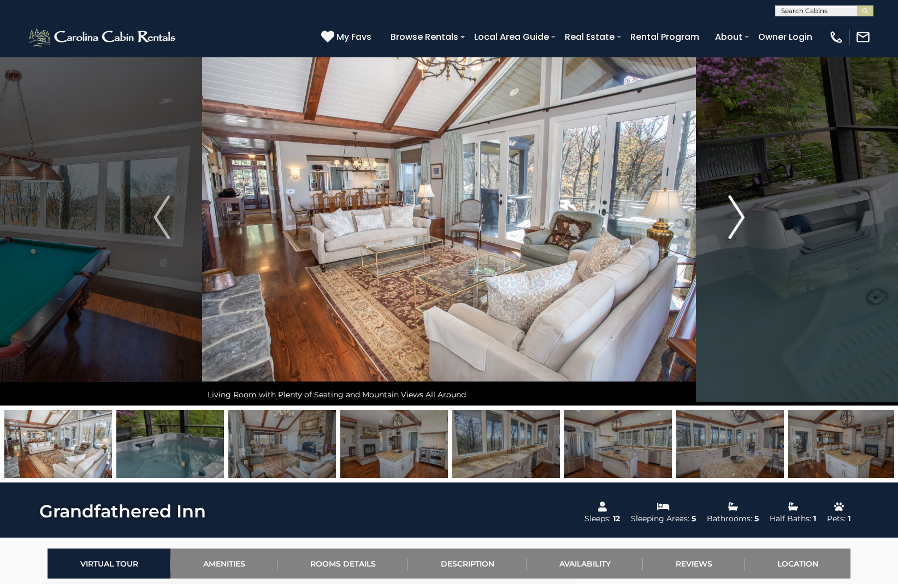
click at [740, 218] on img "Next" at bounding box center [736, 218] width 16 height 44
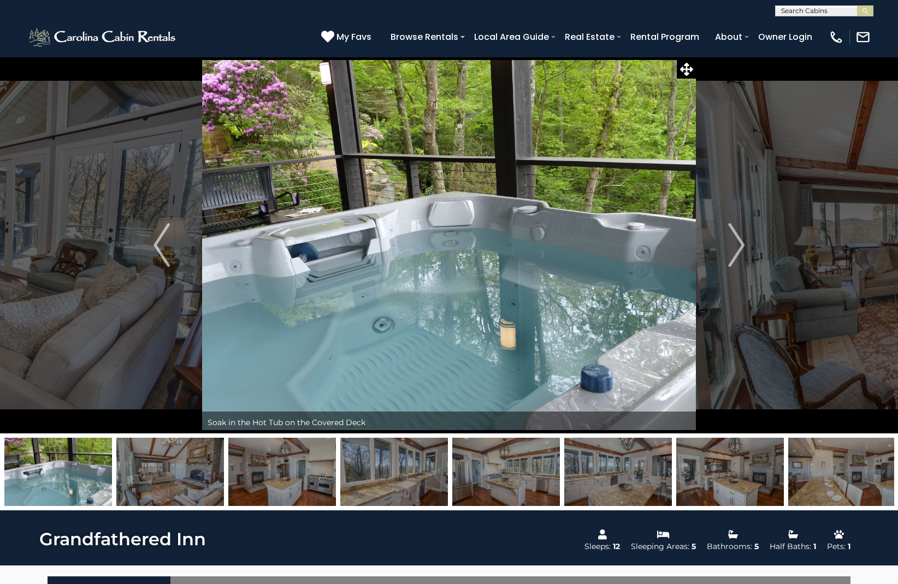
scroll to position [0, 0]
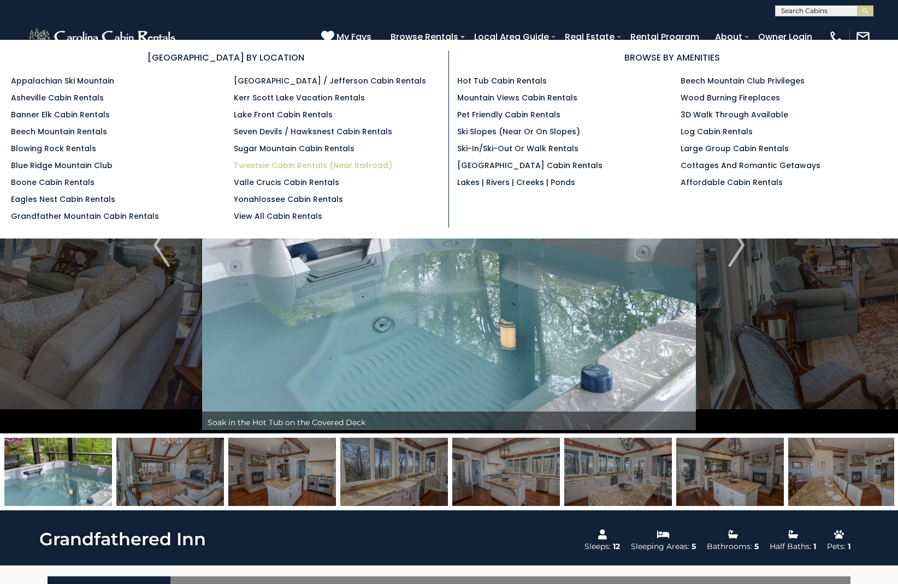
click at [375, 165] on link "Tweetsie Cabin Rentals (Near Railroad)" at bounding box center [313, 165] width 158 height 11
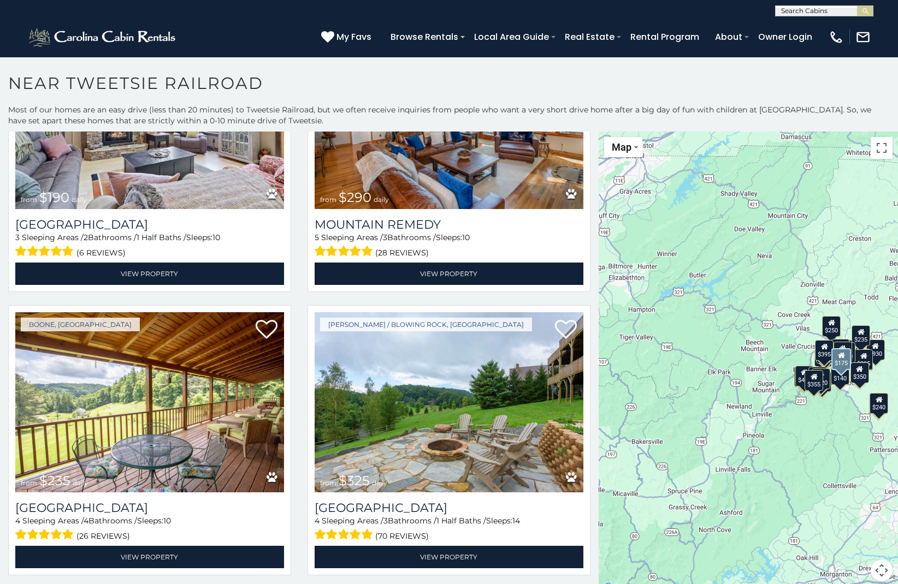
scroll to position [3536, 0]
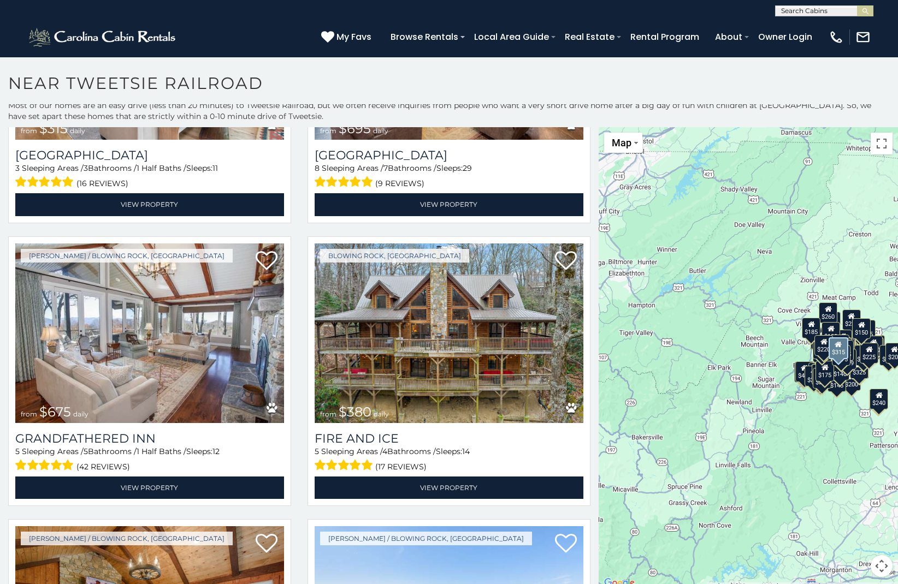
scroll to position [484, 0]
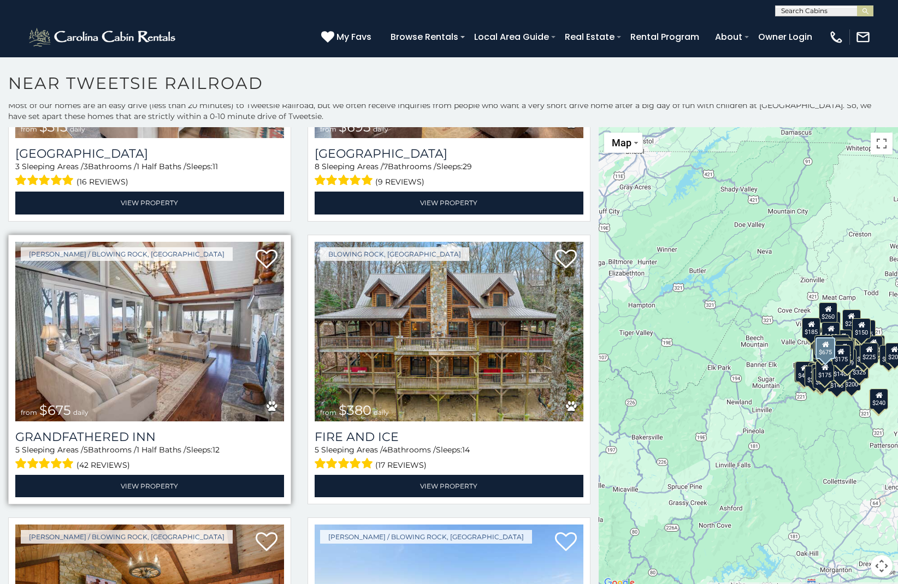
click at [209, 326] on img at bounding box center [149, 332] width 269 height 180
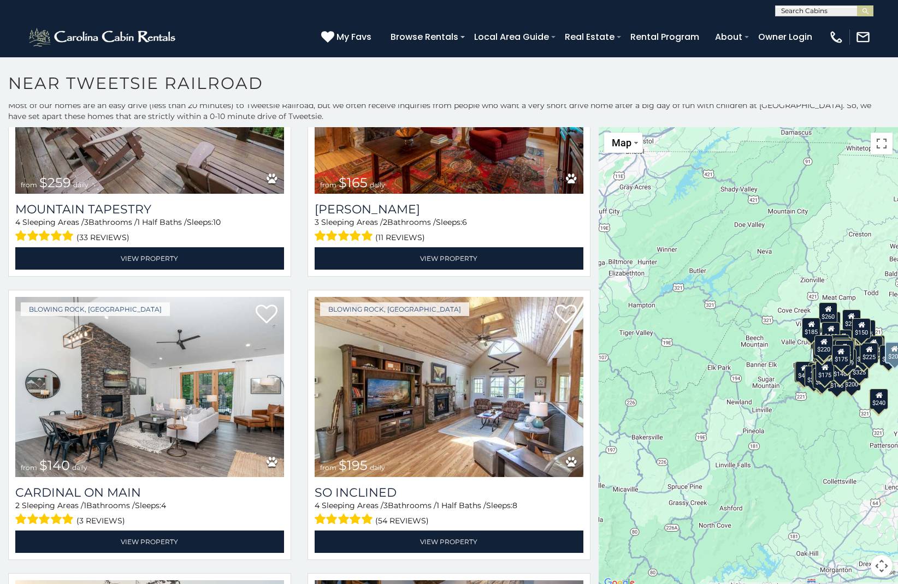
scroll to position [5814, 0]
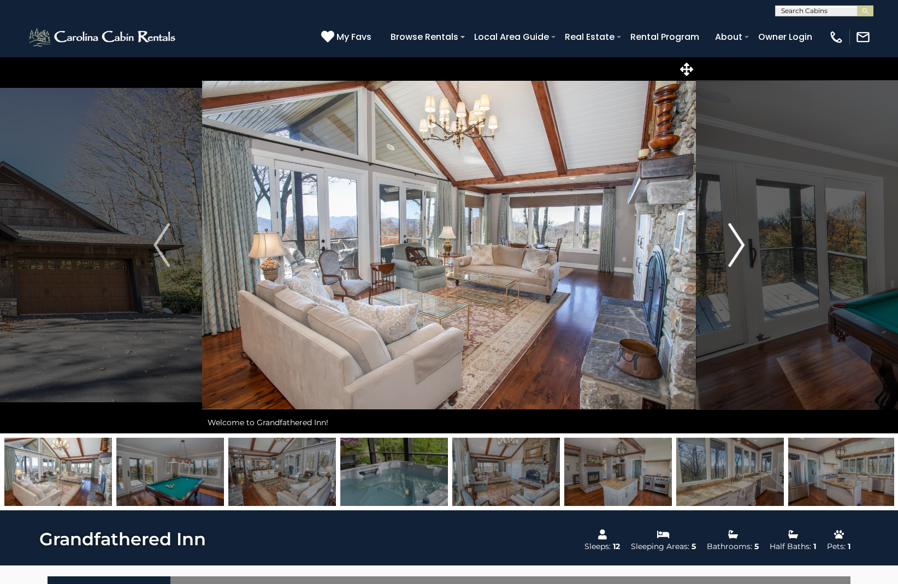
scroll to position [0, 1]
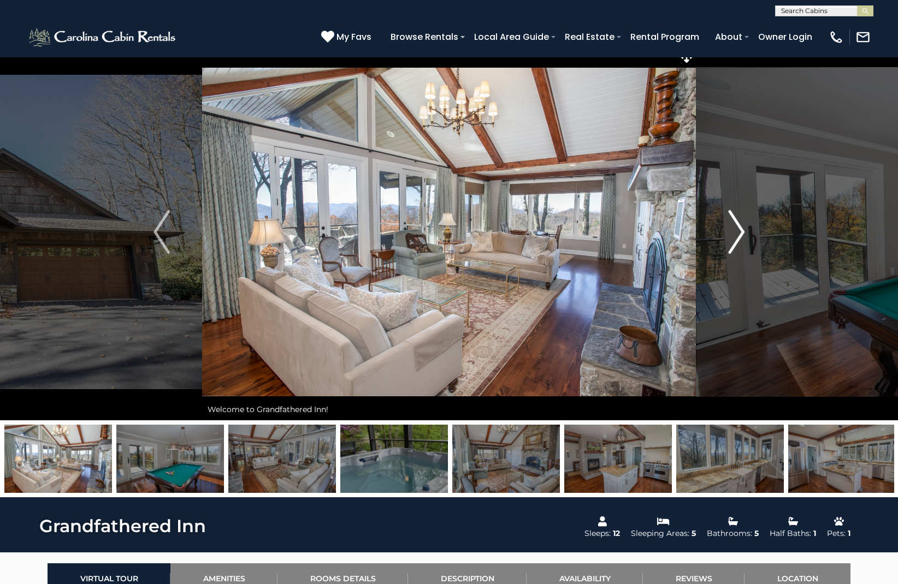
click at [739, 245] on img "Next" at bounding box center [736, 232] width 16 height 44
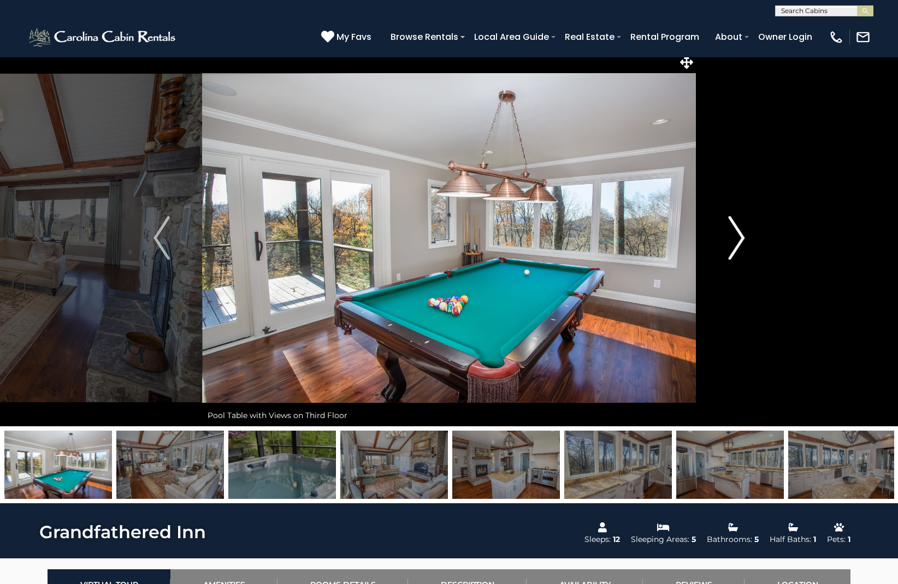
scroll to position [4, 0]
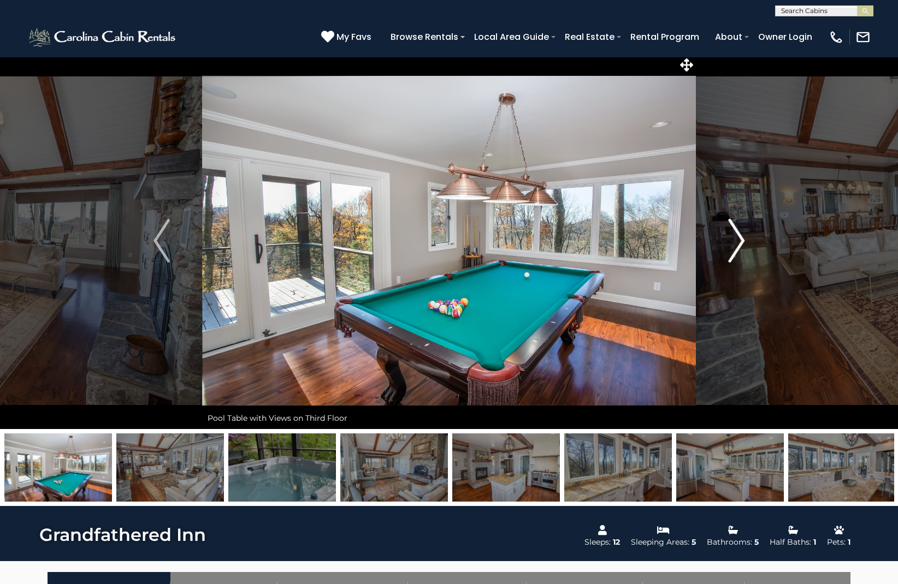
click at [737, 237] on img "Next" at bounding box center [736, 241] width 16 height 44
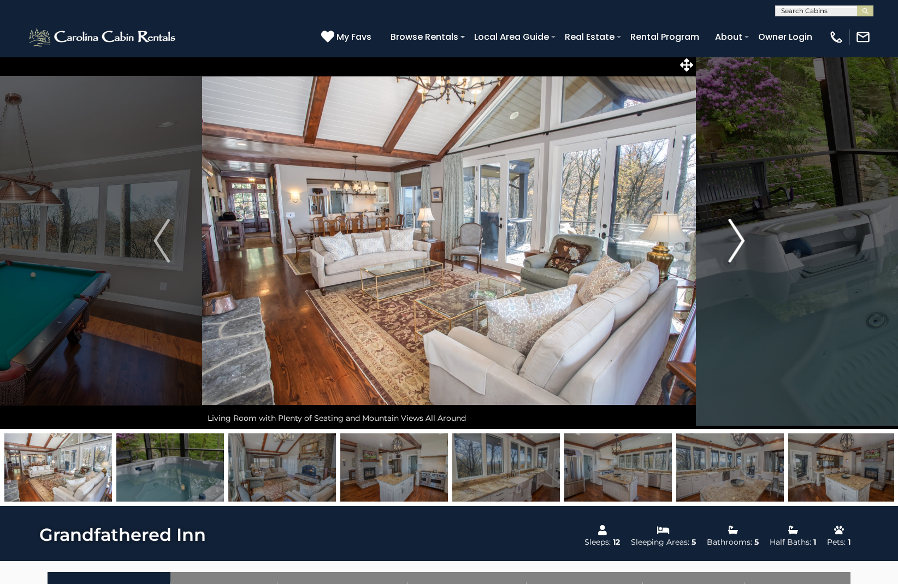
click at [739, 237] on img "Next" at bounding box center [736, 241] width 16 height 44
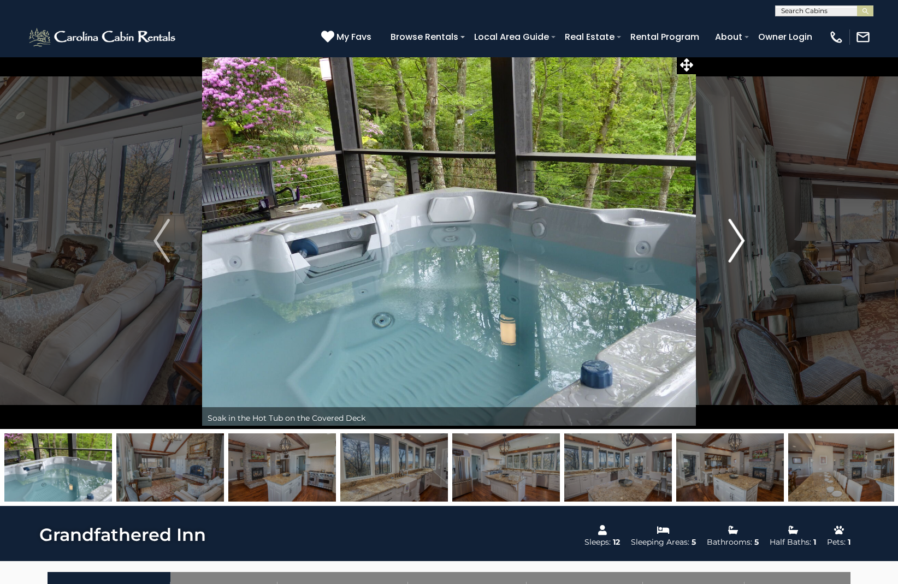
click at [739, 237] on img "Next" at bounding box center [736, 241] width 16 height 44
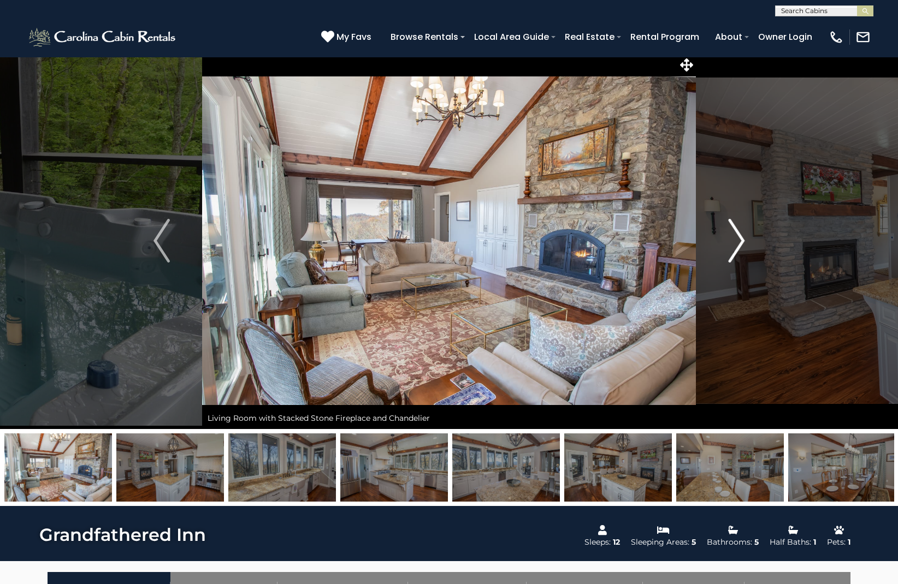
click at [739, 237] on img "Next" at bounding box center [736, 241] width 16 height 44
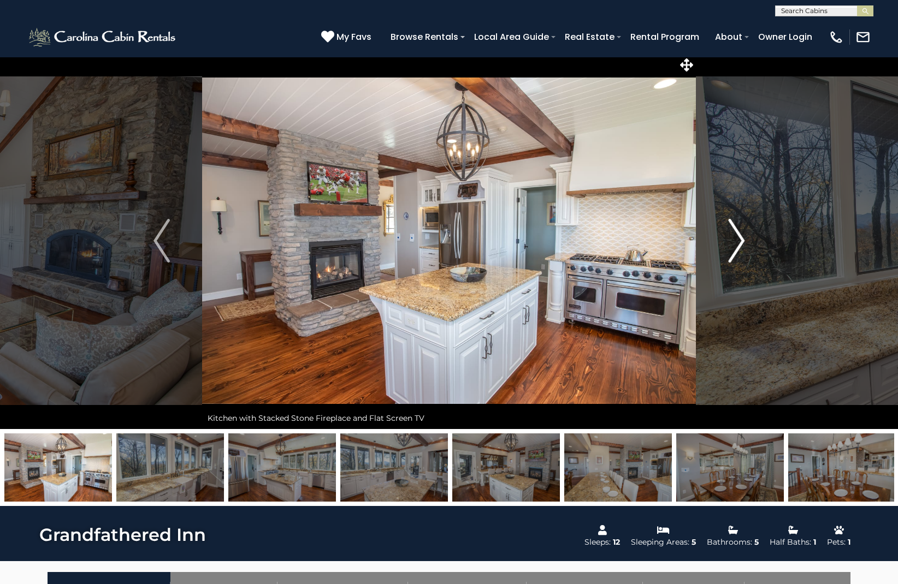
click at [739, 237] on img "Next" at bounding box center [736, 241] width 16 height 44
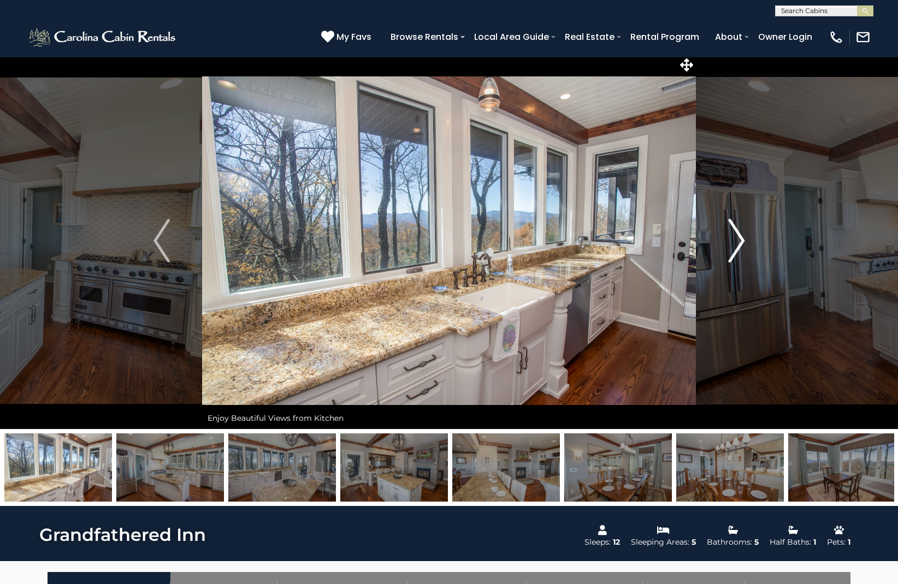
click at [739, 237] on img "Next" at bounding box center [736, 241] width 16 height 44
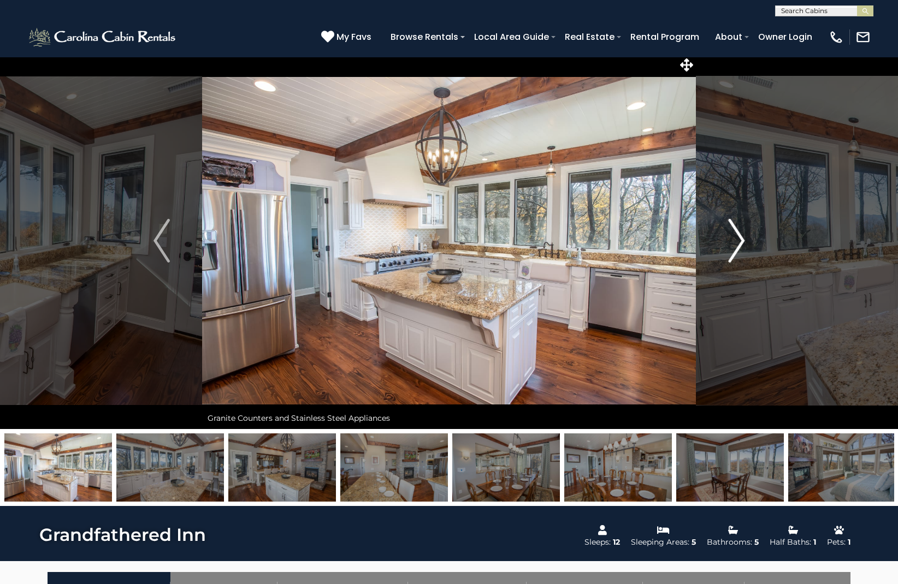
click at [739, 237] on img "Next" at bounding box center [736, 241] width 16 height 44
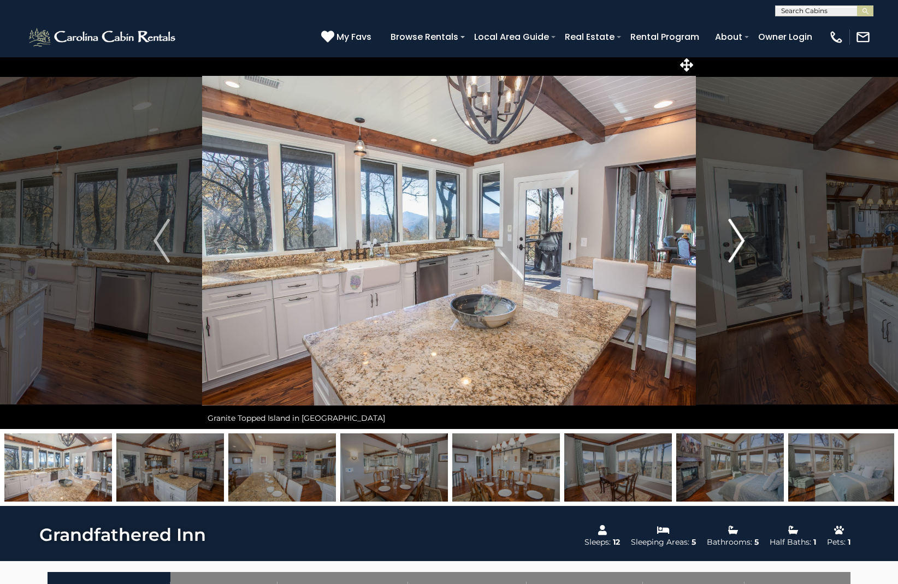
click at [740, 239] on img "Next" at bounding box center [736, 241] width 16 height 44
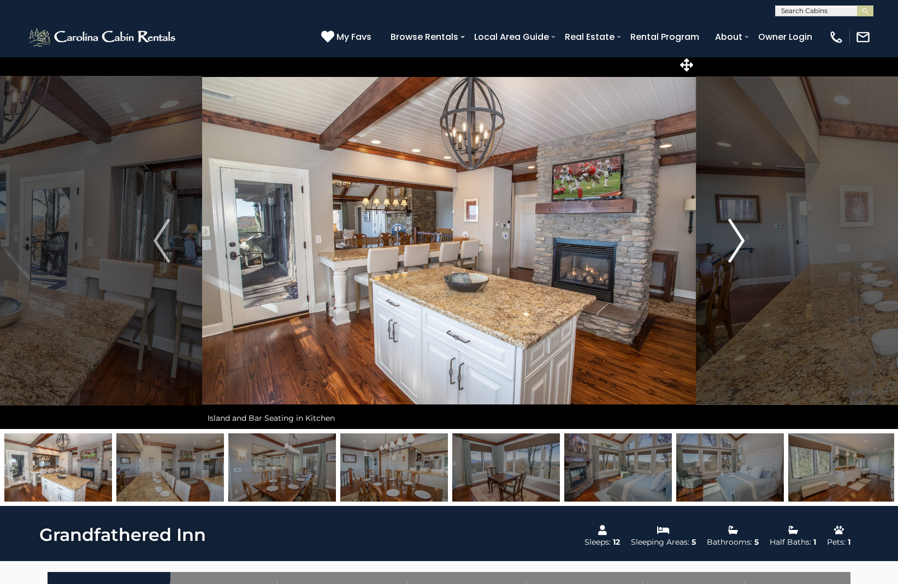
click at [740, 239] on img "Next" at bounding box center [736, 241] width 16 height 44
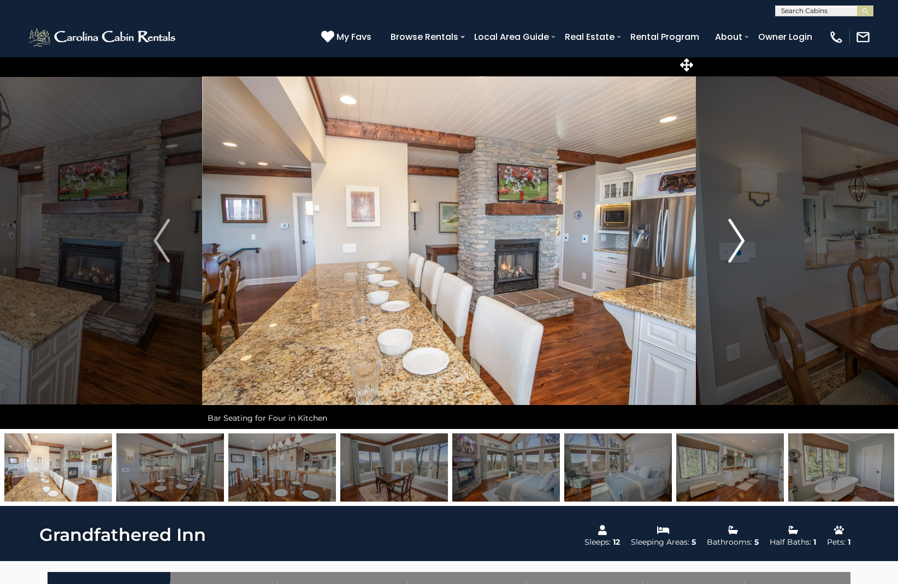
click at [740, 239] on img "Next" at bounding box center [736, 241] width 16 height 44
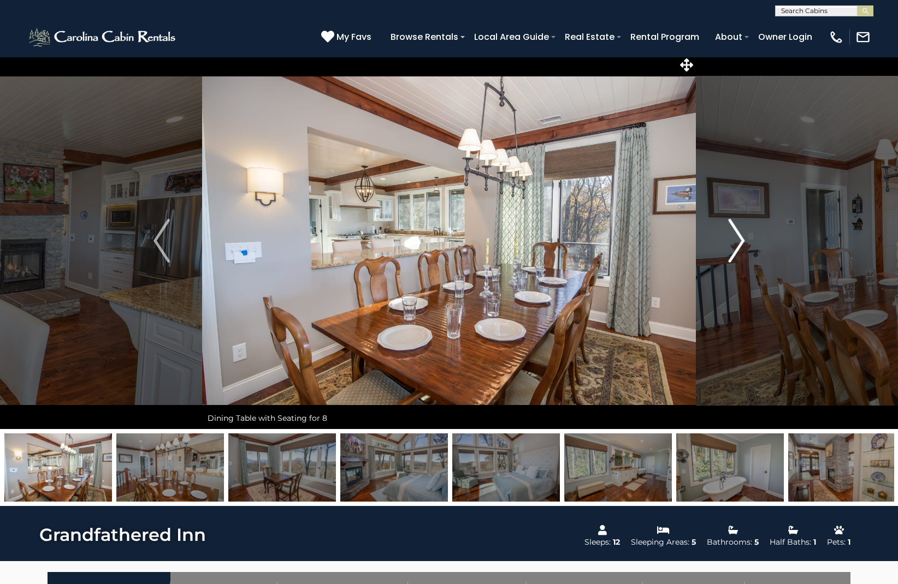
click at [740, 239] on img "Next" at bounding box center [736, 241] width 16 height 44
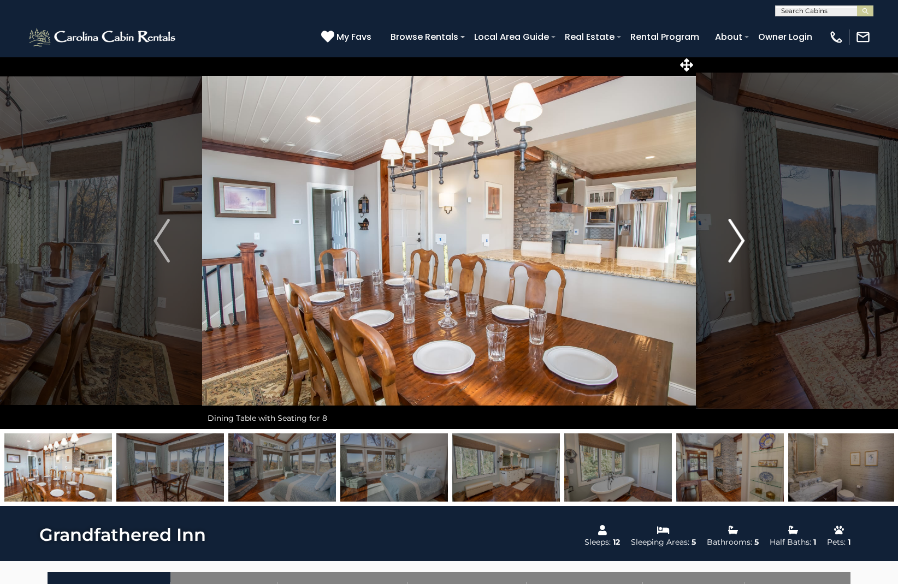
click at [740, 239] on img "Next" at bounding box center [736, 241] width 16 height 44
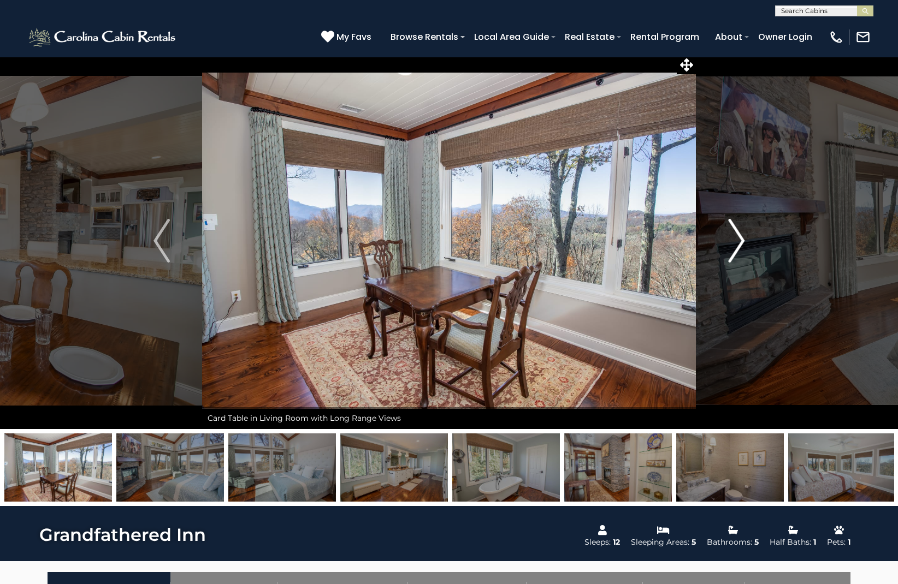
click at [740, 239] on img "Next" at bounding box center [736, 241] width 16 height 44
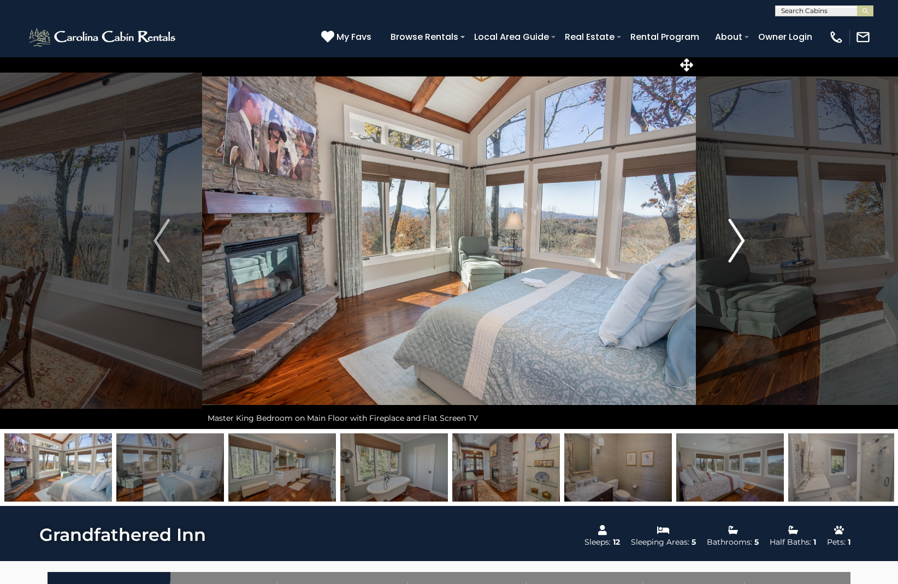
click at [740, 239] on img "Next" at bounding box center [736, 241] width 16 height 44
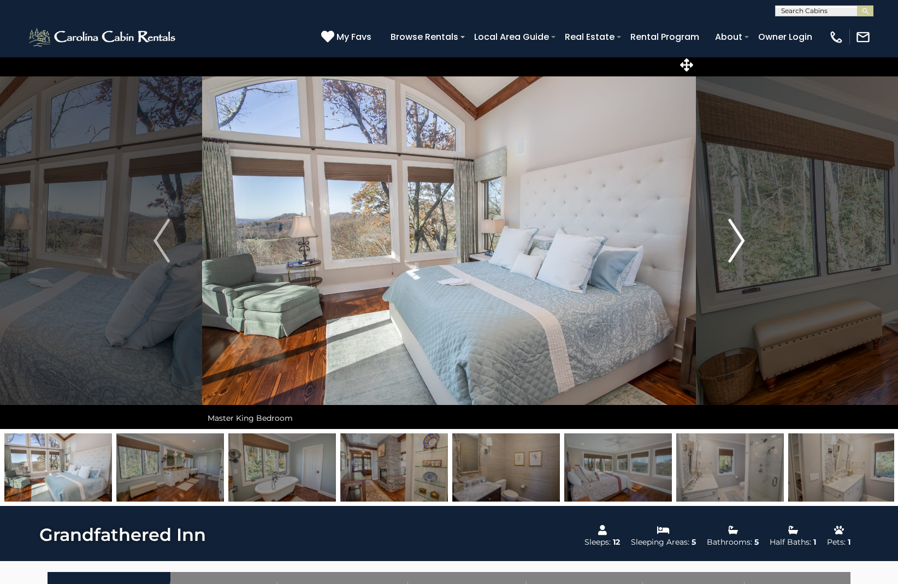
click at [740, 239] on img "Next" at bounding box center [736, 241] width 16 height 44
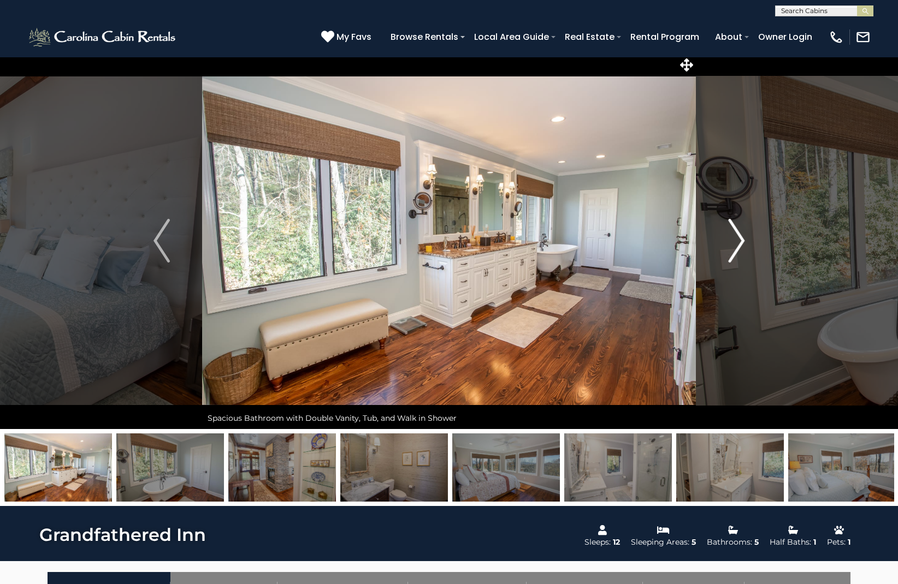
click at [740, 239] on img "Next" at bounding box center [736, 241] width 16 height 44
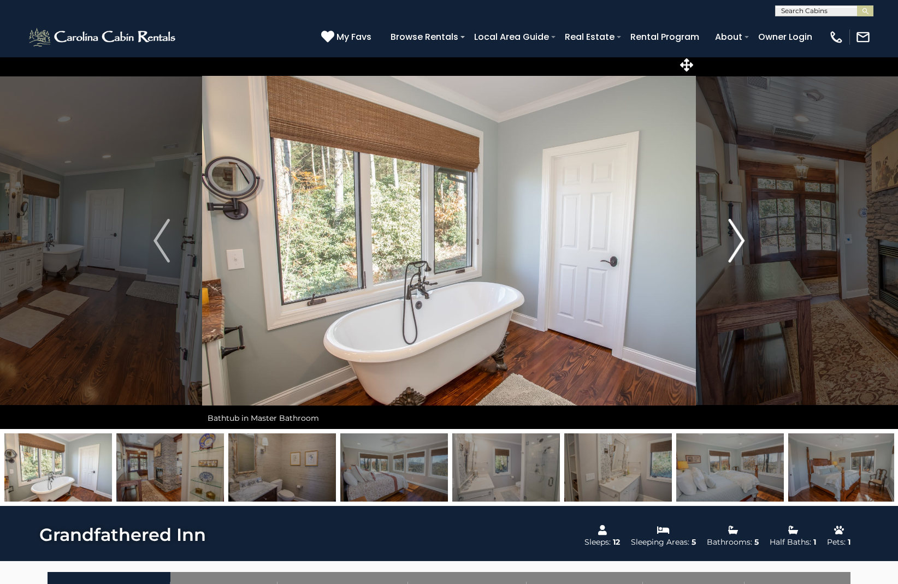
click at [740, 239] on img "Next" at bounding box center [736, 241] width 16 height 44
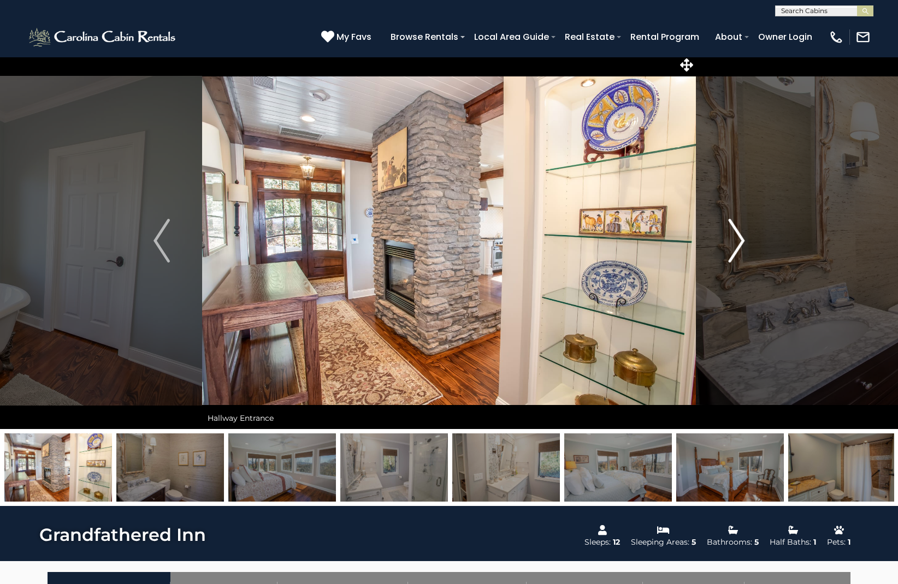
click at [740, 239] on img "Next" at bounding box center [736, 241] width 16 height 44
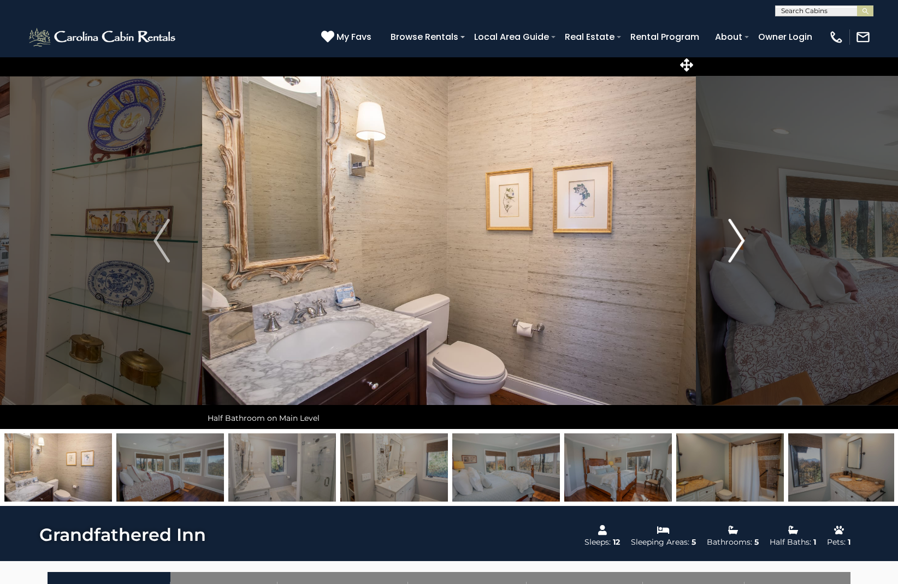
click at [740, 239] on img "Next" at bounding box center [736, 241] width 16 height 44
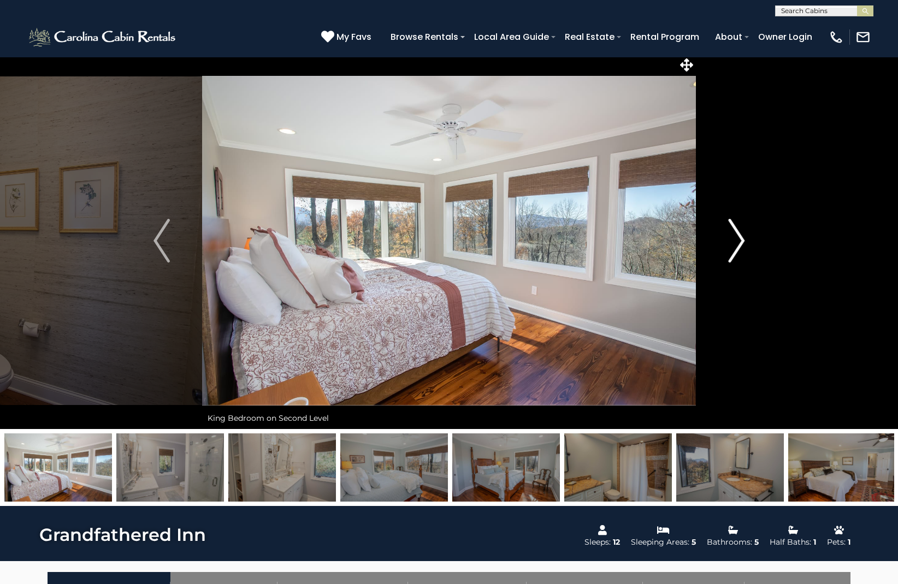
click at [740, 239] on img "Next" at bounding box center [736, 241] width 16 height 44
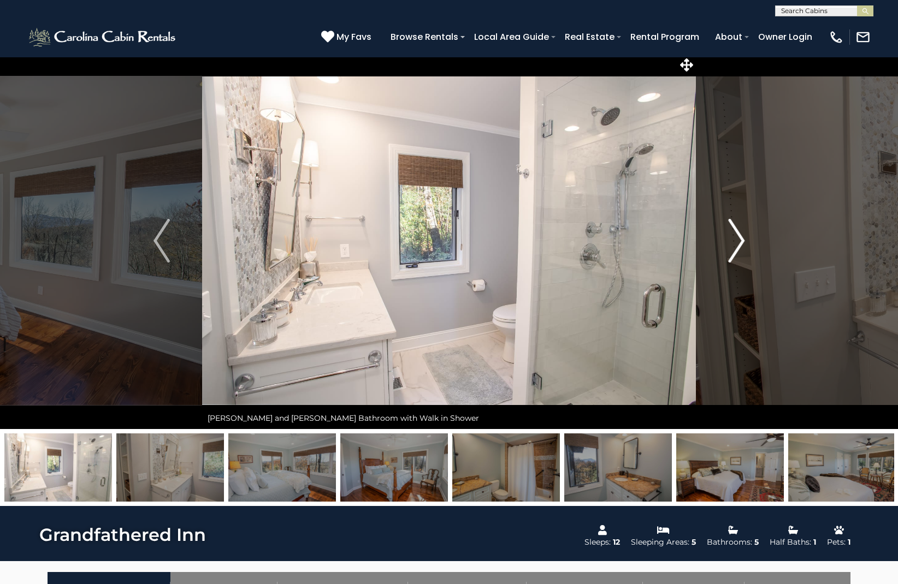
click at [740, 239] on img "Next" at bounding box center [736, 241] width 16 height 44
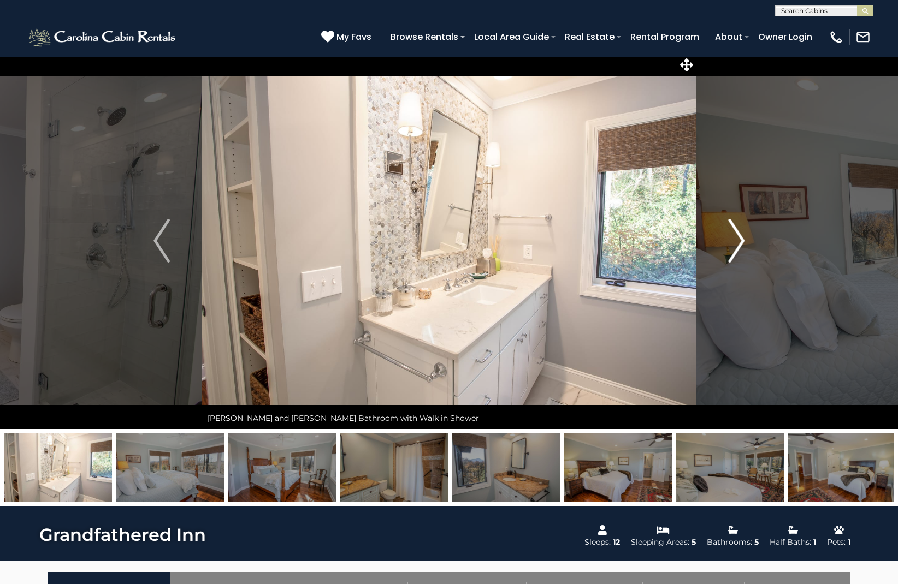
click at [740, 239] on img "Next" at bounding box center [736, 241] width 16 height 44
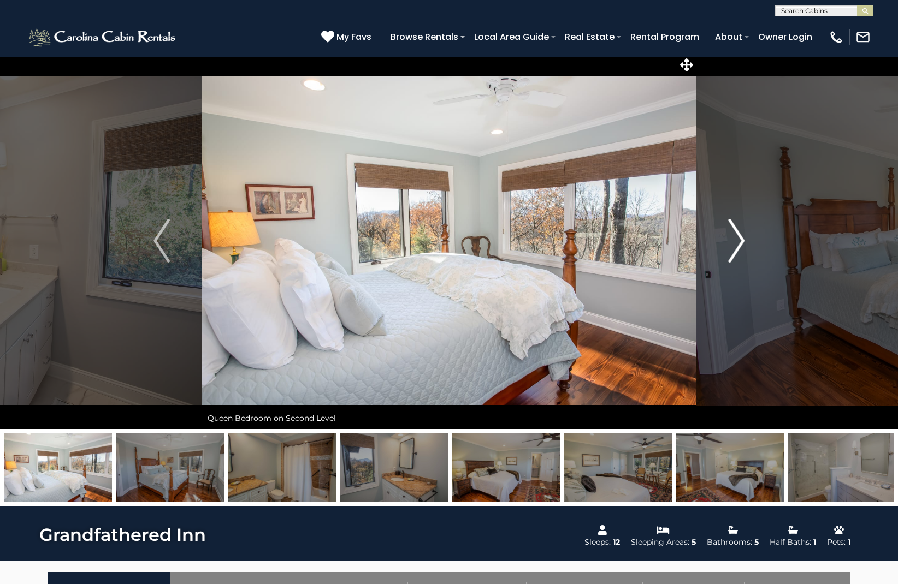
click at [740, 239] on img "Next" at bounding box center [736, 241] width 16 height 44
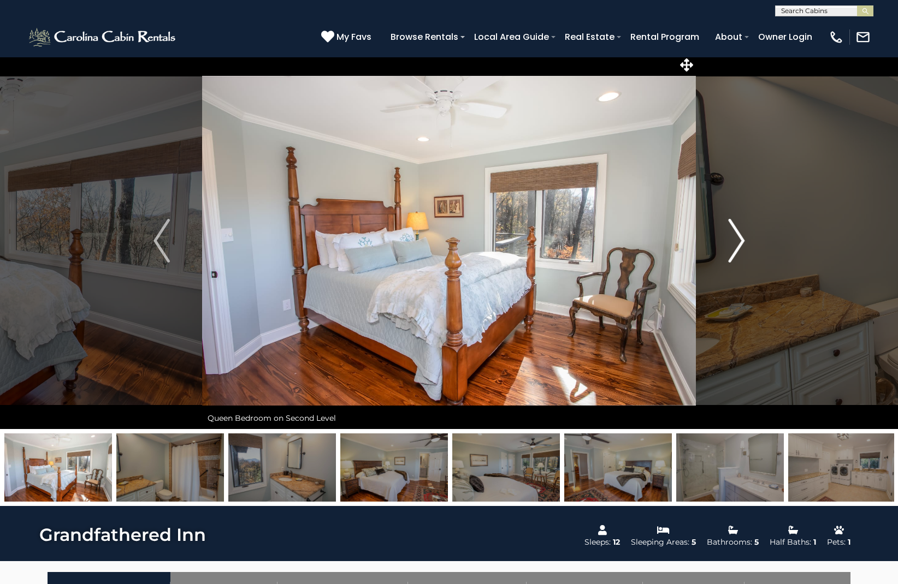
click at [740, 239] on img "Next" at bounding box center [736, 241] width 16 height 44
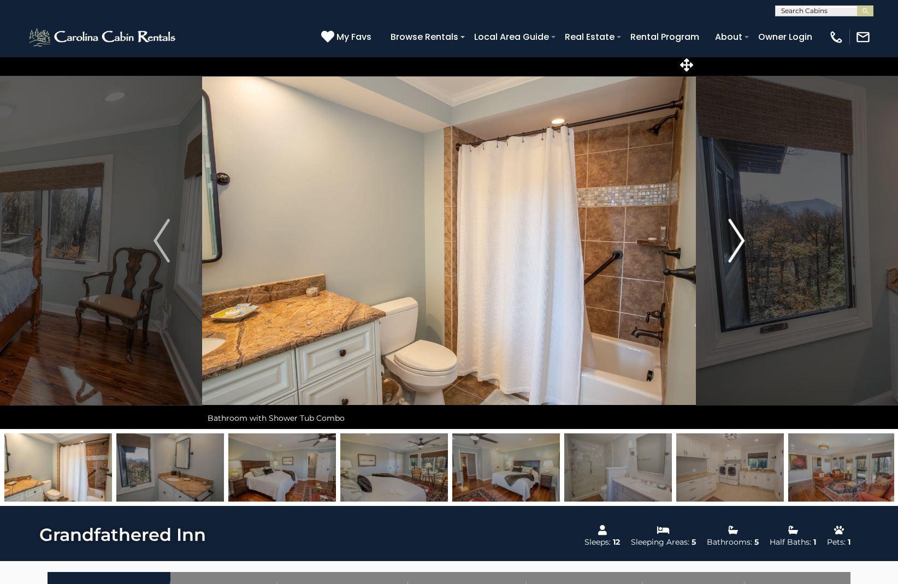
click at [740, 239] on img "Next" at bounding box center [736, 241] width 16 height 44
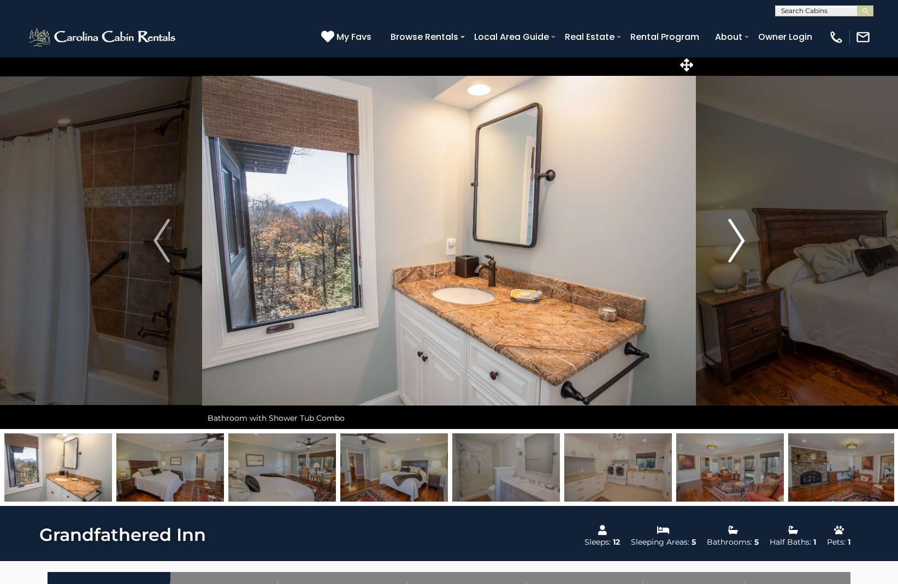
click at [740, 239] on img "Next" at bounding box center [736, 241] width 16 height 44
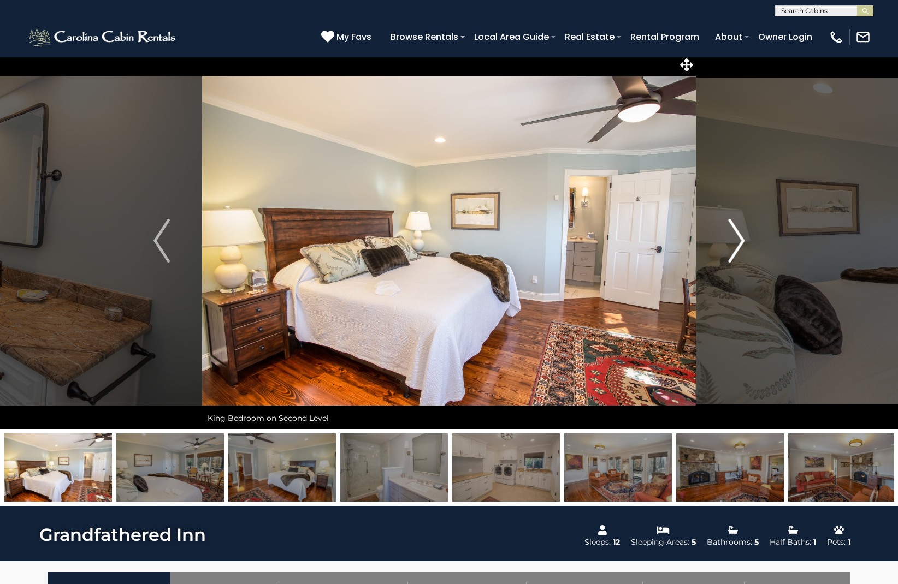
click at [740, 239] on img "Next" at bounding box center [736, 241] width 16 height 44
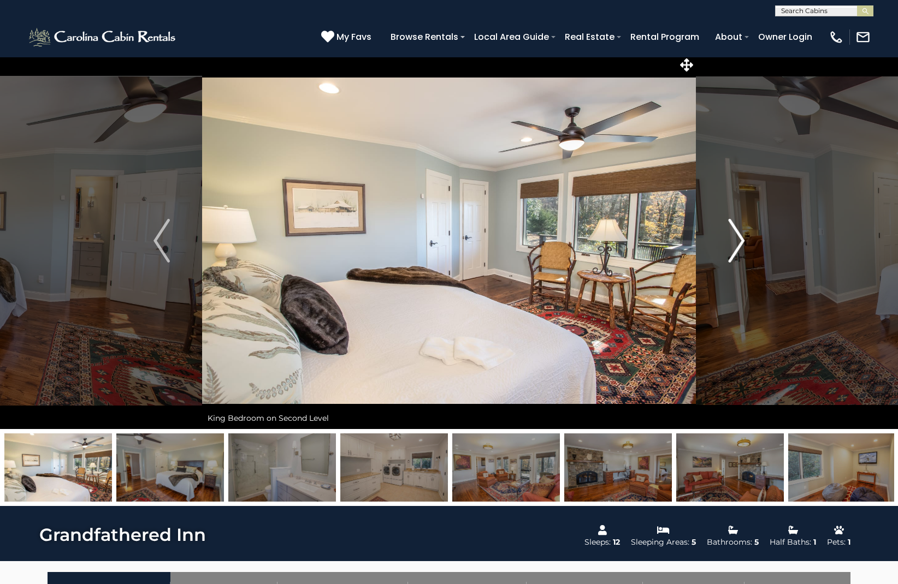
click at [740, 239] on img "Next" at bounding box center [736, 241] width 16 height 44
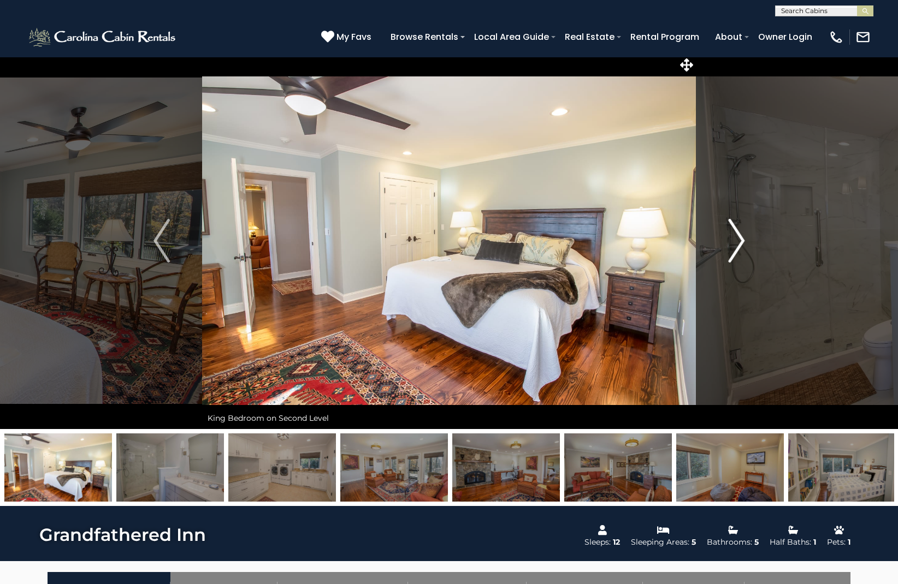
click at [740, 239] on img "Next" at bounding box center [736, 241] width 16 height 44
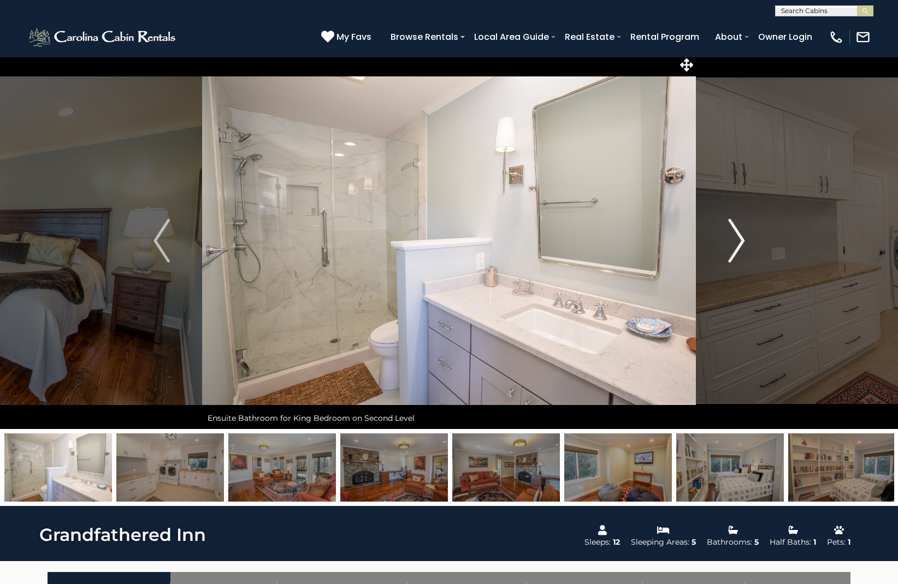
click at [740, 239] on img "Next" at bounding box center [736, 241] width 16 height 44
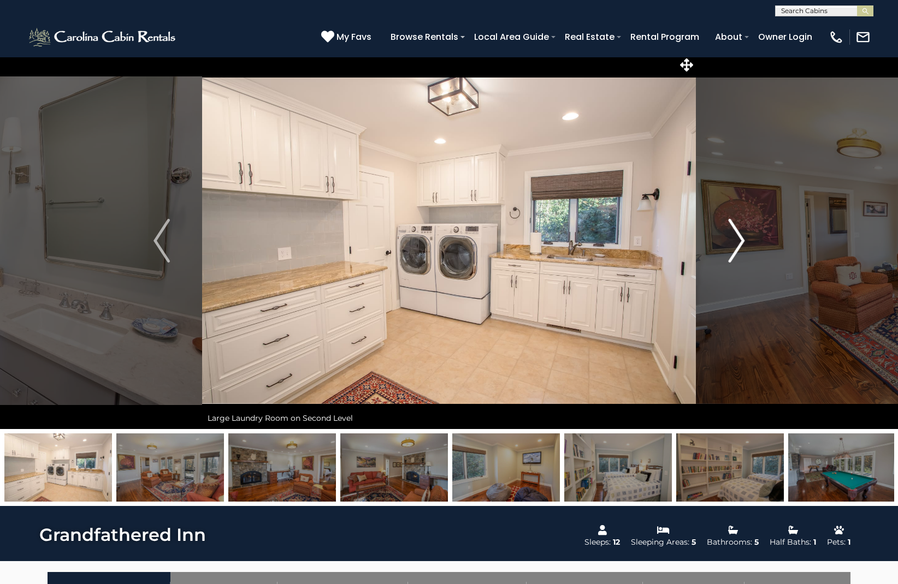
click at [740, 239] on img "Next" at bounding box center [736, 241] width 16 height 44
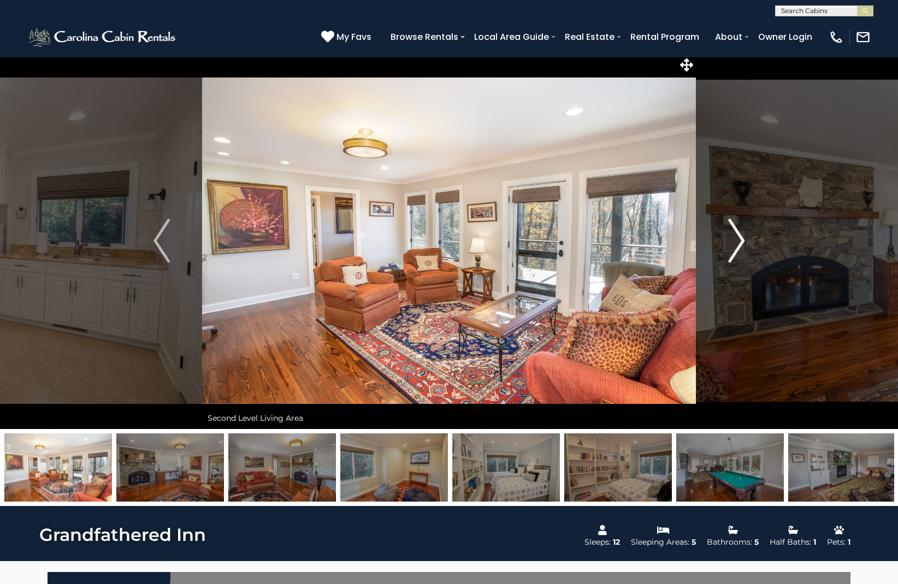
click at [740, 239] on img "Next" at bounding box center [736, 241] width 16 height 44
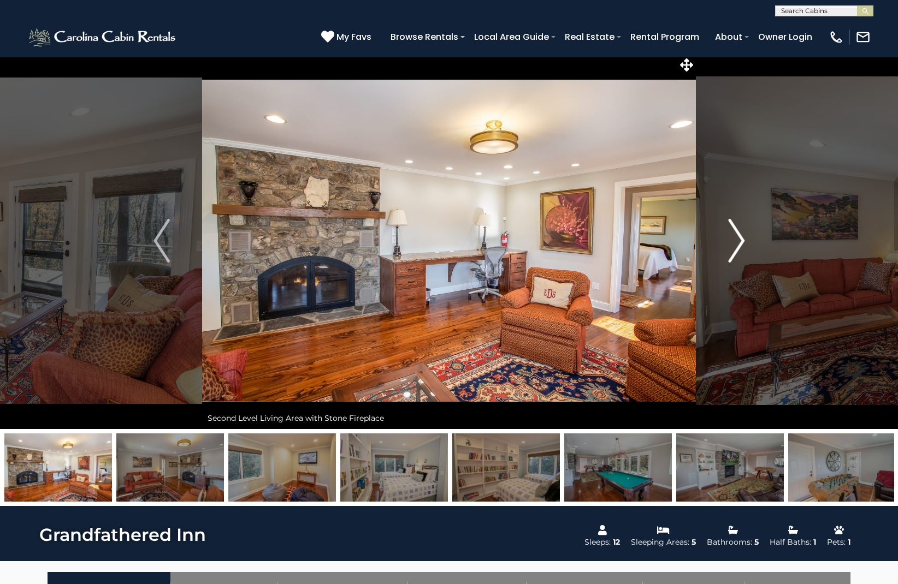
click at [740, 239] on img "Next" at bounding box center [736, 241] width 16 height 44
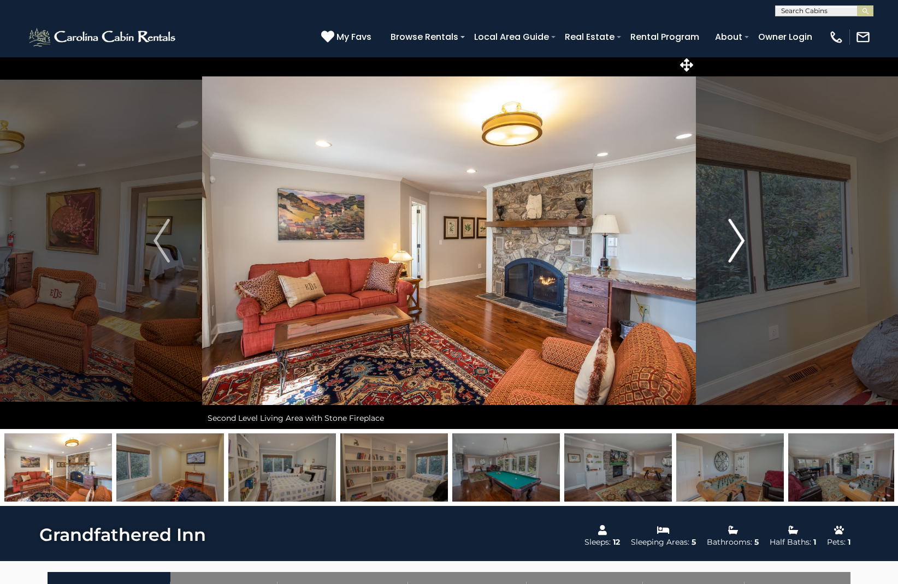
click at [740, 239] on img "Next" at bounding box center [736, 241] width 16 height 44
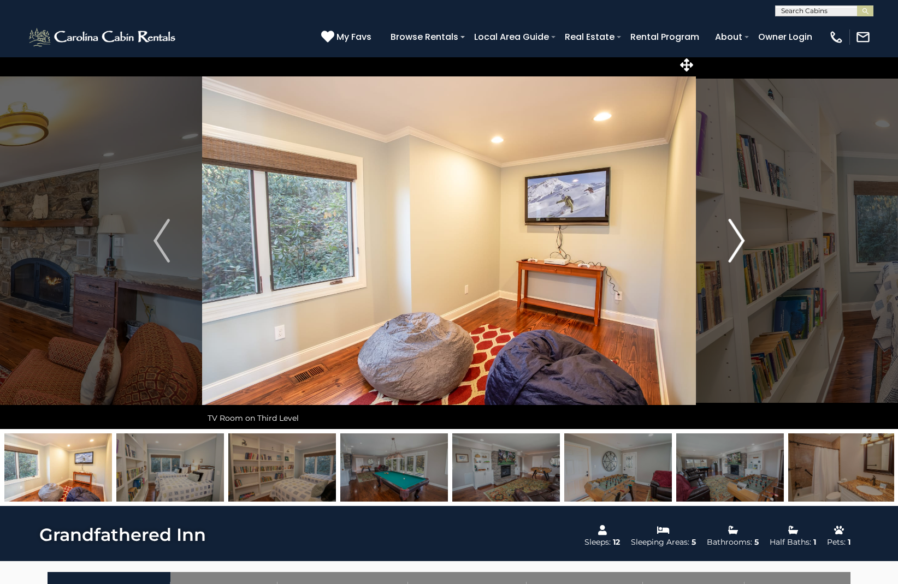
click at [740, 239] on img "Next" at bounding box center [736, 241] width 16 height 44
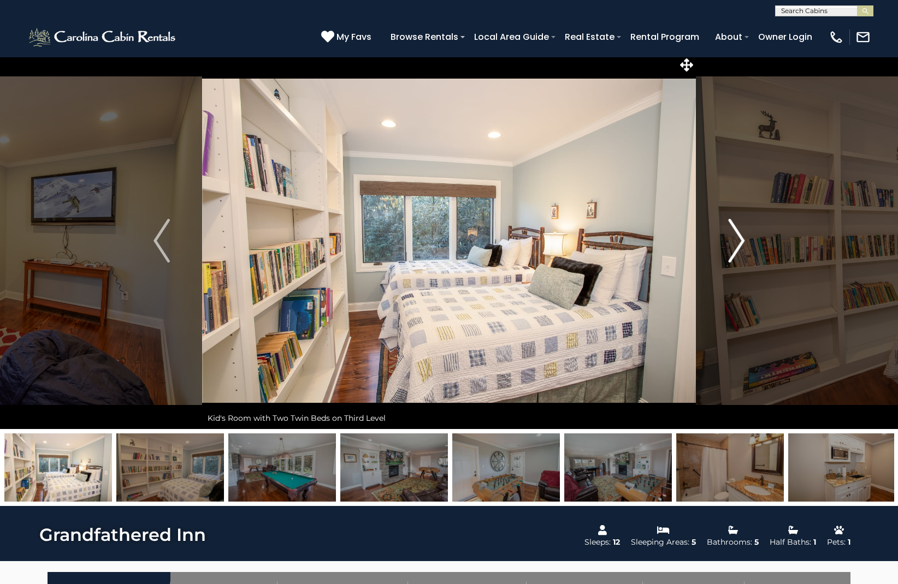
click at [740, 239] on img "Next" at bounding box center [736, 241] width 16 height 44
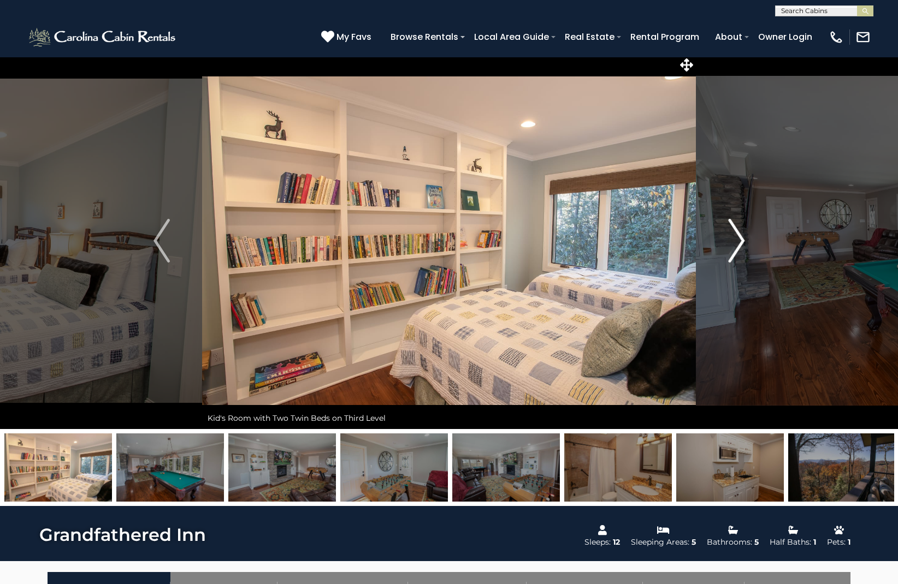
click at [740, 239] on img "Next" at bounding box center [736, 241] width 16 height 44
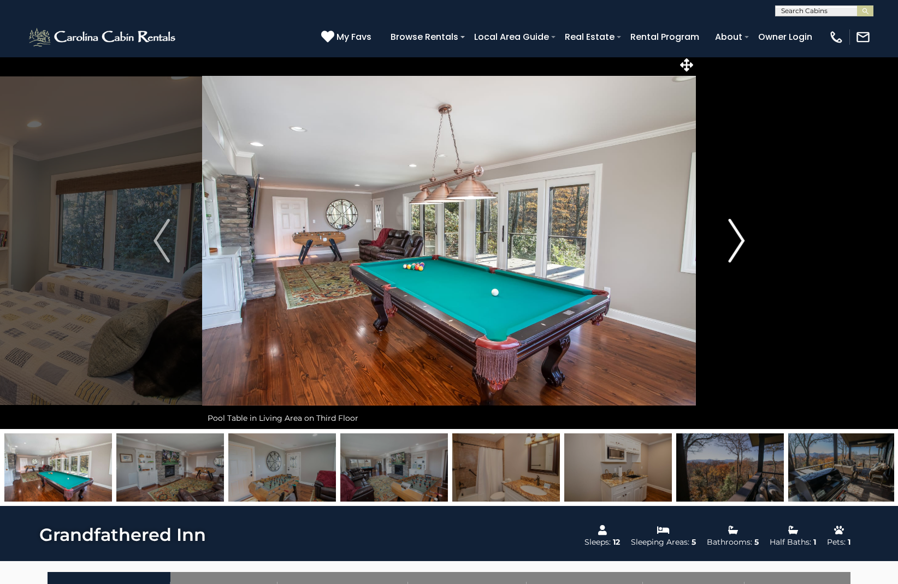
click at [740, 239] on img "Next" at bounding box center [736, 241] width 16 height 44
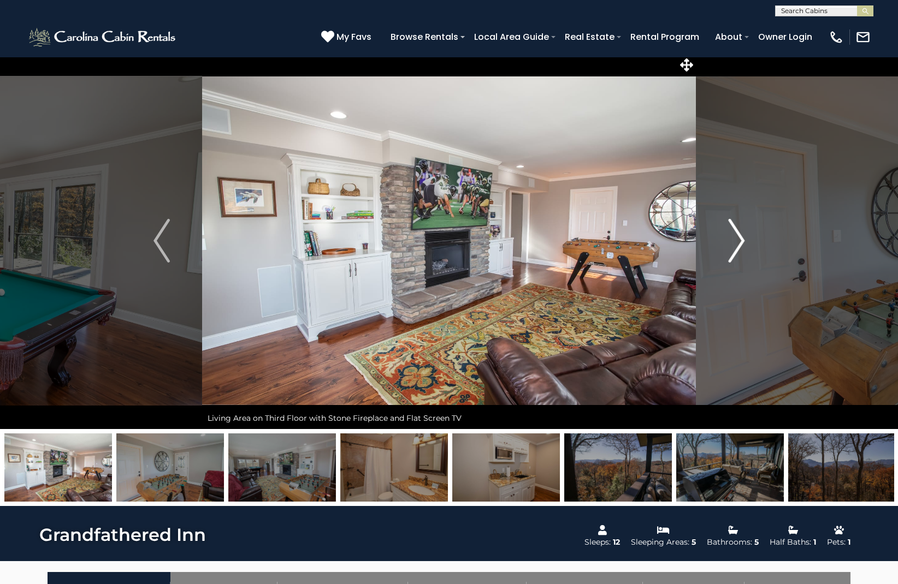
click at [735, 233] on img "Next" at bounding box center [736, 241] width 16 height 44
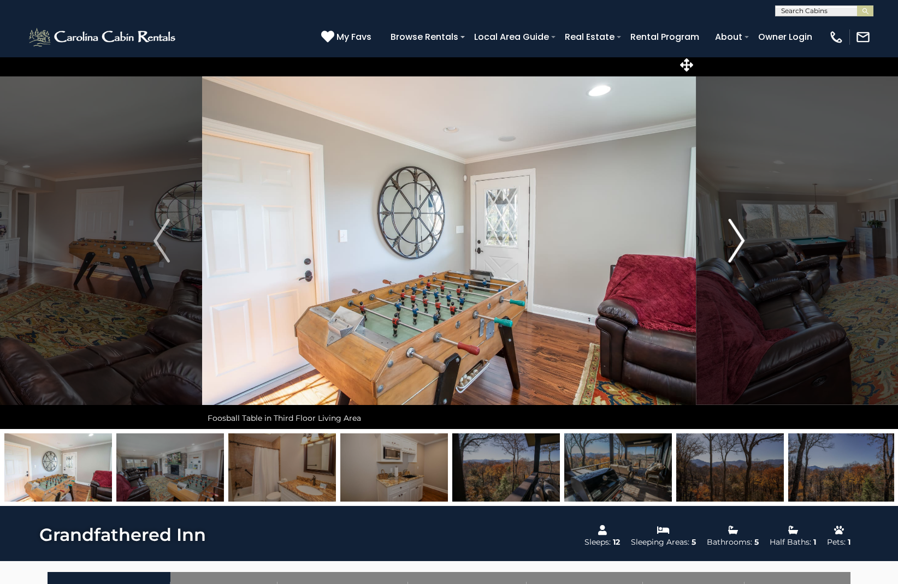
click at [735, 233] on img "Next" at bounding box center [736, 241] width 16 height 44
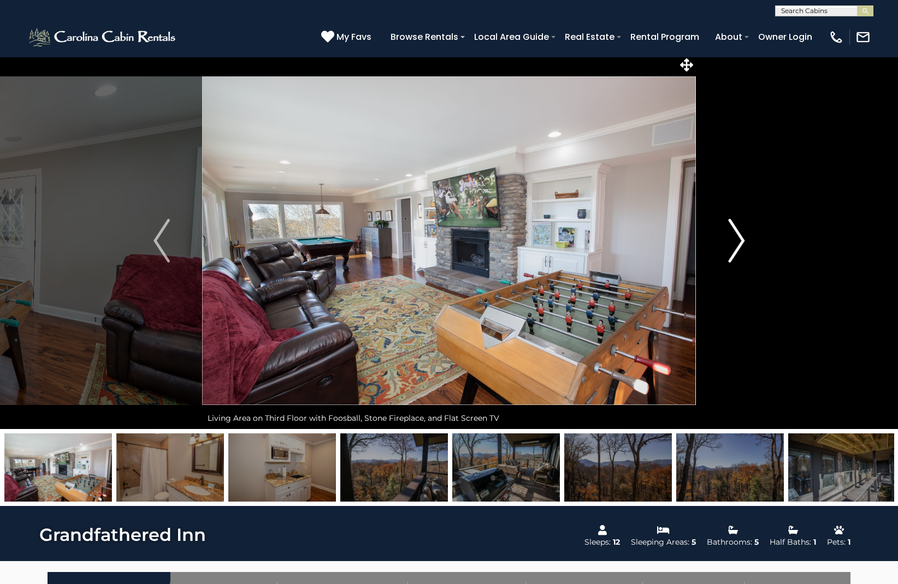
click at [738, 236] on img "Next" at bounding box center [736, 241] width 16 height 44
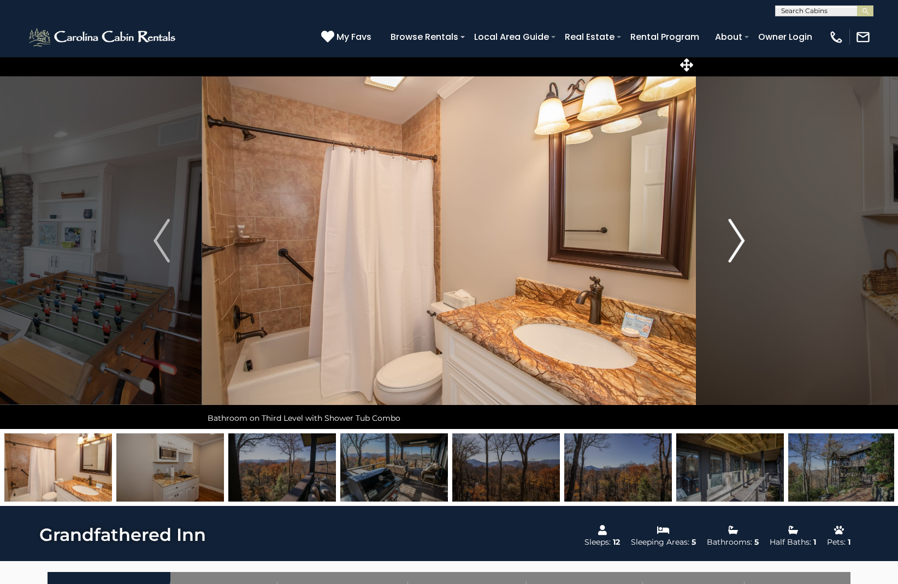
click at [738, 236] on img "Next" at bounding box center [736, 241] width 16 height 44
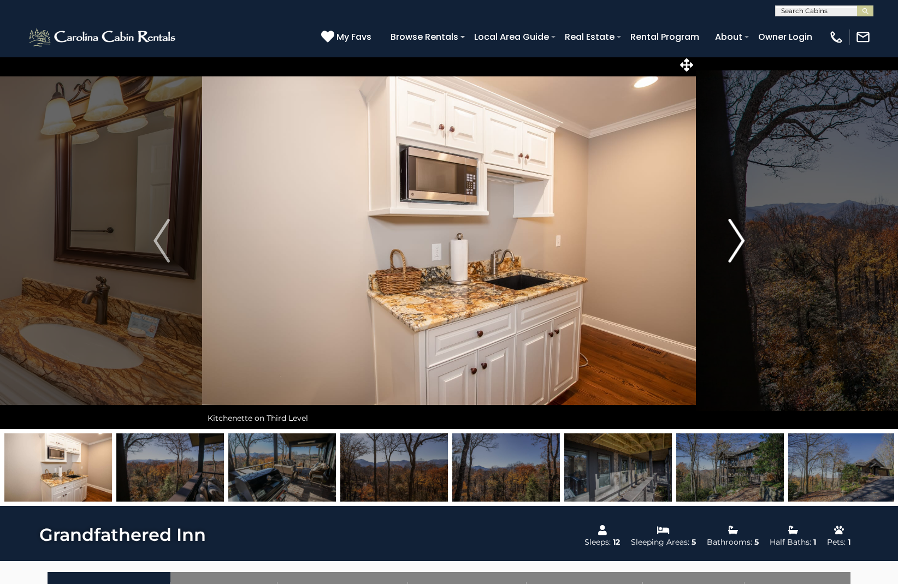
click at [738, 236] on img "Next" at bounding box center [736, 241] width 16 height 44
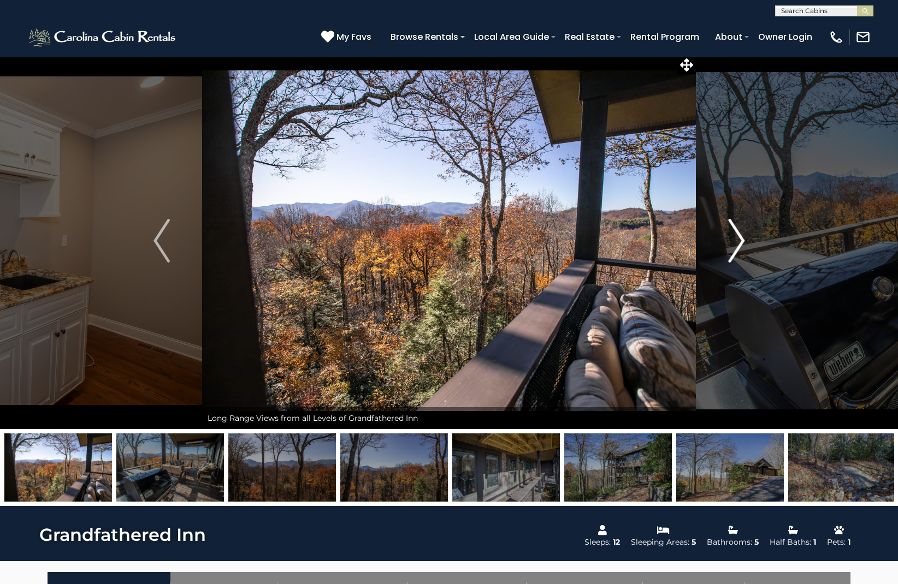
click at [738, 236] on img "Next" at bounding box center [736, 241] width 16 height 44
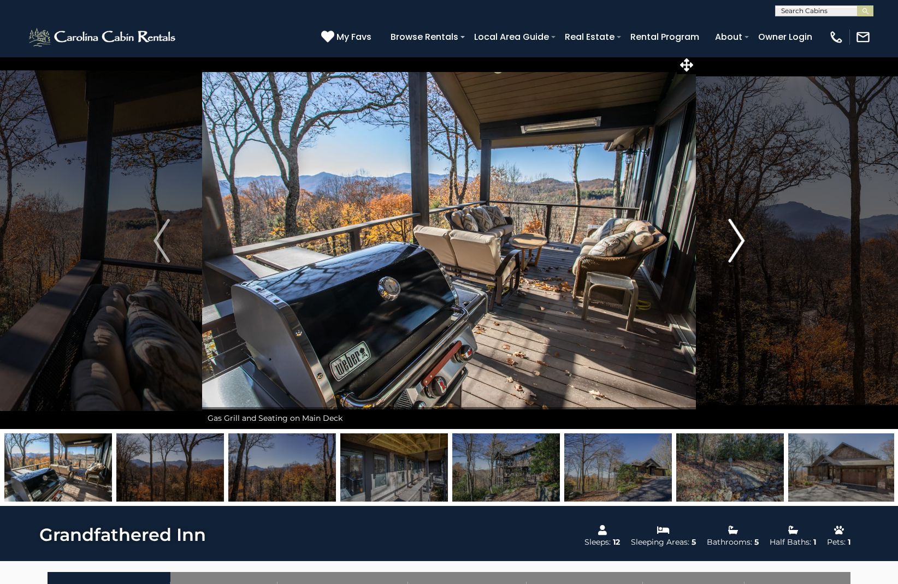
click at [738, 236] on img "Next" at bounding box center [736, 241] width 16 height 44
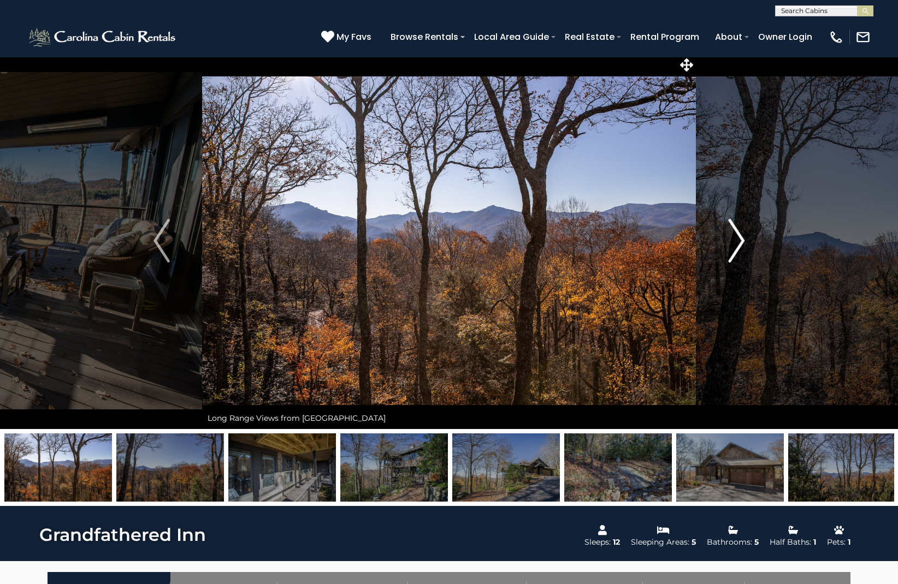
click at [738, 236] on img "Next" at bounding box center [736, 241] width 16 height 44
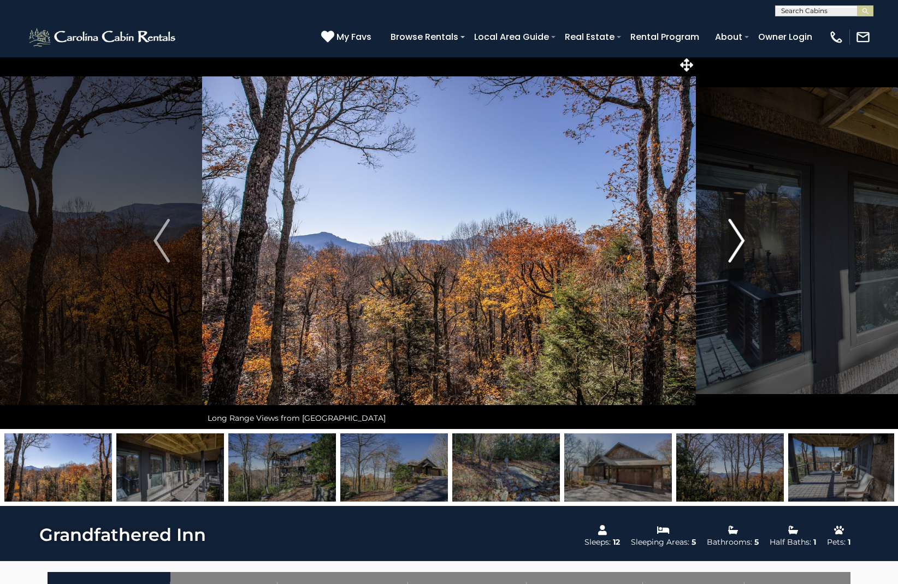
click at [738, 236] on img "Next" at bounding box center [736, 241] width 16 height 44
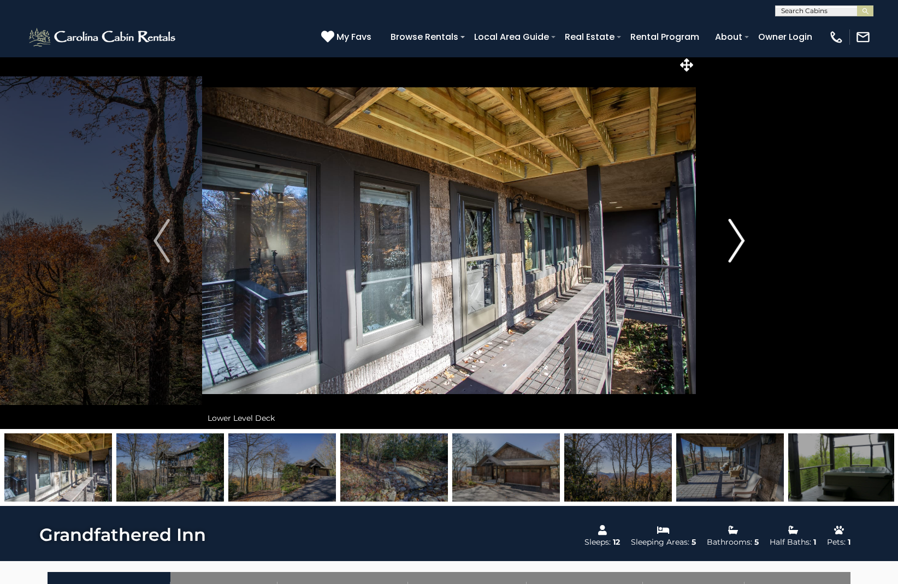
click at [738, 236] on img "Next" at bounding box center [736, 241] width 16 height 44
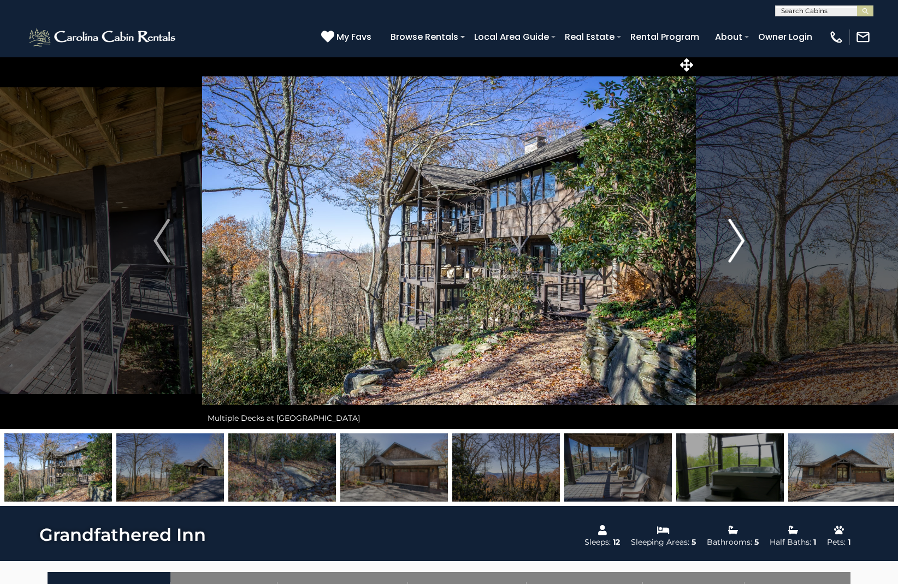
click at [738, 236] on img "Next" at bounding box center [736, 241] width 16 height 44
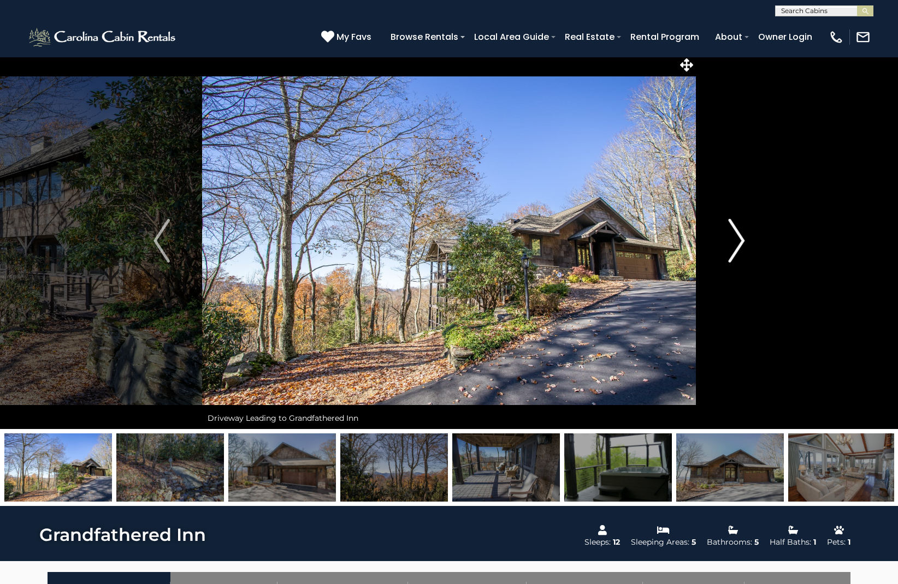
click at [738, 236] on img "Next" at bounding box center [736, 241] width 16 height 44
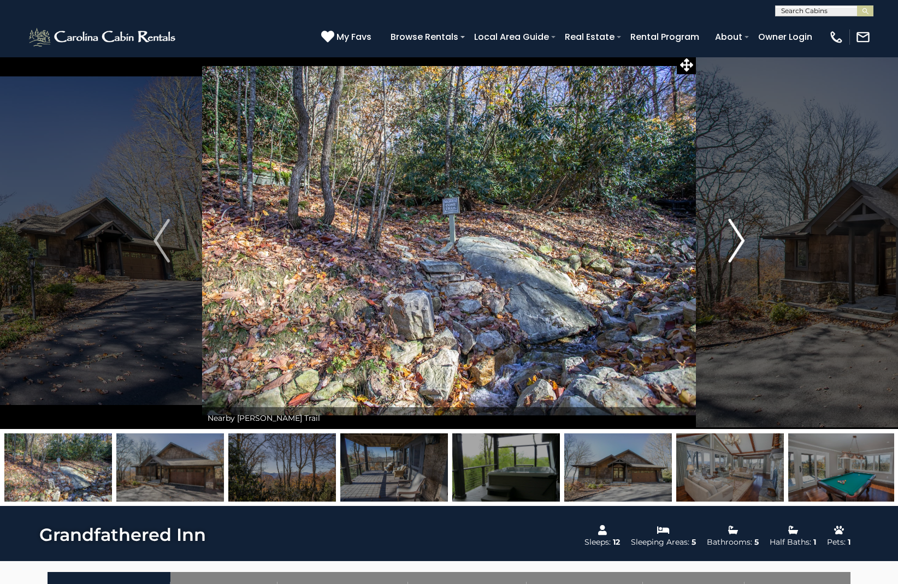
click at [738, 236] on img "Next" at bounding box center [736, 241] width 16 height 44
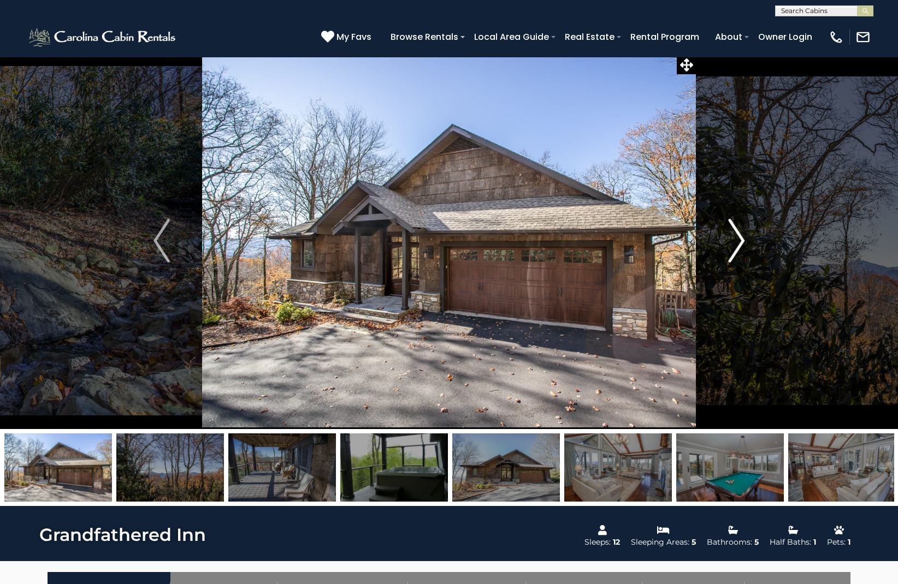
click at [738, 236] on img "Next" at bounding box center [736, 241] width 16 height 44
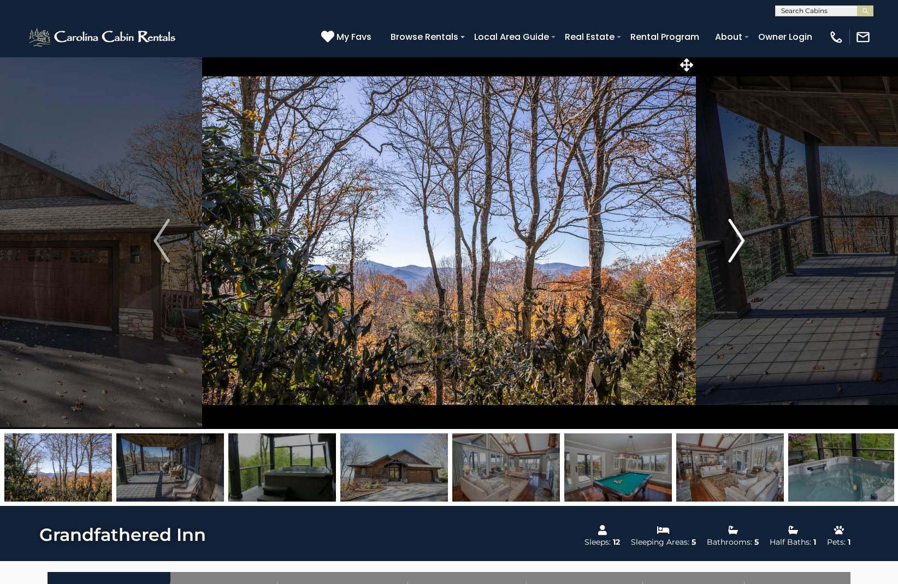
click at [738, 236] on img "Next" at bounding box center [736, 241] width 16 height 44
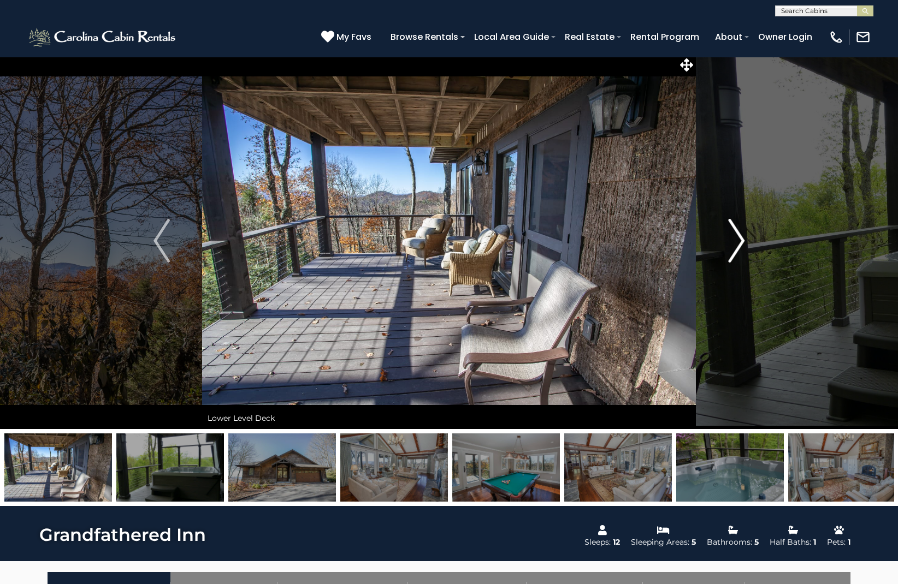
click at [738, 236] on img "Next" at bounding box center [736, 241] width 16 height 44
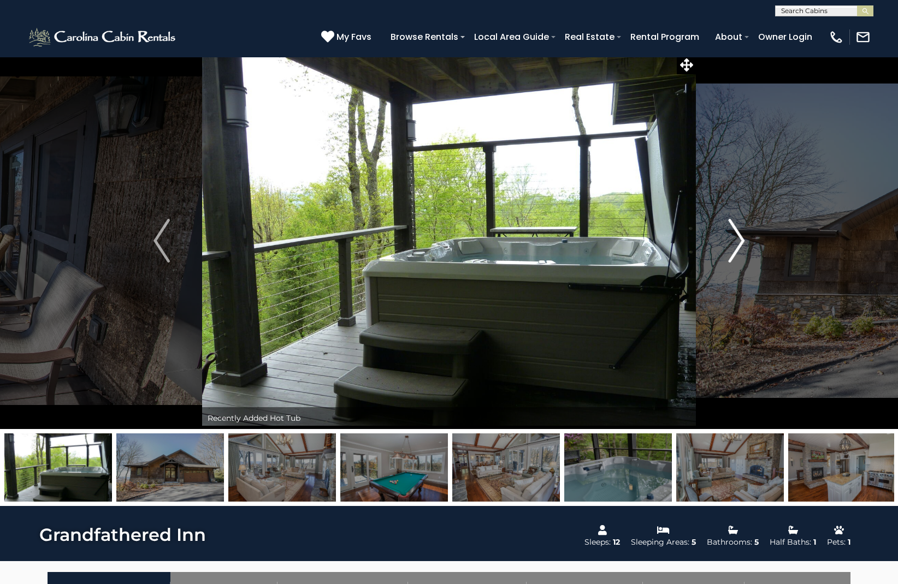
click at [738, 236] on img "Next" at bounding box center [736, 241] width 16 height 44
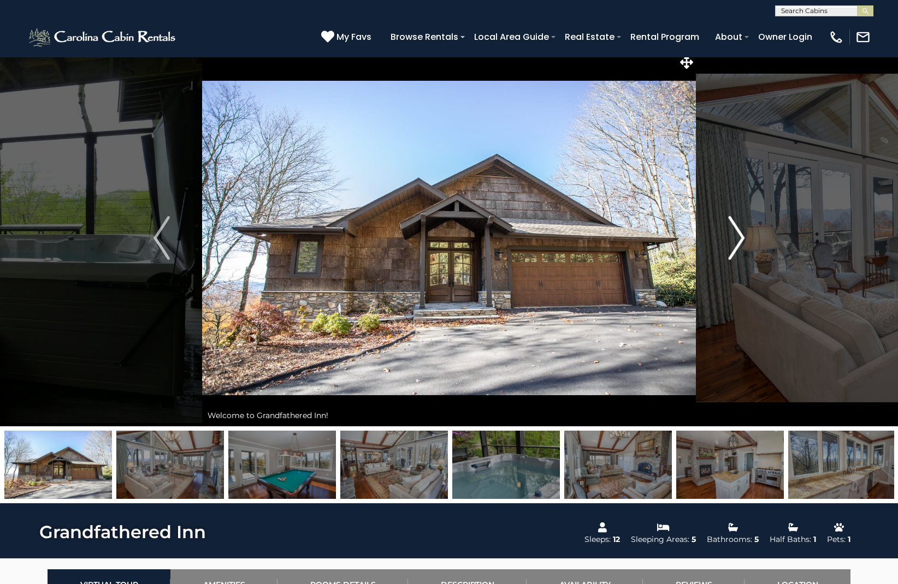
click at [738, 236] on img "Next" at bounding box center [736, 238] width 16 height 44
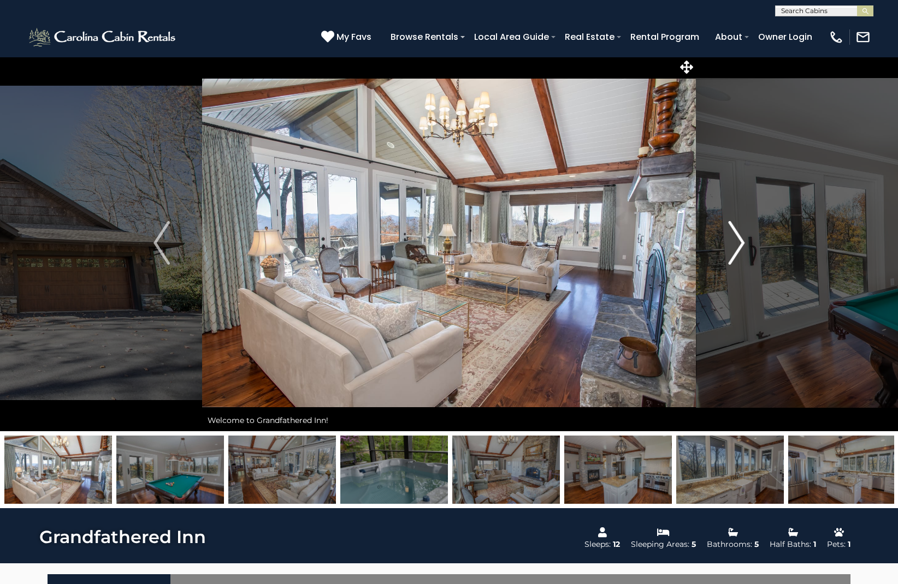
scroll to position [1, 1]
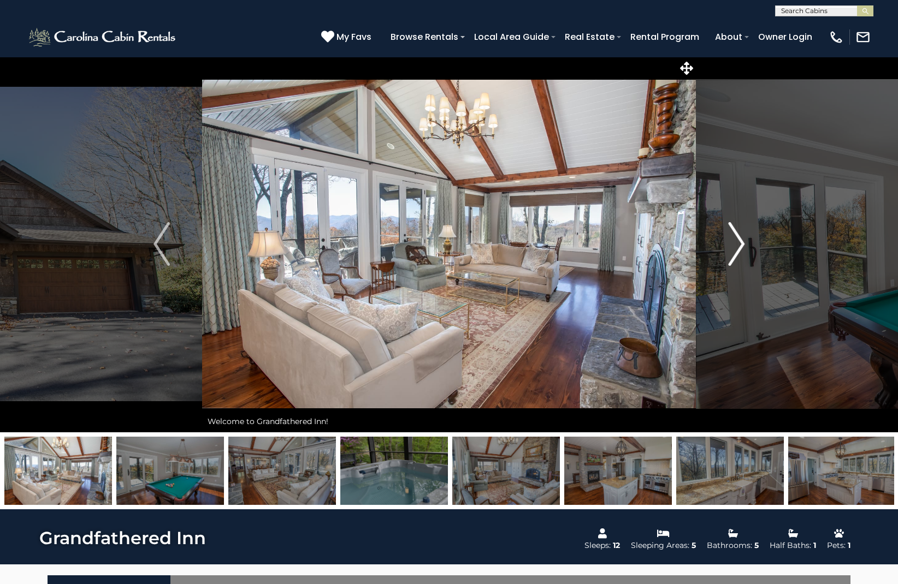
click at [738, 236] on img "Next" at bounding box center [736, 244] width 16 height 44
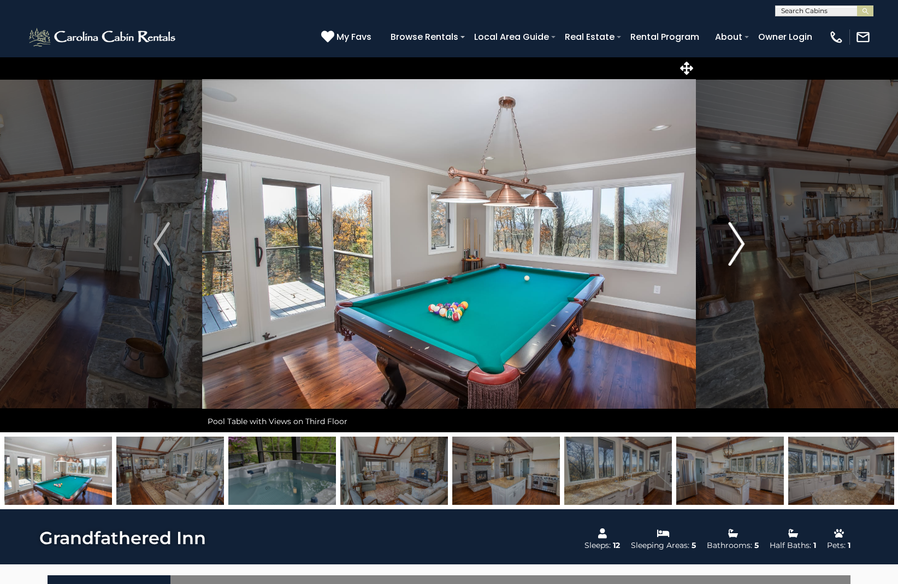
click at [737, 238] on img "Next" at bounding box center [736, 244] width 16 height 44
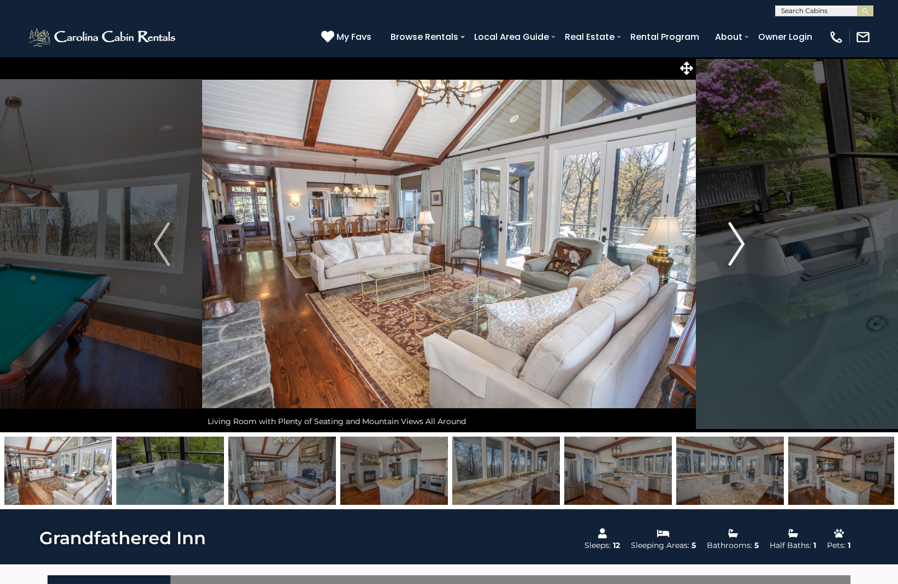
click at [737, 238] on img "Next" at bounding box center [736, 244] width 16 height 44
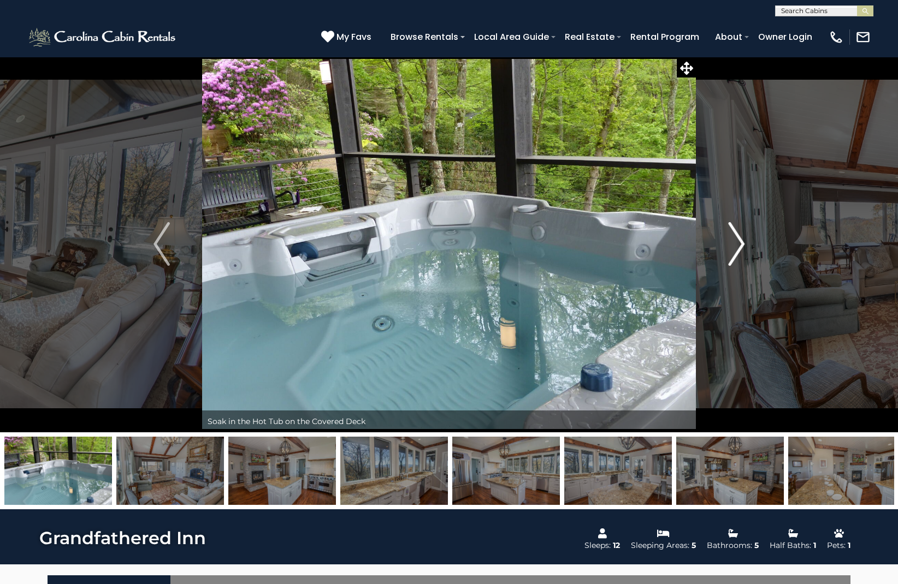
click at [737, 238] on img "Next" at bounding box center [736, 244] width 16 height 44
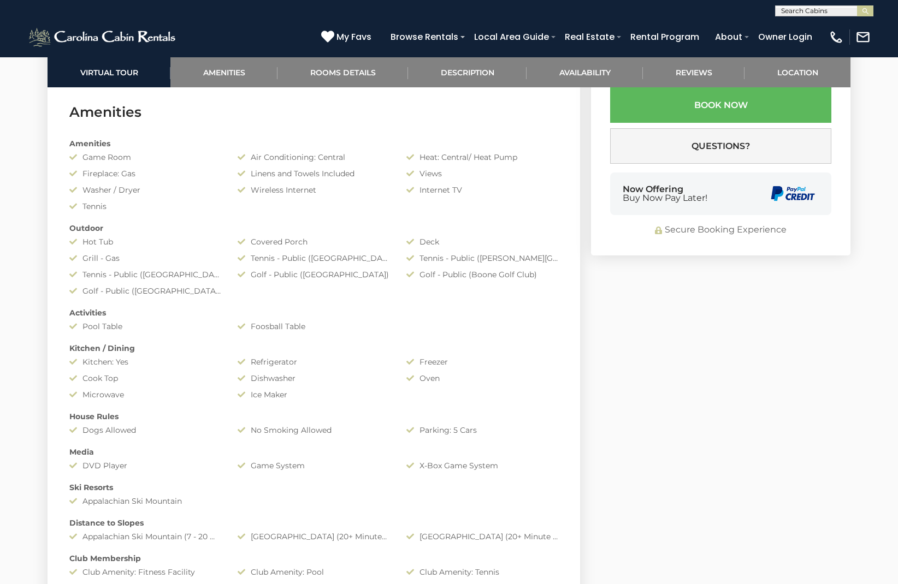
scroll to position [869, 0]
